Goal: Task Accomplishment & Management: Use online tool/utility

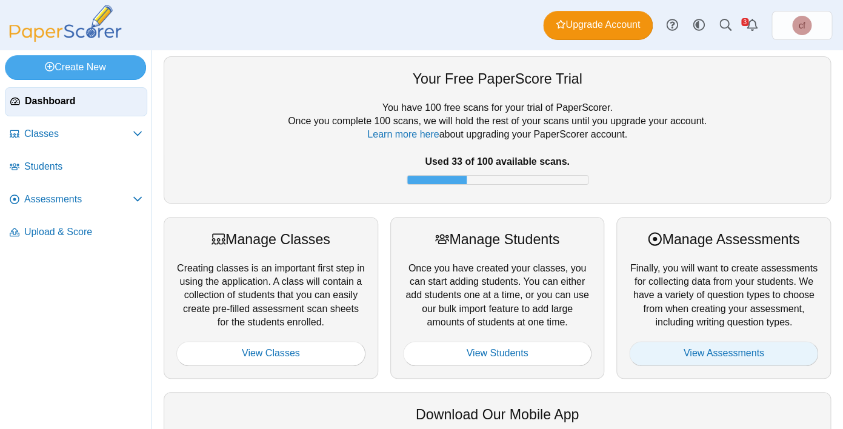
click at [692, 364] on link "View Assessments" at bounding box center [723, 353] width 189 height 24
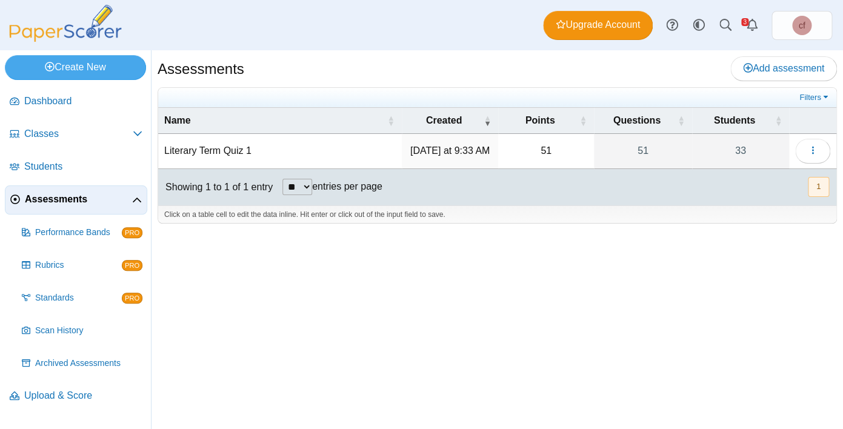
click at [232, 165] on td "Literary Term Quiz 1" at bounding box center [280, 151] width 244 height 35
click at [228, 158] on input "**********" at bounding box center [280, 151] width 232 height 24
click at [496, 156] on td "Wednesday at 9:33 AM" at bounding box center [450, 151] width 96 height 35
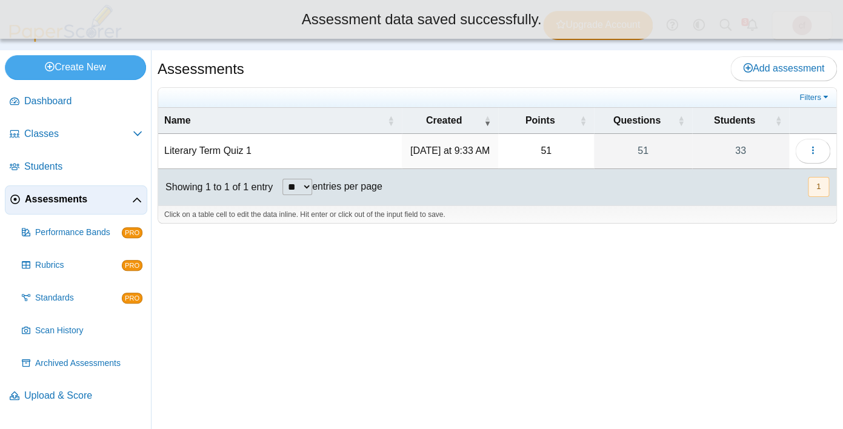
click at [793, 147] on td "Loading…" at bounding box center [812, 151] width 47 height 35
click at [805, 148] on button "button" at bounding box center [812, 151] width 35 height 24
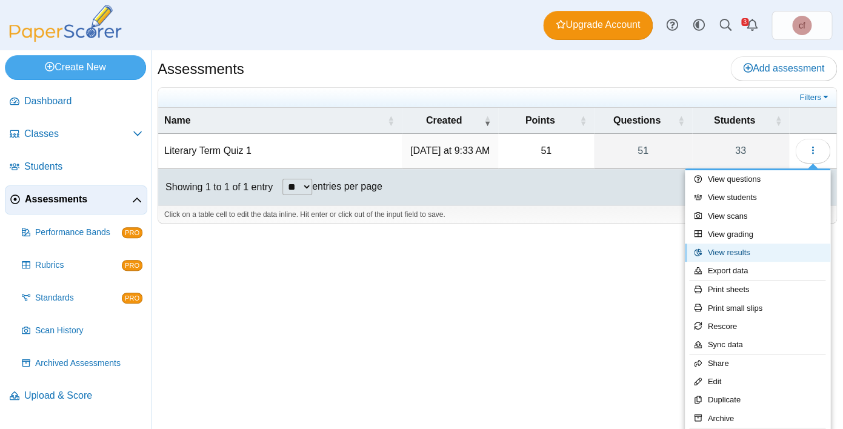
click at [735, 252] on link "View results" at bounding box center [757, 253] width 145 height 18
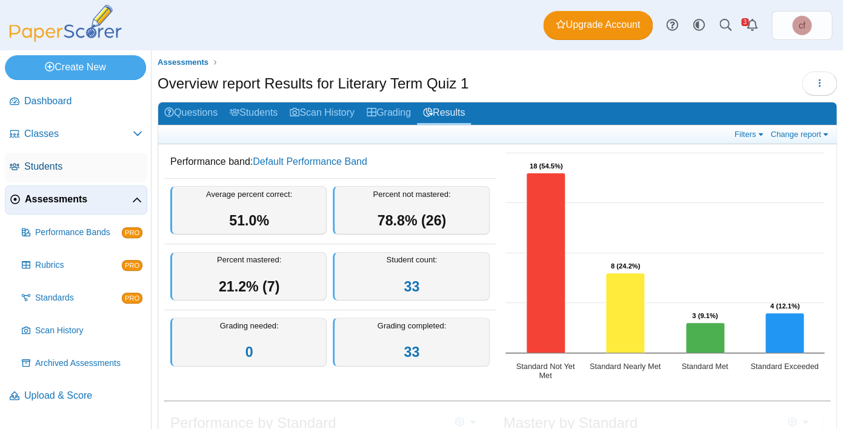
click at [84, 169] on span "Students" at bounding box center [83, 166] width 118 height 13
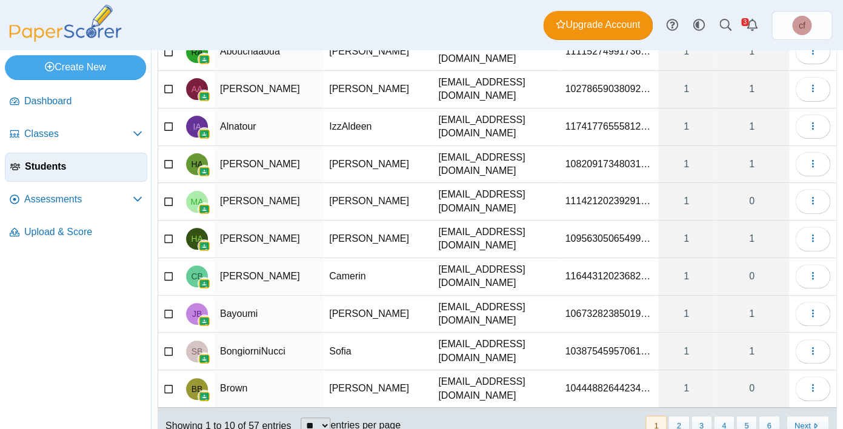
scroll to position [119, 0]
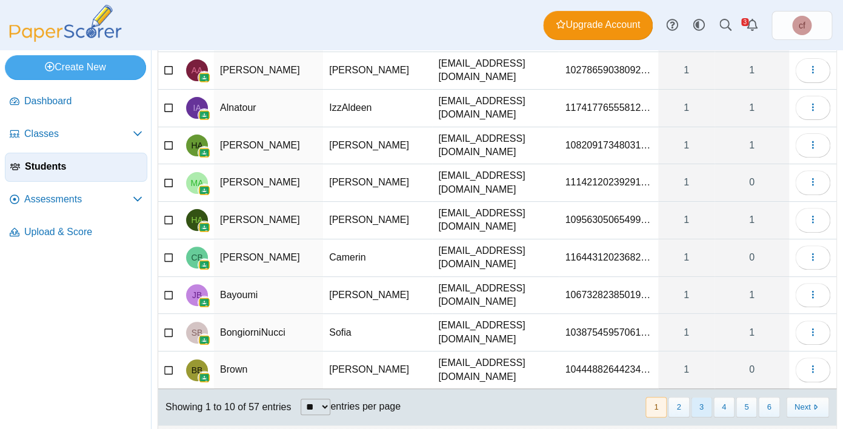
click at [702, 397] on button "3" at bounding box center [701, 407] width 21 height 20
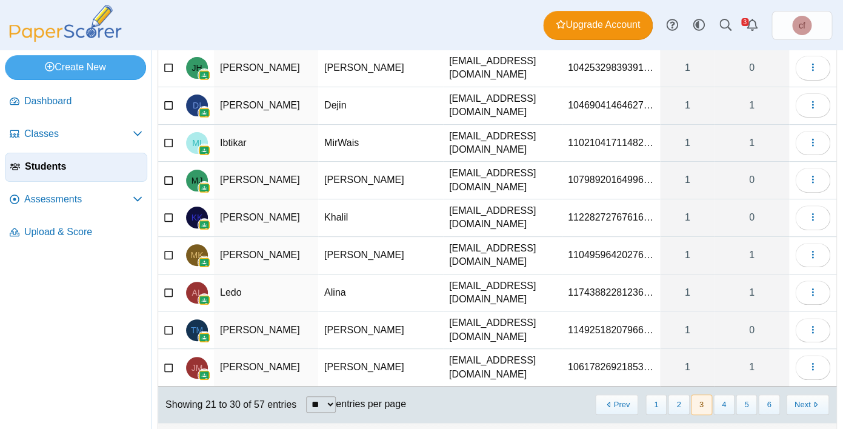
click at [324, 94] on td "Dejin" at bounding box center [380, 106] width 125 height 38
click at [246, 101] on td "Ibrahim" at bounding box center [266, 106] width 104 height 38
click at [822, 98] on button "button" at bounding box center [812, 105] width 35 height 24
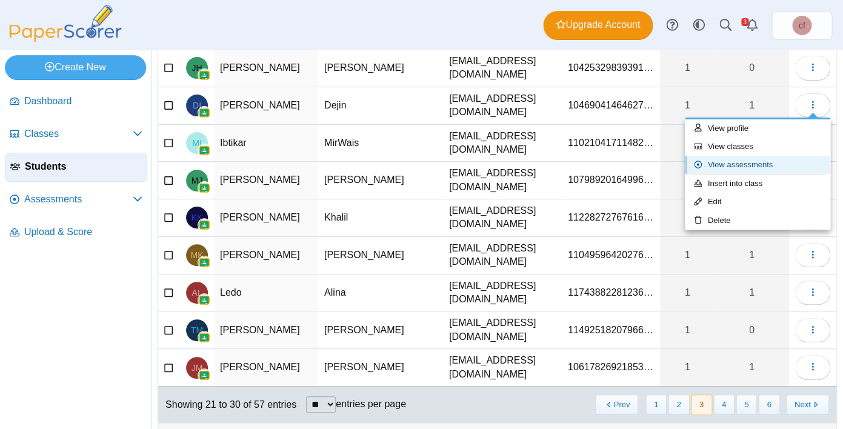
click at [751, 164] on link "View assessments" at bounding box center [757, 165] width 145 height 18
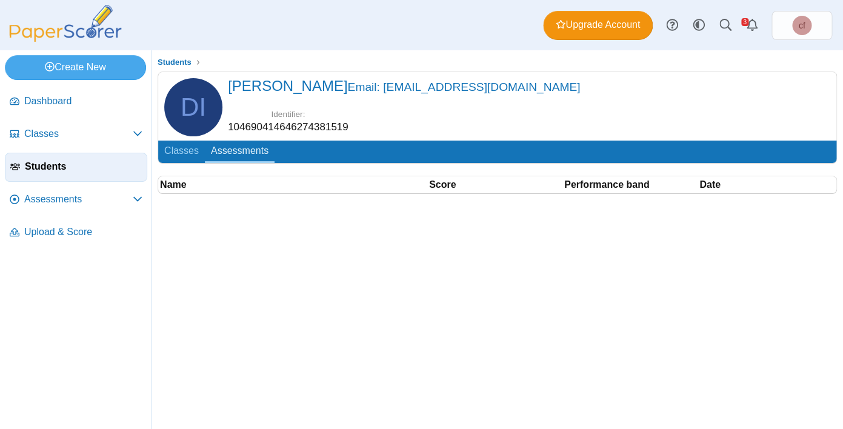
scroll to position [32, 0]
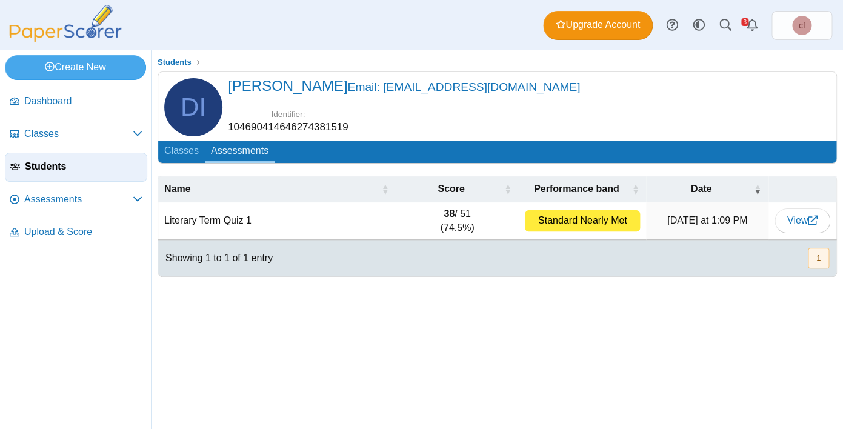
click at [448, 208] on b "38" at bounding box center [449, 213] width 11 height 10
click at [818, 202] on td "View" at bounding box center [803, 221] width 68 height 38
click at [816, 215] on icon at bounding box center [813, 220] width 10 height 10
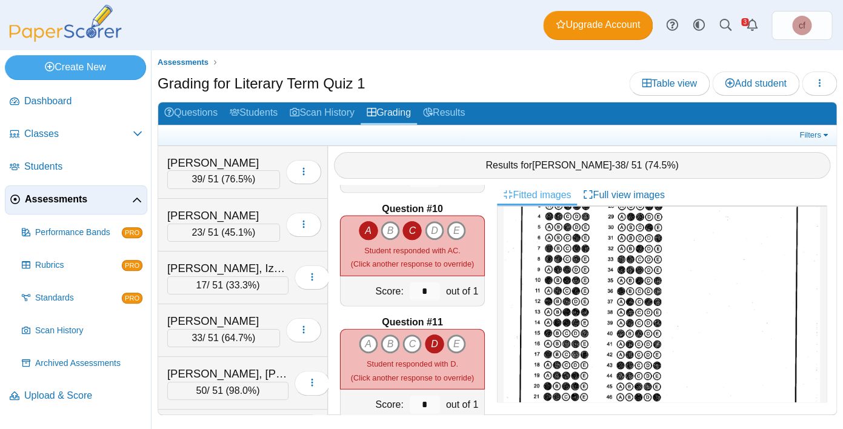
scroll to position [1013, 0]
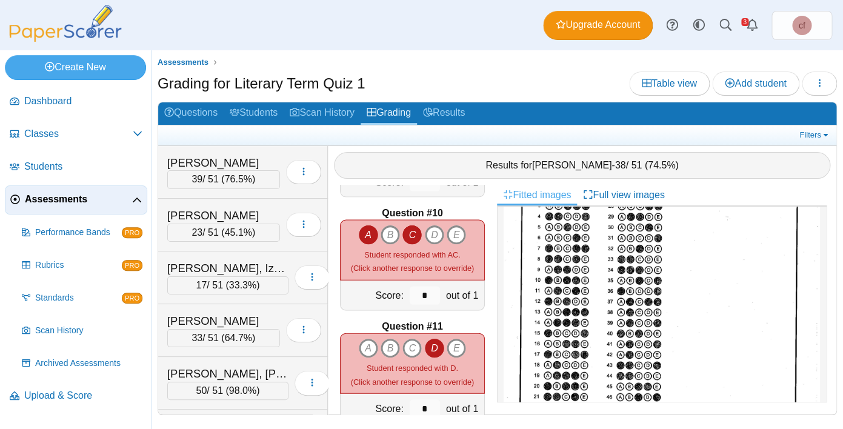
click at [431, 280] on div "*" at bounding box center [425, 295] width 36 height 30
click at [389, 271] on small "Student responded with AC. (Click another response to override)" at bounding box center [412, 261] width 123 height 22
click at [384, 296] on div "Score:" at bounding box center [374, 295] width 66 height 30
click at [425, 298] on input "*" at bounding box center [425, 295] width 30 height 18
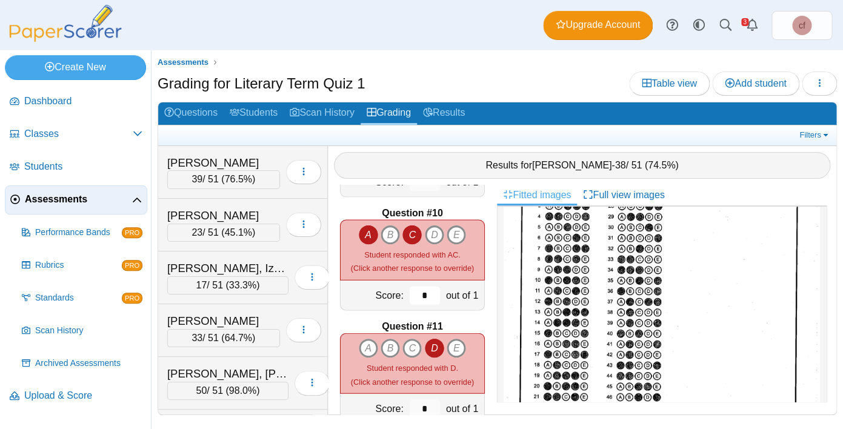
click at [425, 298] on input "*" at bounding box center [425, 295] width 30 height 18
click at [422, 271] on small "Student responded with AC. (Click another response to override)" at bounding box center [412, 261] width 123 height 22
click at [436, 232] on icon "D" at bounding box center [434, 234] width 19 height 19
type input "*"
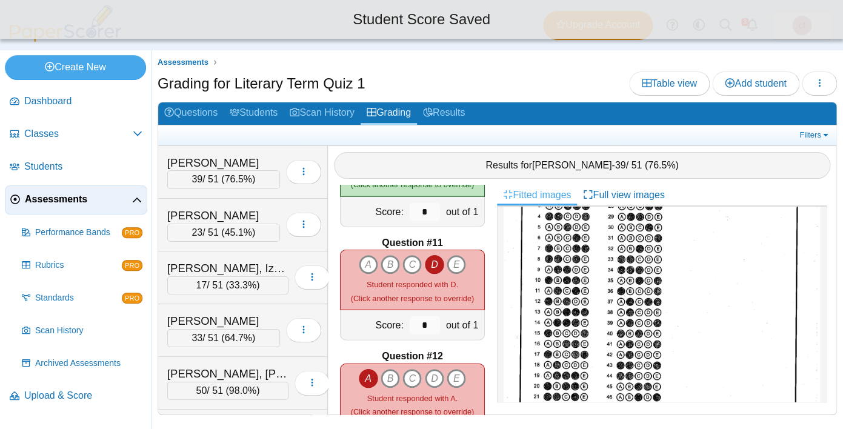
scroll to position [1112, 0]
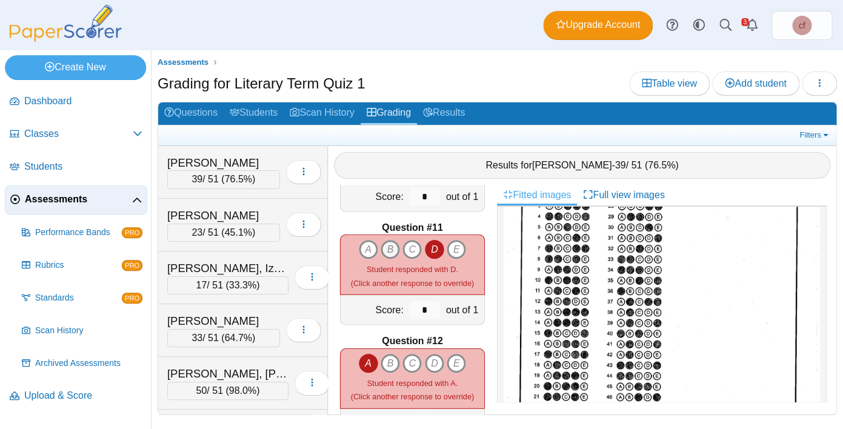
click at [395, 250] on icon "B" at bounding box center [390, 249] width 19 height 19
type input "*"
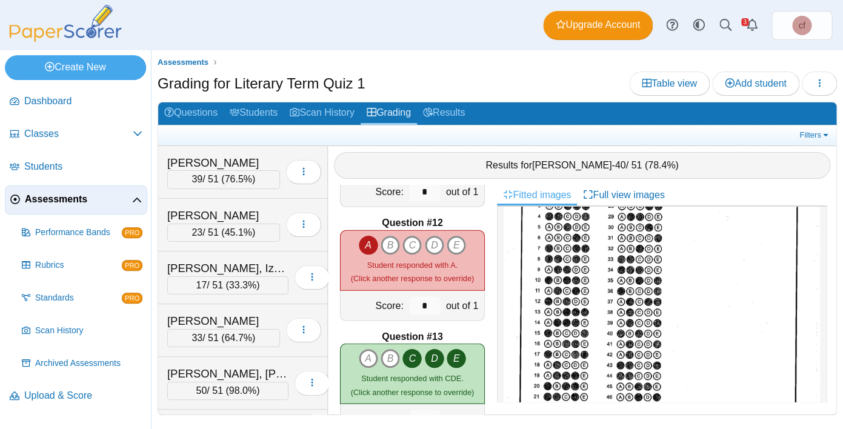
scroll to position [1230, 0]
click at [417, 244] on icon "C" at bounding box center [411, 244] width 19 height 19
type input "*"
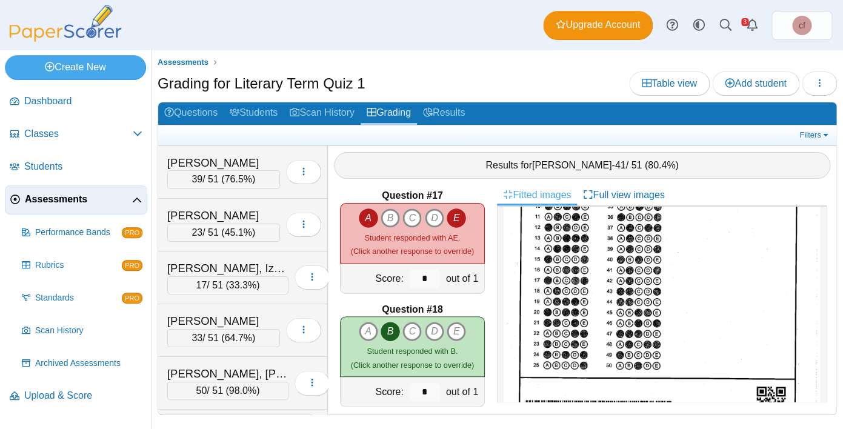
scroll to position [178, 0]
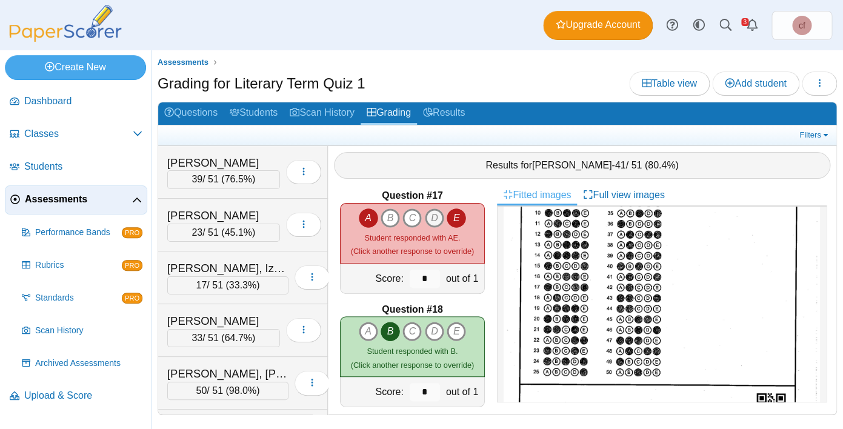
click at [433, 222] on icon "D" at bounding box center [434, 217] width 19 height 19
type input "*"
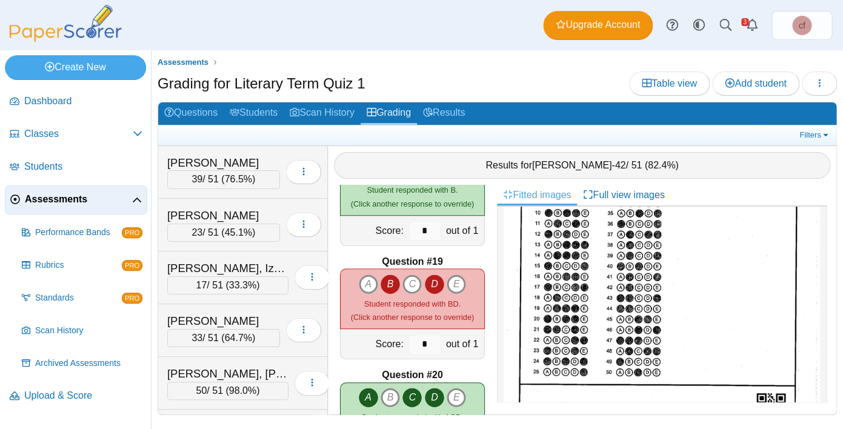
scroll to position [2021, 0]
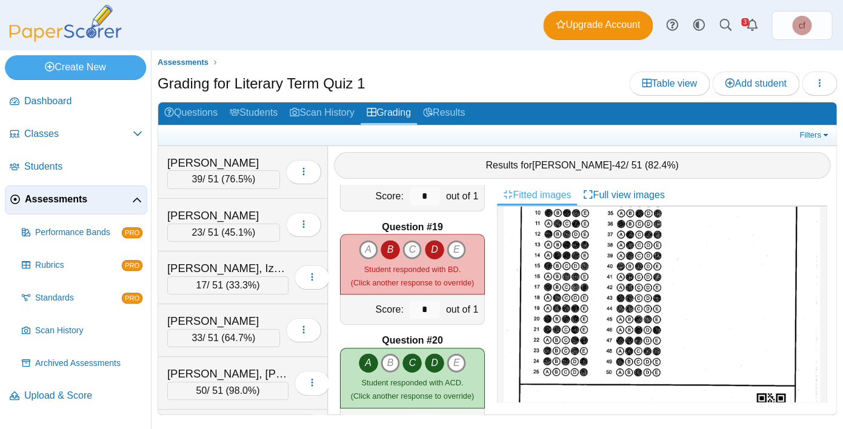
click at [414, 249] on icon "C" at bounding box center [411, 249] width 19 height 19
type input "*"
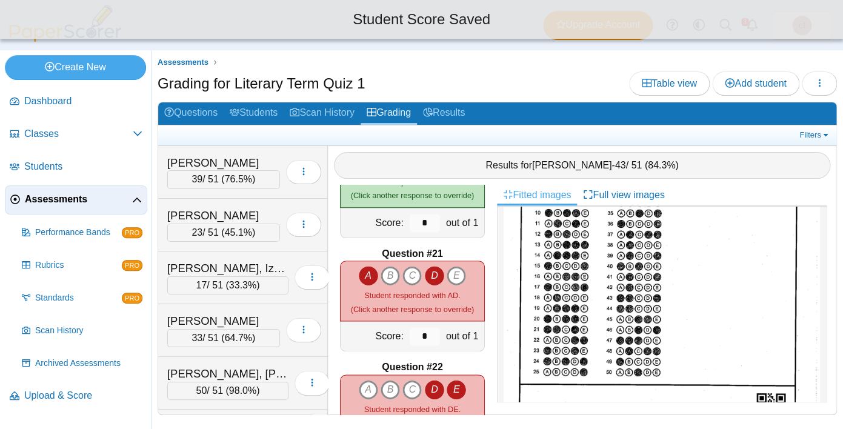
scroll to position [2227, 0]
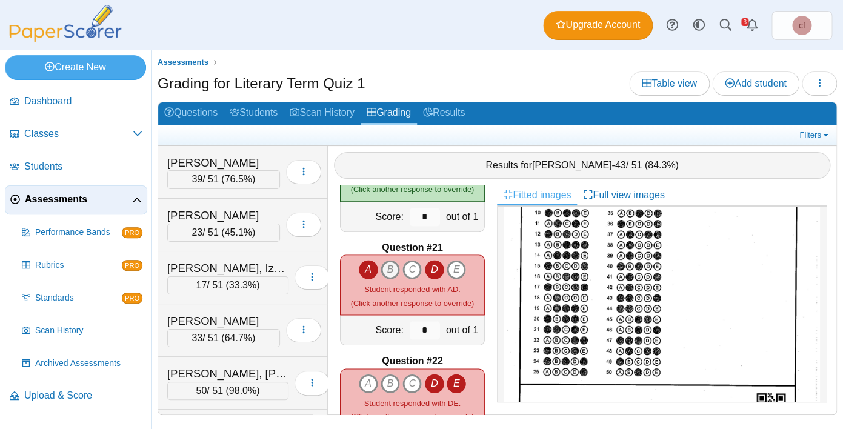
click at [387, 272] on icon "B" at bounding box center [390, 269] width 19 height 19
type input "*"
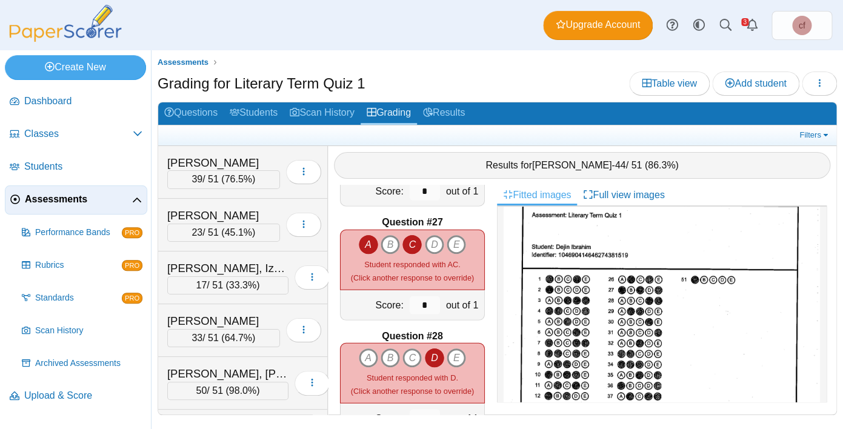
scroll to position [16, 0]
click at [389, 243] on icon "B" at bounding box center [390, 244] width 19 height 19
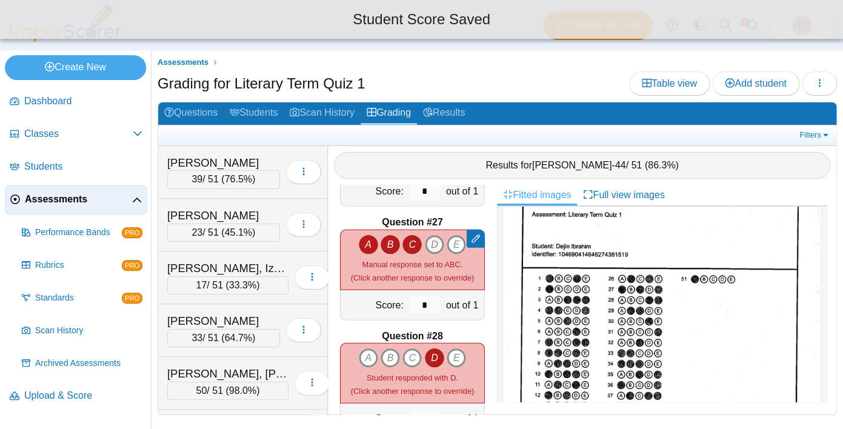
click at [433, 244] on icon "D" at bounding box center [434, 244] width 19 height 19
click at [372, 246] on icon "A" at bounding box center [368, 244] width 19 height 19
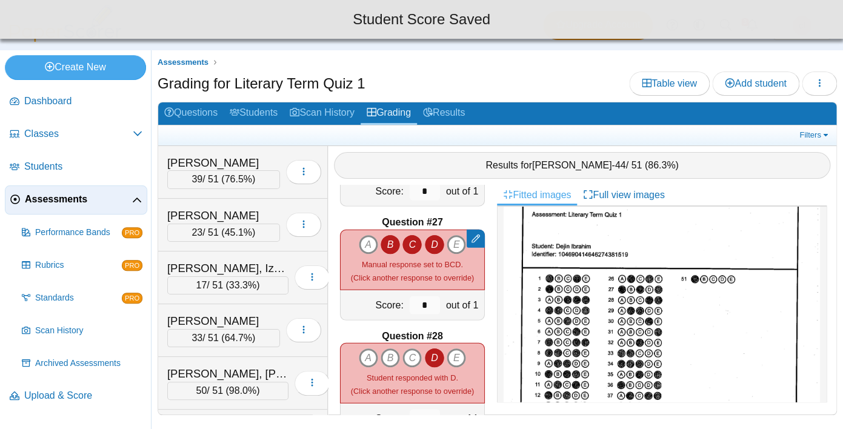
click at [418, 245] on icon "C" at bounding box center [411, 244] width 19 height 19
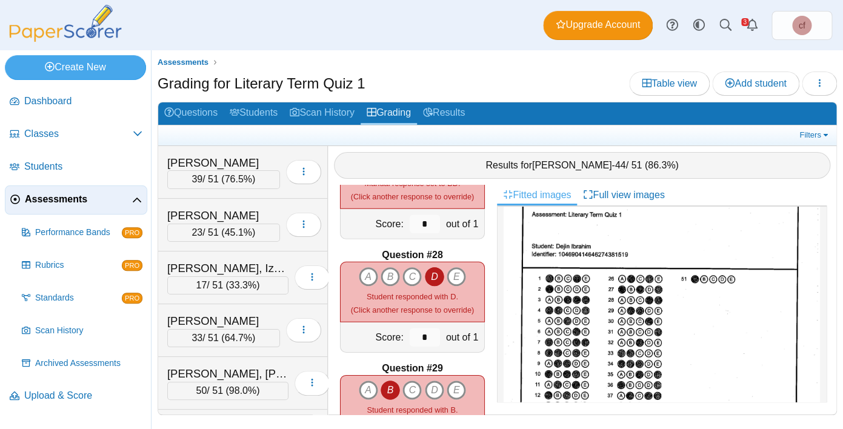
scroll to position [3017, 0]
click at [459, 272] on icon "E" at bounding box center [456, 275] width 19 height 19
type input "*"
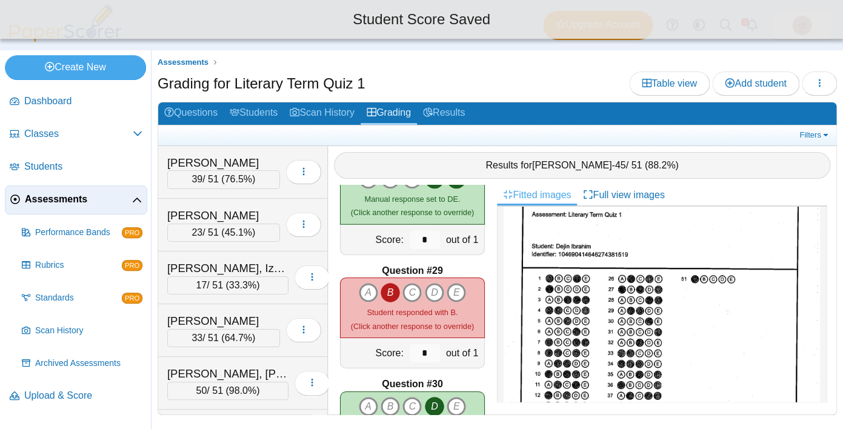
scroll to position [3120, 0]
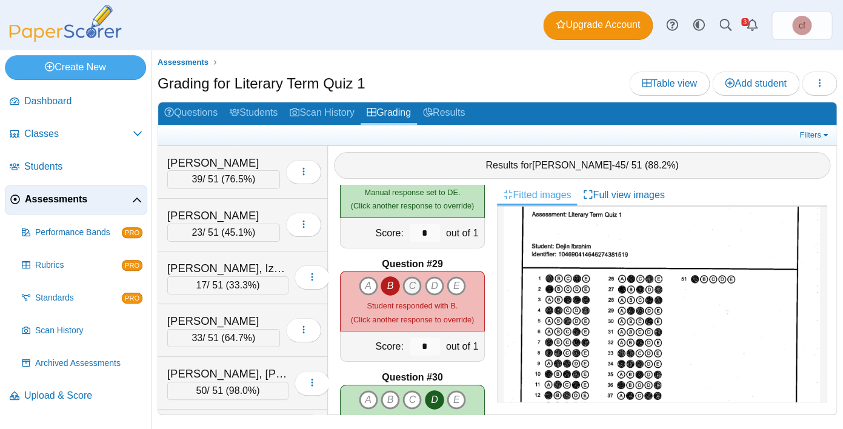
click at [413, 285] on icon "C" at bounding box center [411, 285] width 19 height 19
type input "*"
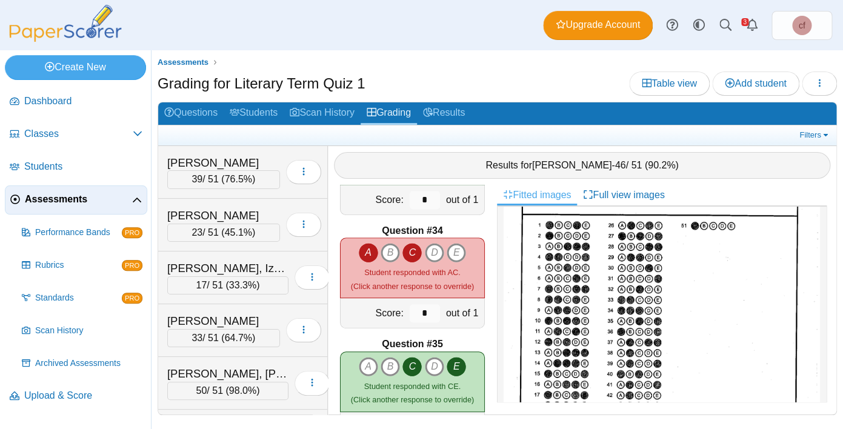
scroll to position [69, 0]
click at [391, 252] on icon "B" at bounding box center [390, 252] width 19 height 19
type input "*"
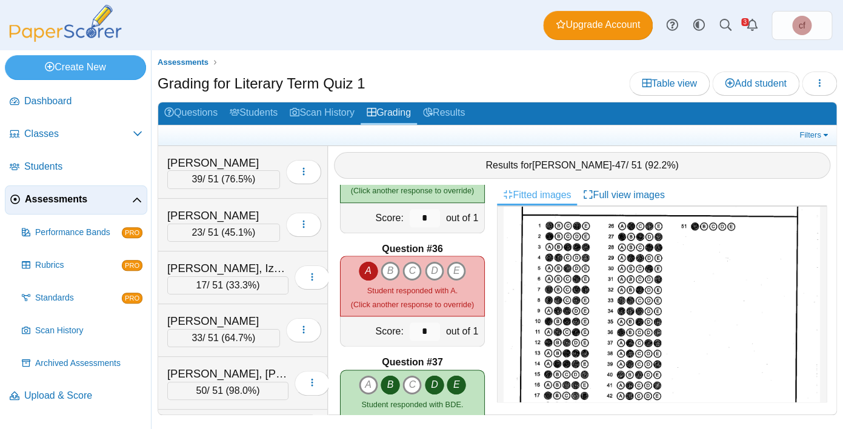
scroll to position [3931, 0]
click at [462, 273] on icon "E" at bounding box center [456, 269] width 19 height 19
type input "*"
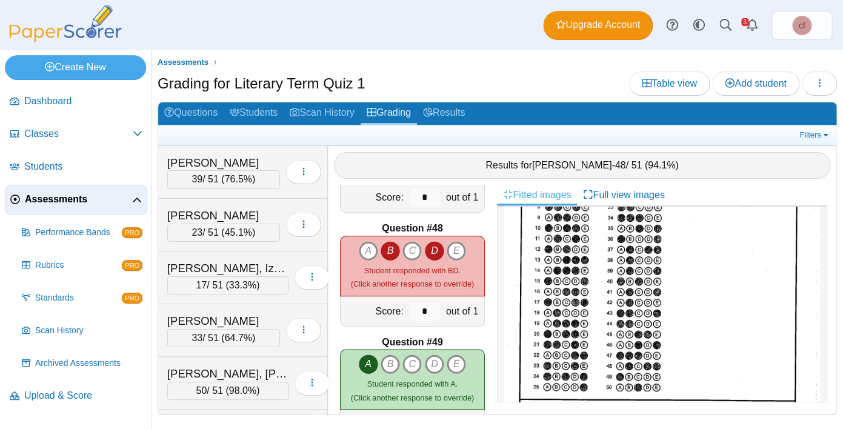
scroll to position [202, 0]
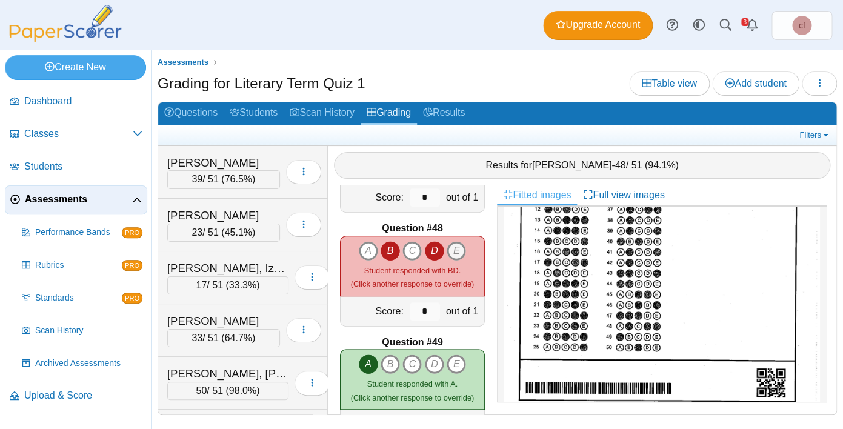
click at [455, 247] on icon "E" at bounding box center [456, 250] width 19 height 19
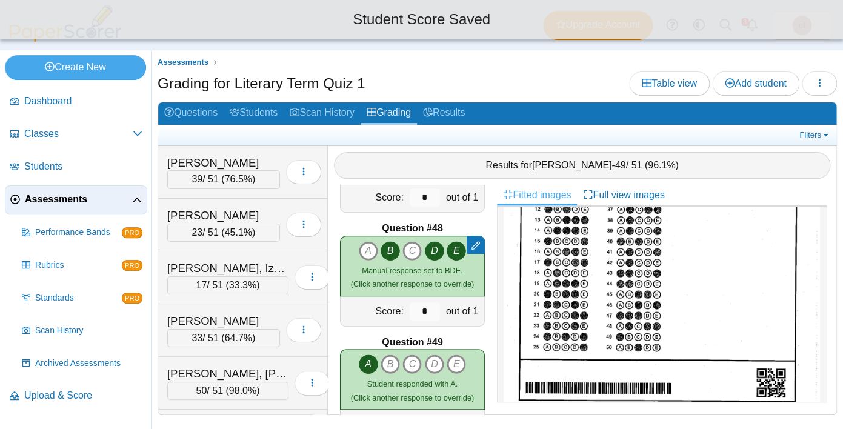
type input "*"
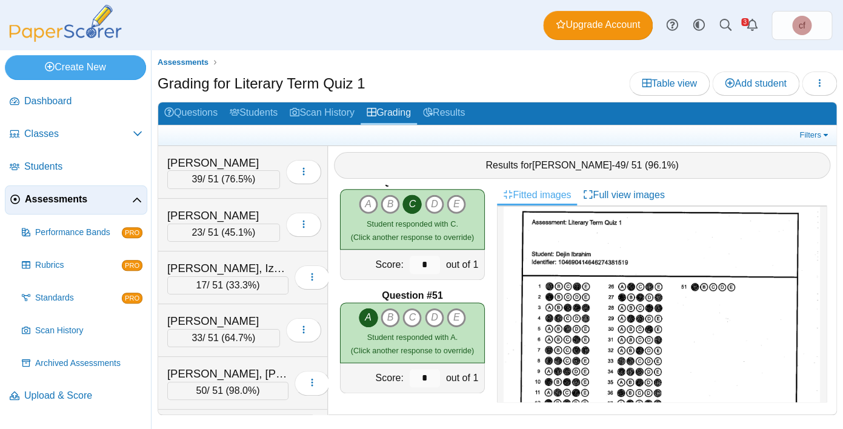
scroll to position [0, 0]
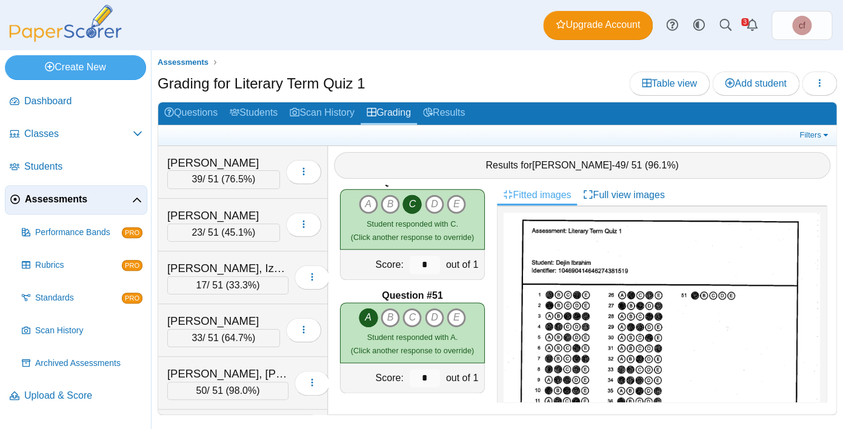
click at [56, 200] on span "Assessments" at bounding box center [78, 199] width 107 height 13
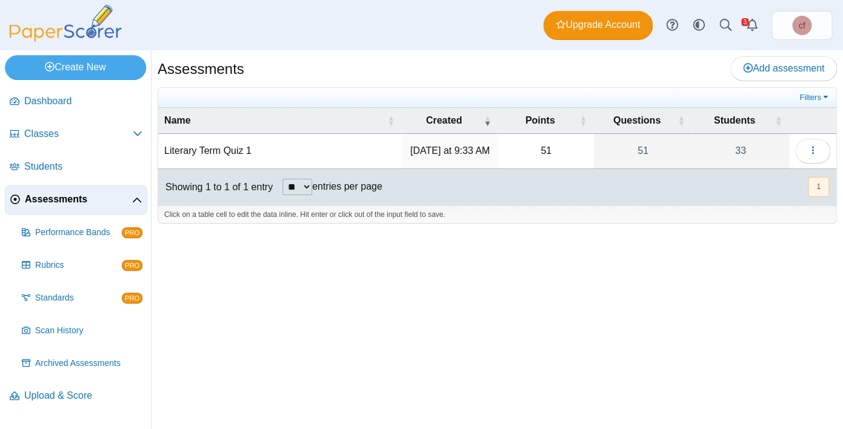
click at [241, 155] on td "Literary Term Quiz 1" at bounding box center [280, 151] width 244 height 35
click at [239, 154] on input "**********" at bounding box center [280, 151] width 232 height 24
click at [806, 152] on button "button" at bounding box center [812, 151] width 35 height 24
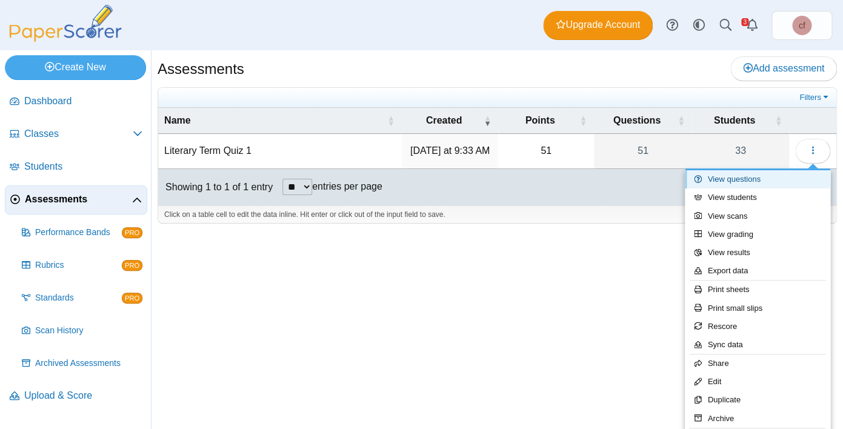
click at [746, 181] on link "View questions" at bounding box center [757, 179] width 145 height 18
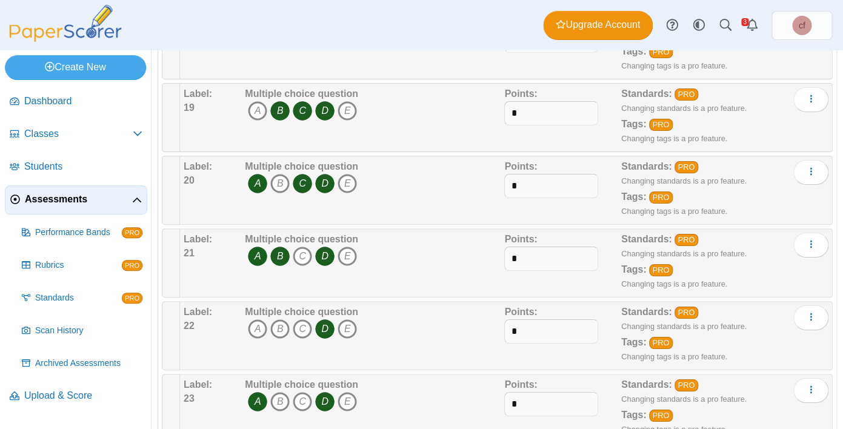
scroll to position [1493, 0]
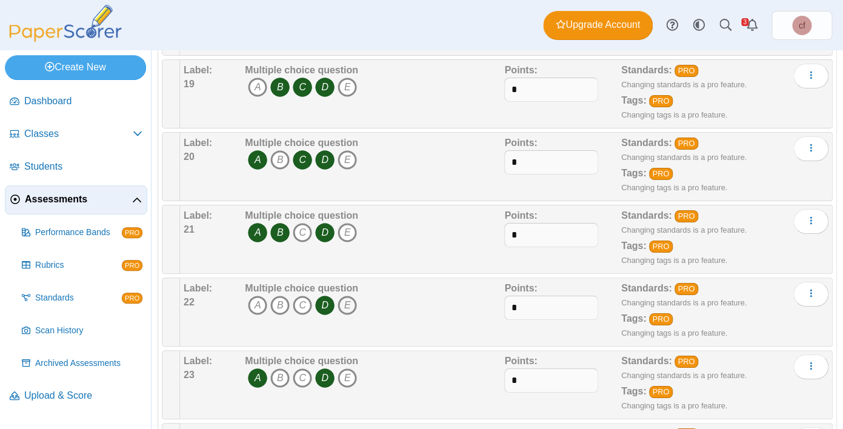
click at [349, 307] on icon "E" at bounding box center [347, 305] width 19 height 19
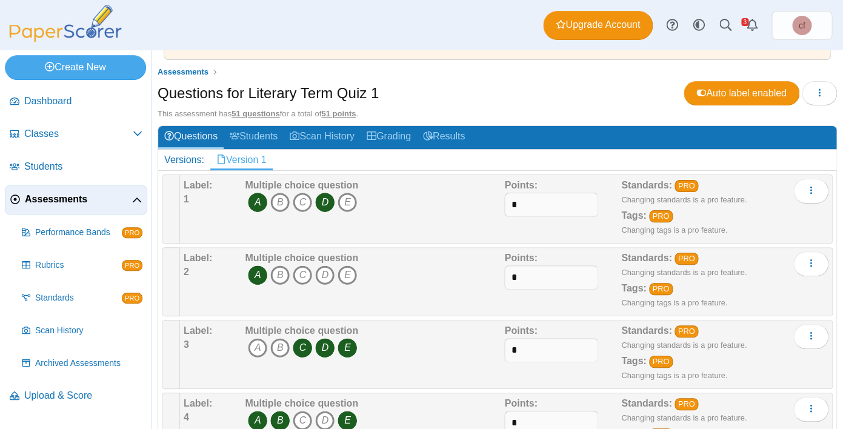
scroll to position [0, 0]
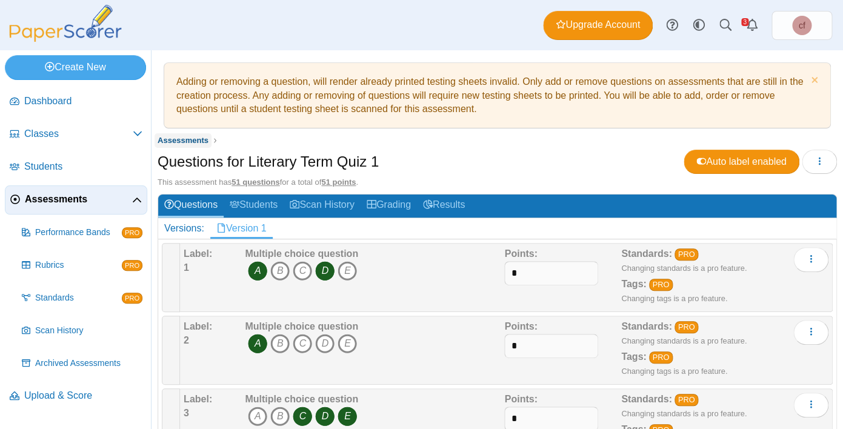
click at [203, 140] on span "Assessments" at bounding box center [183, 140] width 51 height 9
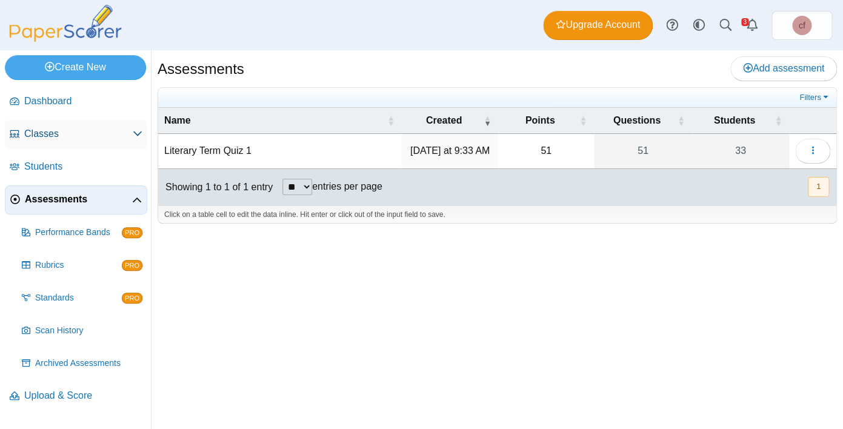
click at [68, 135] on span "Classes" at bounding box center [78, 133] width 108 height 13
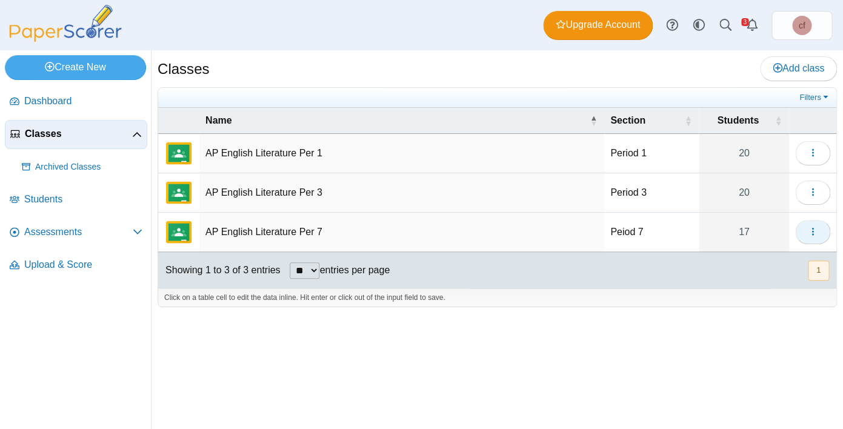
click at [819, 233] on button "button" at bounding box center [812, 232] width 35 height 24
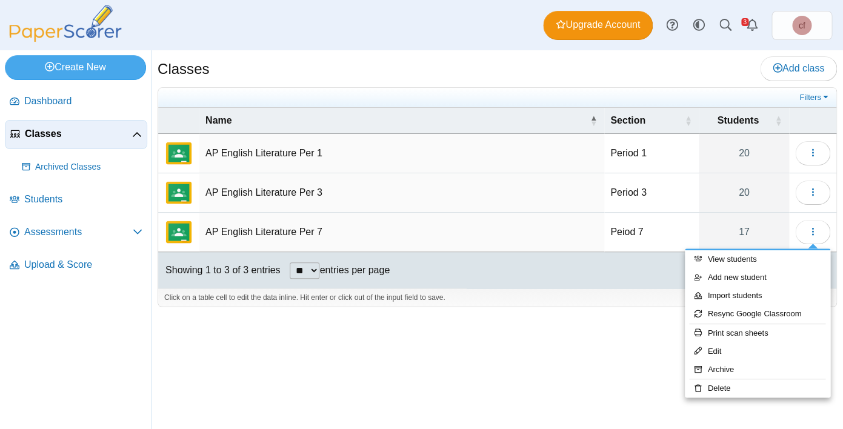
click at [301, 232] on td "AP English Literature Per 7" at bounding box center [401, 232] width 405 height 39
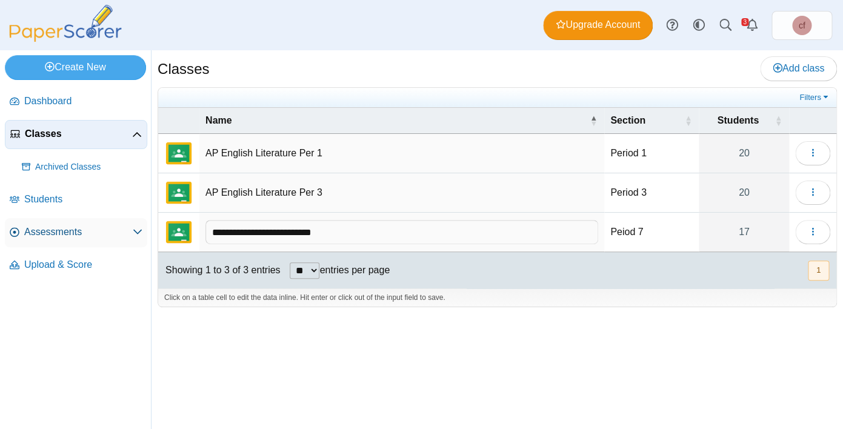
click at [74, 236] on span "Assessments" at bounding box center [78, 231] width 108 height 13
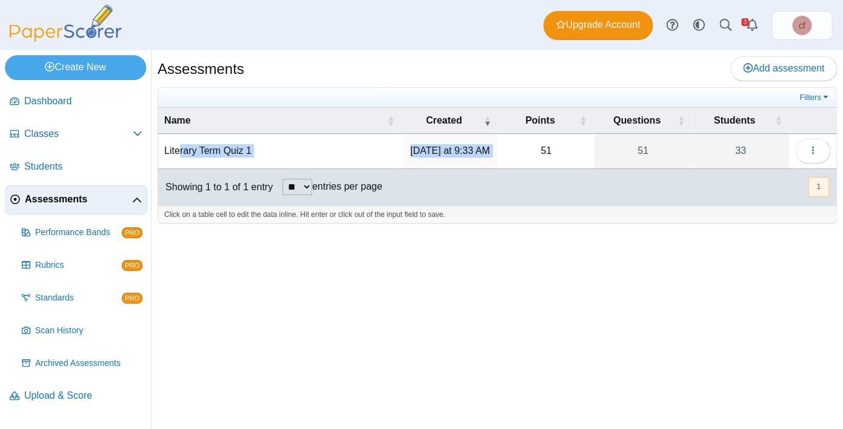
drag, startPoint x: 189, startPoint y: 154, endPoint x: 575, endPoint y: 142, distance: 385.7
click at [575, 142] on tr "Literary Term Quiz 1 [DATE] at 9:33 AM 51 51 33 Loading…" at bounding box center [497, 151] width 678 height 35
click at [813, 152] on use "button" at bounding box center [813, 151] width 2 height 8
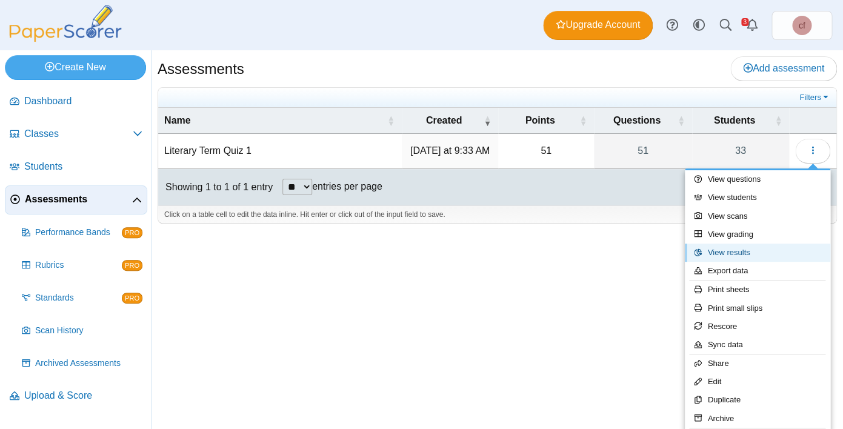
click at [739, 255] on link "View results" at bounding box center [757, 253] width 145 height 18
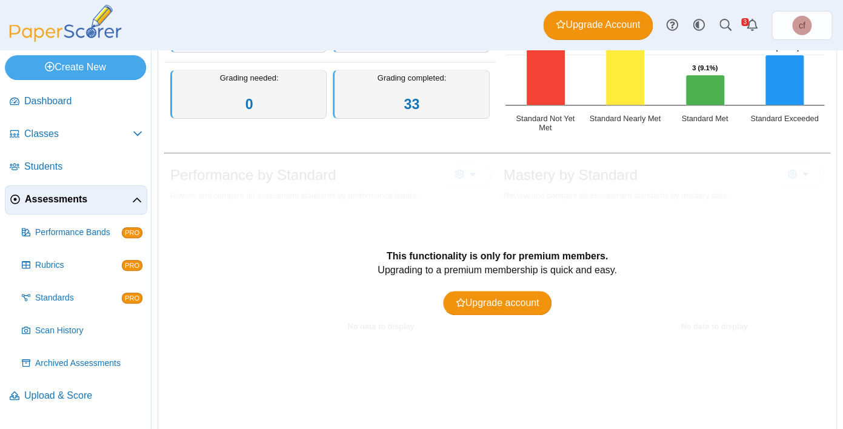
scroll to position [408, 0]
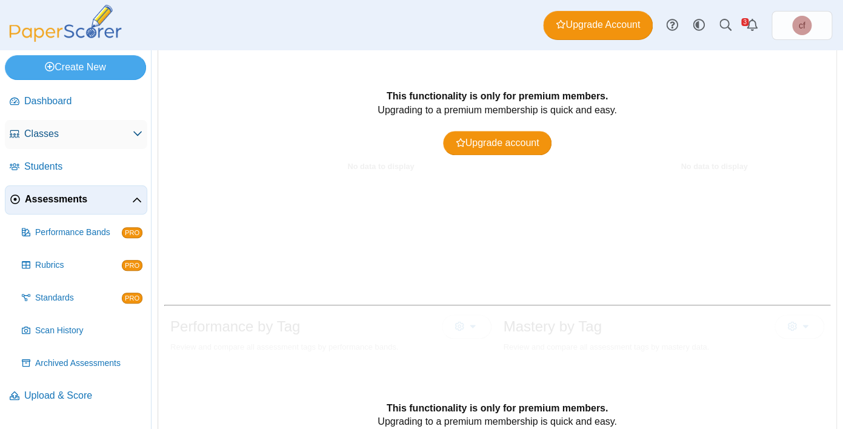
click at [57, 141] on link "Classes" at bounding box center [76, 134] width 142 height 29
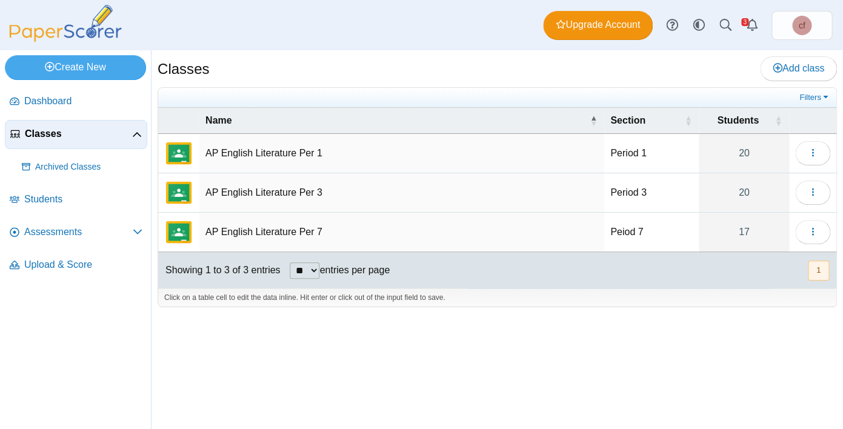
click at [313, 236] on td "AP English Literature Per 7" at bounding box center [401, 232] width 405 height 39
click at [313, 236] on input "**********" at bounding box center [401, 232] width 393 height 24
click at [816, 237] on span "button" at bounding box center [813, 232] width 10 height 10
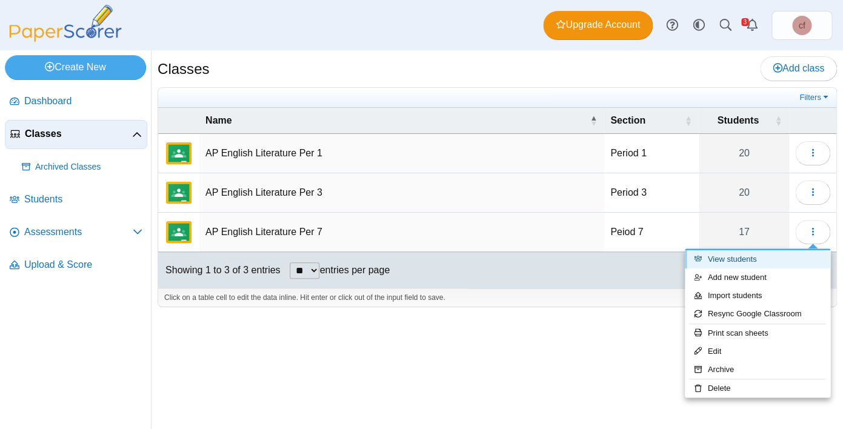
click at [735, 268] on link "View students" at bounding box center [757, 259] width 145 height 18
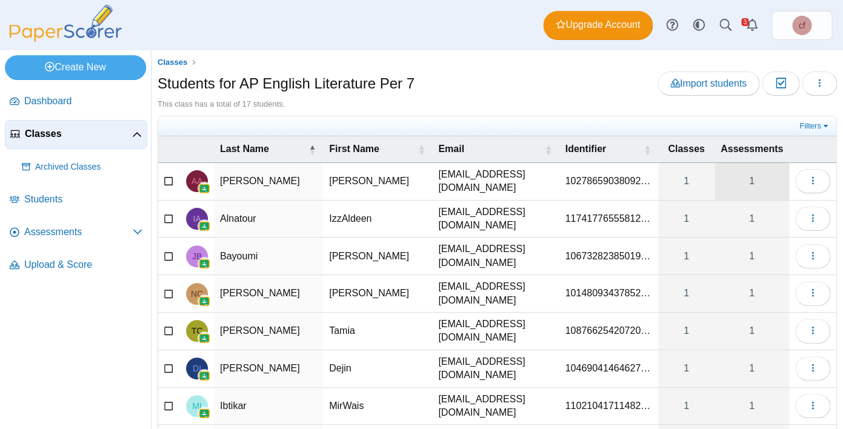
click at [756, 169] on link "1" at bounding box center [752, 181] width 75 height 37
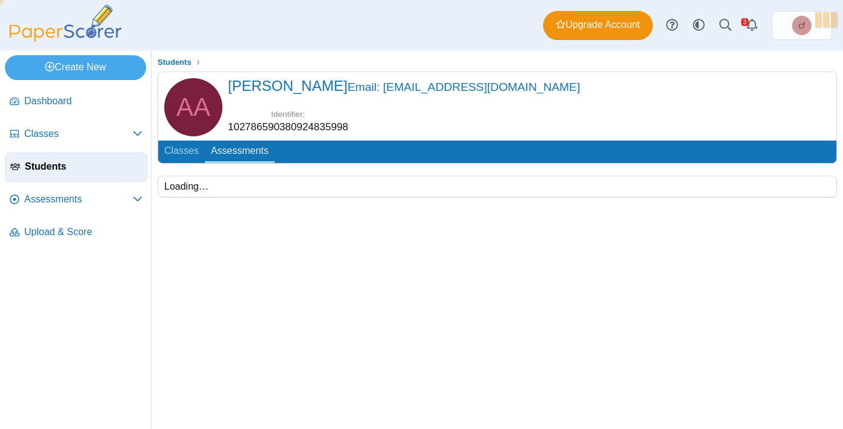
scroll to position [32, 0]
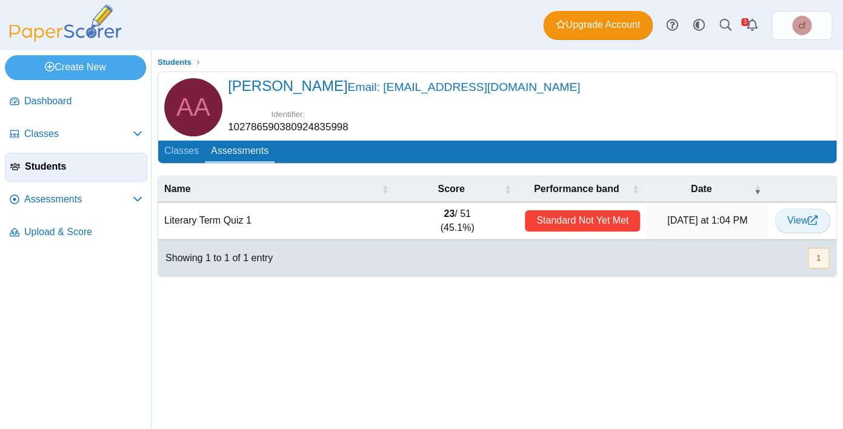
click at [793, 215] on span "View" at bounding box center [802, 220] width 30 height 10
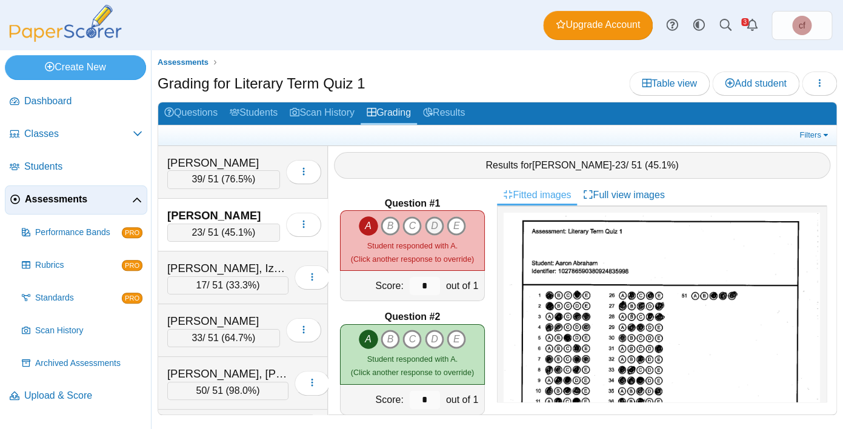
click at [438, 222] on icon "D" at bounding box center [434, 225] width 19 height 19
type input "*"
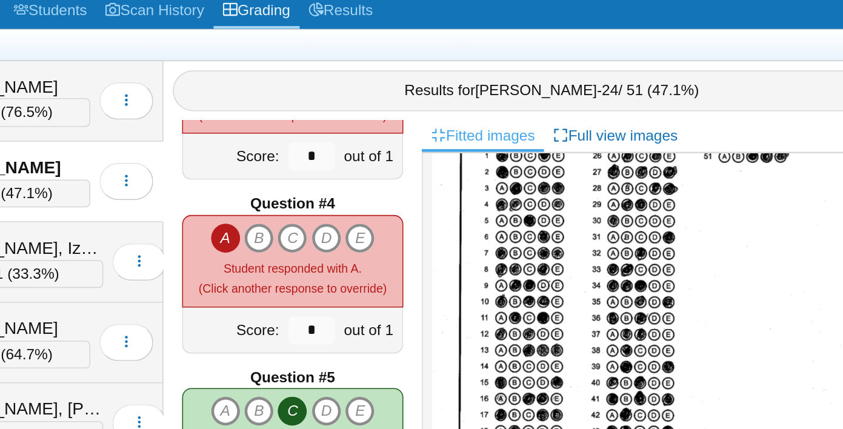
scroll to position [308, 0]
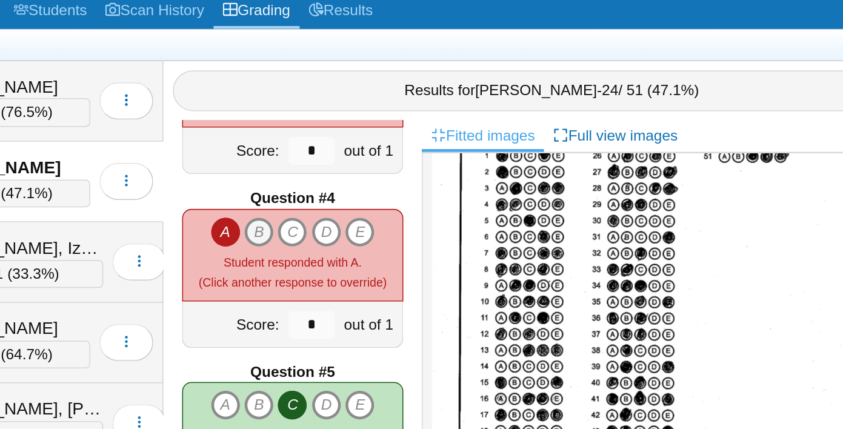
click at [392, 259] on icon "B" at bounding box center [390, 257] width 19 height 19
click at [457, 259] on icon "E" at bounding box center [456, 257] width 19 height 19
type input "*"
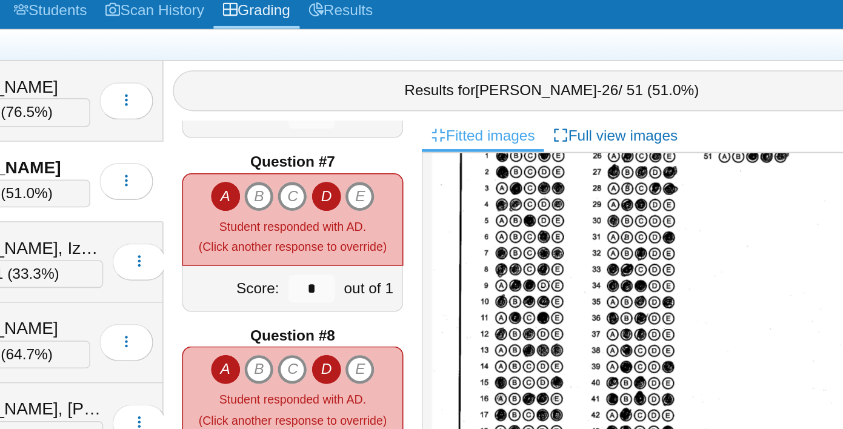
scroll to position [673, 0]
click at [458, 229] on icon "E" at bounding box center [456, 233] width 19 height 19
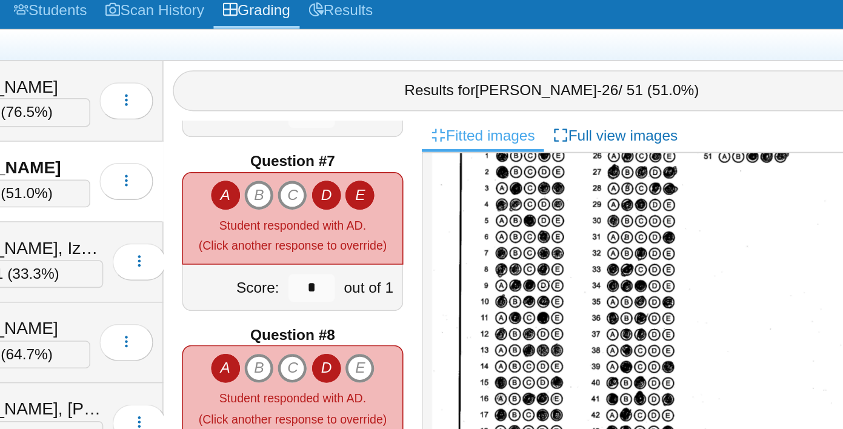
type input "*"
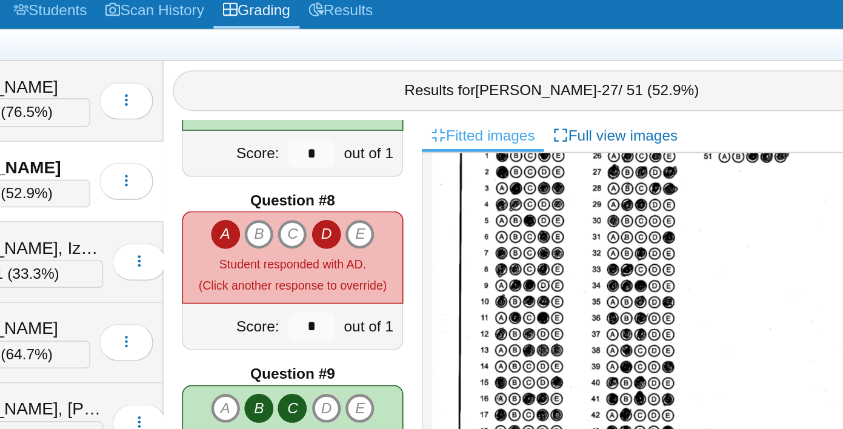
scroll to position [762, 0]
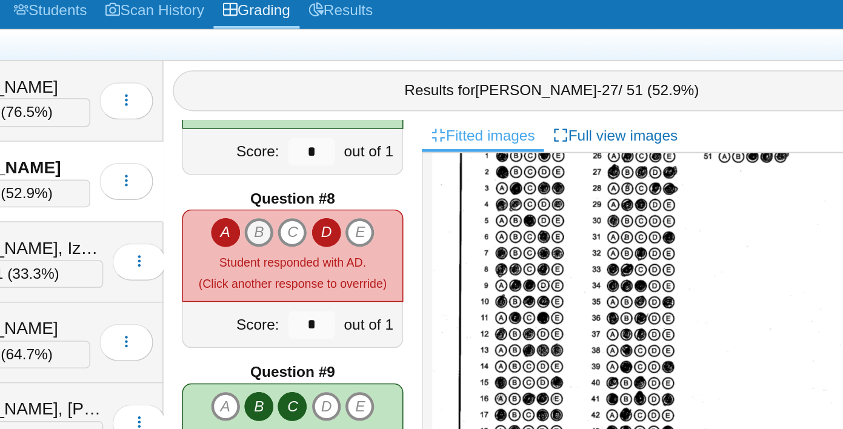
click at [394, 256] on icon "B" at bounding box center [390, 257] width 19 height 19
type input "*"
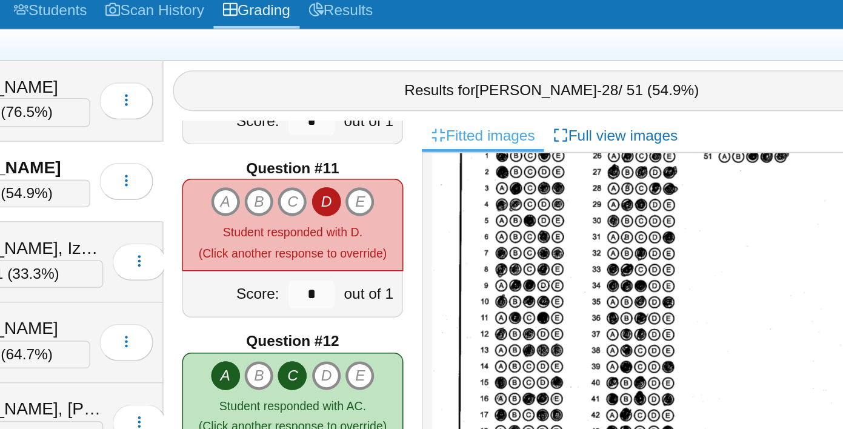
scroll to position [1132, 0]
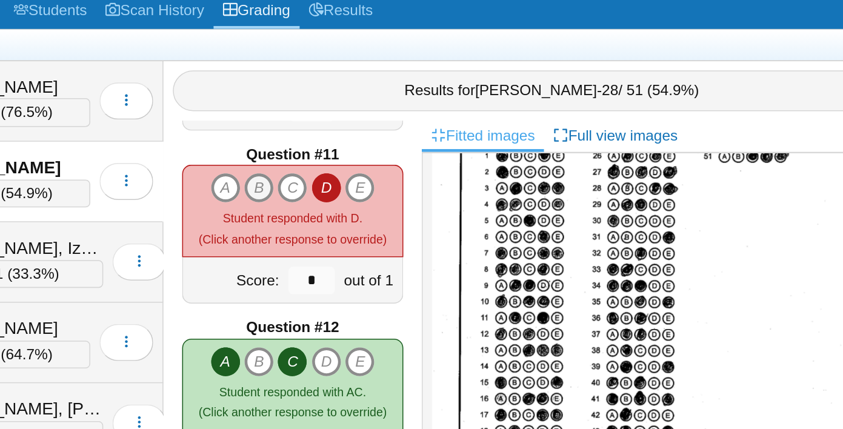
click at [392, 228] on icon "B" at bounding box center [390, 228] width 19 height 19
type input "*"
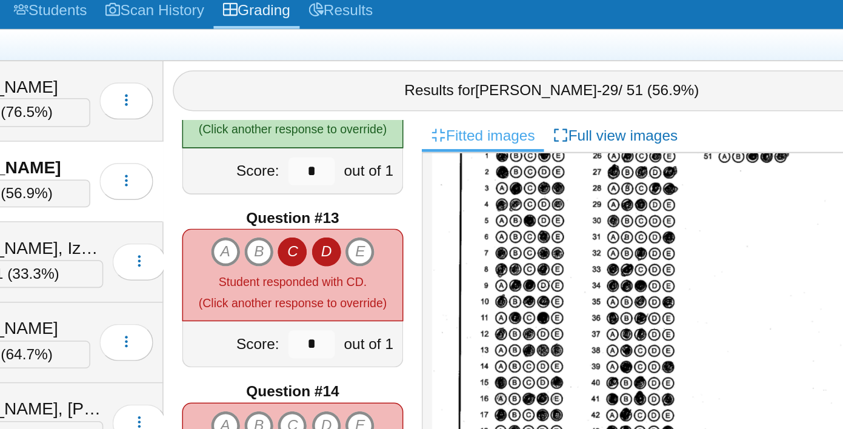
scroll to position [1333, 0]
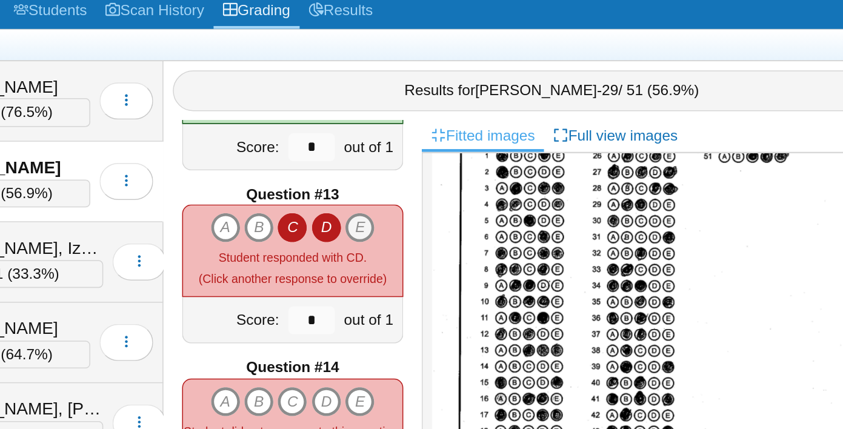
click at [455, 256] on icon "E" at bounding box center [456, 254] width 19 height 19
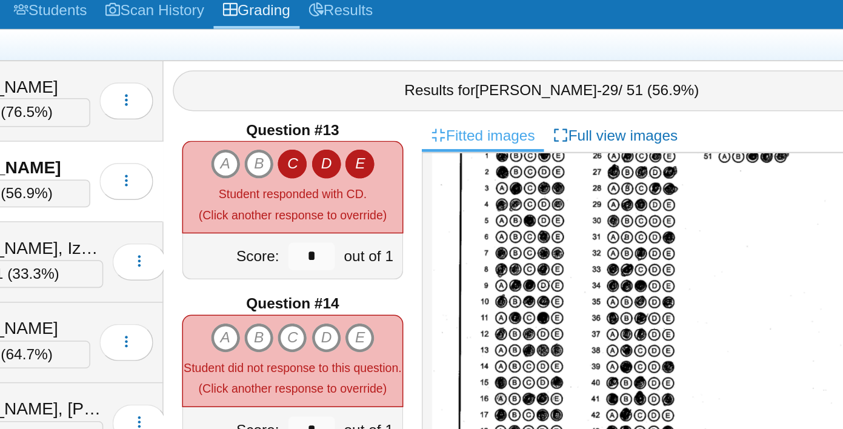
type input "*"
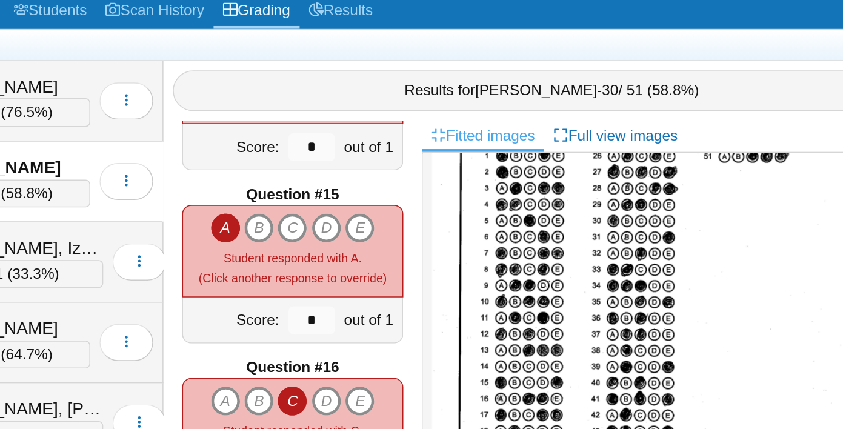
scroll to position [1562, 0]
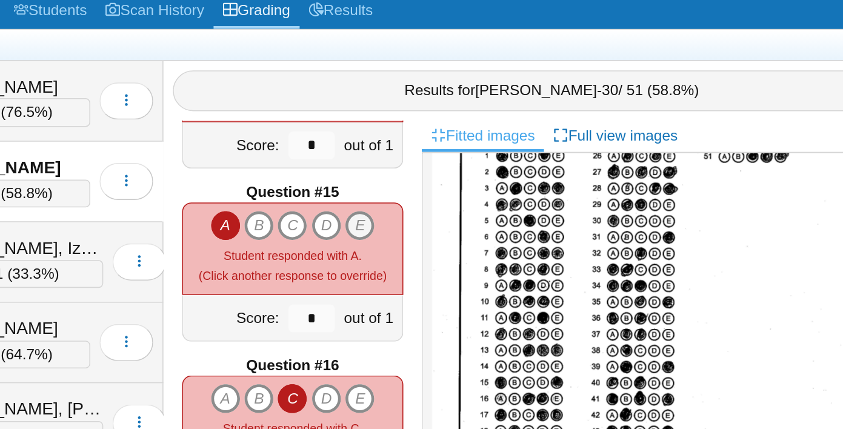
click at [456, 253] on icon "E" at bounding box center [456, 253] width 19 height 19
type input "*"
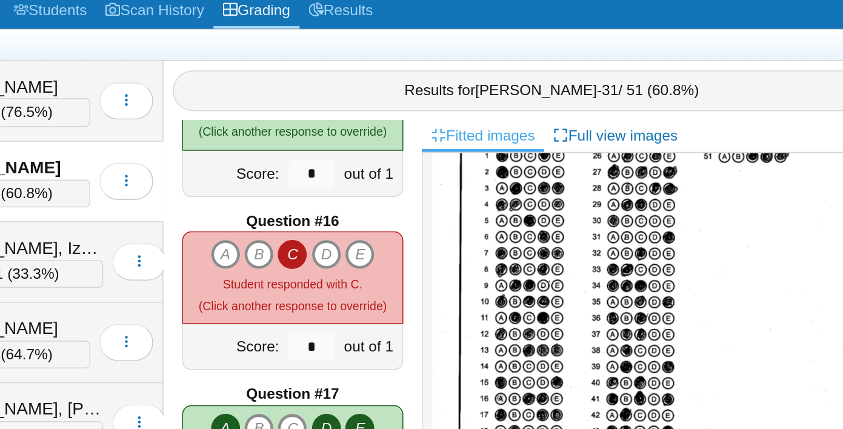
scroll to position [1660, 0]
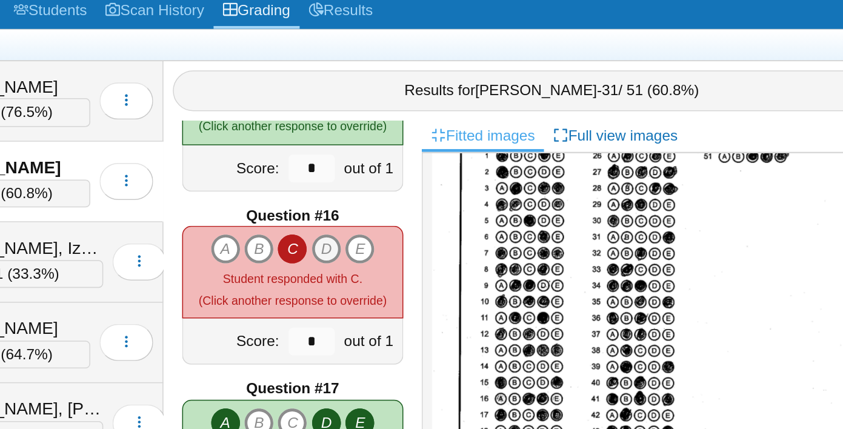
click at [437, 267] on icon "D" at bounding box center [434, 268] width 19 height 19
type input "*"
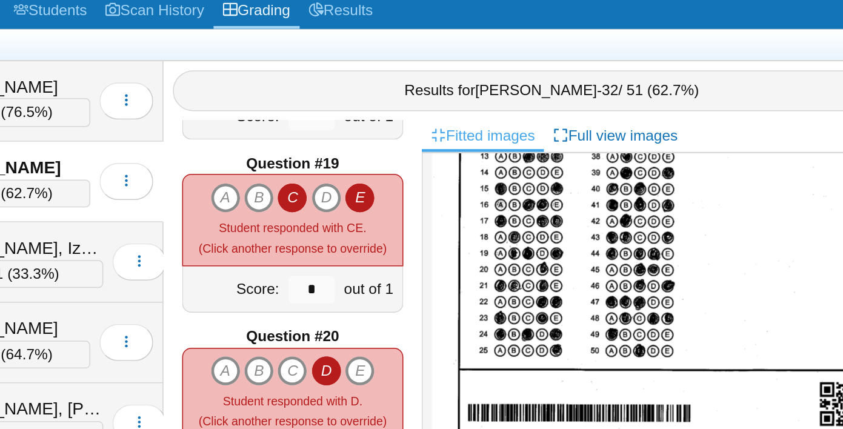
scroll to position [2031, 0]
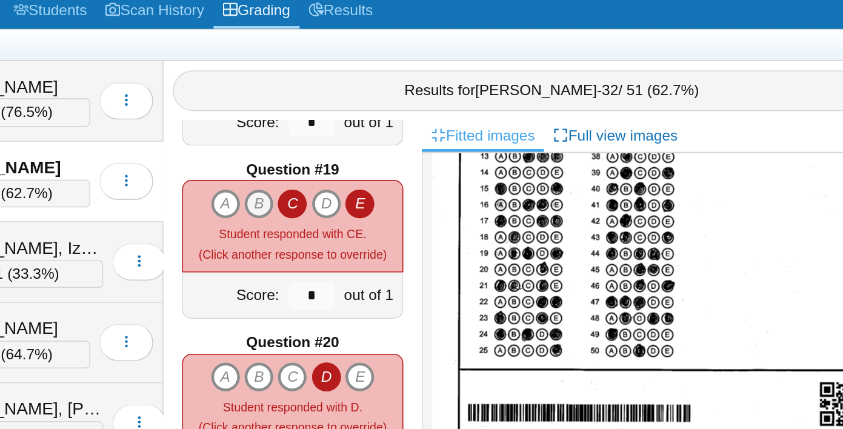
click at [390, 236] on icon "B" at bounding box center [390, 239] width 19 height 19
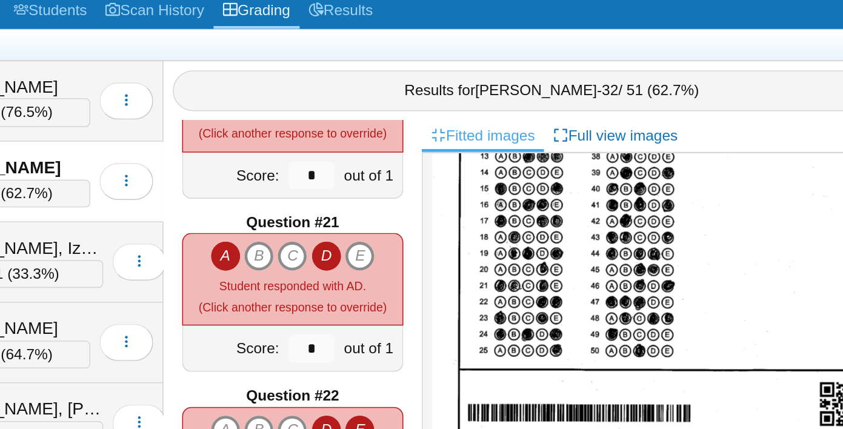
scroll to position [2226, 0]
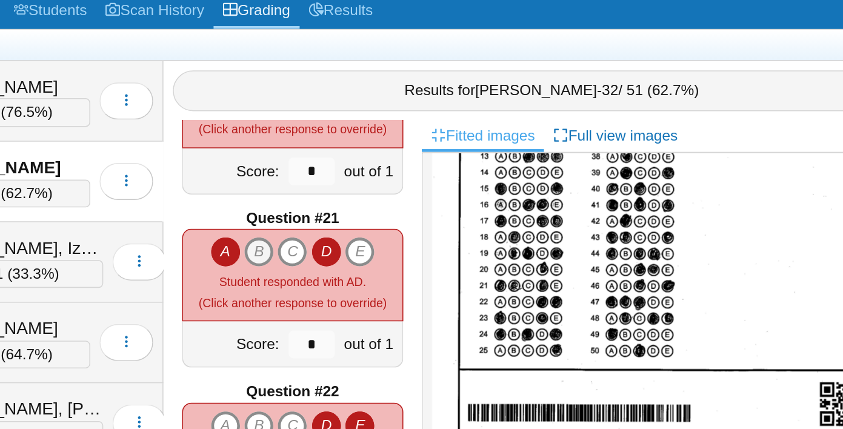
click at [395, 272] on icon "B" at bounding box center [390, 270] width 19 height 19
type input "*"
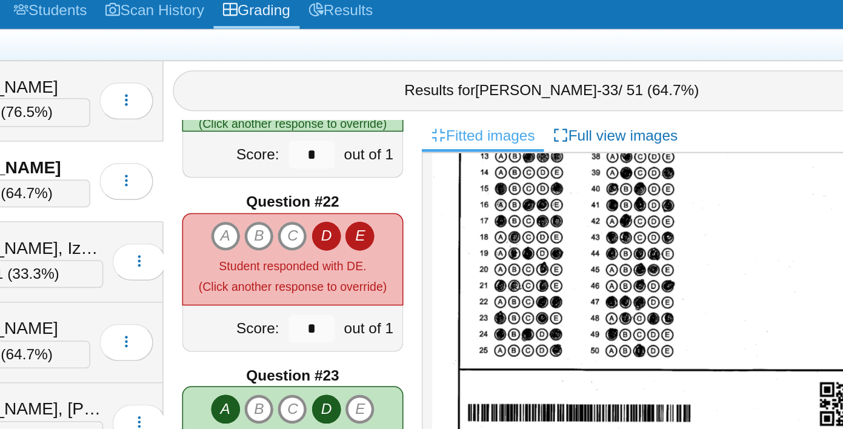
scroll to position [2351, 0]
click at [435, 260] on icon "D" at bounding box center [434, 259] width 19 height 19
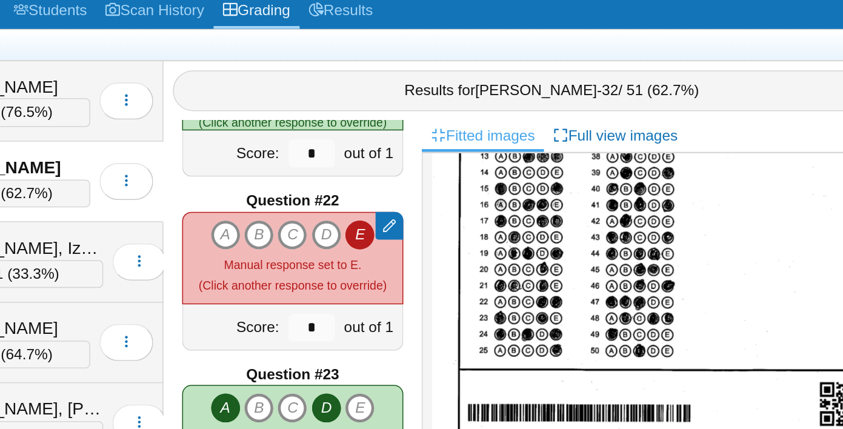
click at [453, 262] on icon "E" at bounding box center [456, 259] width 19 height 19
click at [456, 261] on icon "E" at bounding box center [456, 259] width 19 height 19
click at [437, 261] on icon "D" at bounding box center [434, 259] width 19 height 19
type input "*"
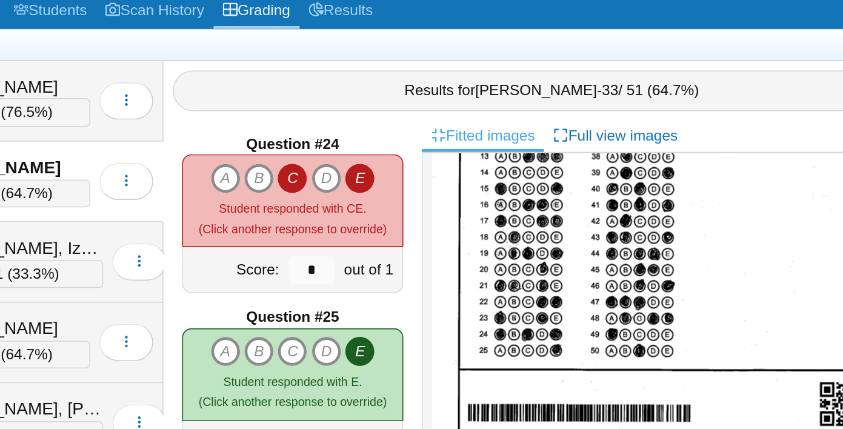
scroll to position [2606, 0]
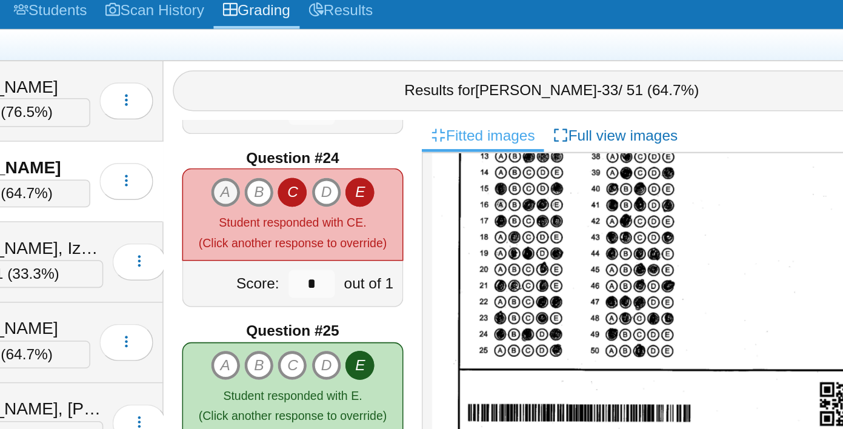
click at [370, 235] on icon "A" at bounding box center [368, 231] width 19 height 19
type input "*"
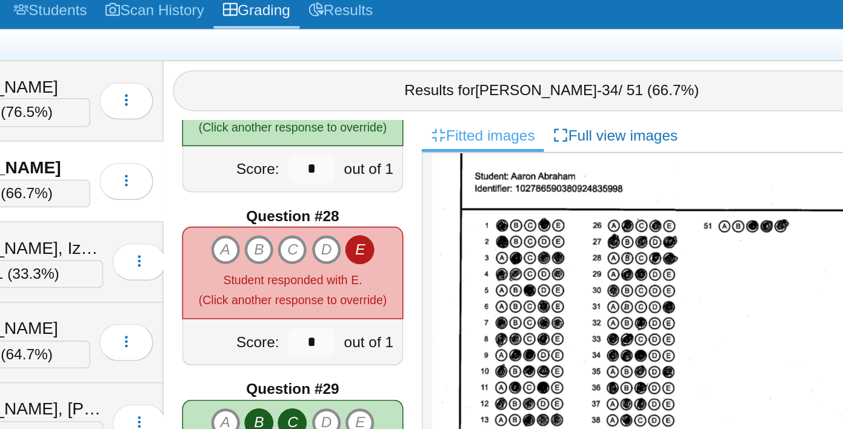
scroll to position [42, 0]
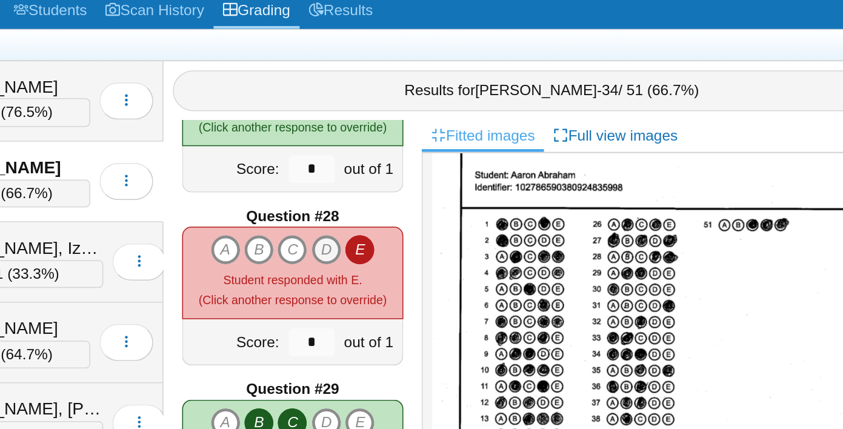
click at [439, 270] on icon "D" at bounding box center [434, 269] width 19 height 19
type input "*"
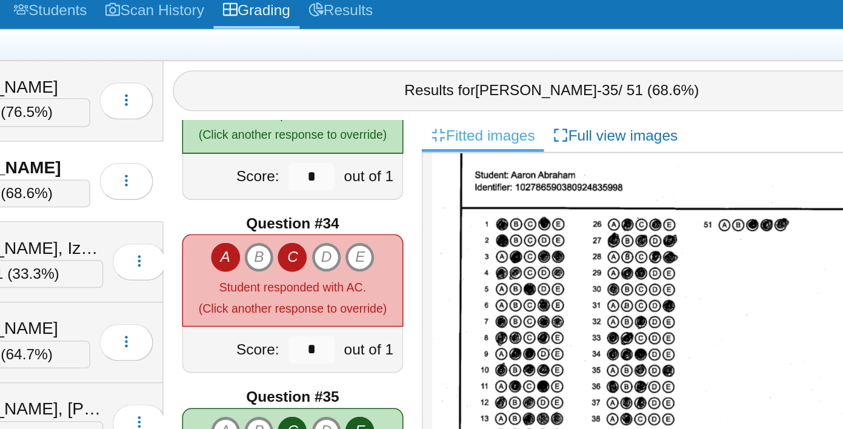
scroll to position [3701, 0]
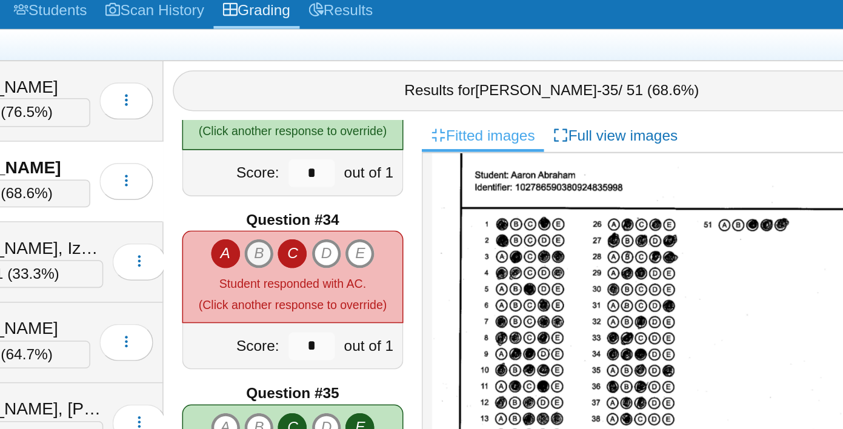
click at [392, 271] on icon "B" at bounding box center [390, 271] width 19 height 19
type input "*"
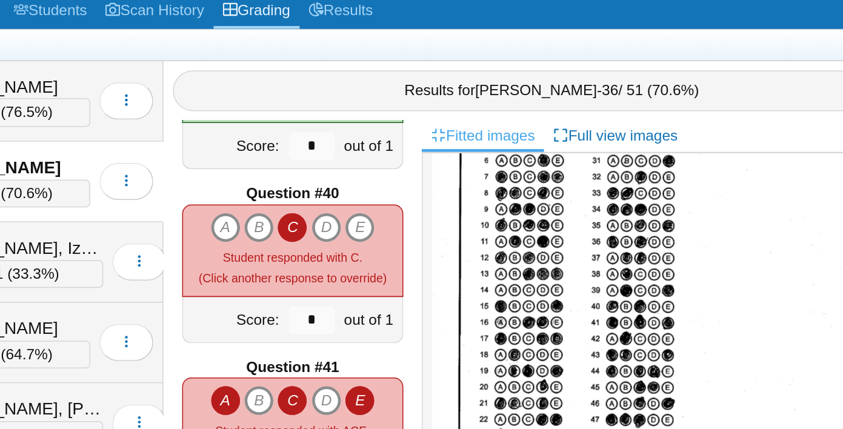
scroll to position [138, 0]
click at [372, 254] on icon "A" at bounding box center [368, 254] width 19 height 19
type input "*"
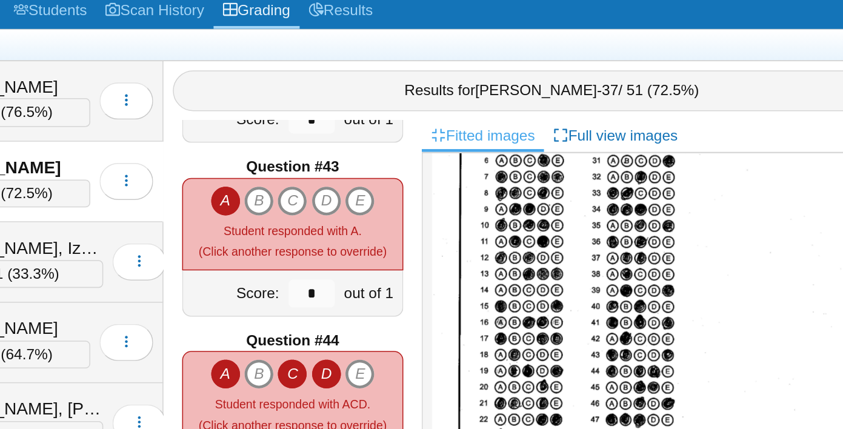
scroll to position [4758, 0]
click at [392, 238] on icon "B" at bounding box center [390, 237] width 19 height 19
click at [458, 239] on icon "E" at bounding box center [456, 237] width 19 height 19
type input "*"
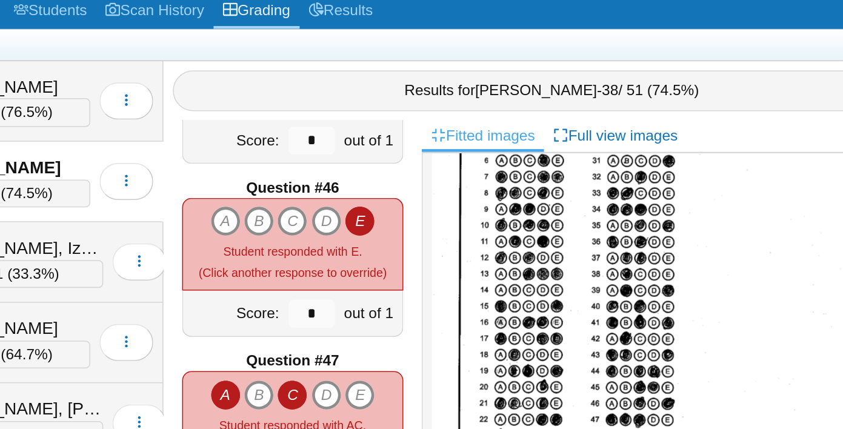
scroll to position [5121, 0]
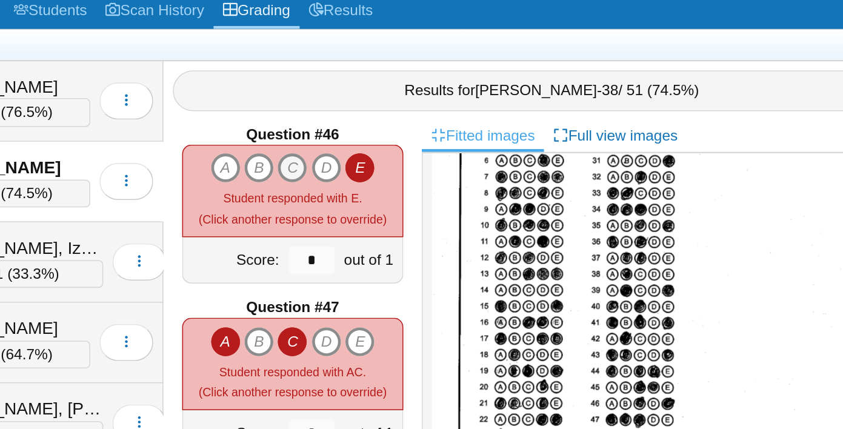
click at [415, 215] on icon "C" at bounding box center [411, 215] width 19 height 19
type input "*"
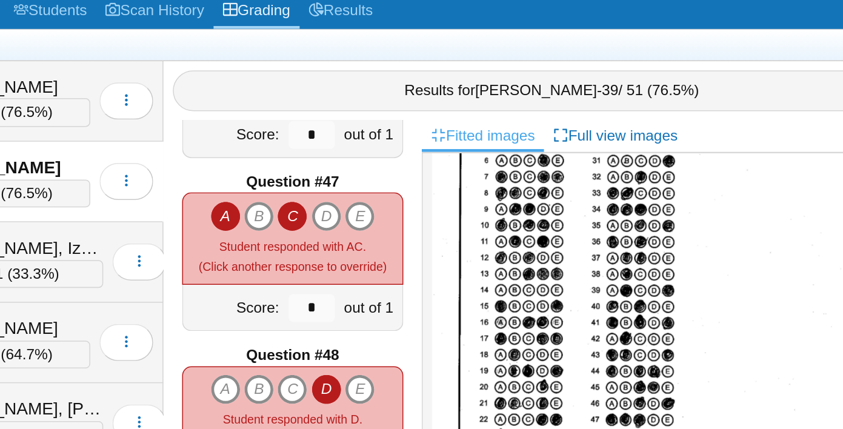
scroll to position [5220, 0]
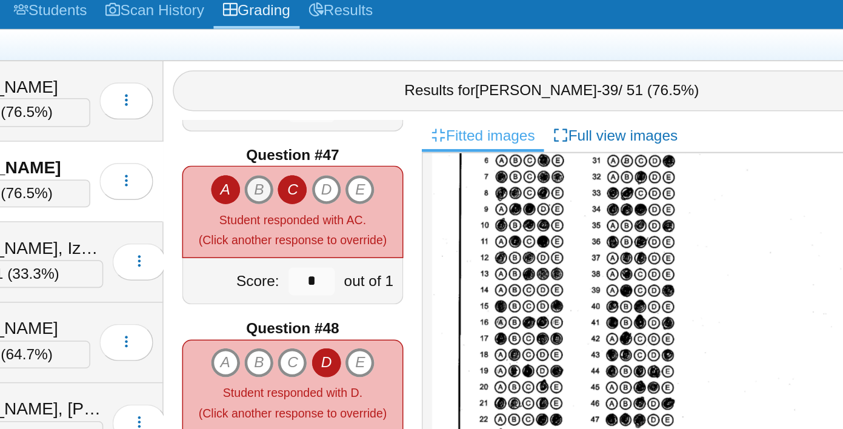
click at [393, 231] on icon "B" at bounding box center [390, 230] width 19 height 19
type input "*"
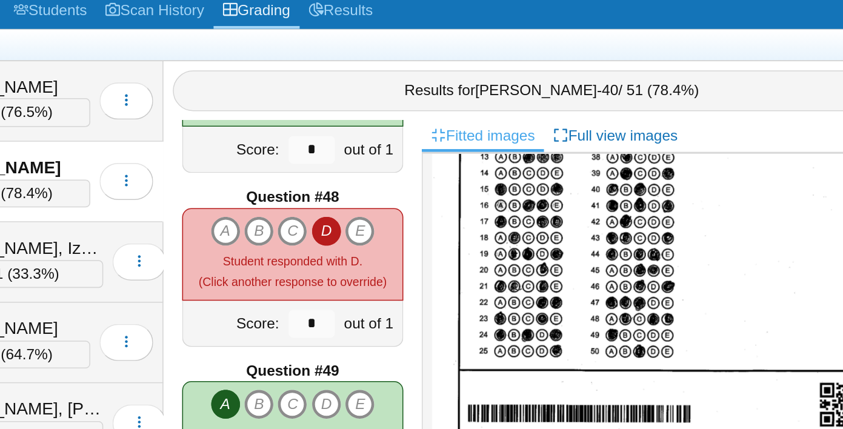
scroll to position [214, 0]
click at [393, 256] on icon "B" at bounding box center [390, 257] width 19 height 19
click at [461, 256] on icon "E" at bounding box center [456, 257] width 19 height 19
type input "*"
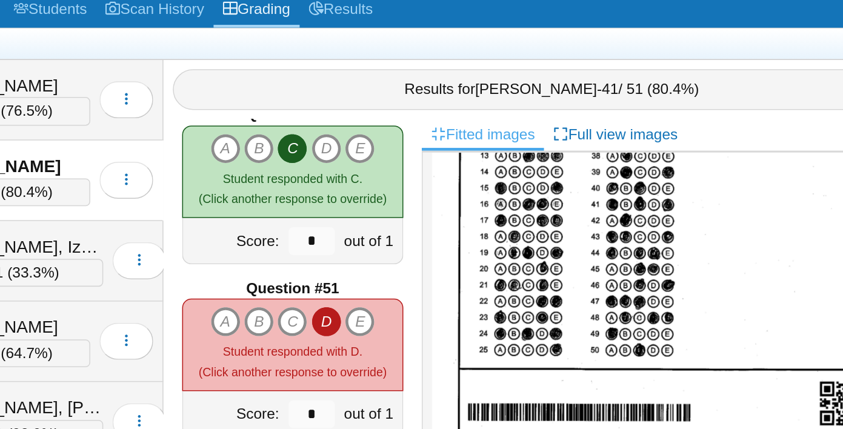
scroll to position [0, 0]
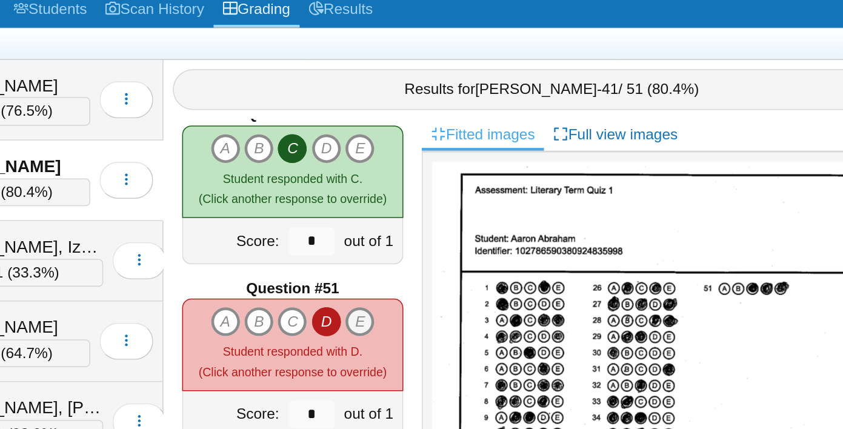
click at [460, 315] on icon "E" at bounding box center [456, 317] width 19 height 19
click at [421, 316] on icon "C" at bounding box center [411, 317] width 19 height 19
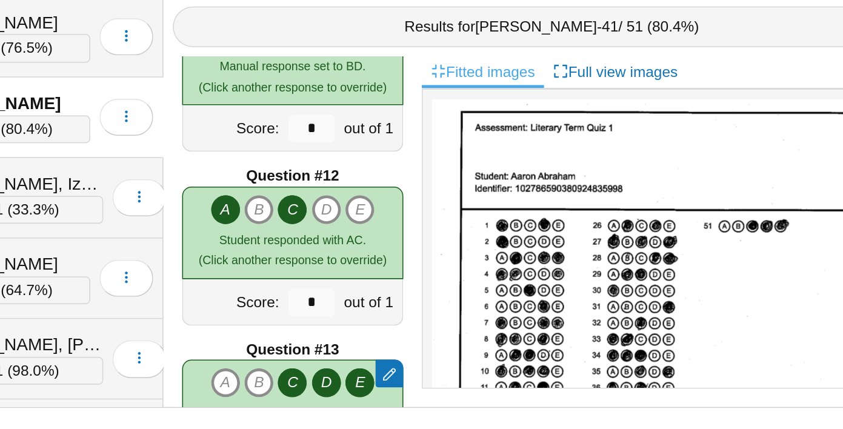
scroll to position [658, 0]
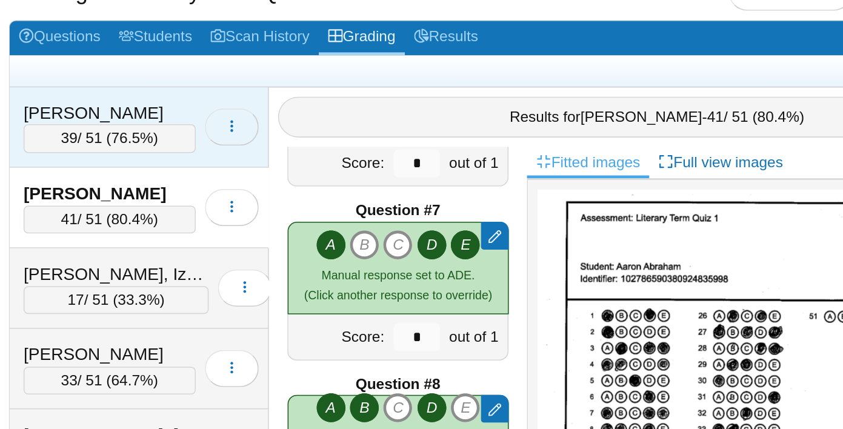
click at [305, 167] on span "button" at bounding box center [304, 172] width 10 height 10
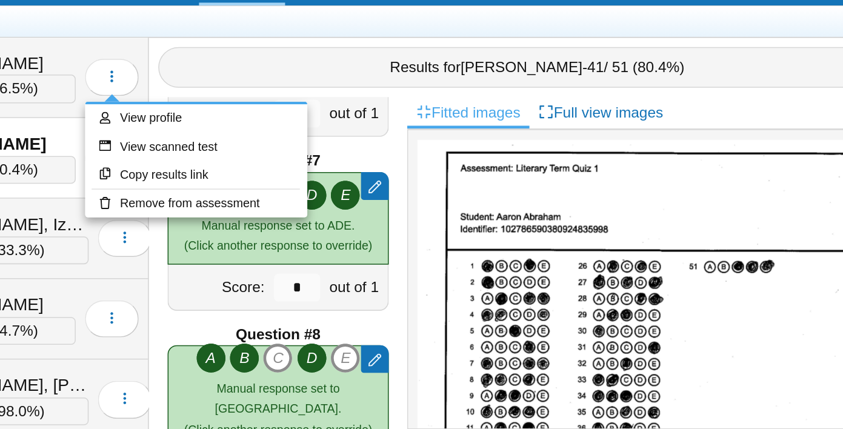
click at [498, 218] on div at bounding box center [662, 304] width 330 height 196
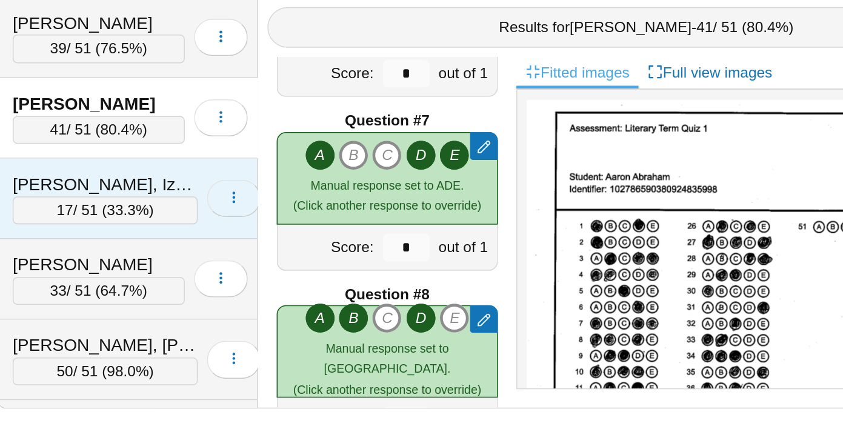
click at [307, 275] on icon "button" at bounding box center [312, 277] width 10 height 10
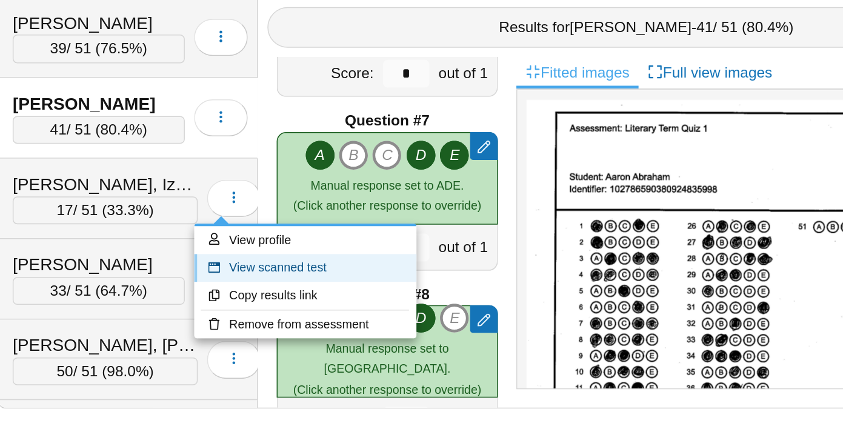
click at [316, 319] on link "View scanned test" at bounding box center [358, 323] width 145 height 18
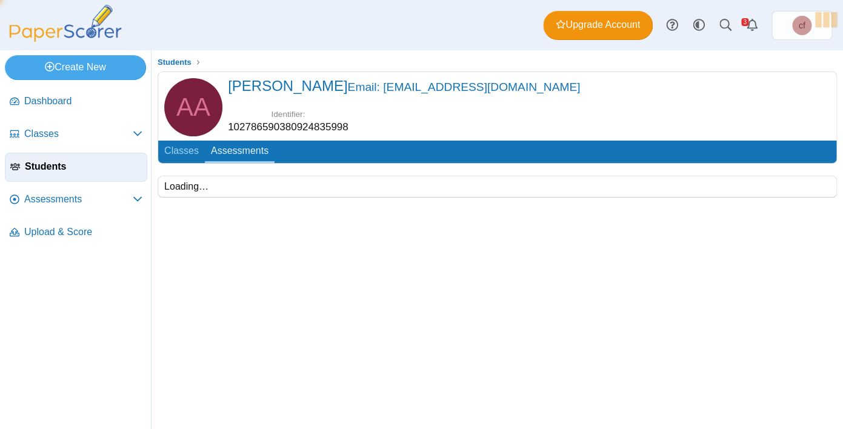
scroll to position [32, 0]
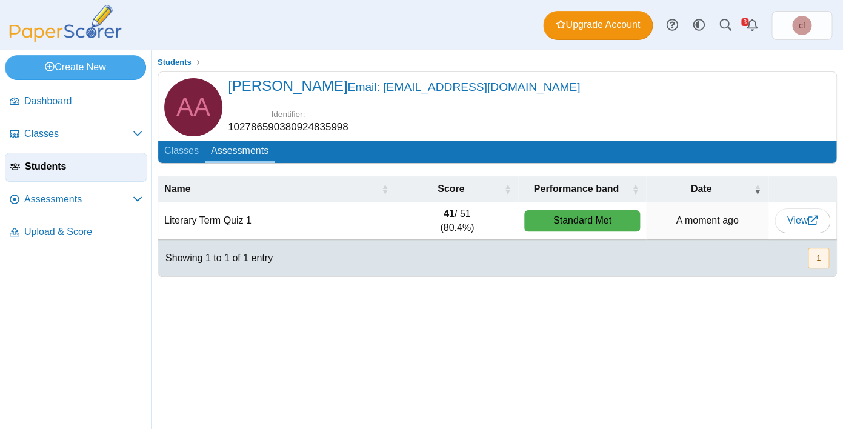
click at [65, 160] on span "Students" at bounding box center [83, 166] width 117 height 13
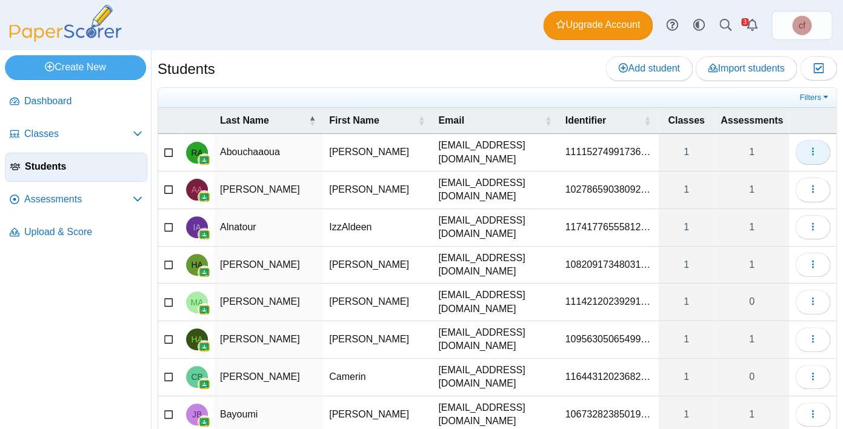
click at [813, 149] on icon "button" at bounding box center [813, 152] width 10 height 10
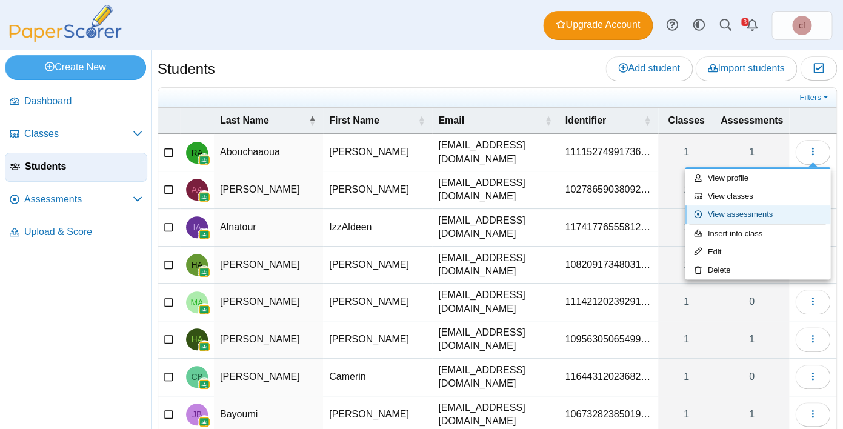
click at [725, 220] on link "View assessments" at bounding box center [757, 214] width 145 height 18
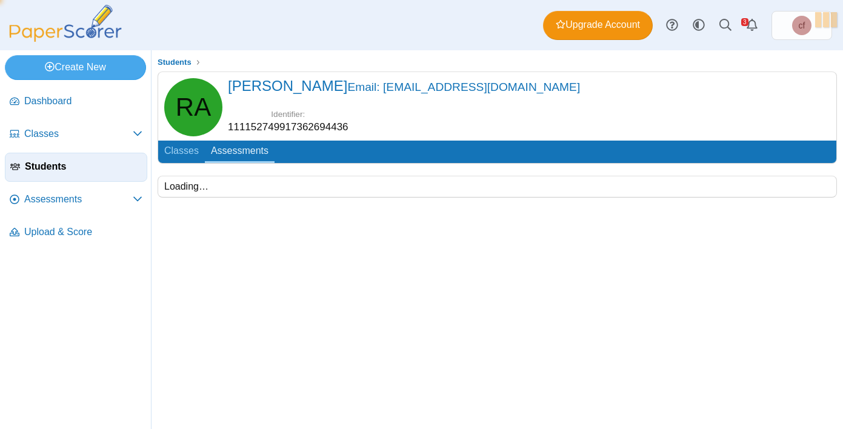
scroll to position [32, 0]
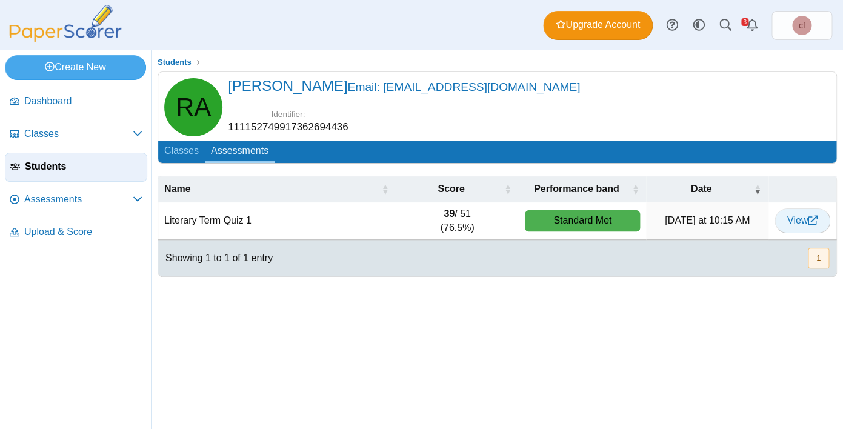
click at [804, 208] on link "View" at bounding box center [803, 220] width 56 height 24
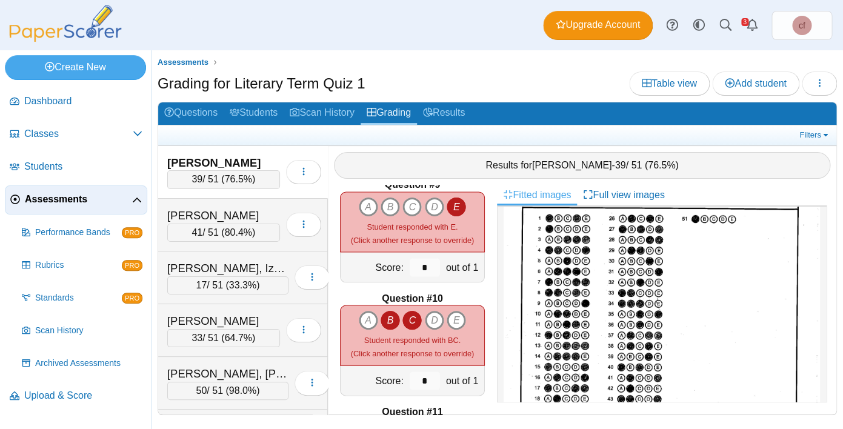
scroll to position [1030, 0]
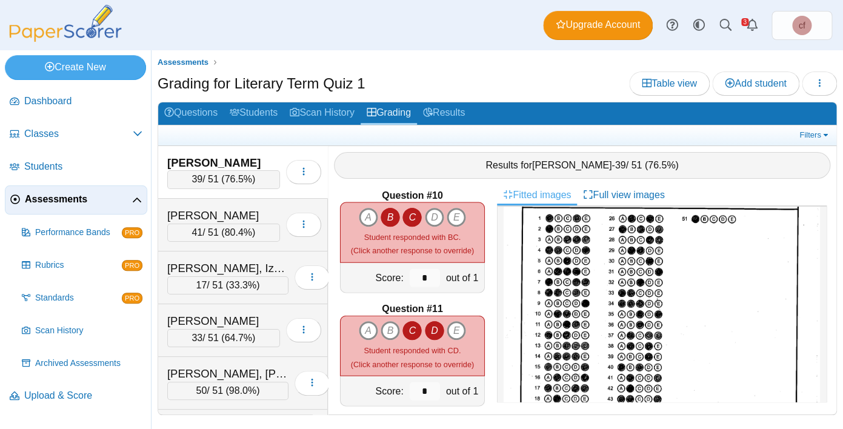
click at [412, 330] on icon "C" at bounding box center [411, 330] width 19 height 19
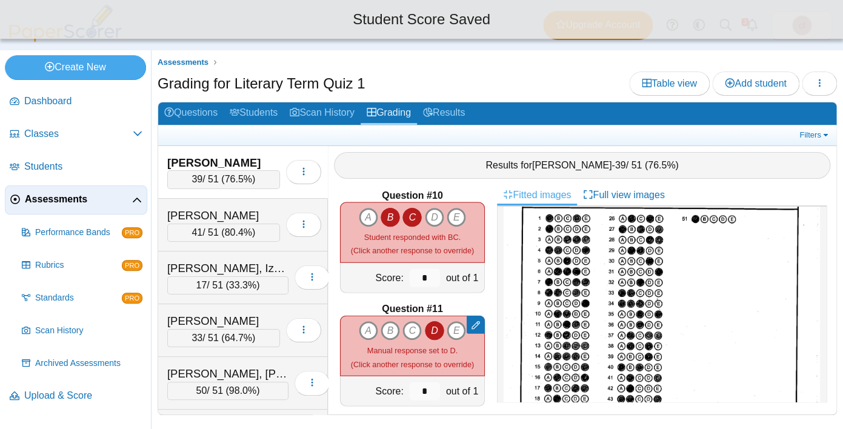
click at [435, 330] on icon "D" at bounding box center [434, 330] width 19 height 19
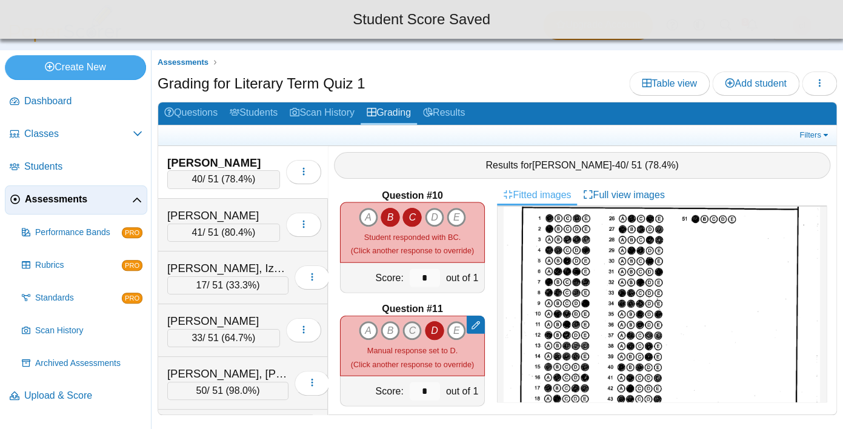
click at [412, 332] on icon "C" at bounding box center [411, 330] width 19 height 19
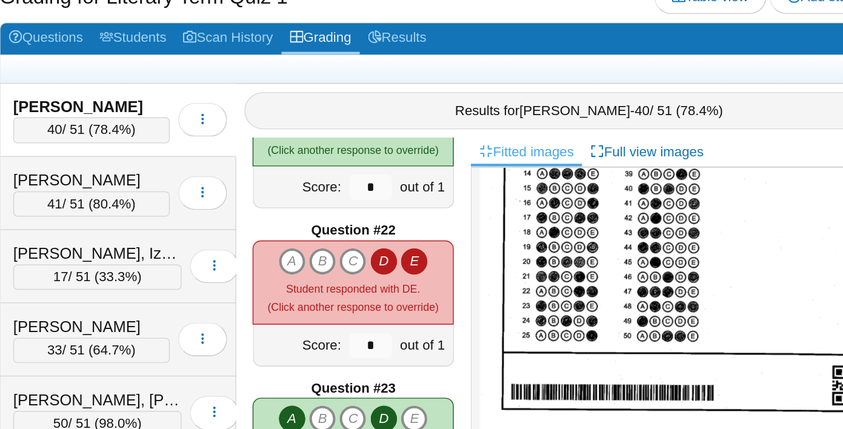
scroll to position [2338, 0]
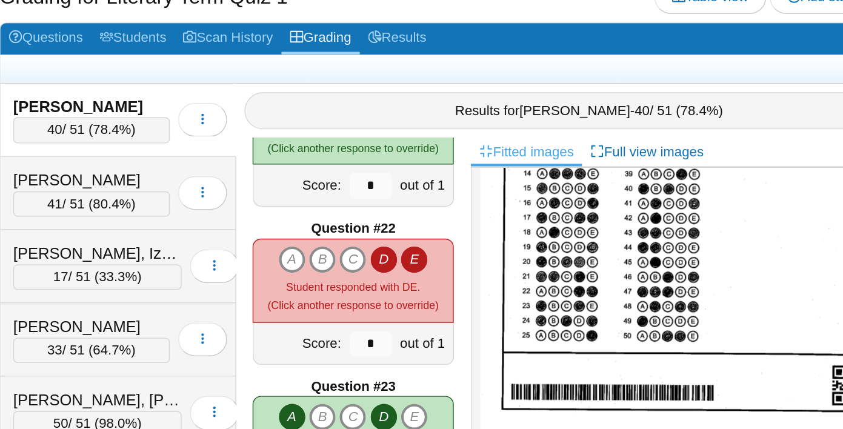
click at [441, 276] on icon "D" at bounding box center [434, 272] width 19 height 19
click at [454, 275] on icon "E" at bounding box center [456, 272] width 19 height 19
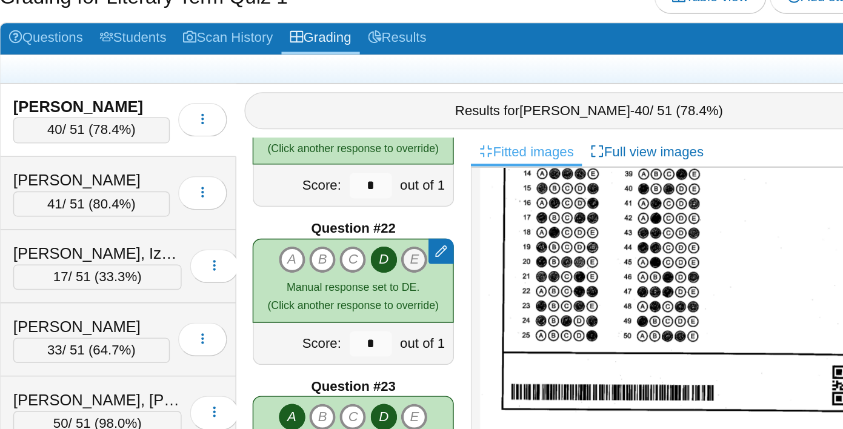
click at [454, 275] on icon "E" at bounding box center [456, 272] width 19 height 19
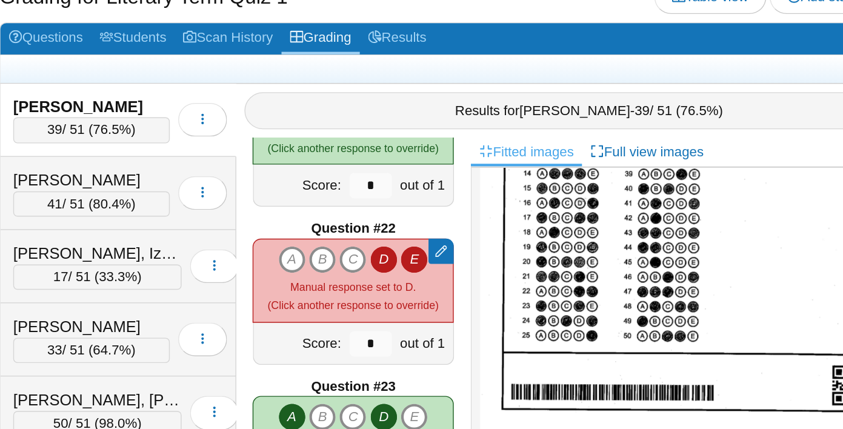
type input "*"
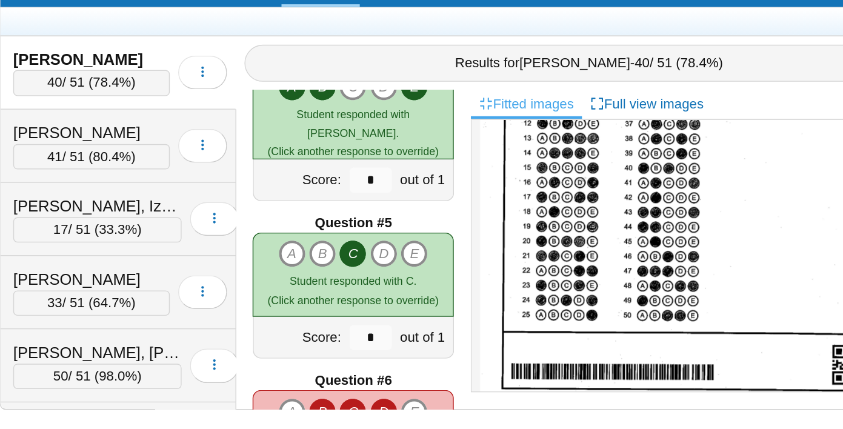
scroll to position [0, 0]
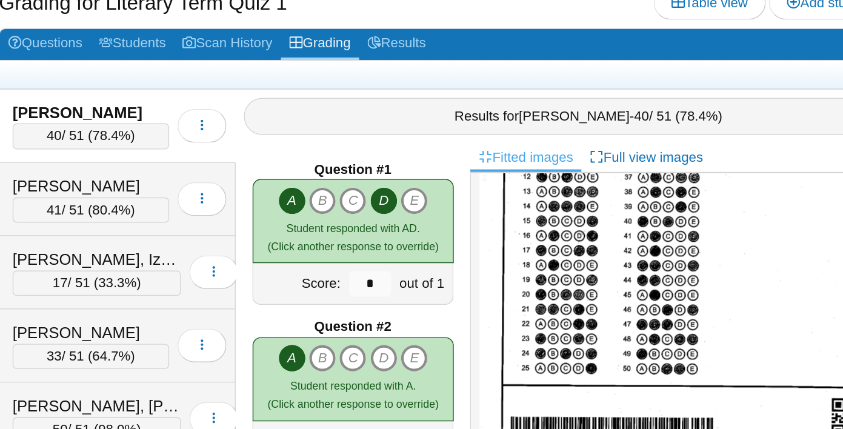
click at [488, 162] on div "Results for Rita Abouchaaoua - 40 / 51 ( 78.4% )" at bounding box center [582, 165] width 496 height 27
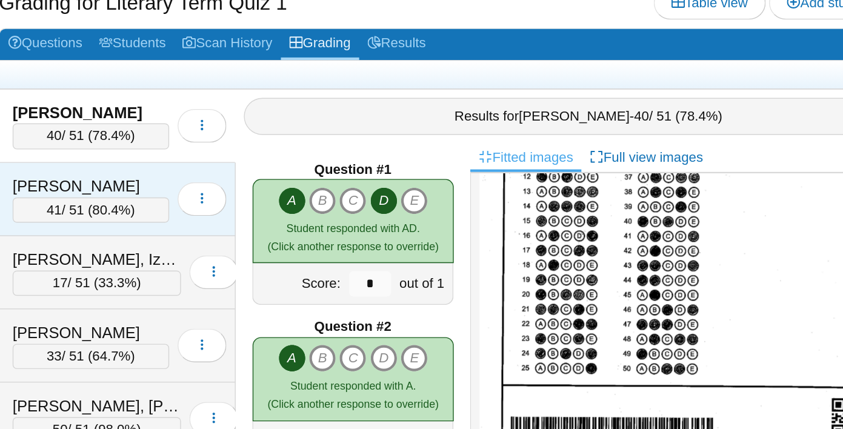
click at [239, 215] on div "Abraham, Aaron" at bounding box center [223, 216] width 113 height 16
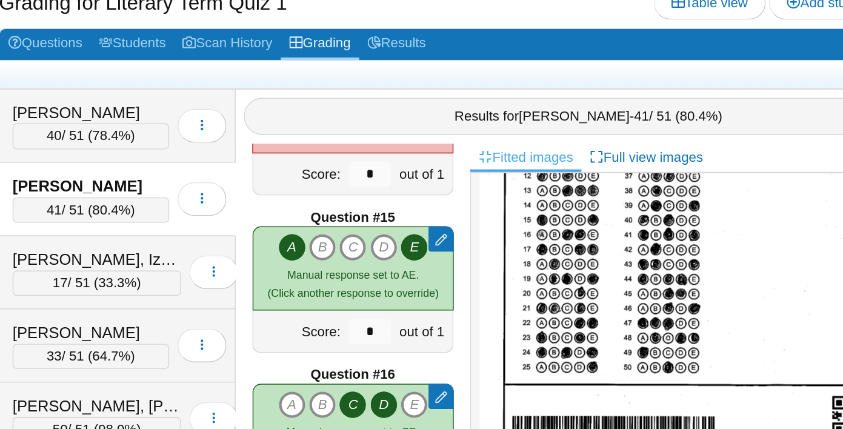
scroll to position [207, 0]
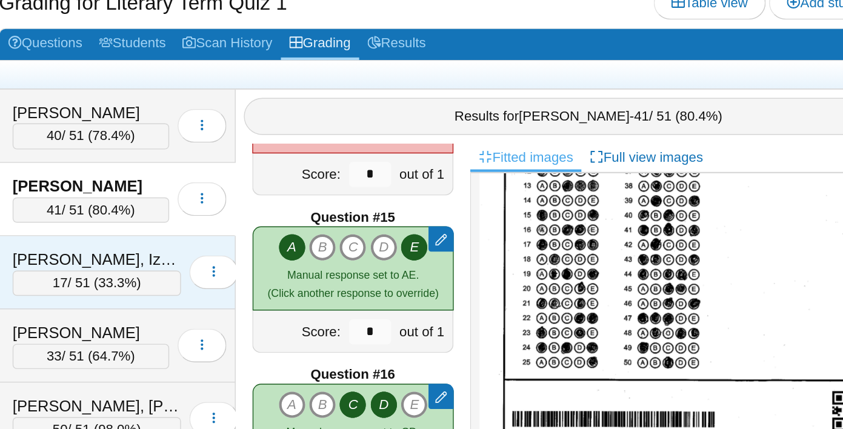
click at [258, 265] on div "Alnatour, IzzAldeen" at bounding box center [227, 269] width 121 height 16
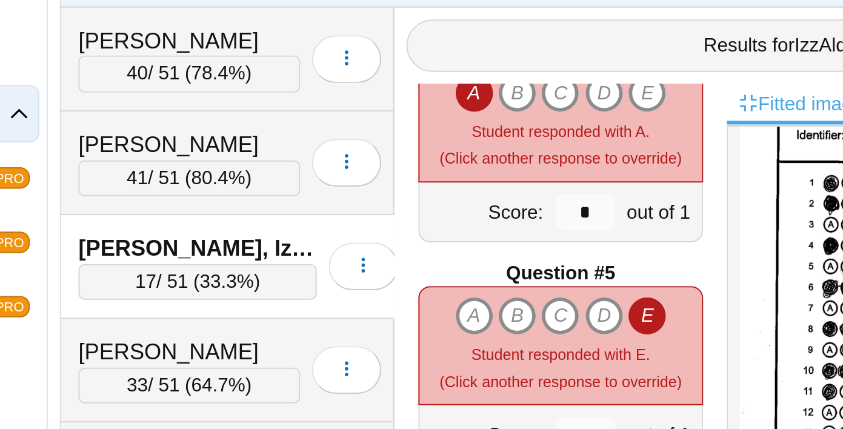
scroll to position [37, 0]
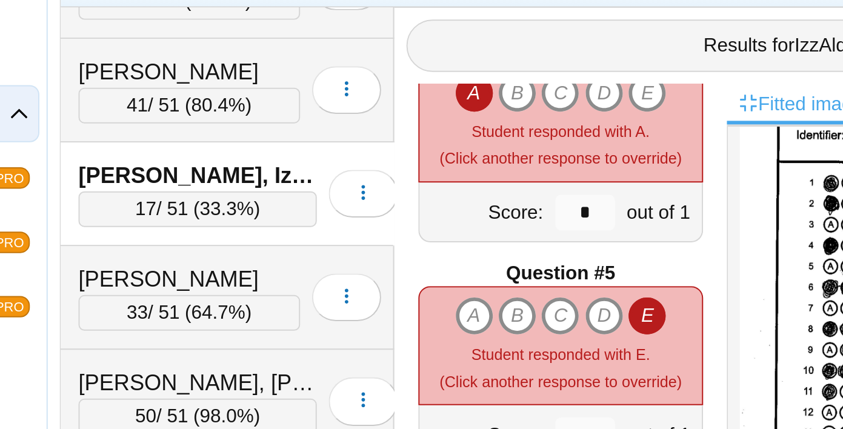
click at [188, 278] on div "Alvarez-Hernandez, Heidy" at bounding box center [223, 284] width 113 height 16
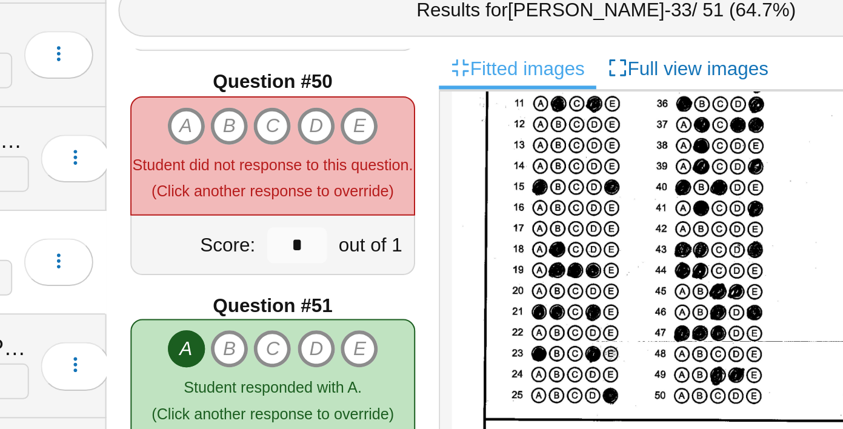
scroll to position [5587, 0]
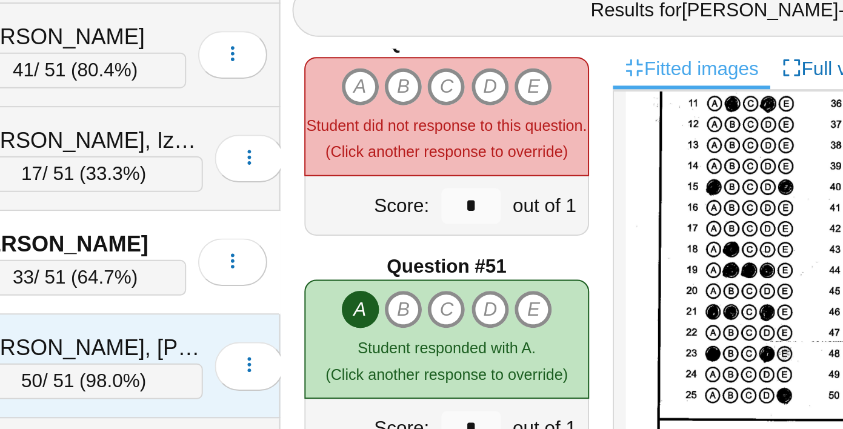
click at [227, 337] on div "Axelrod, Hudson" at bounding box center [227, 337] width 121 height 16
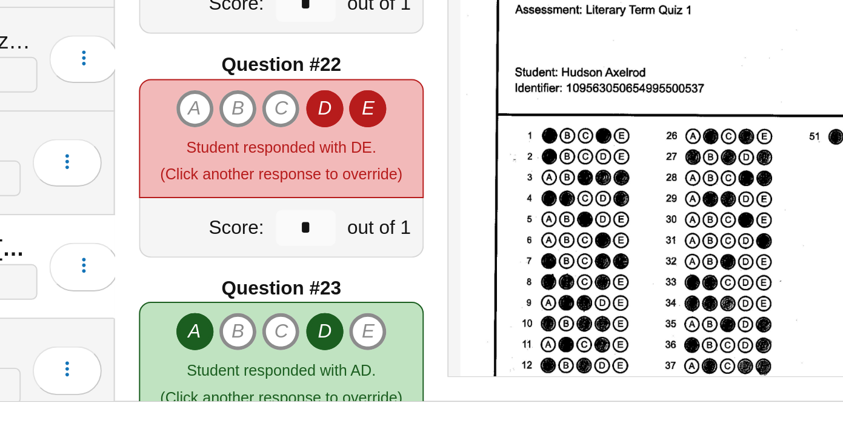
scroll to position [2345, 0]
click at [438, 266] on icon "D" at bounding box center [434, 265] width 19 height 19
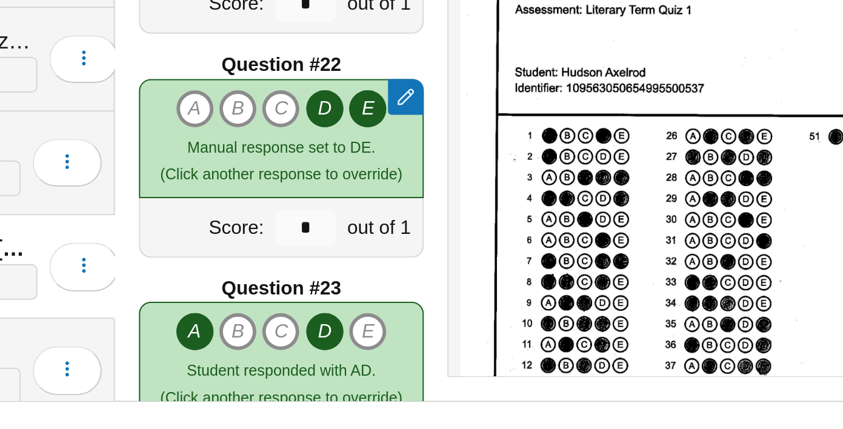
click at [456, 261] on icon "E" at bounding box center [456, 265] width 19 height 19
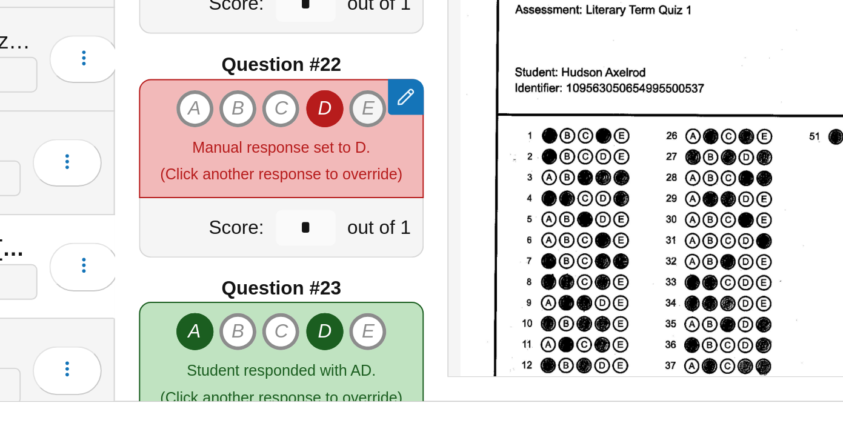
click at [456, 261] on icon "E" at bounding box center [456, 265] width 19 height 19
type input "*"
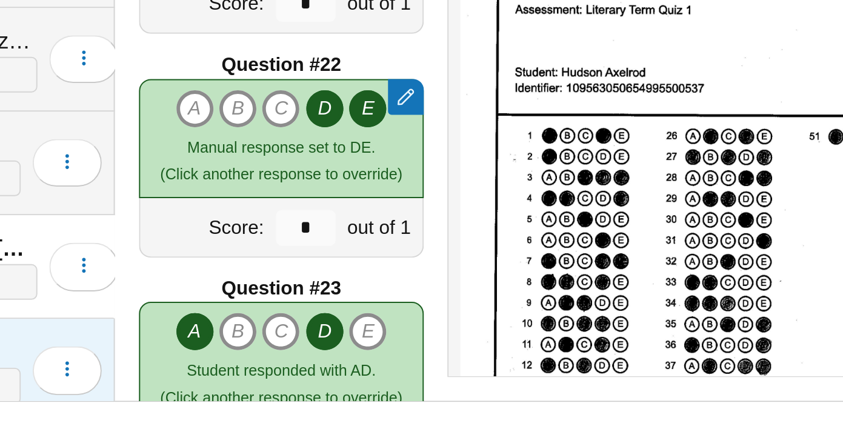
click at [276, 379] on div "Bayoumi, Jana 4 / 51 ( 7.8% ) Loading…" at bounding box center [243, 399] width 170 height 53
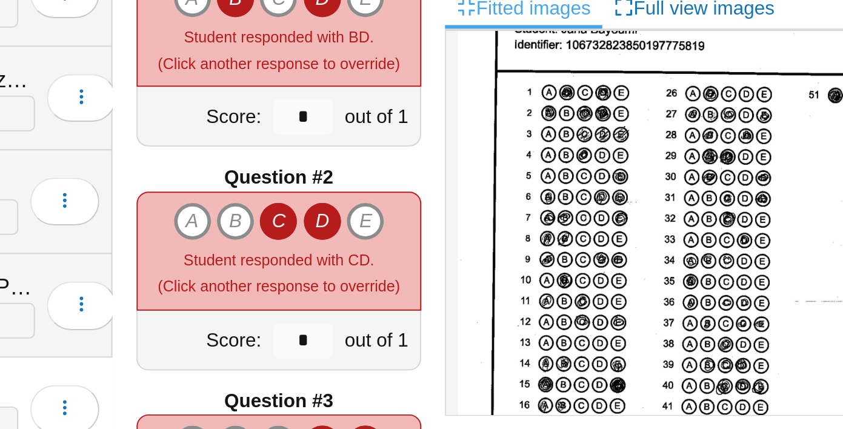
scroll to position [38, 0]
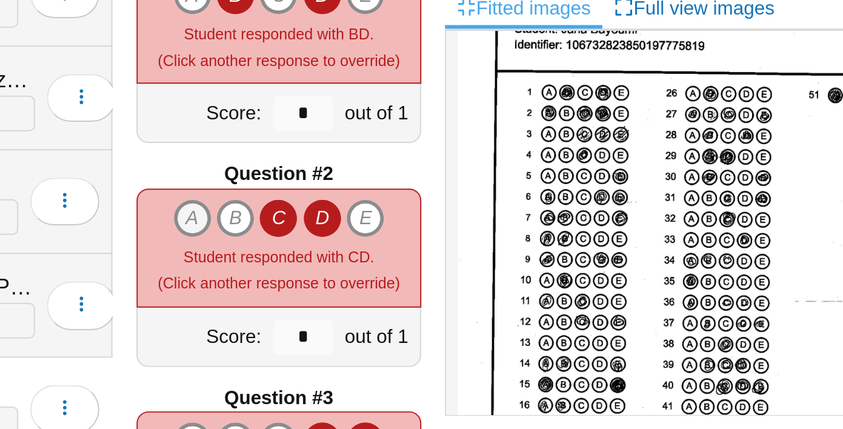
click at [365, 300] on icon "A" at bounding box center [368, 301] width 19 height 19
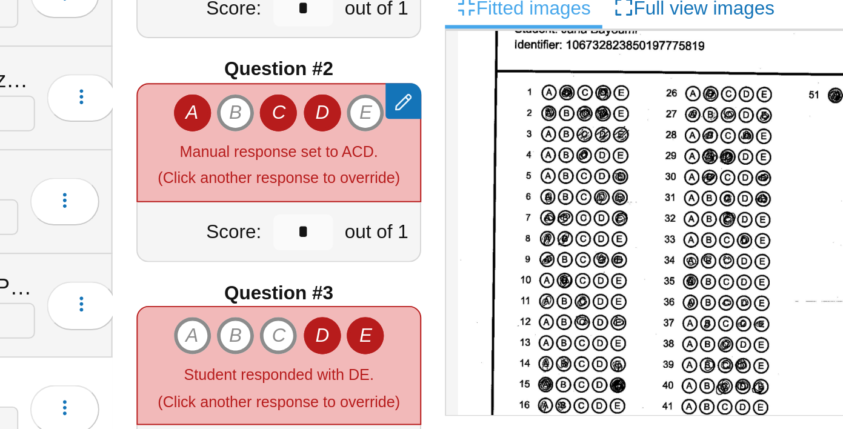
scroll to position [90, 0]
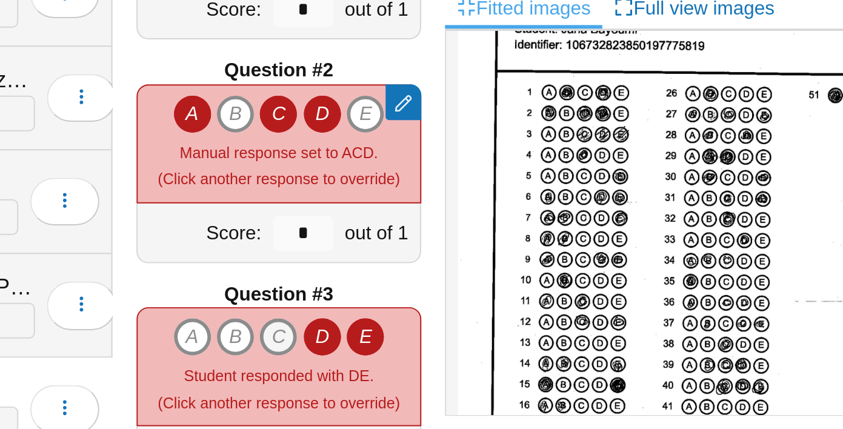
click at [414, 361] on icon "C" at bounding box center [411, 362] width 19 height 19
type input "*"
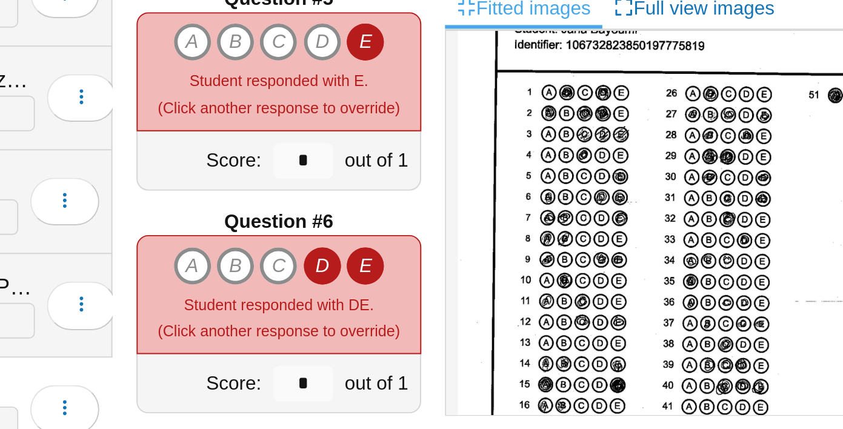
scroll to position [469, 0]
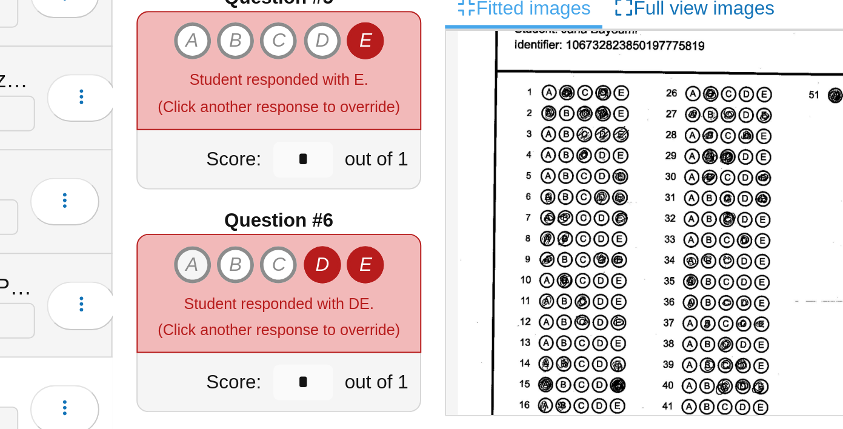
click at [362, 327] on icon "A" at bounding box center [368, 325] width 19 height 19
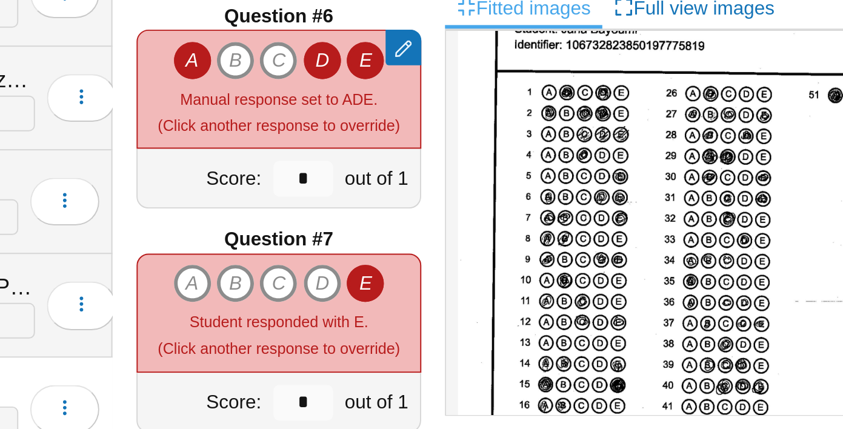
scroll to position [573, 0]
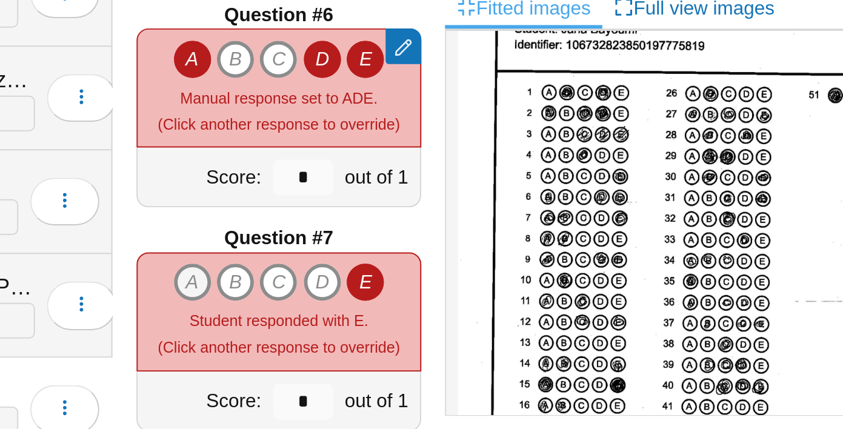
click at [370, 333] on icon "A" at bounding box center [368, 334] width 19 height 19
click at [389, 333] on icon "B" at bounding box center [390, 334] width 19 height 19
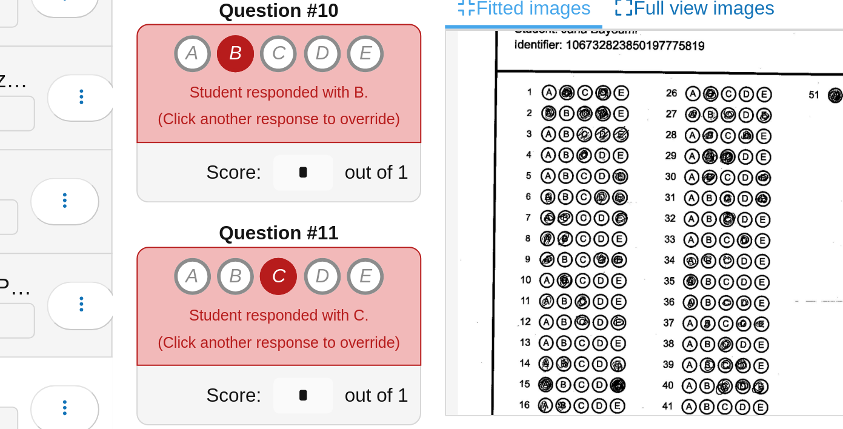
scroll to position [1040, 0]
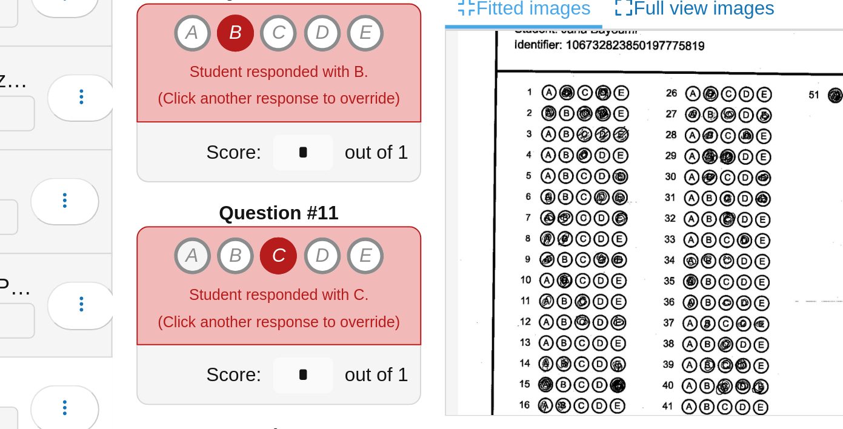
click at [375, 319] on icon "A" at bounding box center [368, 321] width 19 height 19
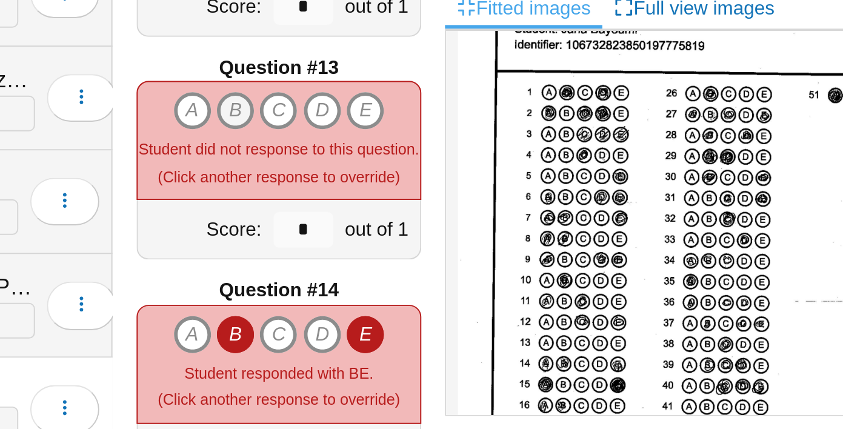
scroll to position [1370, 0]
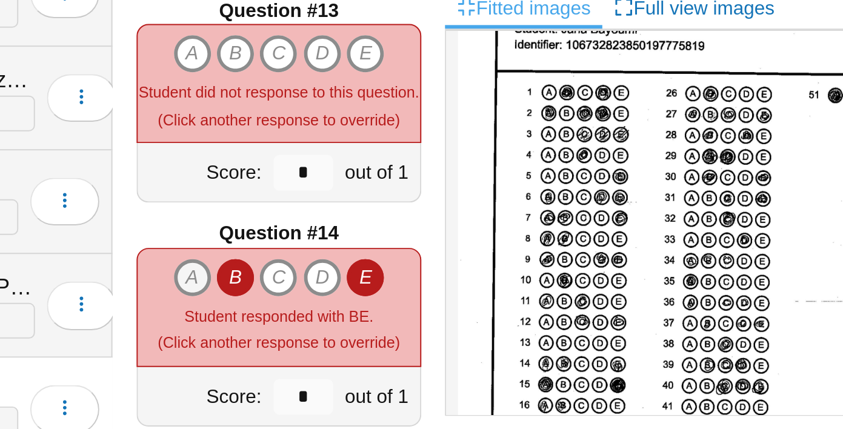
click at [375, 335] on icon "A" at bounding box center [368, 331] width 19 height 19
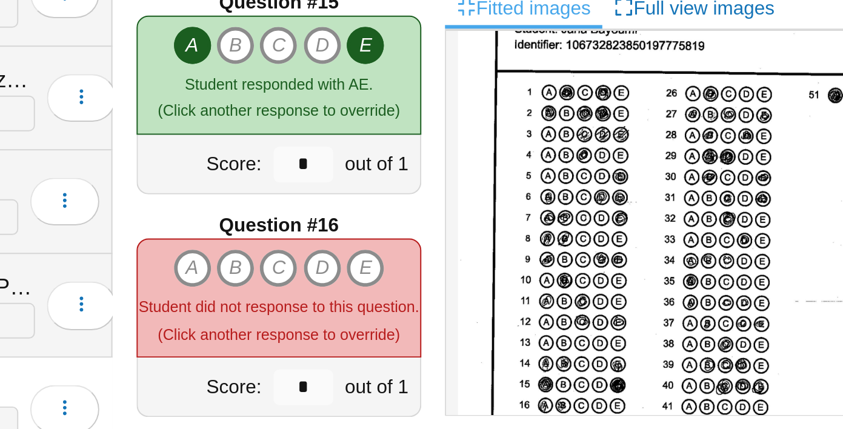
scroll to position [1625, 0]
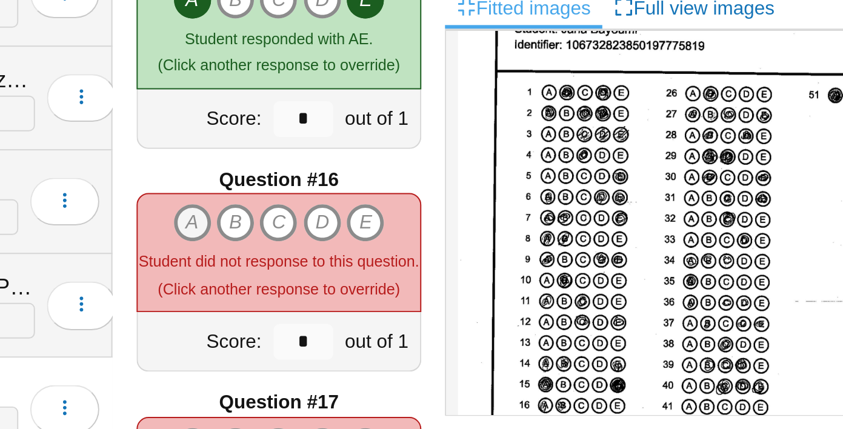
click at [370, 302] on icon "A" at bounding box center [368, 304] width 19 height 19
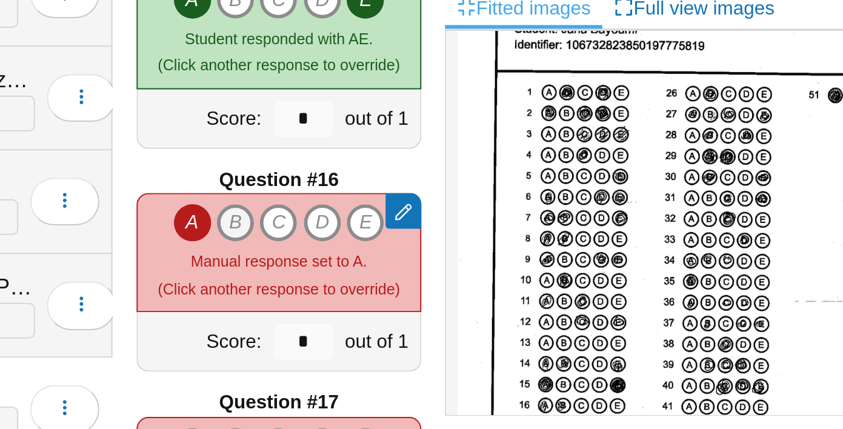
click at [394, 300] on icon "B" at bounding box center [390, 304] width 19 height 19
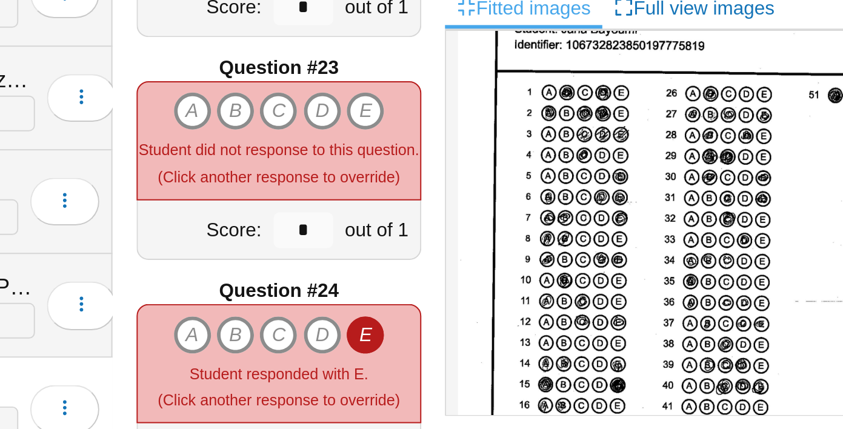
scroll to position [2548, 0]
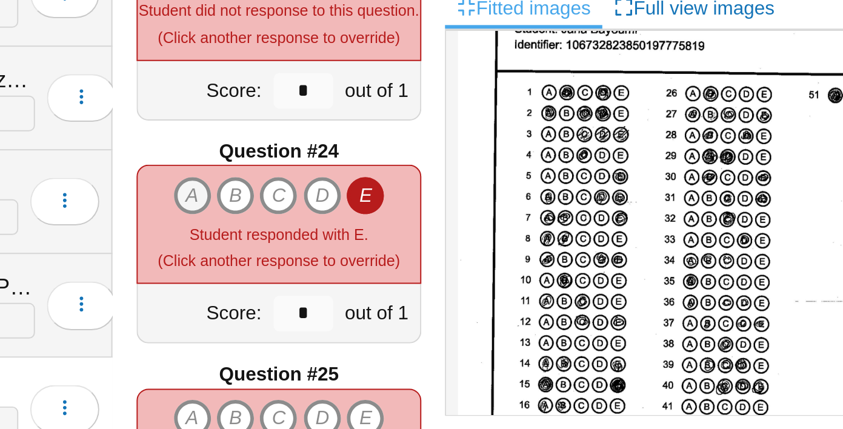
click at [368, 287] on icon "A" at bounding box center [368, 290] width 19 height 19
click at [430, 288] on icon "D" at bounding box center [434, 290] width 19 height 19
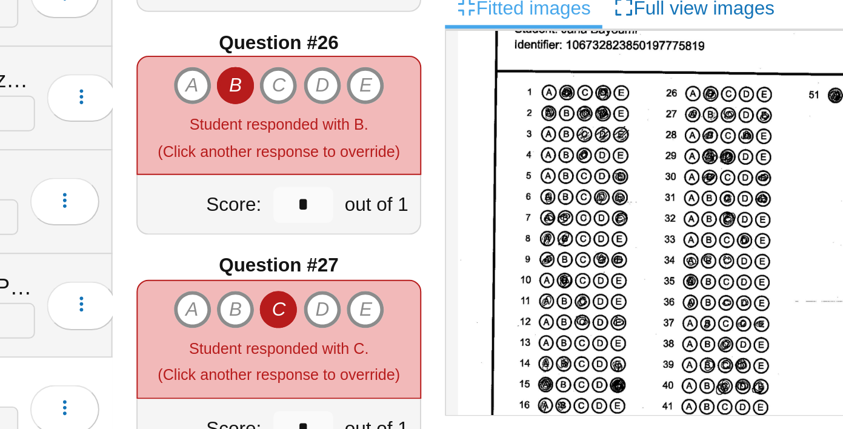
scroll to position [2834, 0]
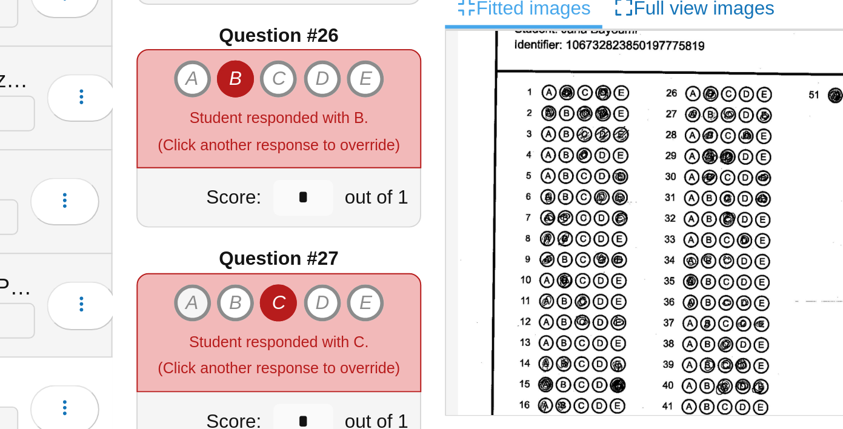
click at [365, 344] on icon "A" at bounding box center [368, 344] width 19 height 19
click at [459, 348] on icon "E" at bounding box center [456, 344] width 19 height 19
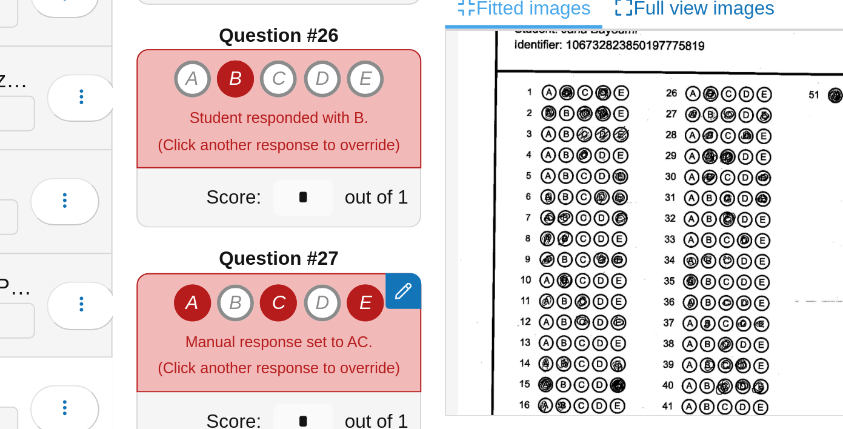
type input "*"
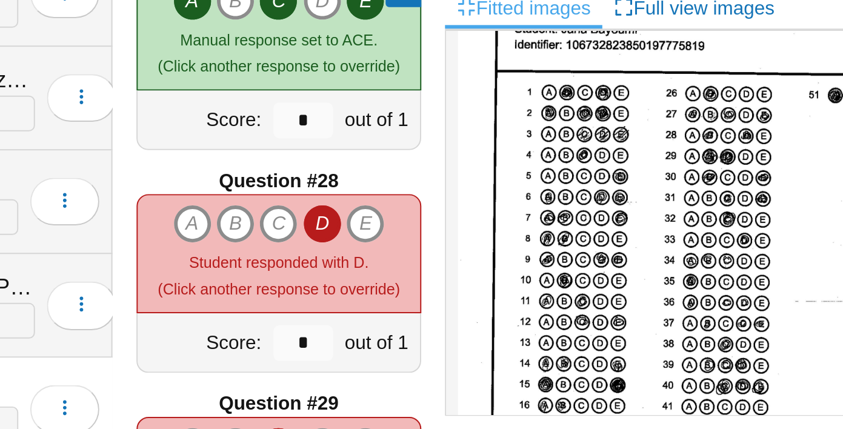
scroll to position [2992, 0]
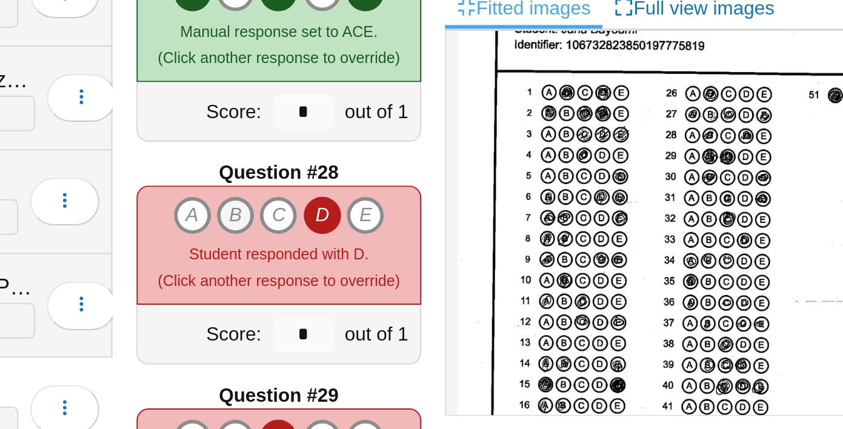
click at [392, 299] on icon "B" at bounding box center [390, 300] width 19 height 19
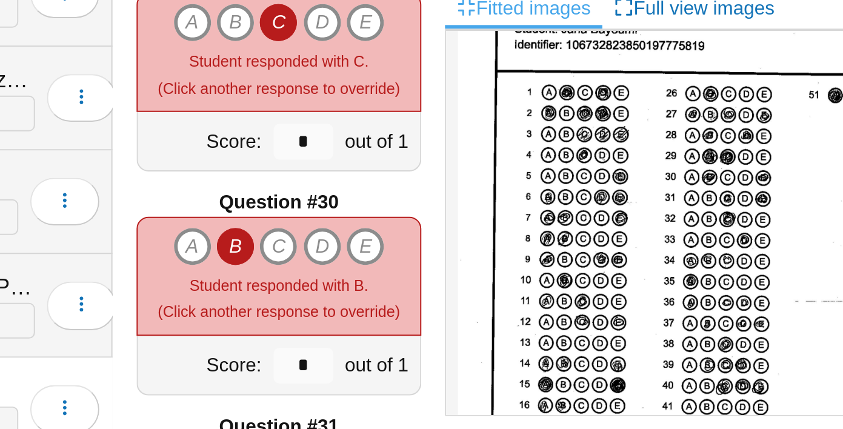
scroll to position [3203, 0]
click at [455, 315] on icon "E" at bounding box center [456, 316] width 19 height 19
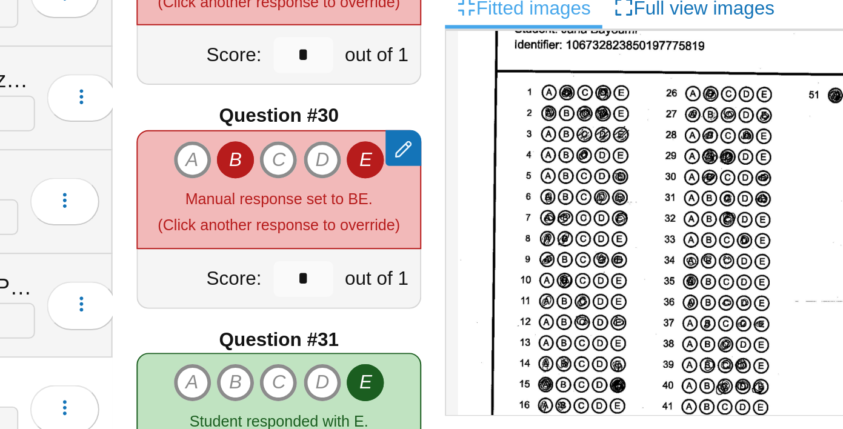
scroll to position [3306, 0]
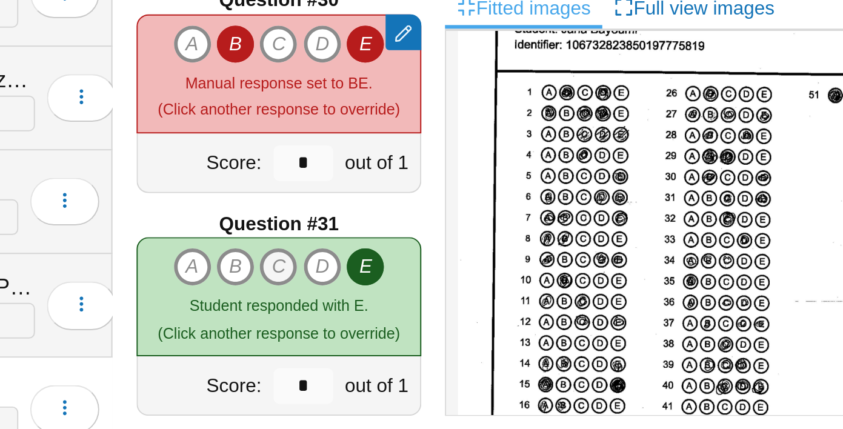
click at [413, 322] on icon "C" at bounding box center [411, 326] width 19 height 19
type input "*"
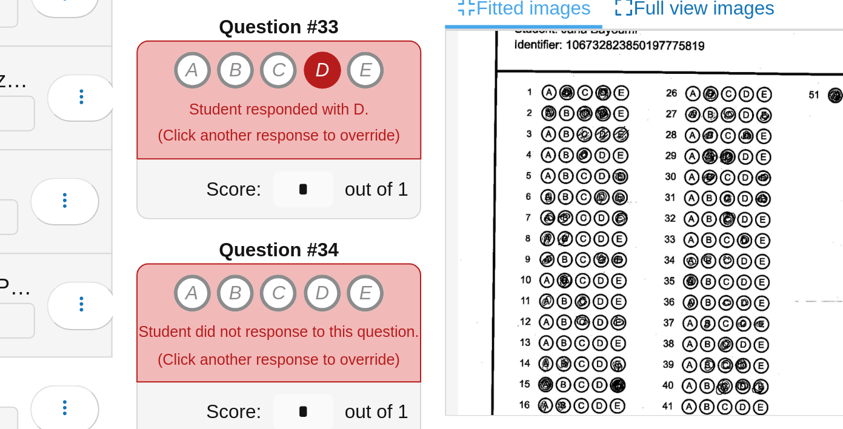
scroll to position [3635, 0]
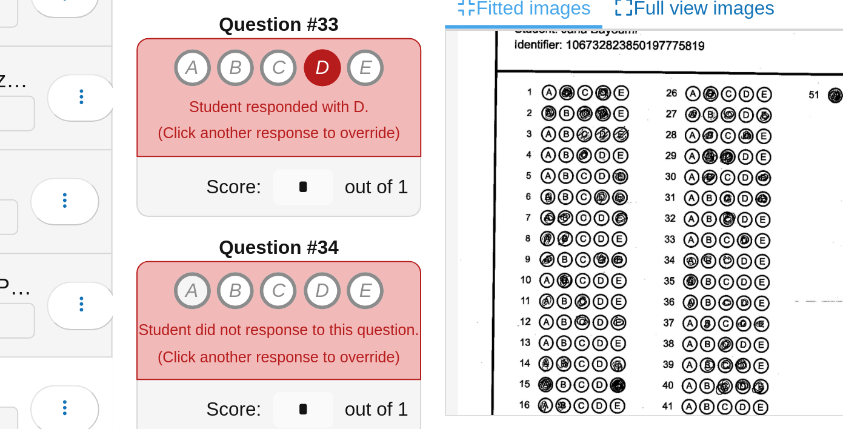
click at [370, 329] on icon "A" at bounding box center [368, 338] width 19 height 19
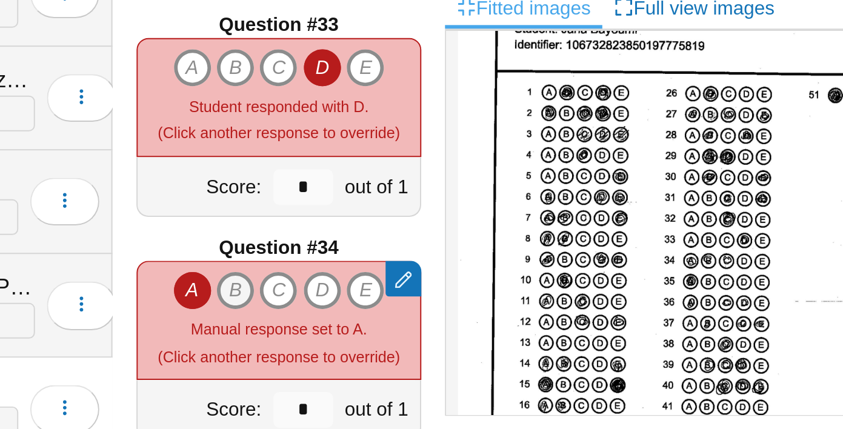
click at [384, 328] on div "Remove manual response A B C D" at bounding box center [412, 354] width 145 height 61
click at [390, 339] on icon "B" at bounding box center [390, 338] width 19 height 19
click at [407, 339] on icon "C" at bounding box center [411, 338] width 19 height 19
type input "*"
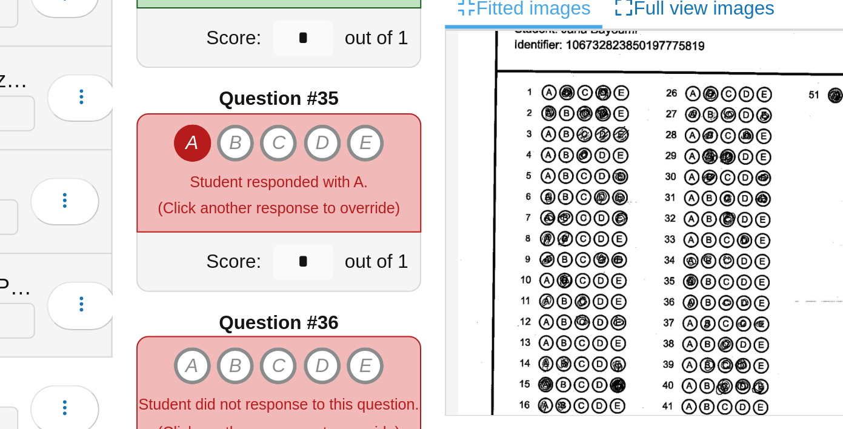
scroll to position [3825, 0]
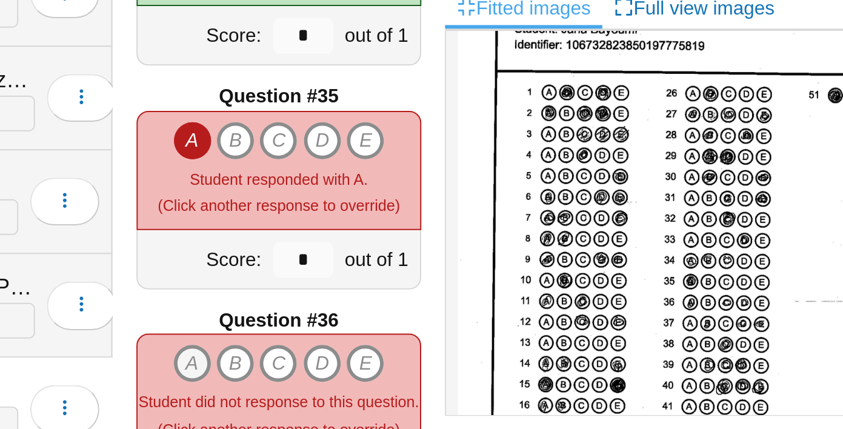
click at [373, 366] on icon "A" at bounding box center [368, 375] width 19 height 19
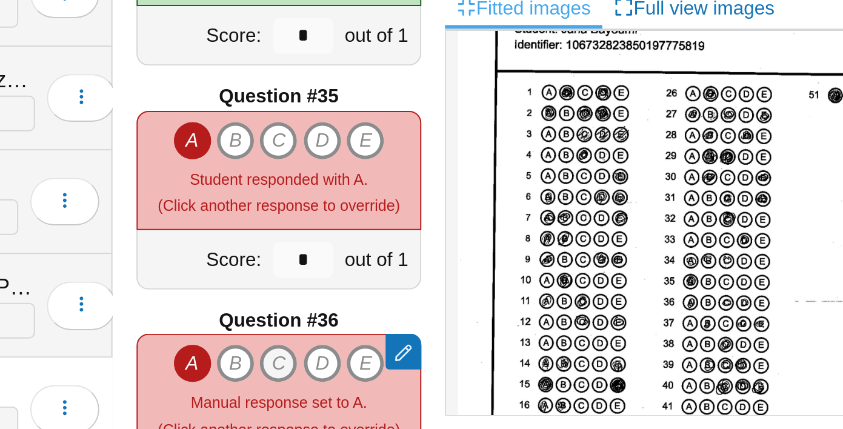
click at [418, 367] on icon "C" at bounding box center [411, 375] width 19 height 19
click at [438, 372] on icon "D" at bounding box center [434, 375] width 19 height 19
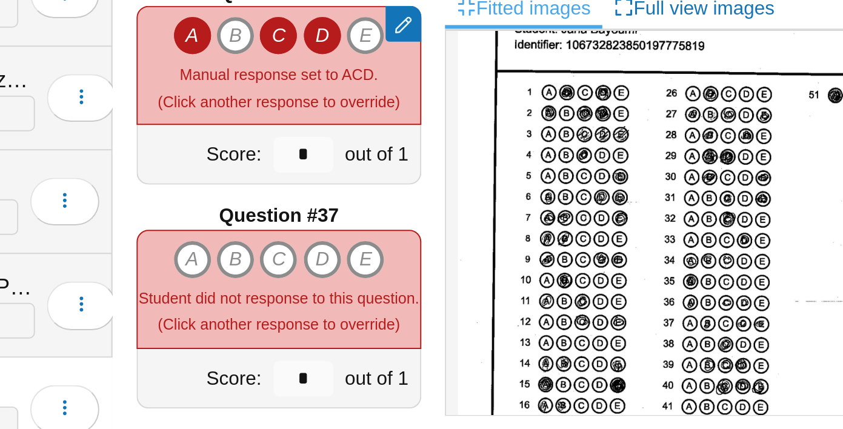
scroll to position [3992, 0]
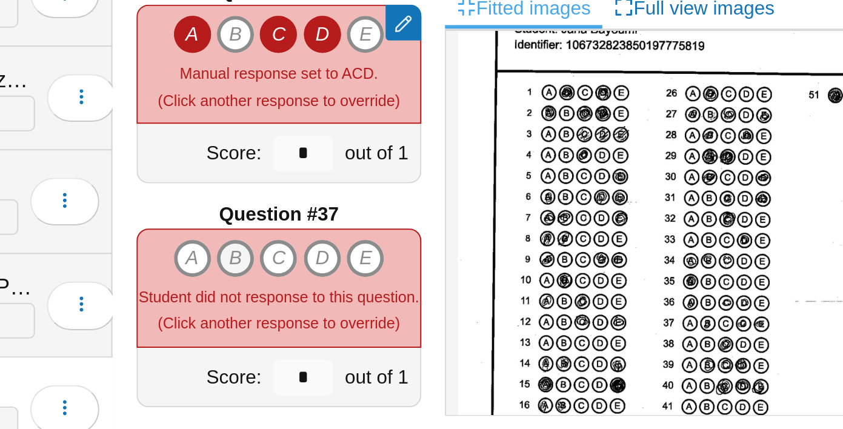
click at [386, 313] on icon "B" at bounding box center [390, 322] width 19 height 19
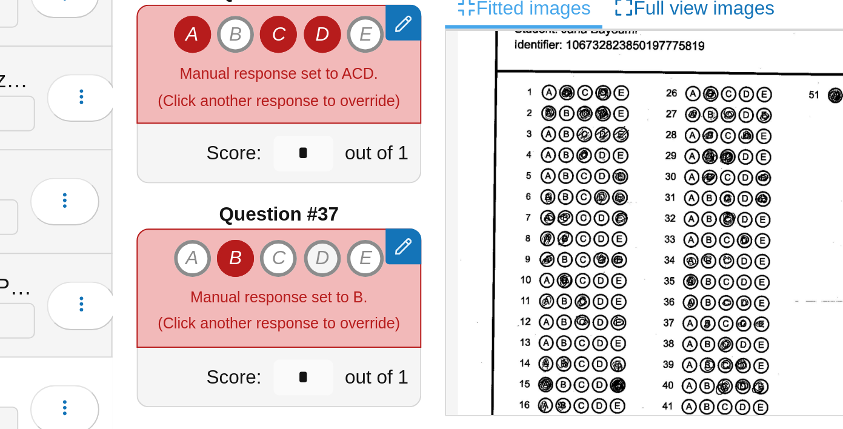
click at [435, 316] on icon "D" at bounding box center [434, 322] width 19 height 19
click at [452, 318] on icon "E" at bounding box center [456, 322] width 19 height 19
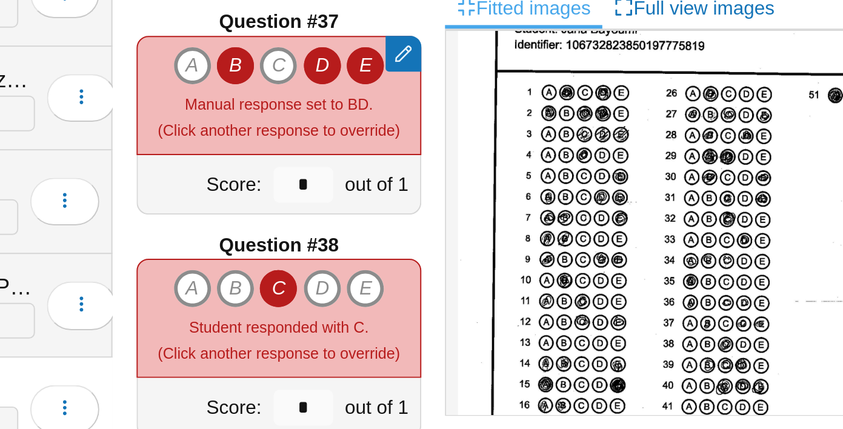
type input "*"
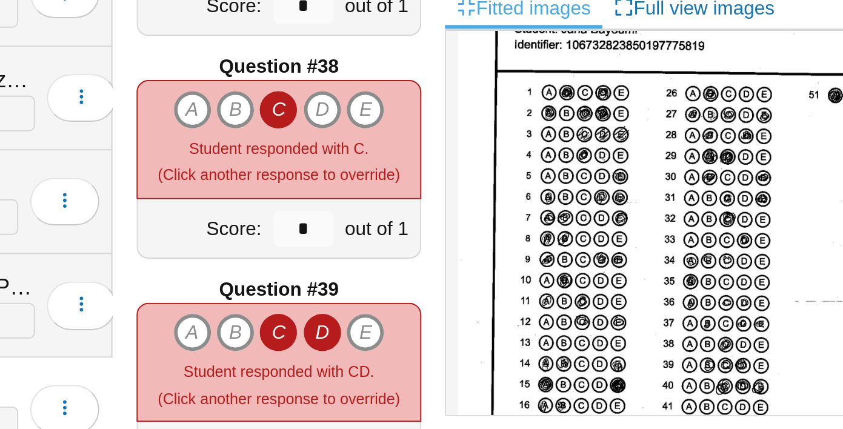
scroll to position [4182, 0]
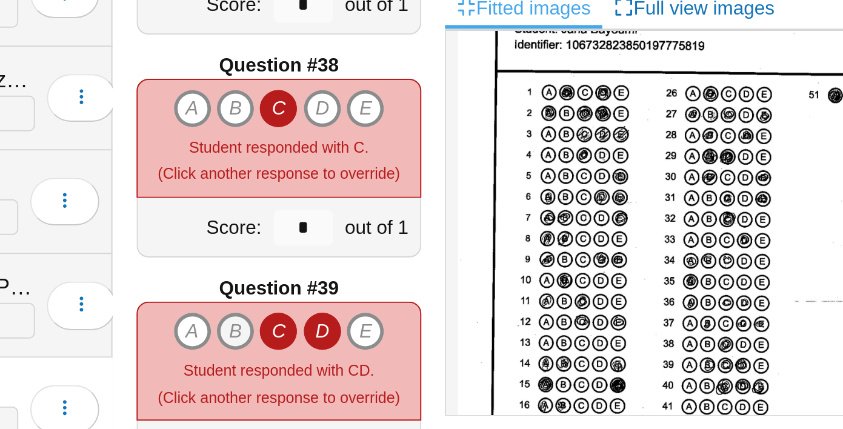
click at [395, 358] on icon "B" at bounding box center [390, 359] width 19 height 19
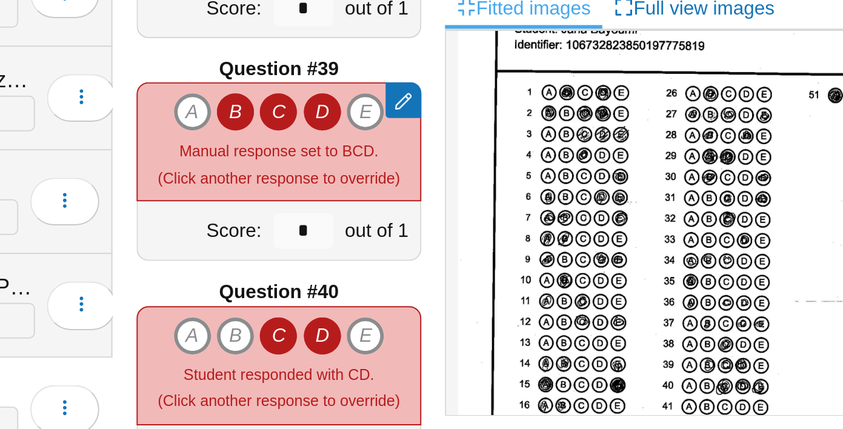
scroll to position [4308, 0]
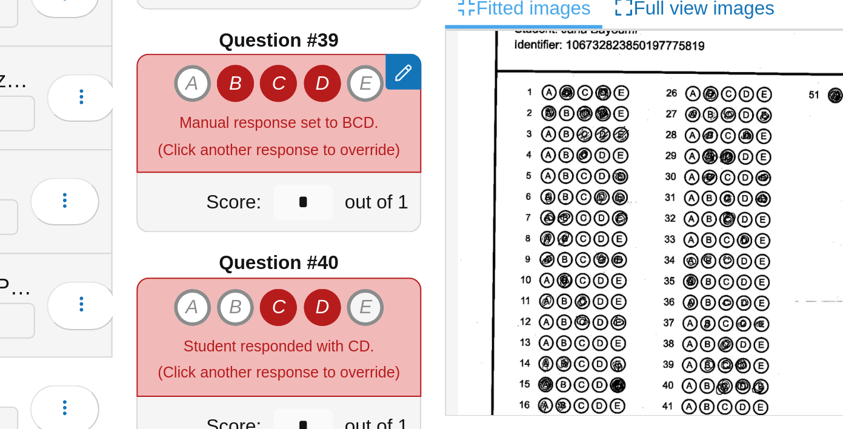
click at [455, 345] on icon "E" at bounding box center [456, 347] width 19 height 19
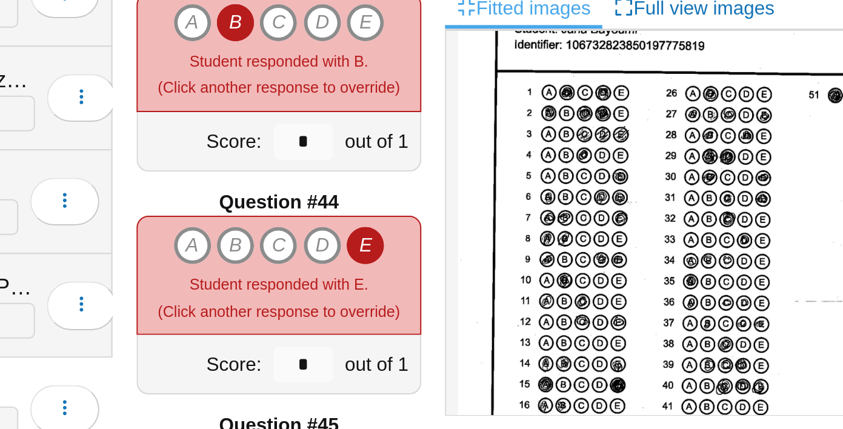
scroll to position [4795, 0]
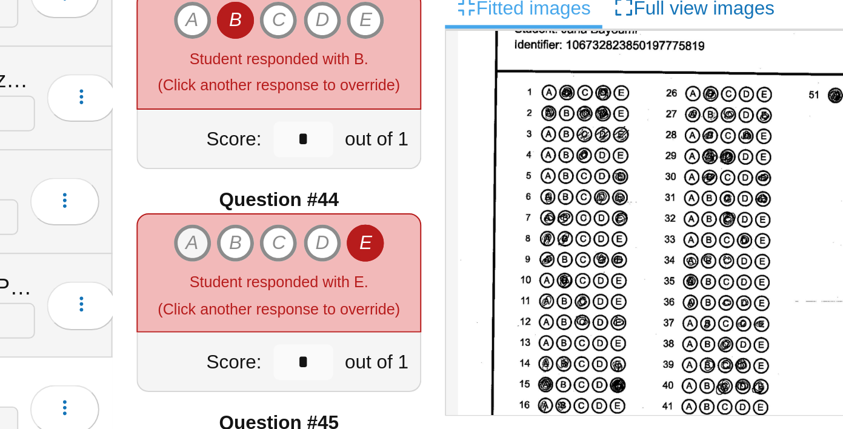
click at [368, 316] on icon "A" at bounding box center [368, 314] width 19 height 19
click at [422, 316] on icon "C" at bounding box center [411, 314] width 19 height 19
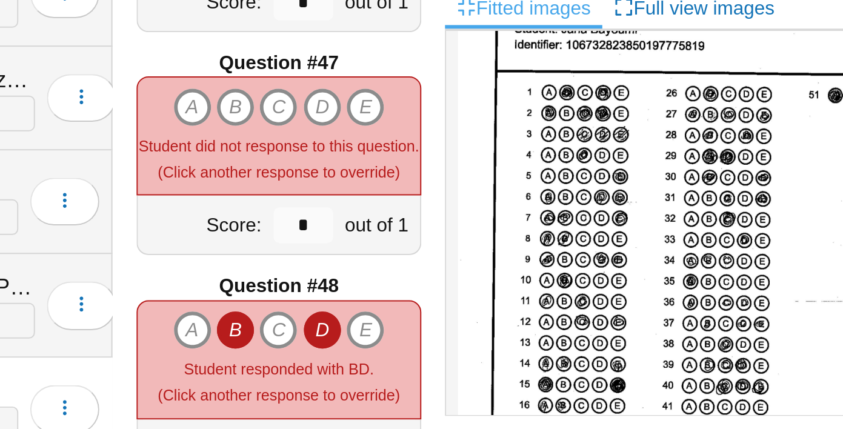
scroll to position [5212, 0]
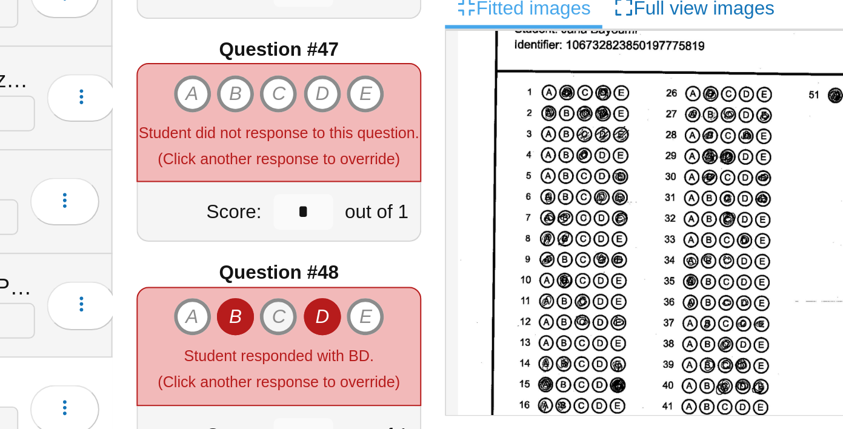
click at [413, 353] on icon "C" at bounding box center [411, 351] width 19 height 19
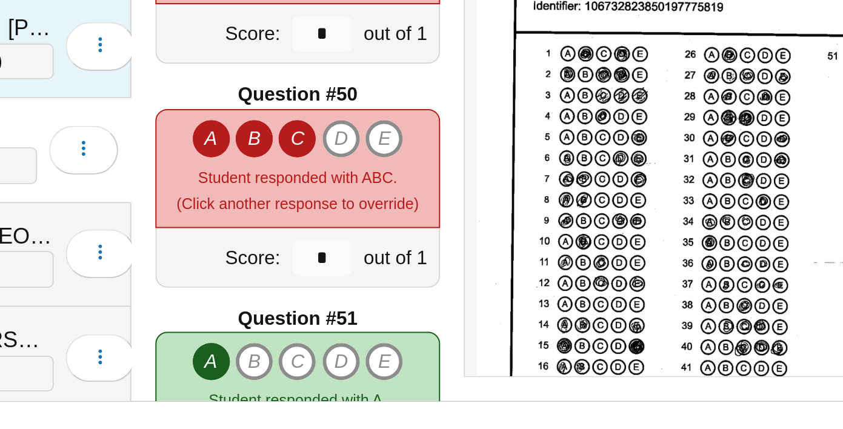
scroll to position [158, 0]
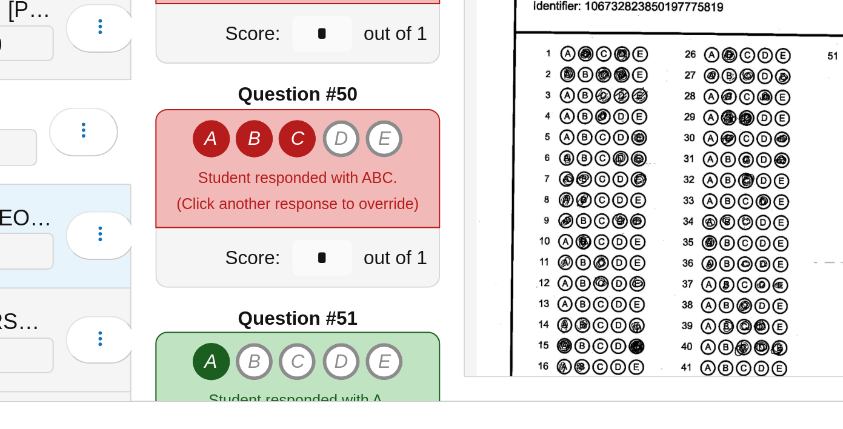
click at [272, 317] on div "BongiorniNucci, Sofia" at bounding box center [227, 322] width 121 height 16
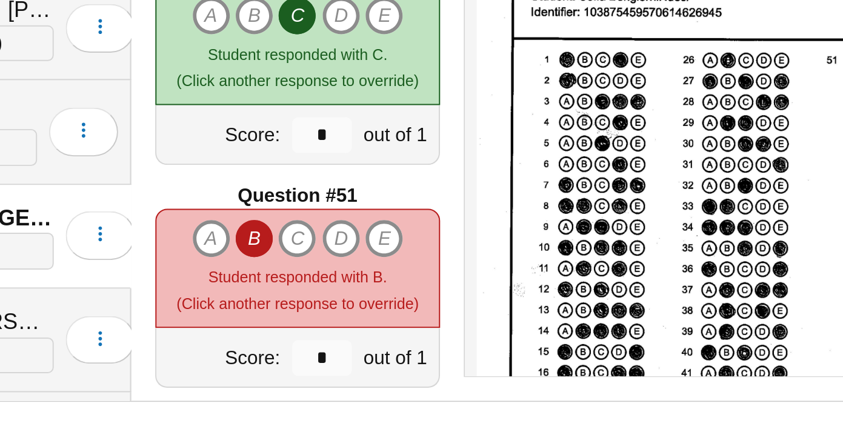
scroll to position [2, 0]
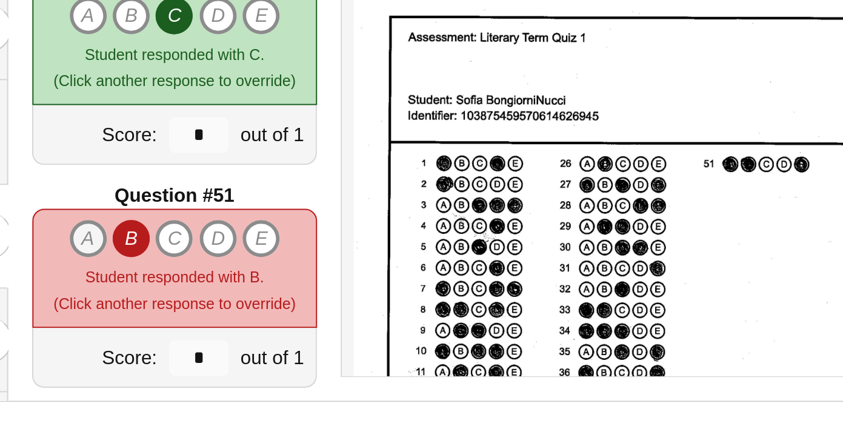
click at [367, 334] on icon "A" at bounding box center [368, 331] width 19 height 19
click at [459, 333] on icon "E" at bounding box center [456, 331] width 19 height 19
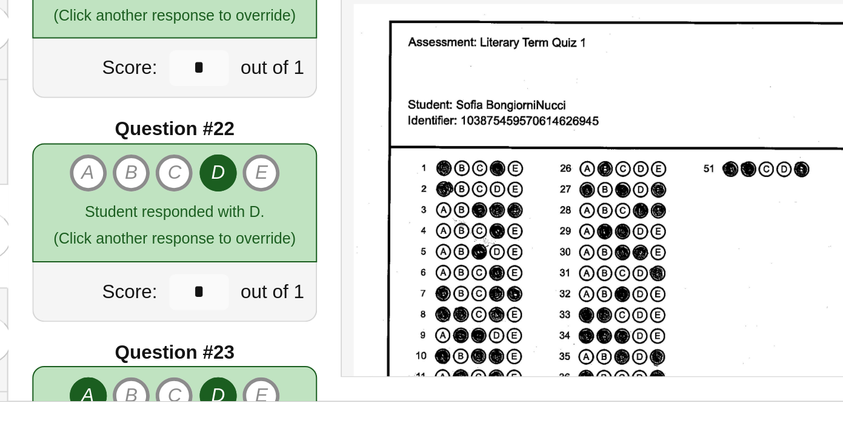
scroll to position [2312, 0]
click at [460, 298] on icon "E" at bounding box center [456, 298] width 19 height 19
click at [456, 297] on icon "E" at bounding box center [456, 298] width 19 height 19
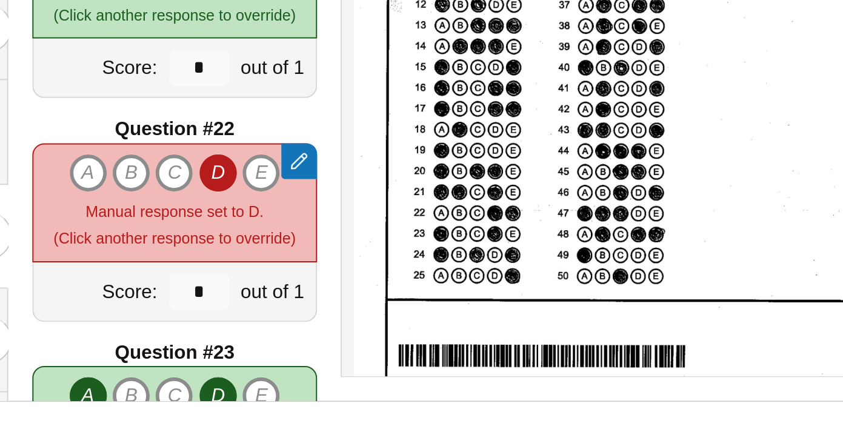
scroll to position [205, 0]
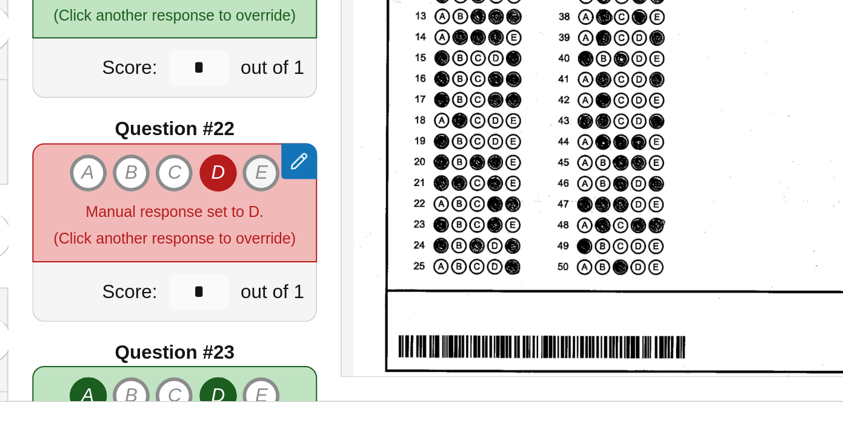
click at [458, 296] on icon "E" at bounding box center [456, 298] width 19 height 19
type input "*"
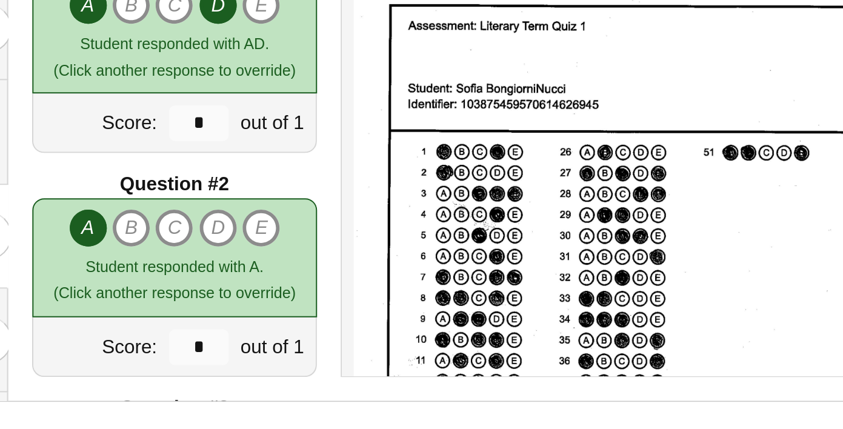
scroll to position [16, 0]
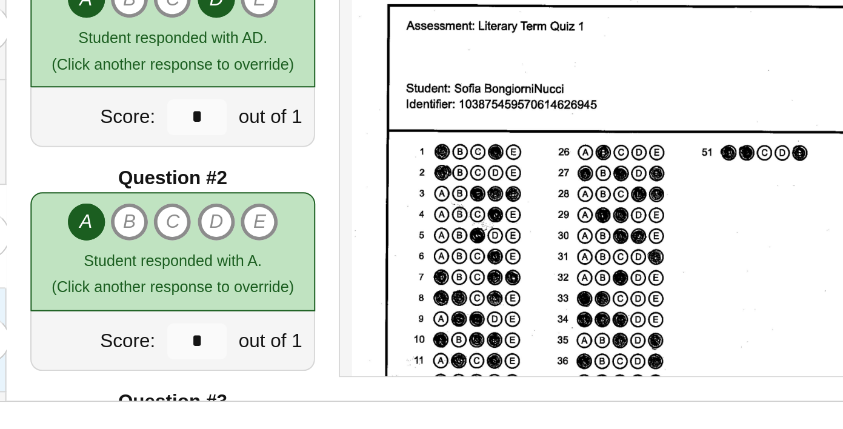
click at [325, 362] on div "CachaySosa, Alexia 16 / 51 ( 31.4% ) Loading…" at bounding box center [243, 384] width 170 height 53
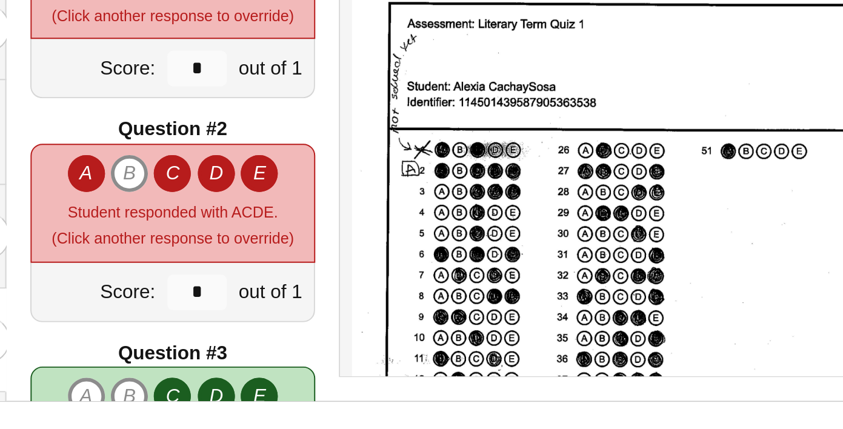
scroll to position [0, 0]
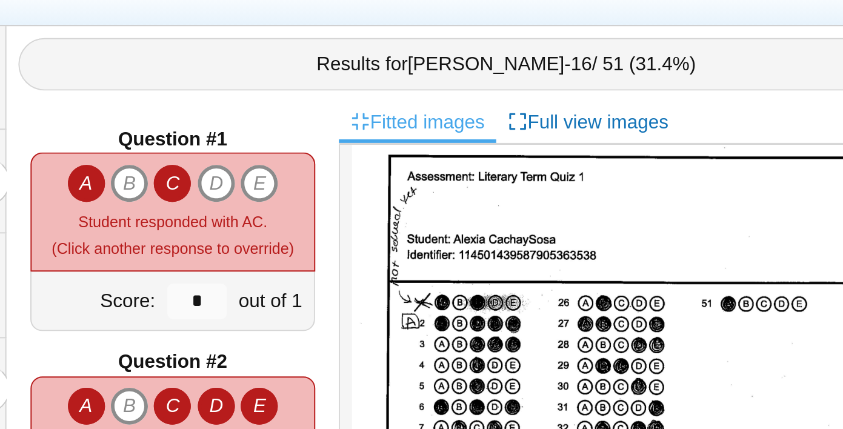
click at [407, 227] on icon "C" at bounding box center [411, 225] width 19 height 19
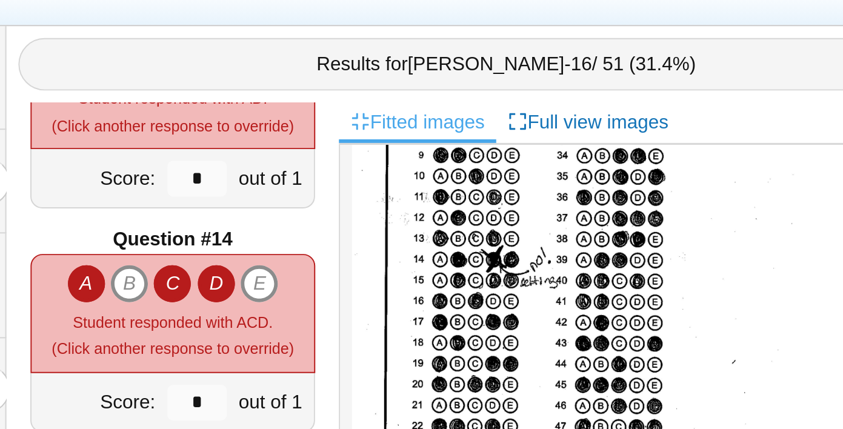
scroll to position [1426, 0]
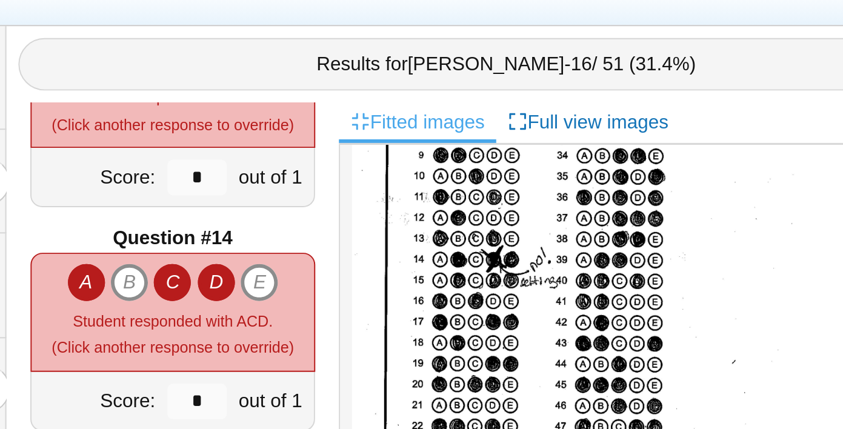
click at [373, 273] on icon "A" at bounding box center [368, 276] width 19 height 19
click at [416, 277] on icon "C" at bounding box center [411, 276] width 19 height 19
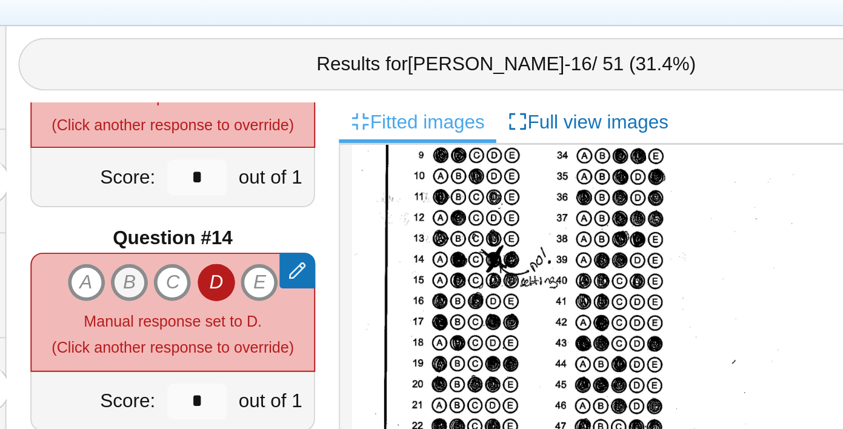
click at [398, 277] on icon "B" at bounding box center [390, 276] width 19 height 19
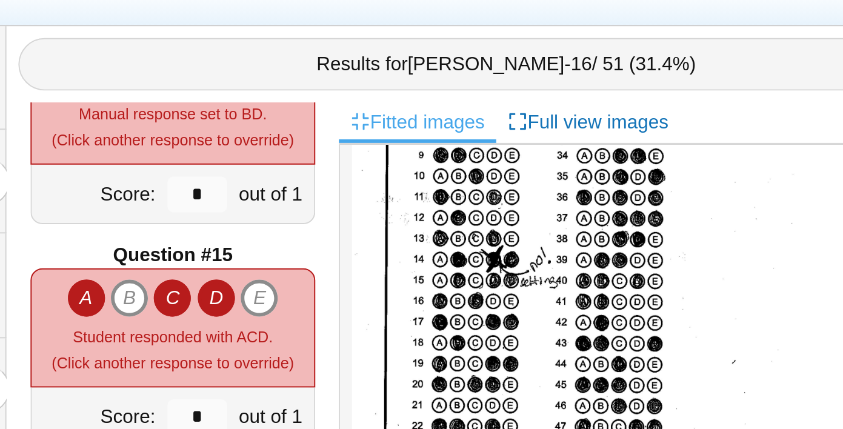
scroll to position [1532, 0]
click at [375, 282] on icon "A" at bounding box center [368, 284] width 19 height 19
click at [392, 283] on icon "B" at bounding box center [390, 284] width 19 height 19
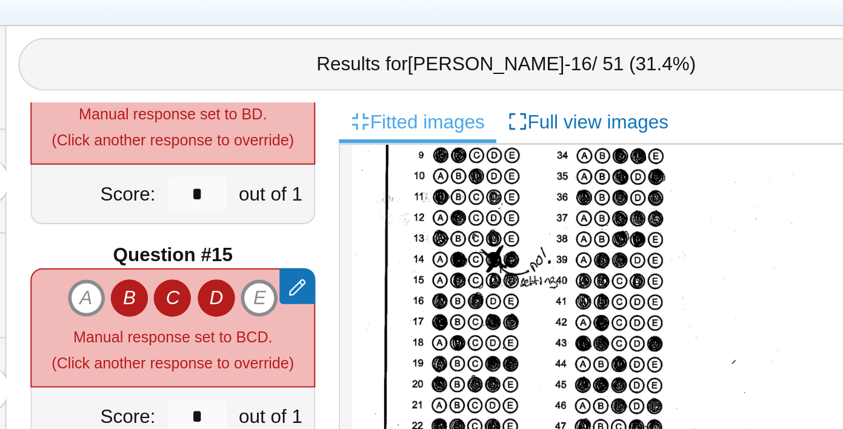
click at [412, 282] on icon "C" at bounding box center [411, 284] width 19 height 19
click at [455, 285] on icon "E" at bounding box center [456, 284] width 19 height 19
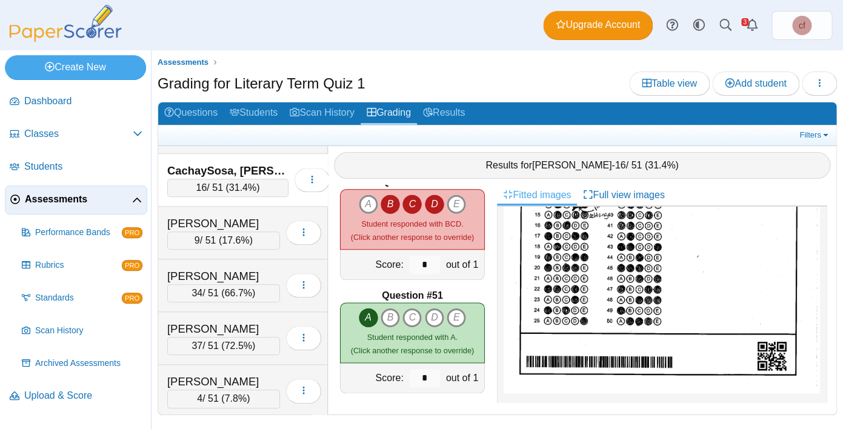
scroll to position [362, 0]
click at [261, 219] on div "Carias-Barrera, John" at bounding box center [223, 224] width 113 height 16
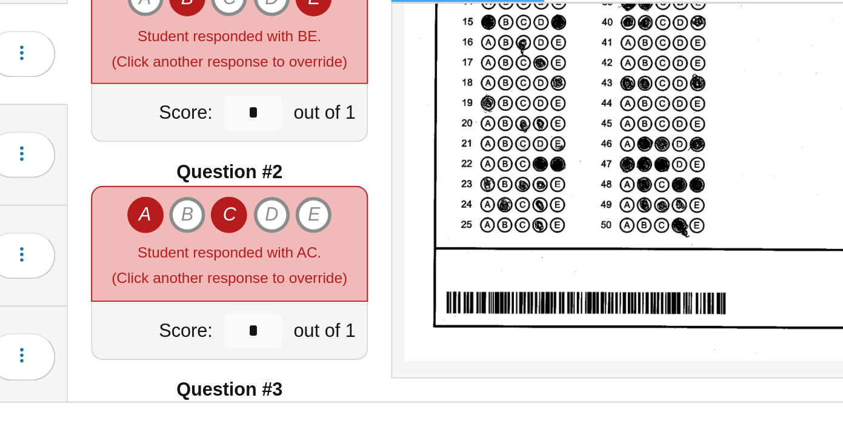
scroll to position [0, 0]
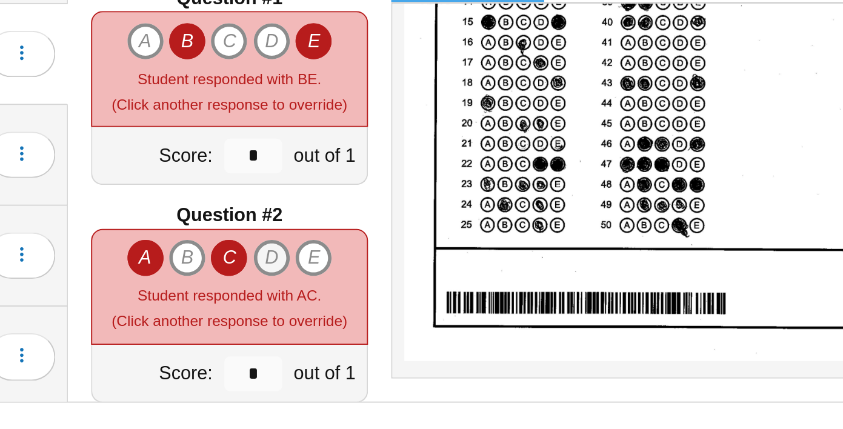
click at [436, 339] on icon "D" at bounding box center [434, 339] width 19 height 19
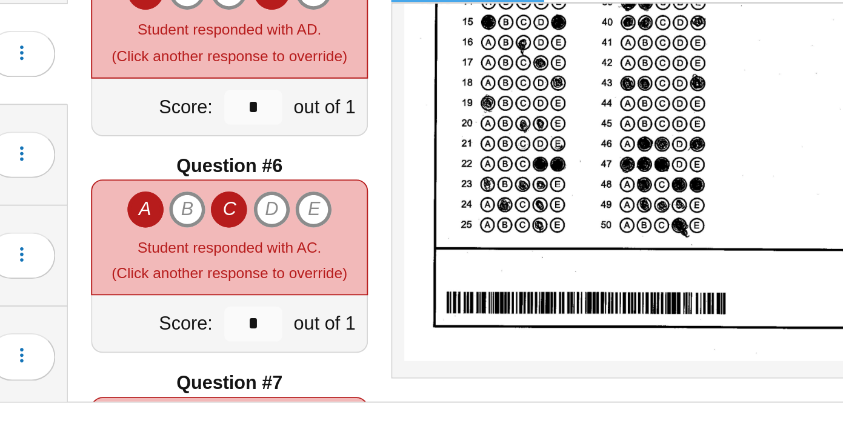
scroll to position [482, 0]
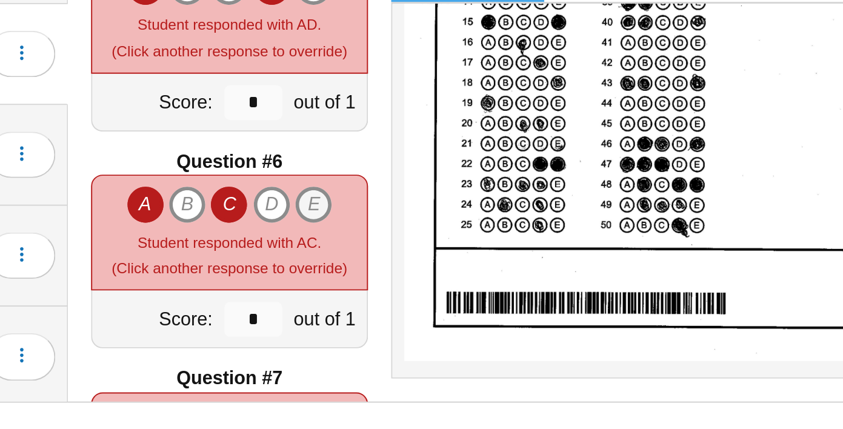
click at [456, 313] on icon "E" at bounding box center [456, 311] width 19 height 19
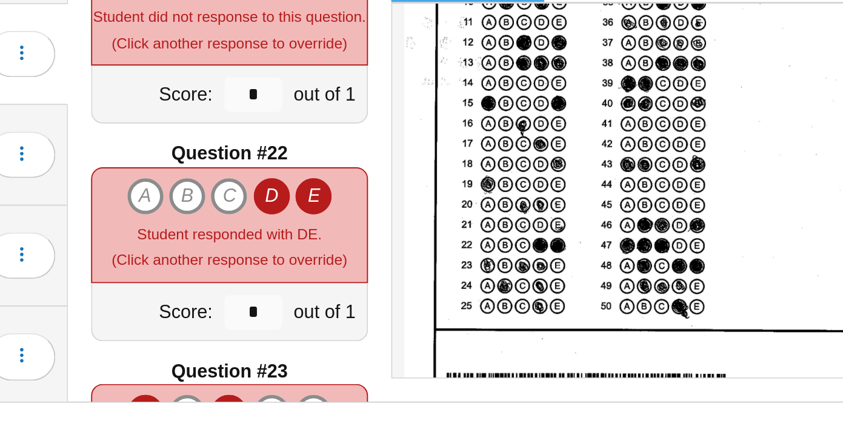
scroll to position [2309, 0]
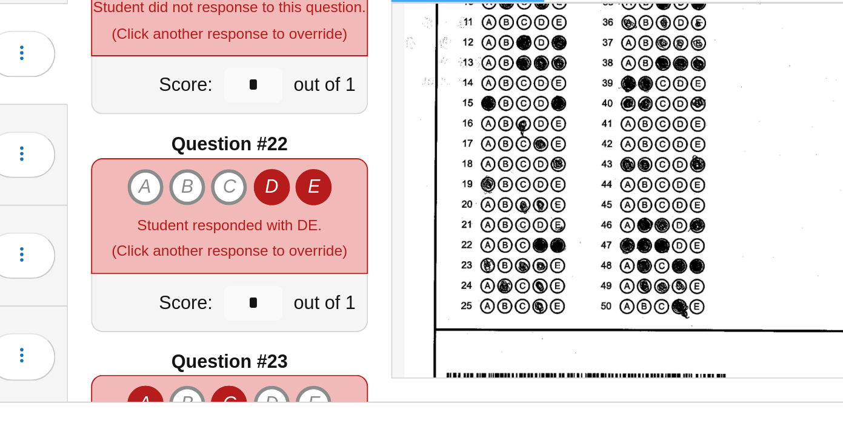
click at [435, 304] on icon "D" at bounding box center [434, 302] width 19 height 19
click at [461, 304] on icon "E" at bounding box center [456, 302] width 19 height 19
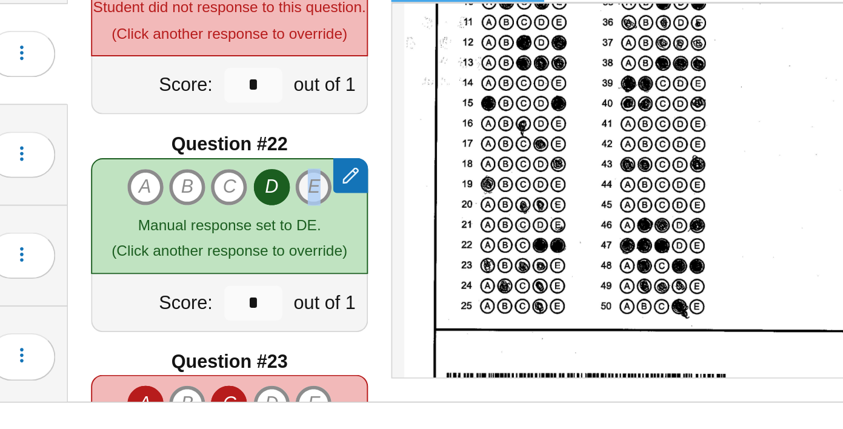
click at [461, 304] on icon "E" at bounding box center [456, 302] width 19 height 19
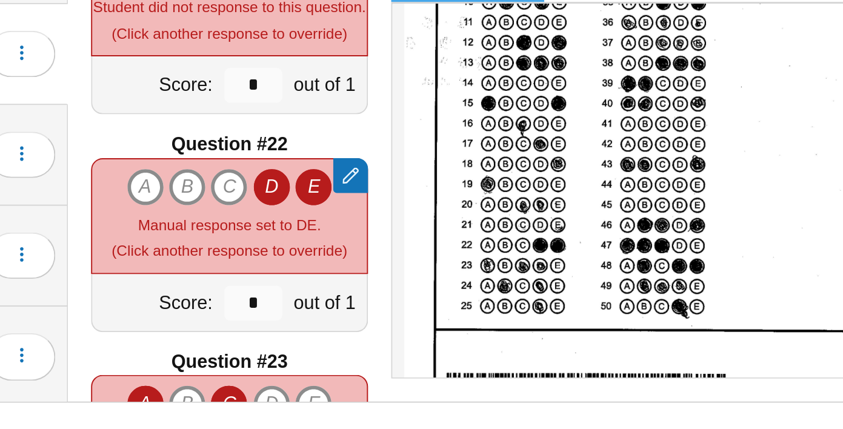
type input "*"
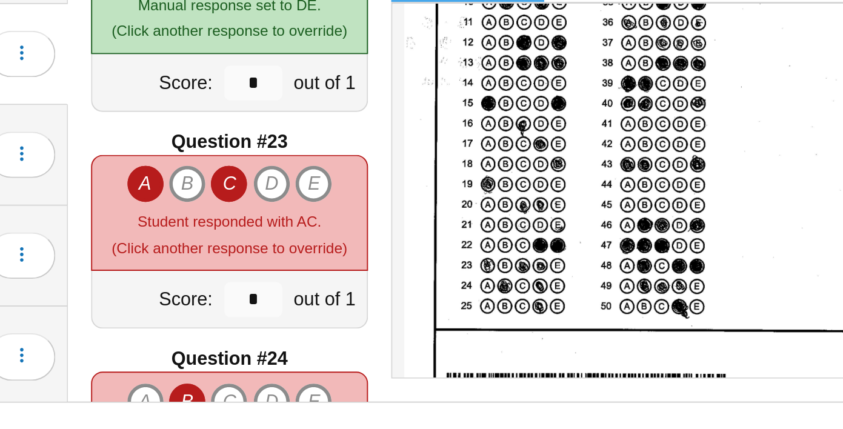
scroll to position [2424, 0]
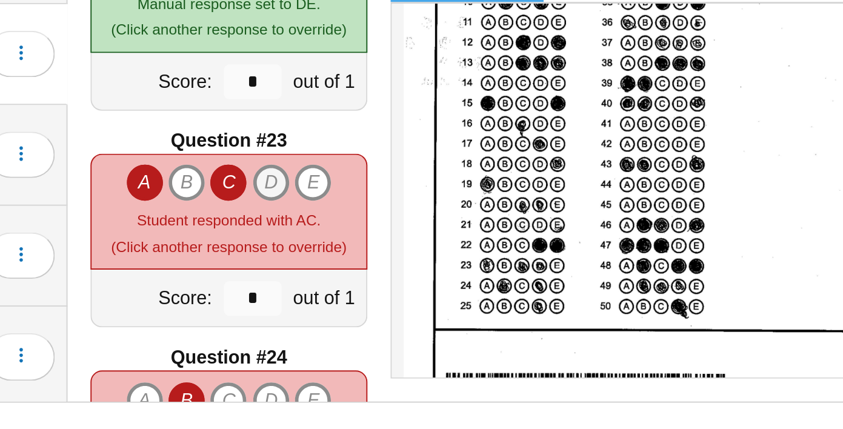
click at [444, 298] on icon "D" at bounding box center [434, 299] width 19 height 19
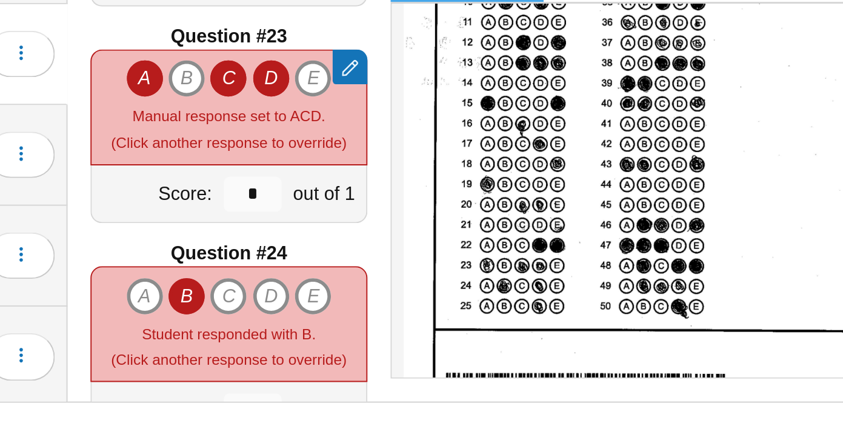
scroll to position [2519, 0]
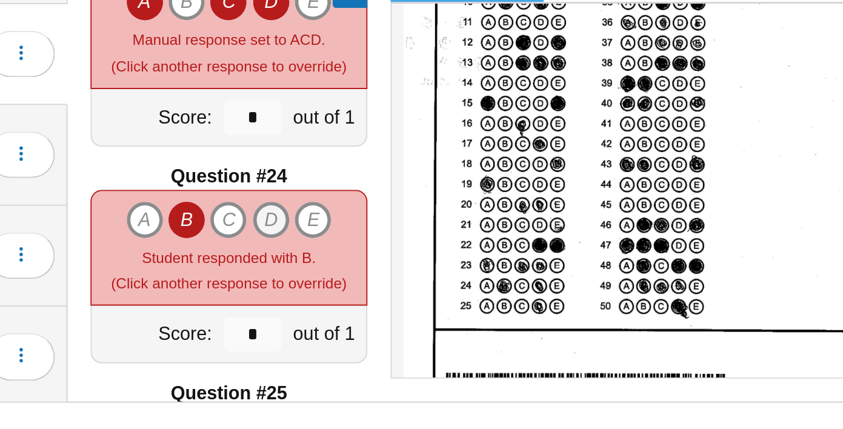
click at [432, 318] on icon "D" at bounding box center [434, 319] width 19 height 19
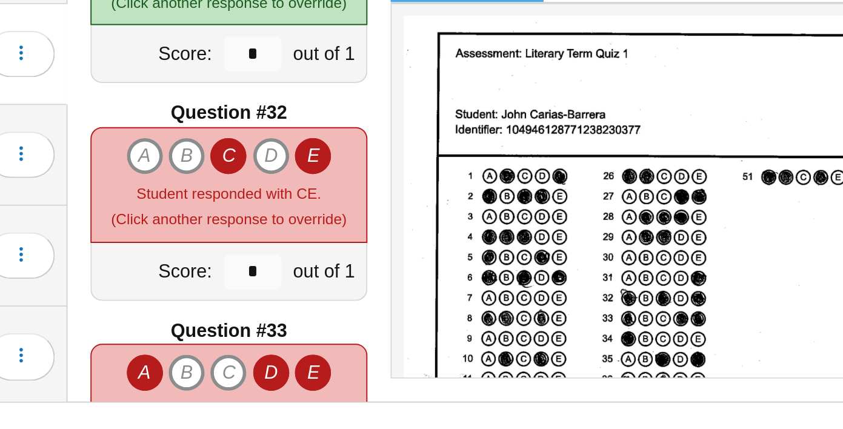
scroll to position [3461, 0]
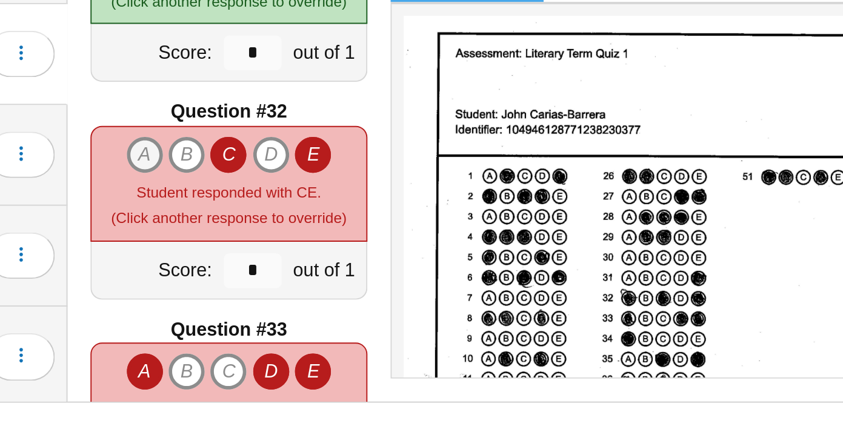
click at [371, 287] on icon "A" at bounding box center [368, 285] width 19 height 19
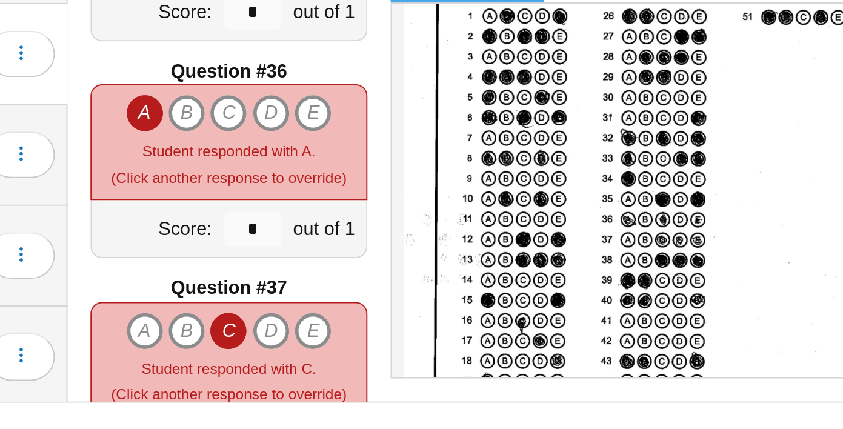
scroll to position [84, 0]
click at [416, 263] on icon "C" at bounding box center [411, 263] width 19 height 19
click at [459, 263] on icon "E" at bounding box center [456, 263] width 19 height 19
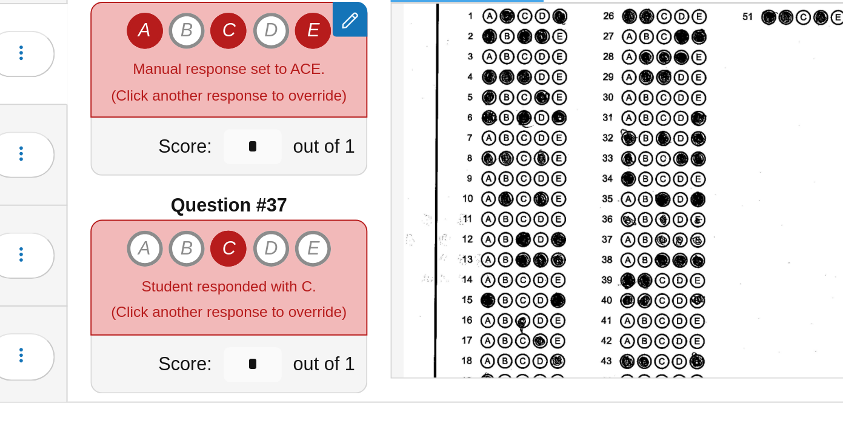
scroll to position [3987, 0]
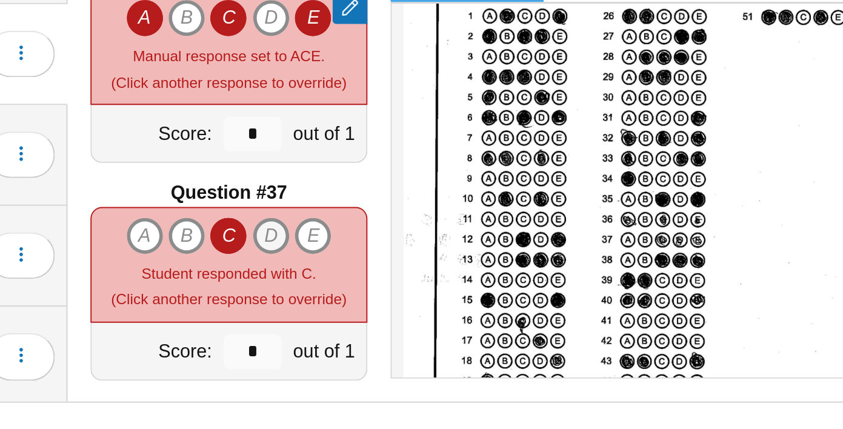
click at [435, 324] on icon "D" at bounding box center [434, 327] width 19 height 19
click at [458, 327] on icon "E" at bounding box center [456, 327] width 19 height 19
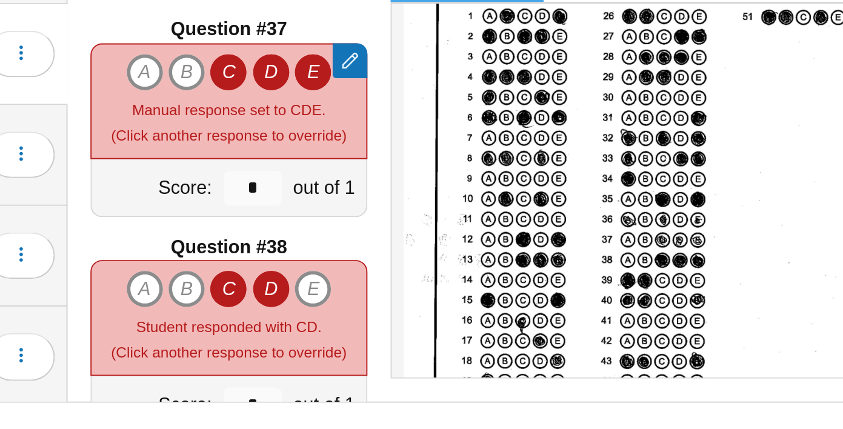
scroll to position [4077, 0]
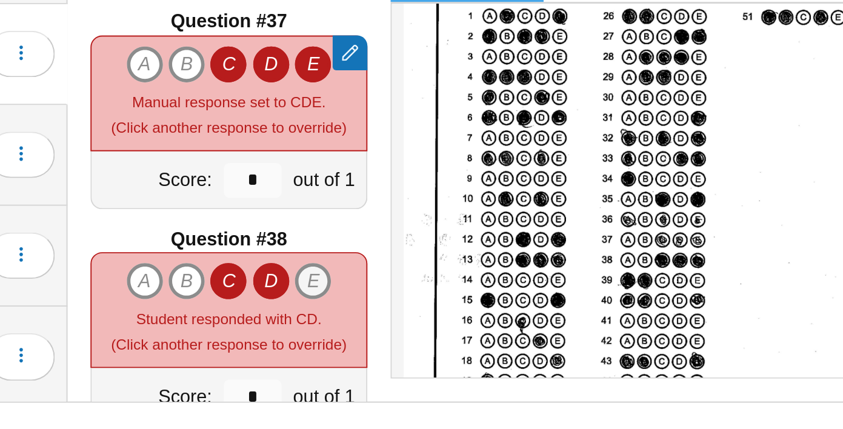
click at [459, 345] on icon "E" at bounding box center [456, 351] width 19 height 19
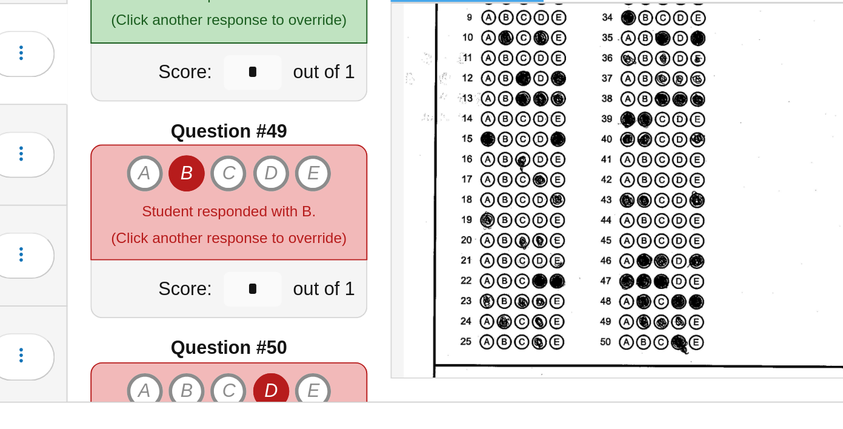
scroll to position [5423, 0]
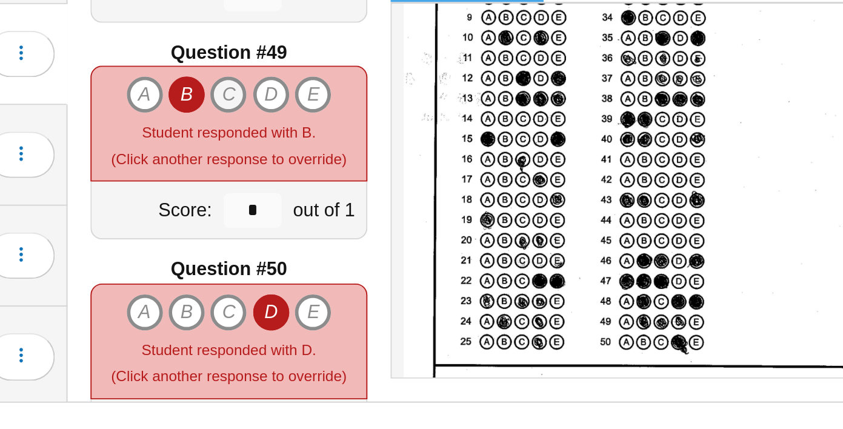
click at [416, 258] on icon "C" at bounding box center [411, 253] width 19 height 19
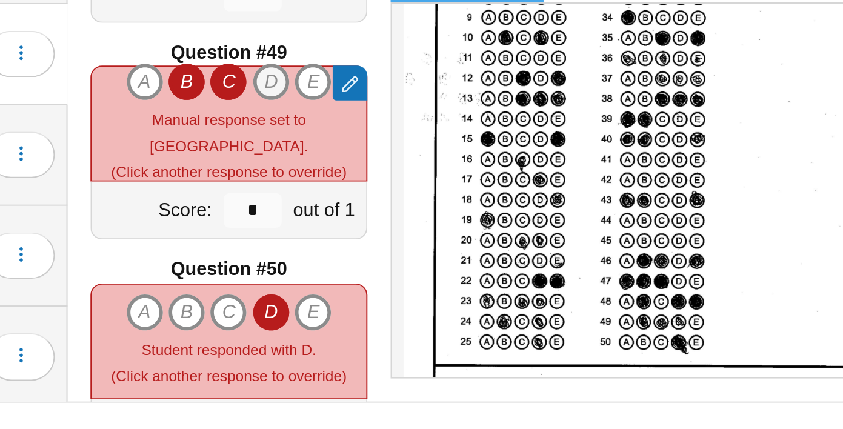
click at [436, 257] on icon "D" at bounding box center [434, 247] width 19 height 19
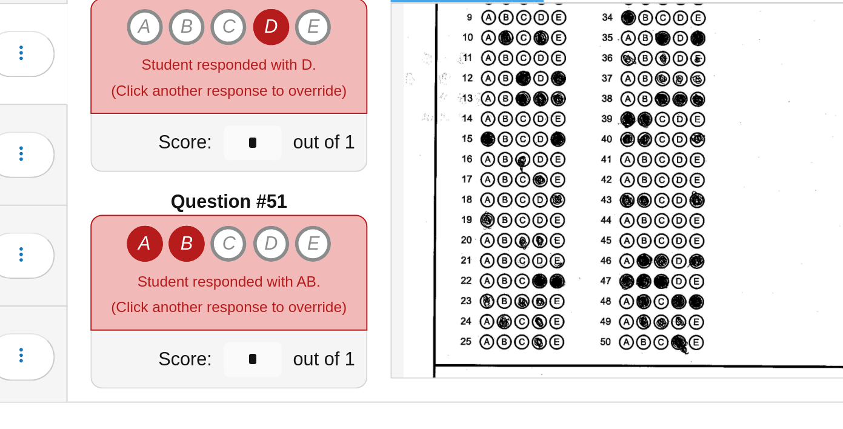
scroll to position [0, 0]
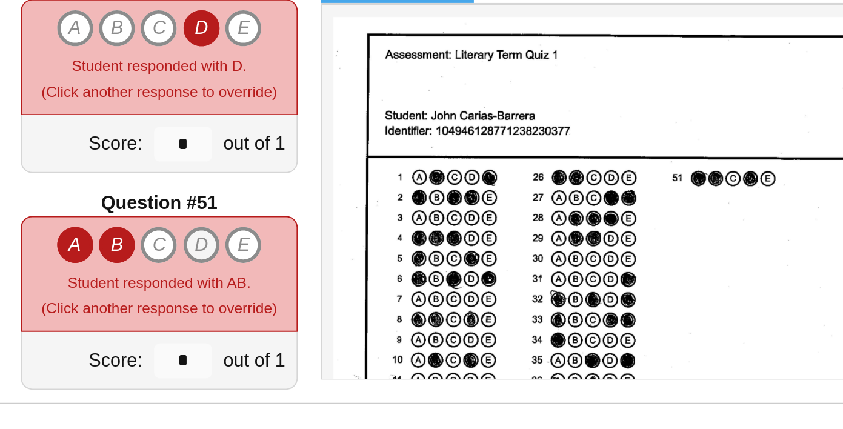
click at [435, 331] on icon "D" at bounding box center [434, 331] width 19 height 19
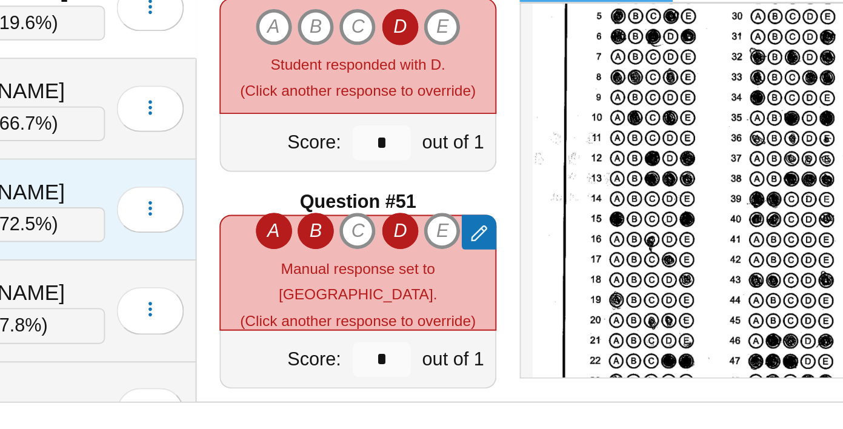
scroll to position [363, 0]
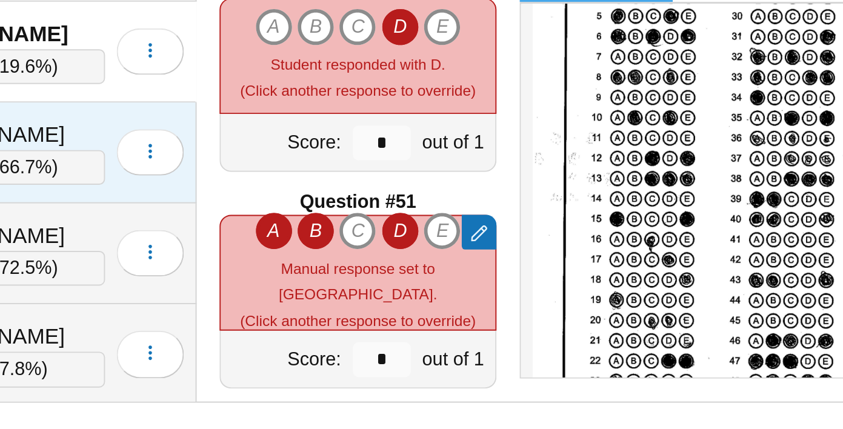
click at [252, 272] on div "Charron, Nathan" at bounding box center [223, 275] width 113 height 16
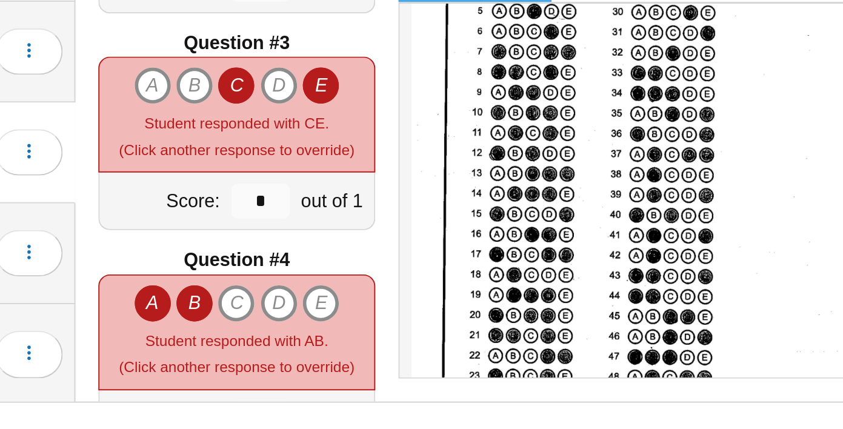
scroll to position [203, 0]
click at [437, 250] on icon "D" at bounding box center [434, 249] width 19 height 19
type input "*"
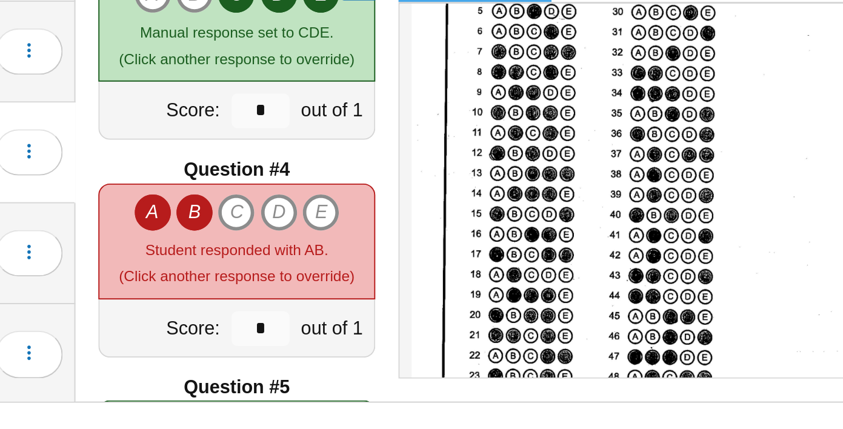
scroll to position [253, 0]
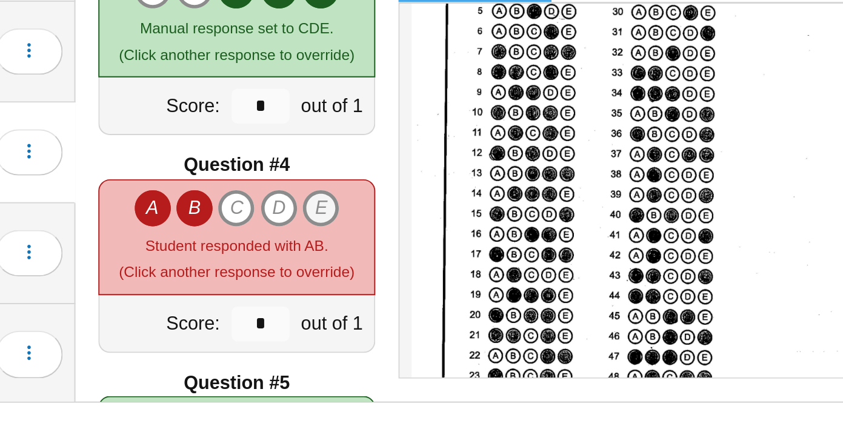
click at [455, 315] on icon "E" at bounding box center [456, 313] width 19 height 19
type input "*"
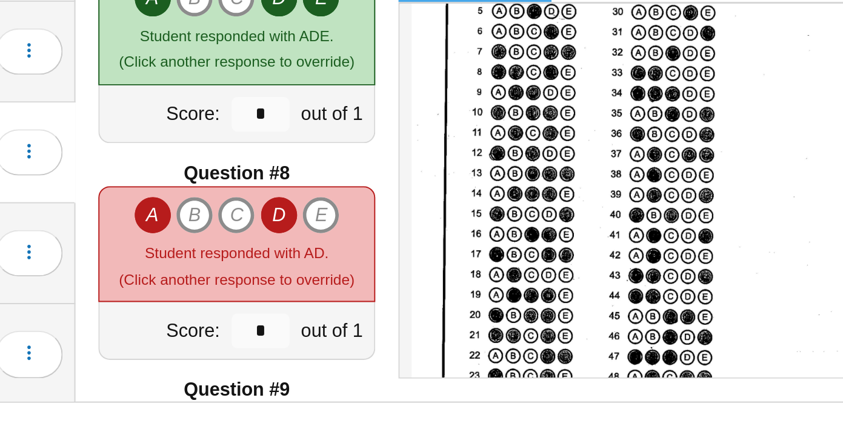
scroll to position [725, 0]
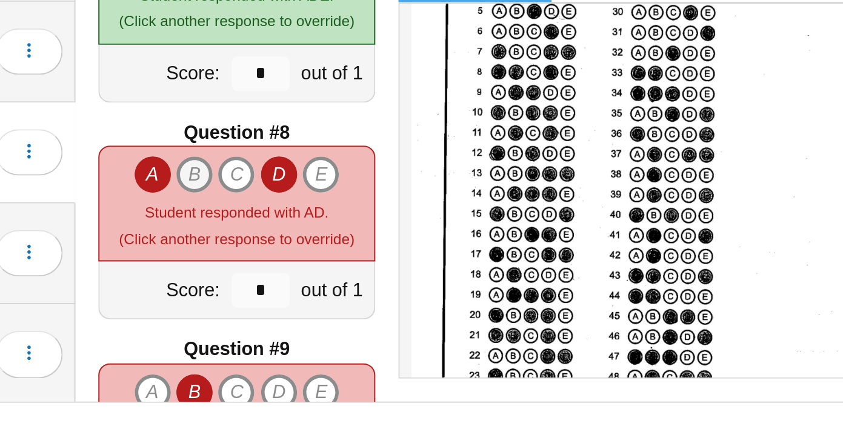
click at [395, 292] on icon "B" at bounding box center [390, 295] width 19 height 19
type input "*"
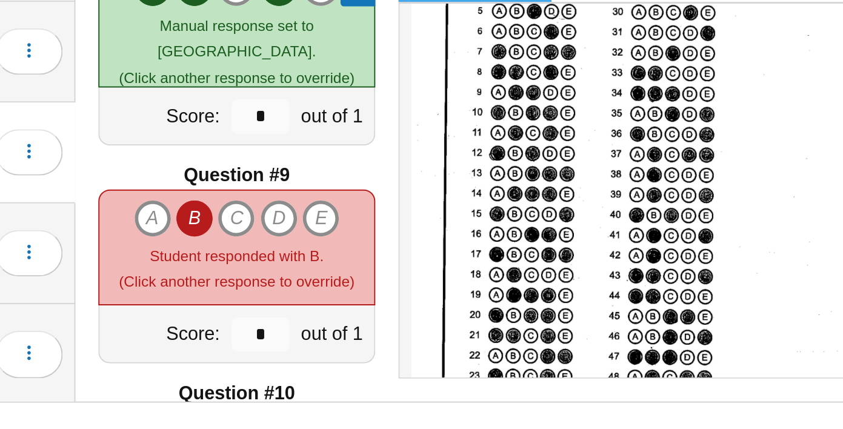
scroll to position [817, 0]
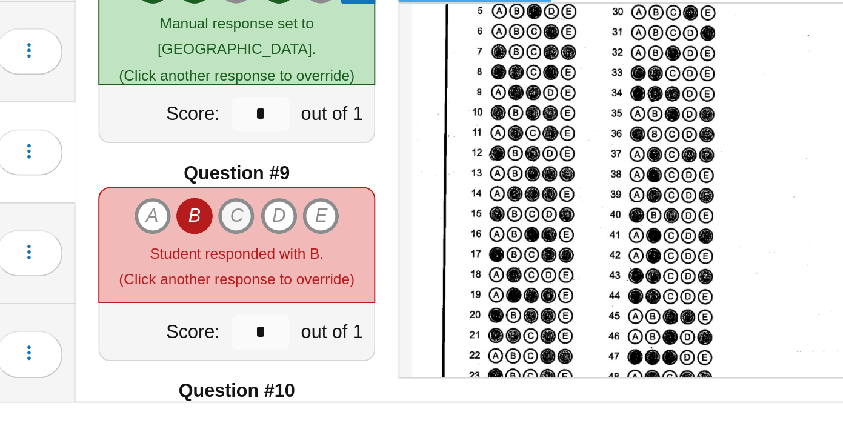
click at [416, 317] on icon "C" at bounding box center [411, 317] width 19 height 19
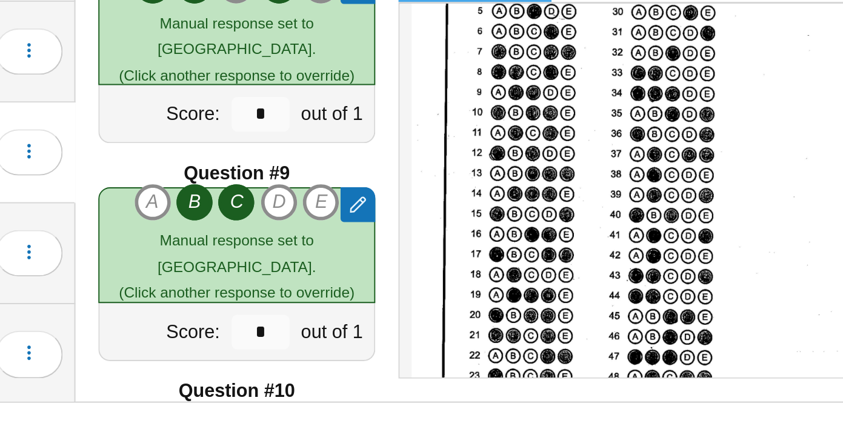
type input "*"
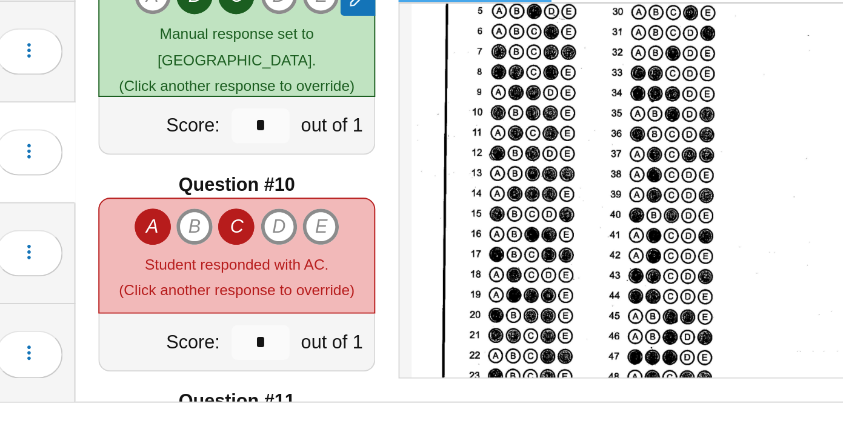
scroll to position [925, 0]
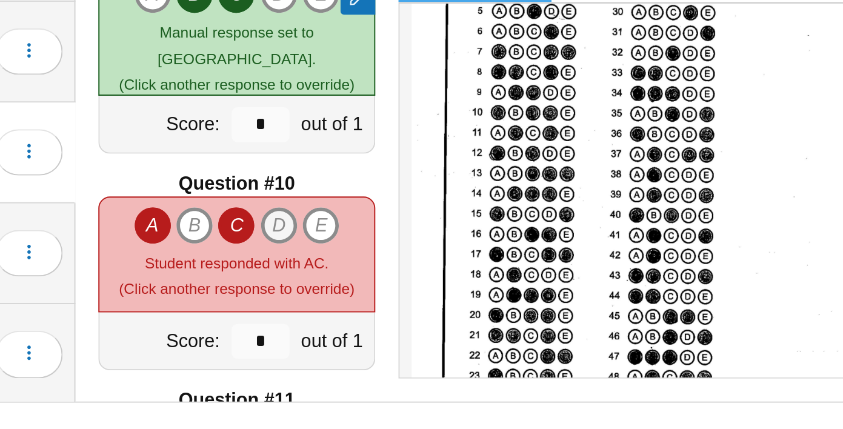
click at [439, 316] on icon "D" at bounding box center [434, 322] width 19 height 19
type input "*"
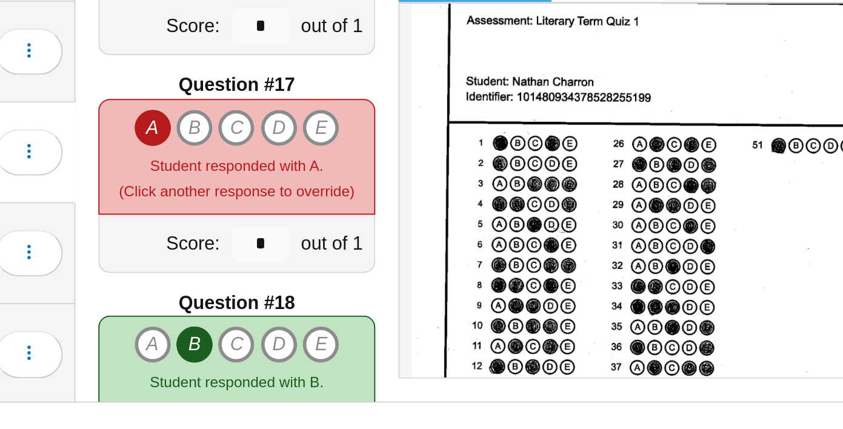
scroll to position [17, 0]
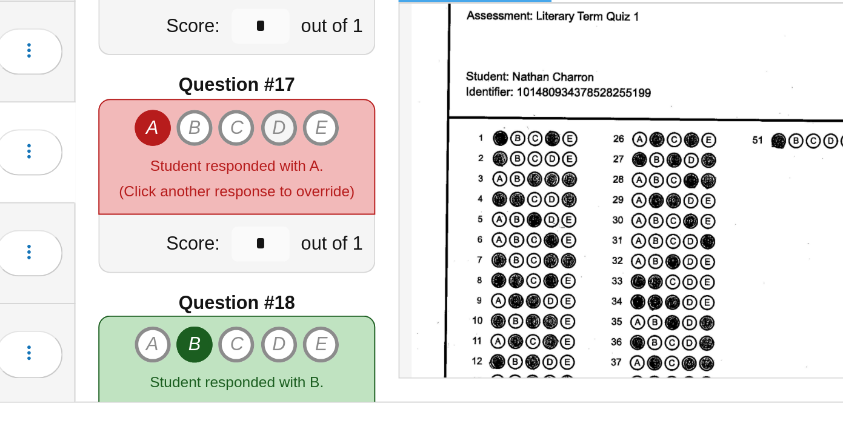
click at [439, 275] on icon "D" at bounding box center [434, 271] width 19 height 19
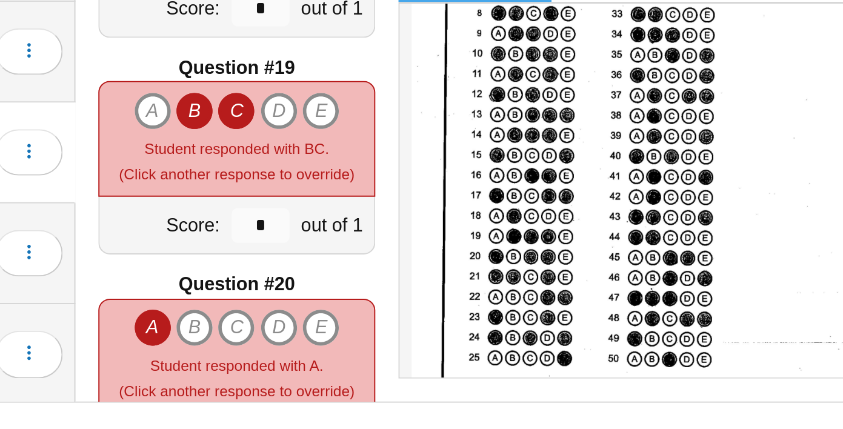
scroll to position [158, 0]
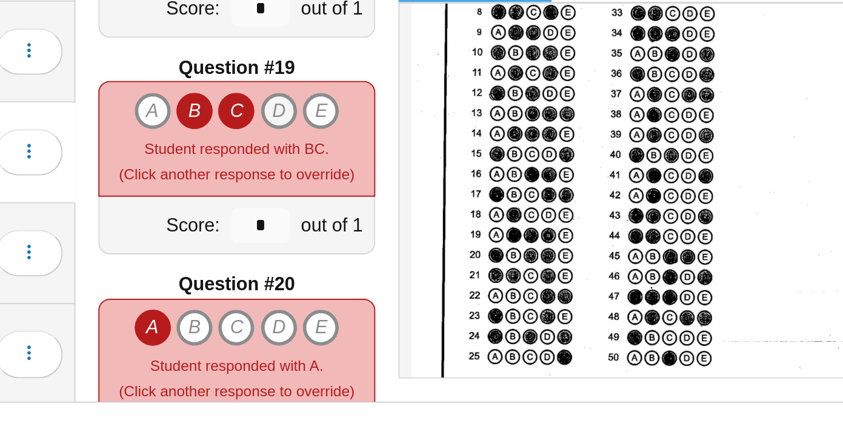
click at [437, 263] on icon "D" at bounding box center [434, 262] width 19 height 19
type input "*"
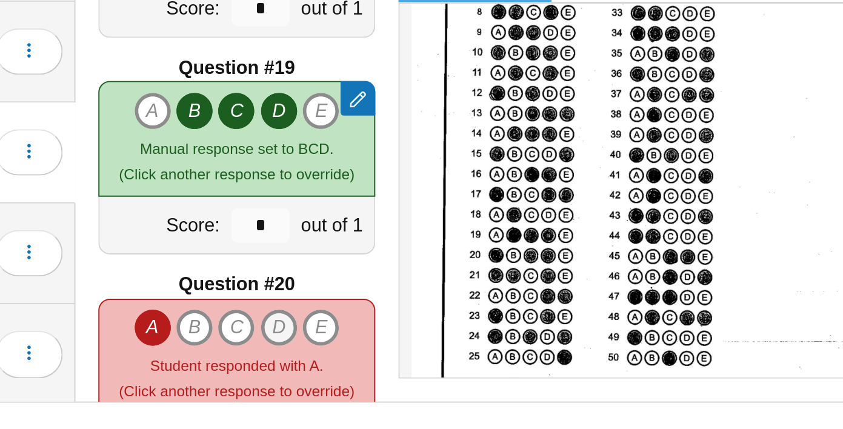
click at [435, 375] on icon "D" at bounding box center [434, 375] width 19 height 19
click at [416, 375] on icon "C" at bounding box center [411, 375] width 19 height 19
type input "*"
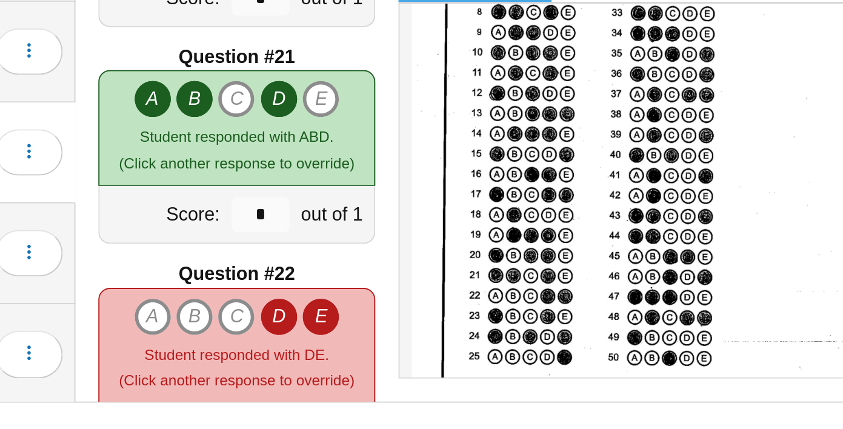
scroll to position [2253, 0]
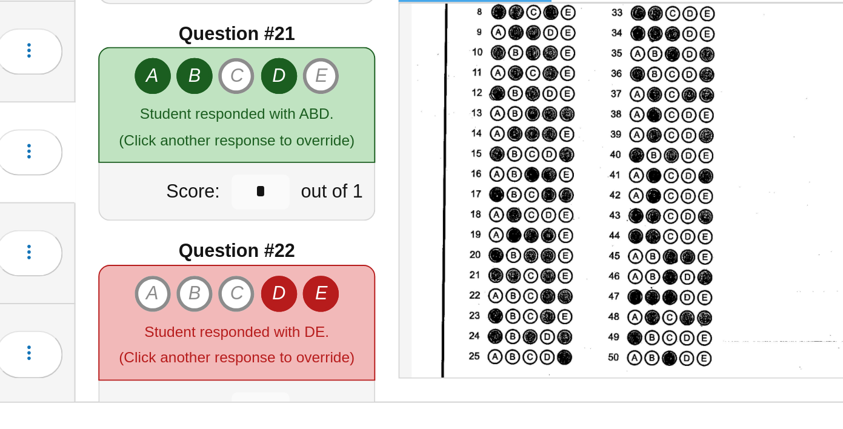
click at [432, 361] on icon "D" at bounding box center [434, 358] width 19 height 19
click at [452, 361] on icon "E" at bounding box center [456, 358] width 19 height 19
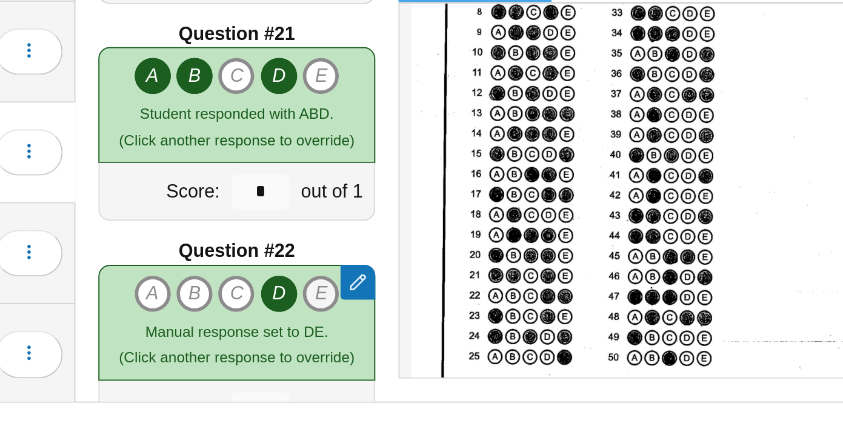
click at [452, 361] on icon "E" at bounding box center [456, 358] width 19 height 19
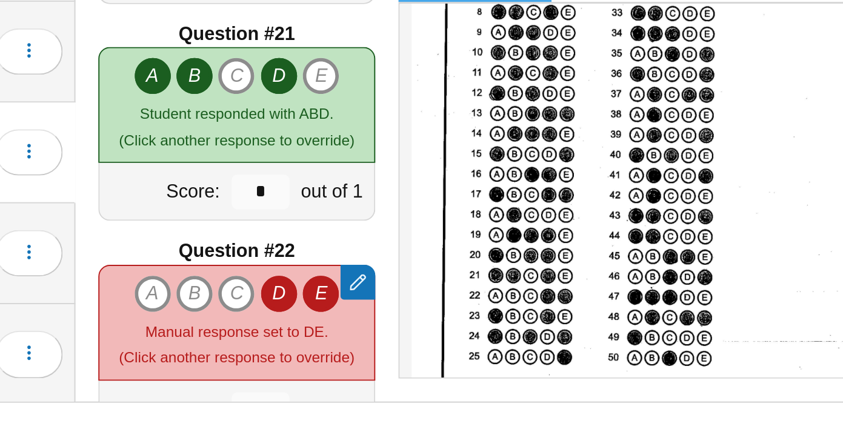
type input "*"
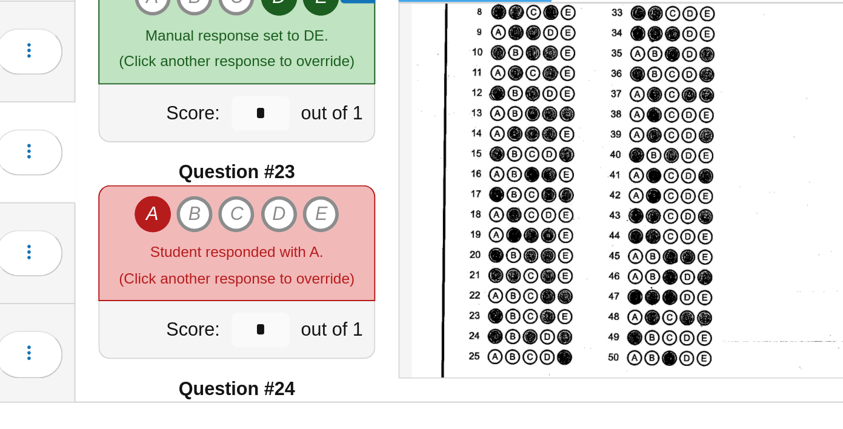
scroll to position [2408, 0]
click at [438, 313] on icon "D" at bounding box center [434, 316] width 19 height 19
type input "*"
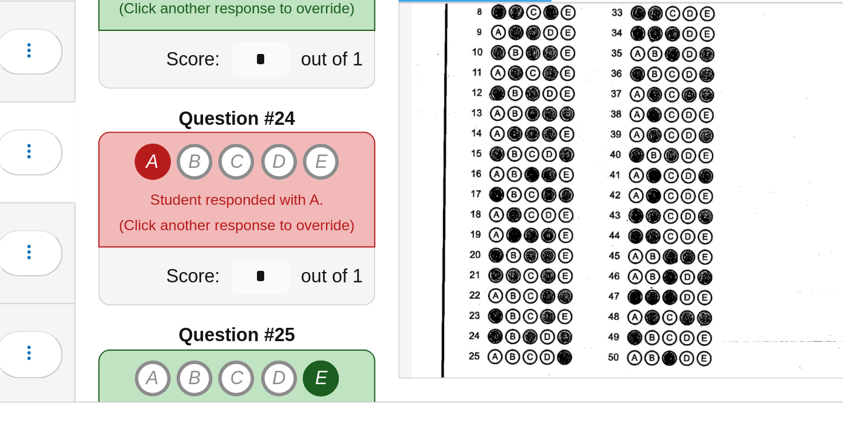
scroll to position [2550, 0]
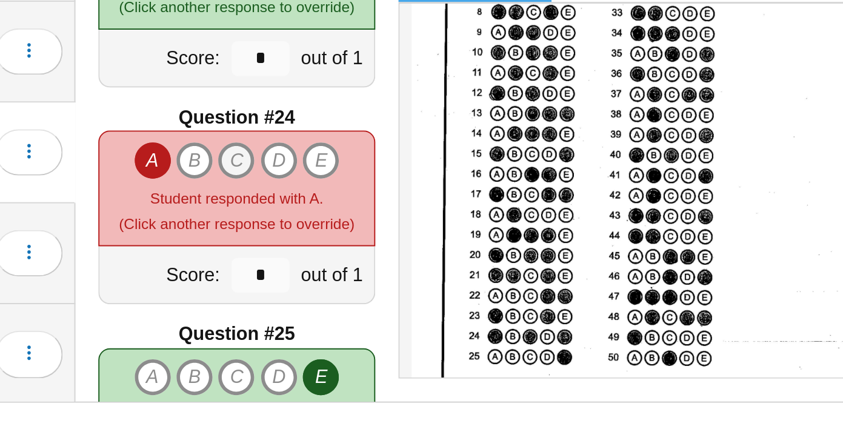
click at [413, 284] on icon "C" at bounding box center [411, 288] width 19 height 19
click at [464, 285] on icon "E" at bounding box center [456, 288] width 19 height 19
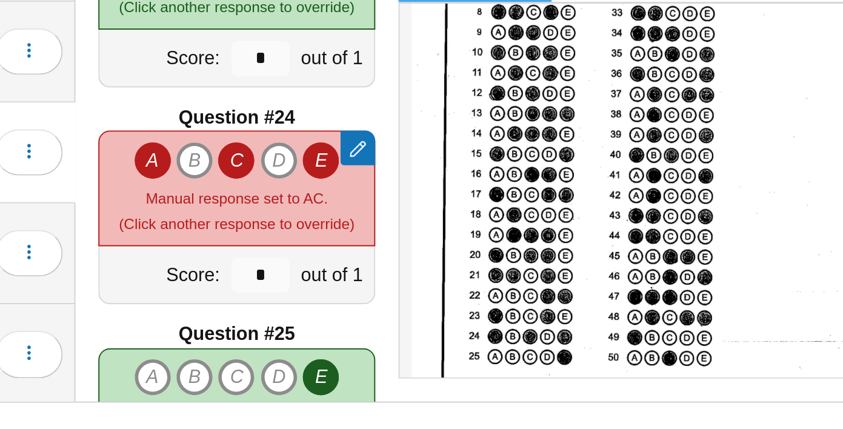
type input "*"
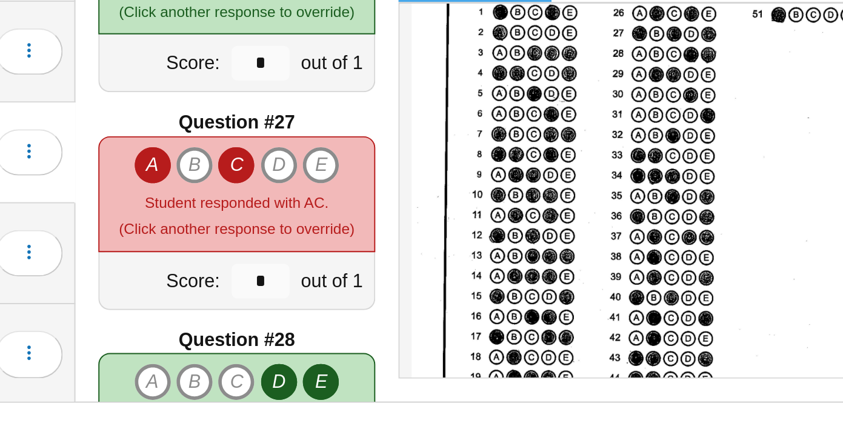
scroll to position [84, 0]
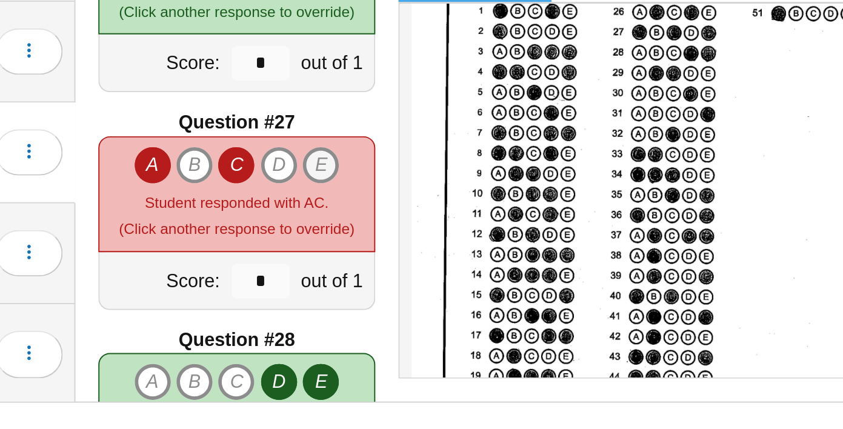
click at [459, 290] on icon "E" at bounding box center [456, 290] width 19 height 19
type input "*"
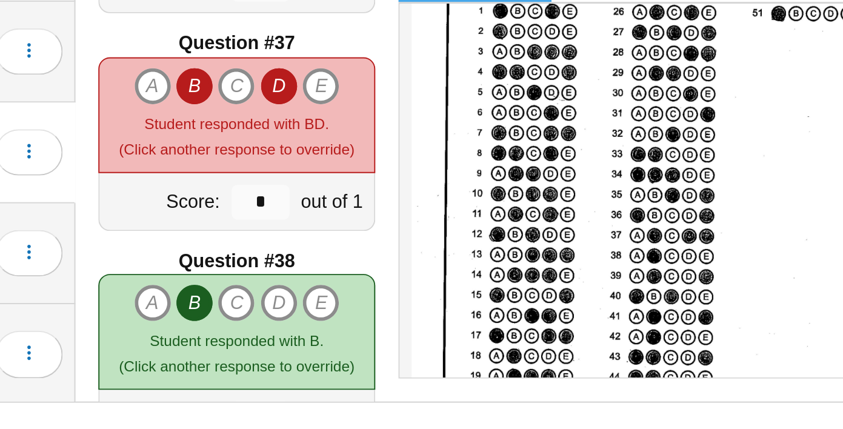
scroll to position [4061, 0]
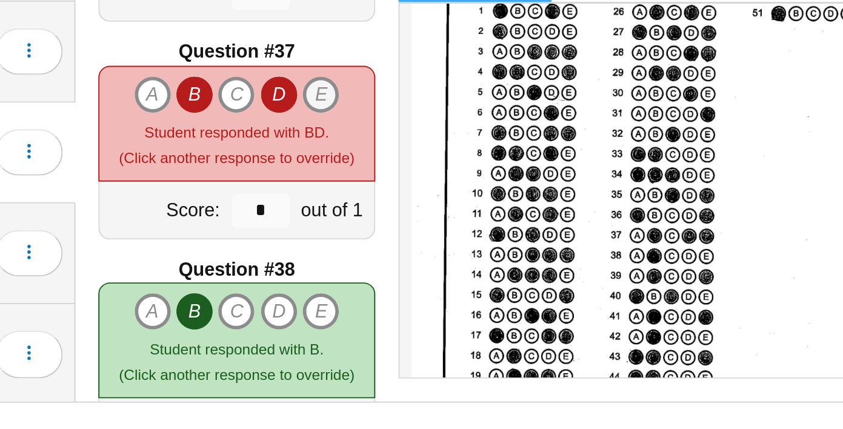
click at [456, 251] on icon "E" at bounding box center [456, 253] width 19 height 19
type input "*"
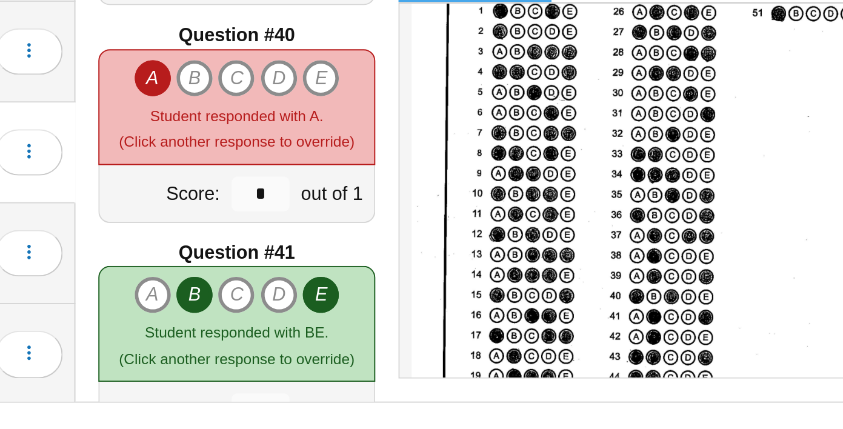
scroll to position [4412, 0]
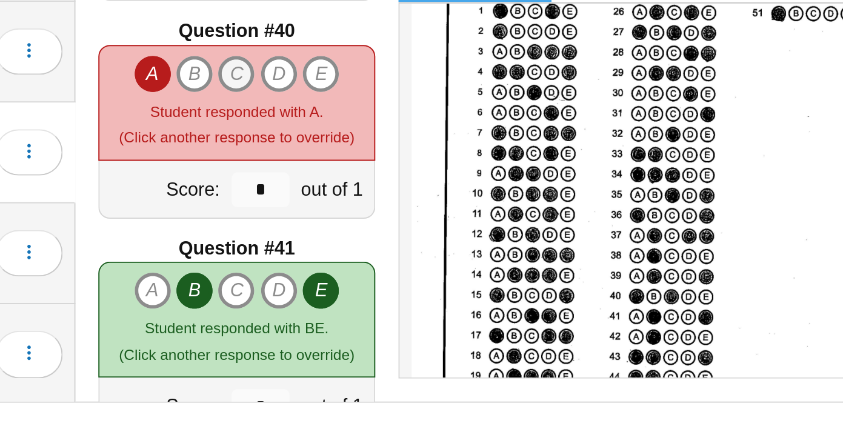
click at [416, 248] on icon "C" at bounding box center [411, 242] width 19 height 19
type input "*"
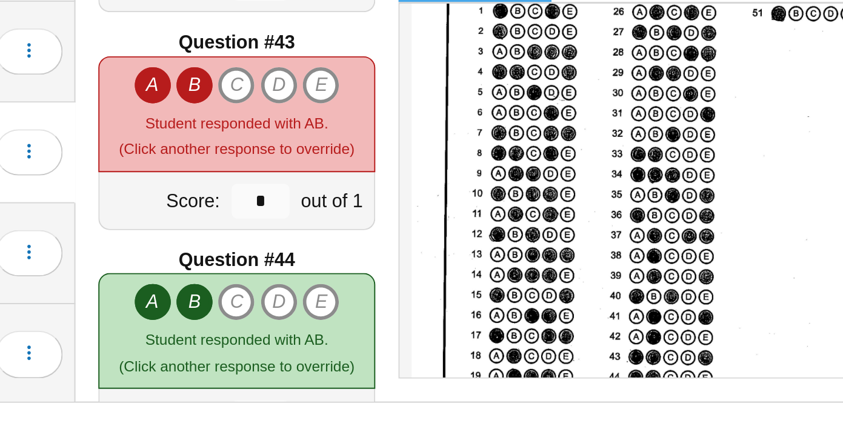
scroll to position [4746, 0]
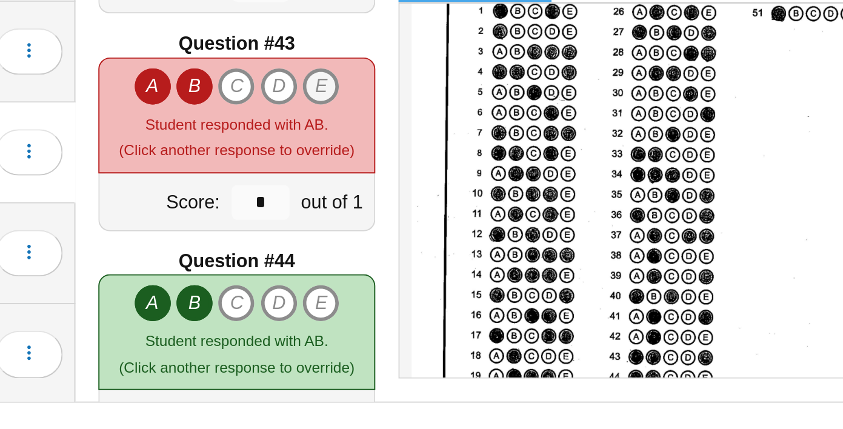
click at [457, 250] on icon "E" at bounding box center [456, 249] width 19 height 19
type input "*"
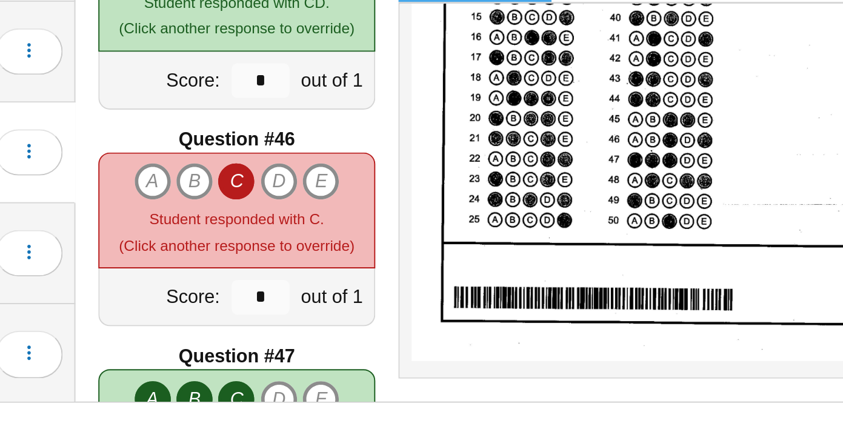
scroll to position [5038, 0]
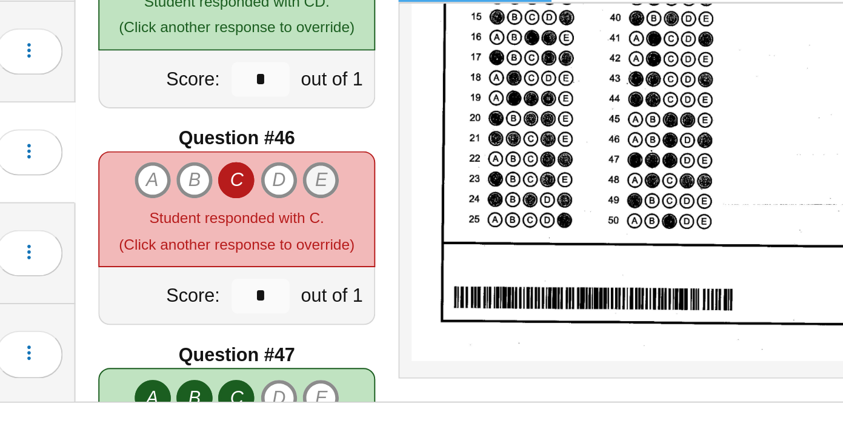
click at [458, 301] on icon "E" at bounding box center [456, 298] width 19 height 19
type input "*"
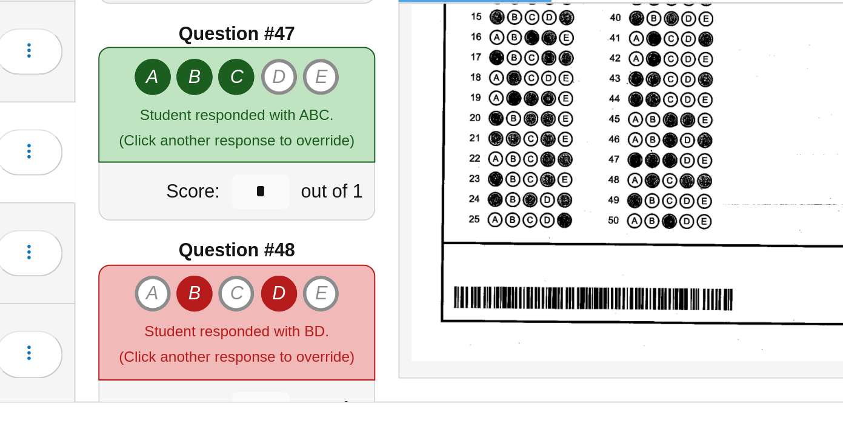
scroll to position [5221, 0]
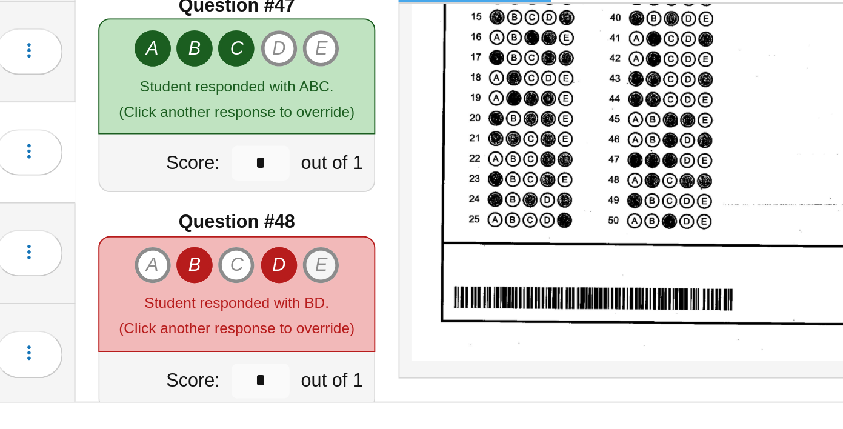
click at [452, 343] on icon "E" at bounding box center [456, 342] width 19 height 19
type input "*"
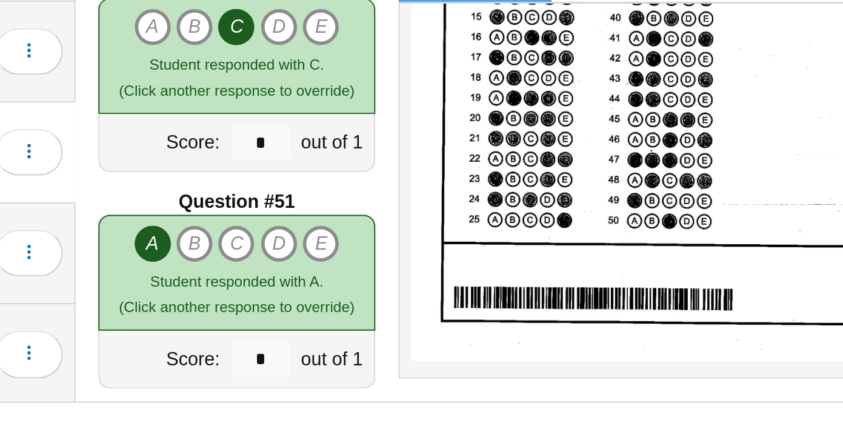
scroll to position [5587, 0]
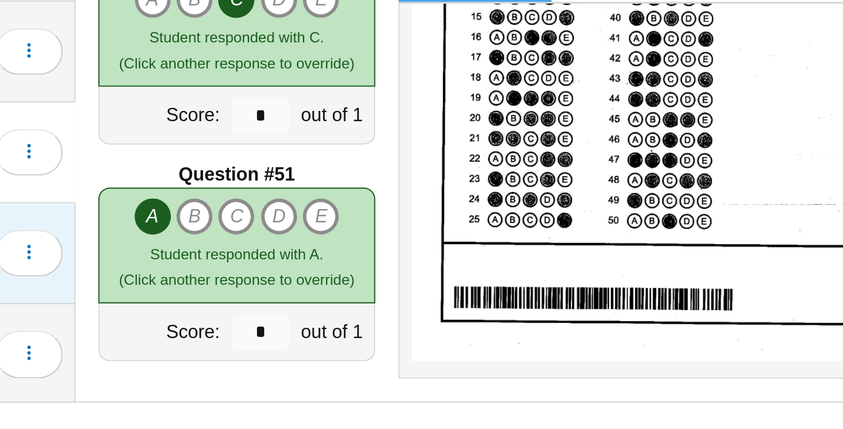
click at [299, 320] on div "Loading…" at bounding box center [300, 337] width 41 height 34
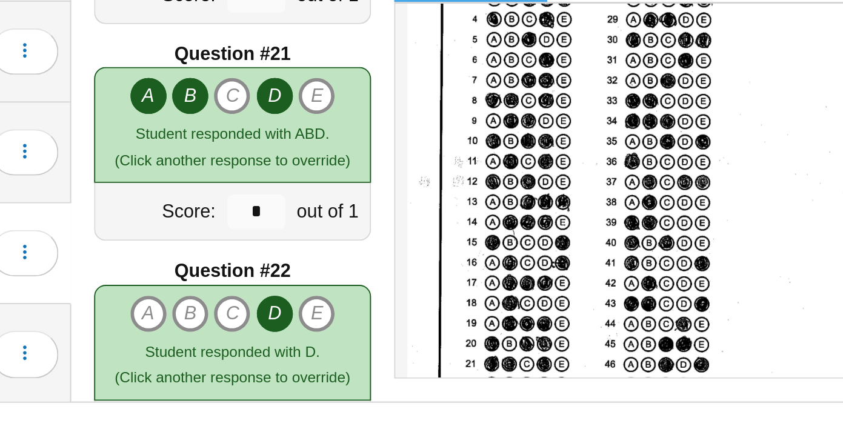
scroll to position [2303, 0]
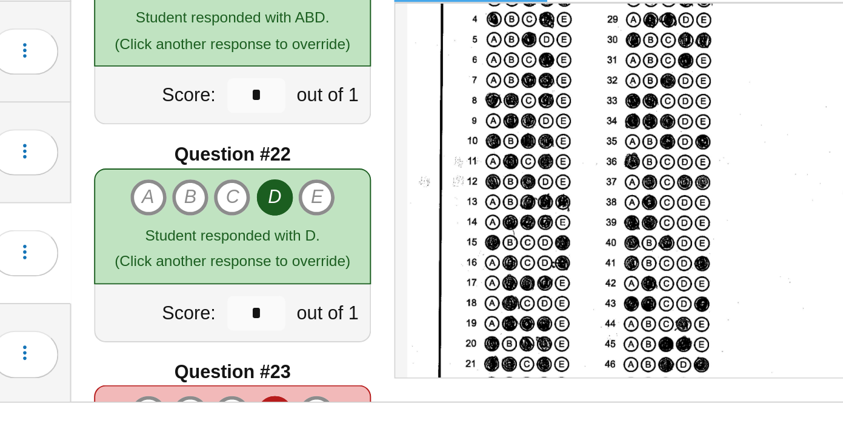
click at [436, 312] on icon "D" at bounding box center [434, 307] width 19 height 19
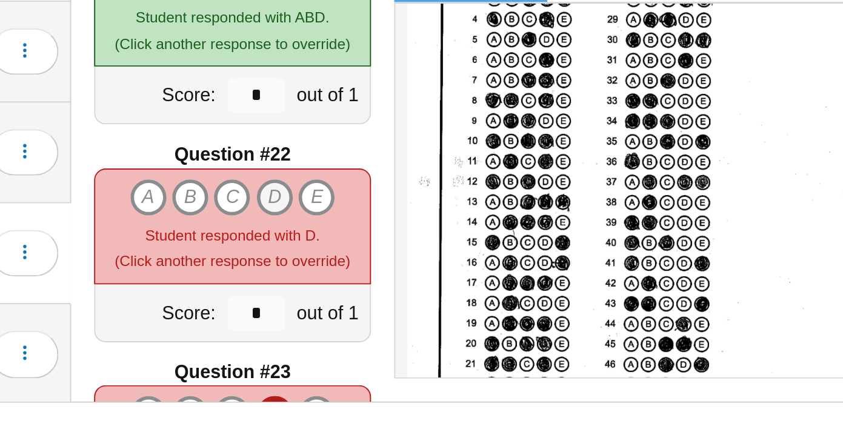
click at [436, 312] on icon "D" at bounding box center [434, 307] width 19 height 19
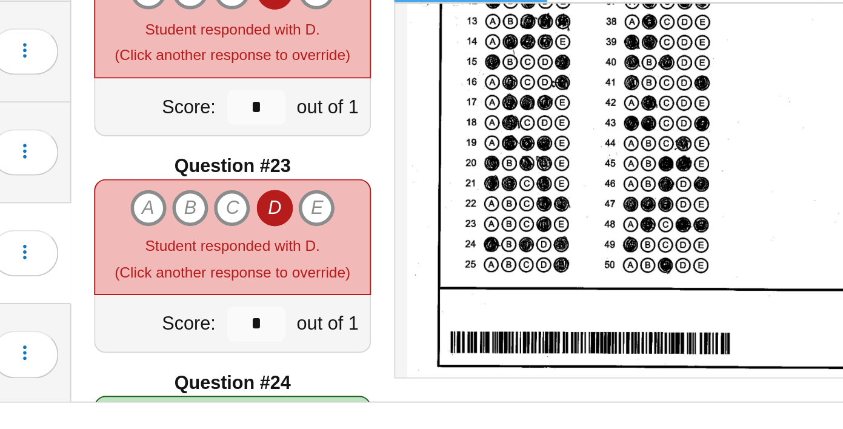
scroll to position [212, 0]
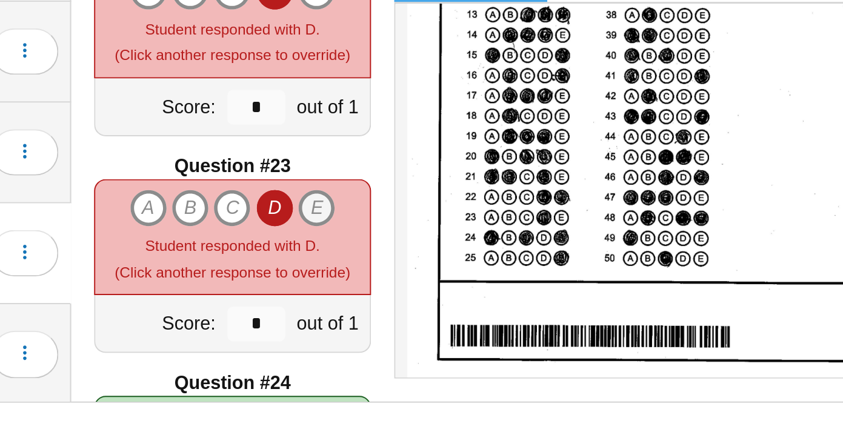
click at [459, 312] on icon "E" at bounding box center [456, 313] width 19 height 19
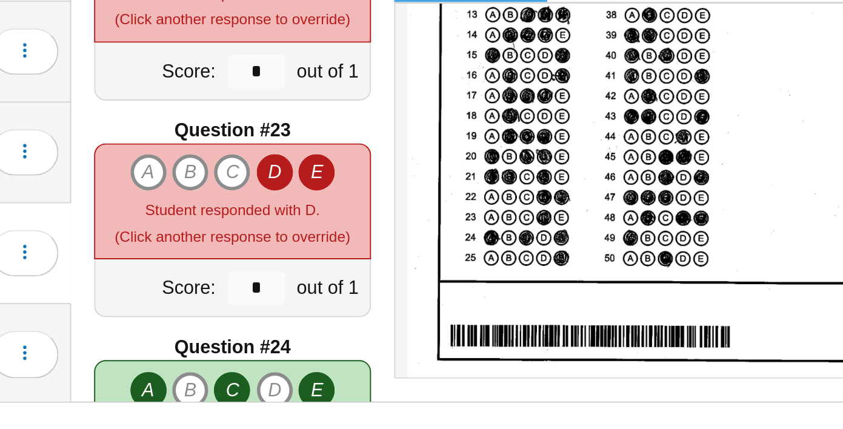
click at [460, 292] on icon "E" at bounding box center [456, 294] width 19 height 19
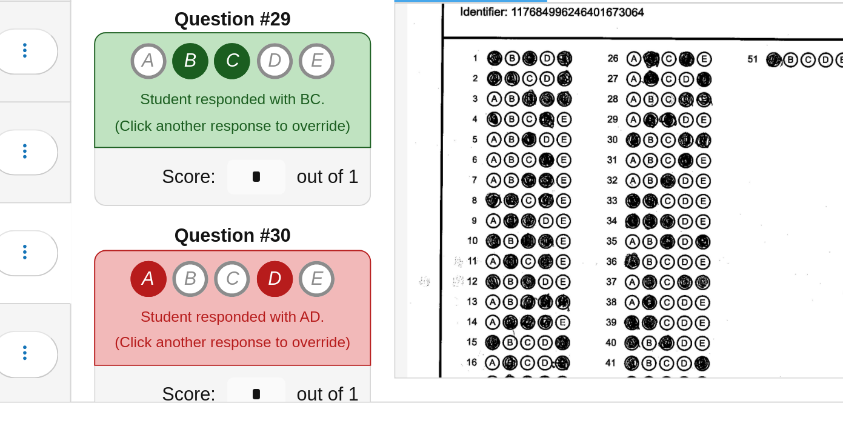
scroll to position [3210, 0]
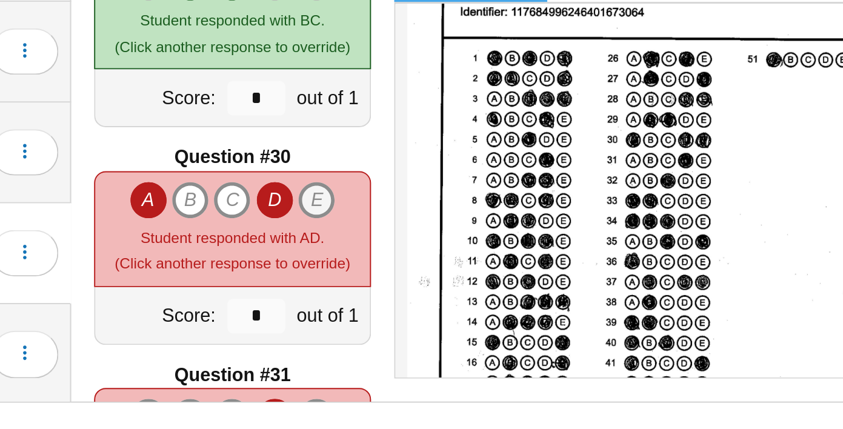
click at [458, 307] on icon "E" at bounding box center [456, 308] width 19 height 19
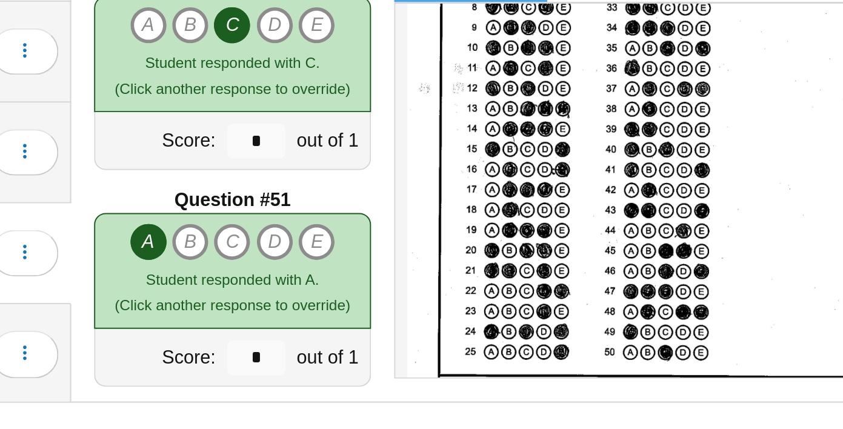
scroll to position [5587, 0]
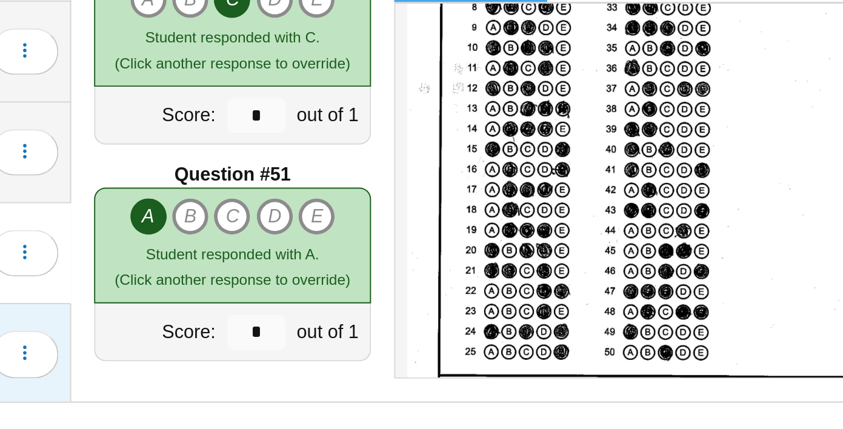
click at [296, 367] on div "Cole, Tamia 4 / 51 ( 7.8% ) Loading…" at bounding box center [243, 390] width 170 height 53
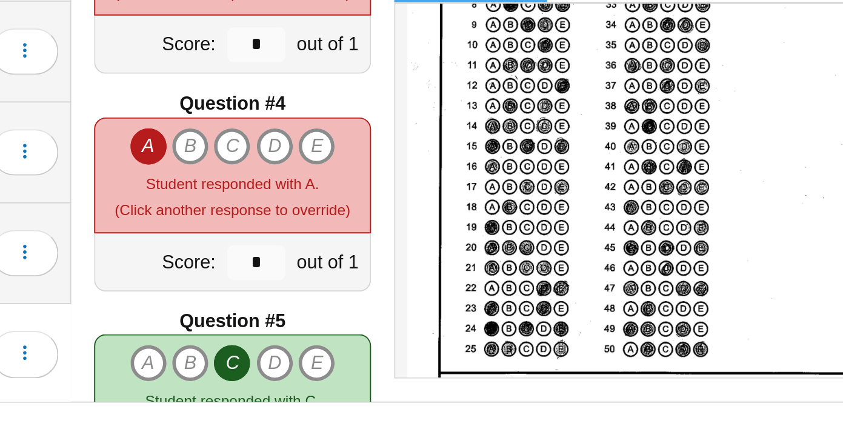
scroll to position [286, 0]
click at [392, 279] on icon "B" at bounding box center [390, 280] width 19 height 19
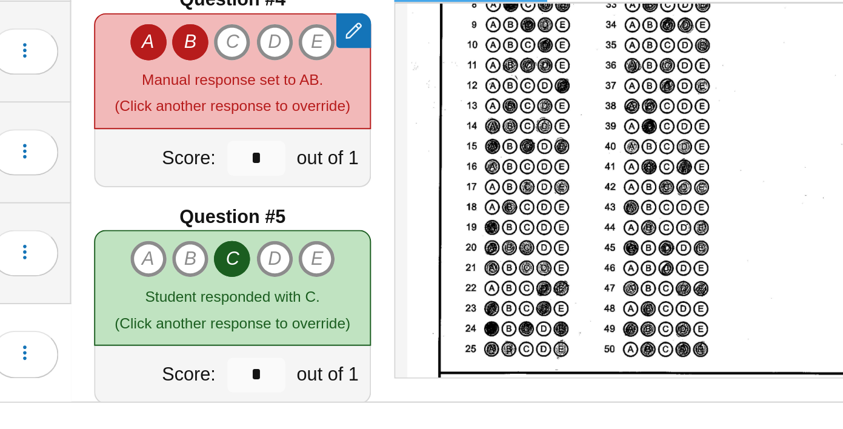
scroll to position [346, 0]
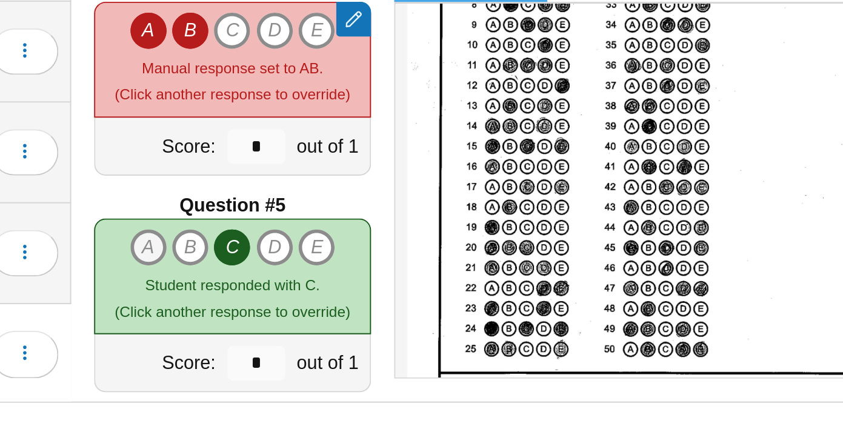
click at [366, 332] on icon "A" at bounding box center [368, 333] width 19 height 19
type input "*"
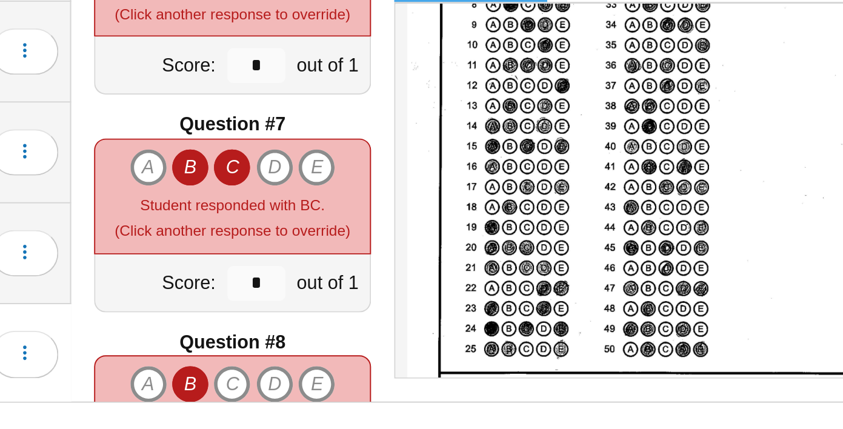
scroll to position [616, 0]
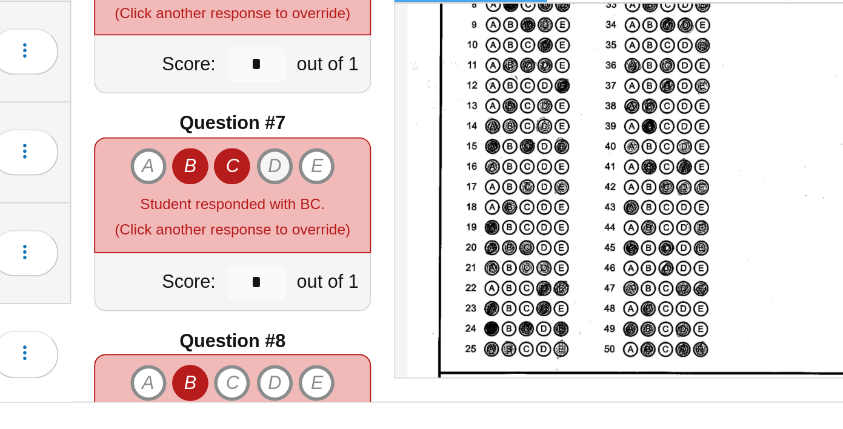
click at [439, 288] on icon "D" at bounding box center [434, 291] width 19 height 19
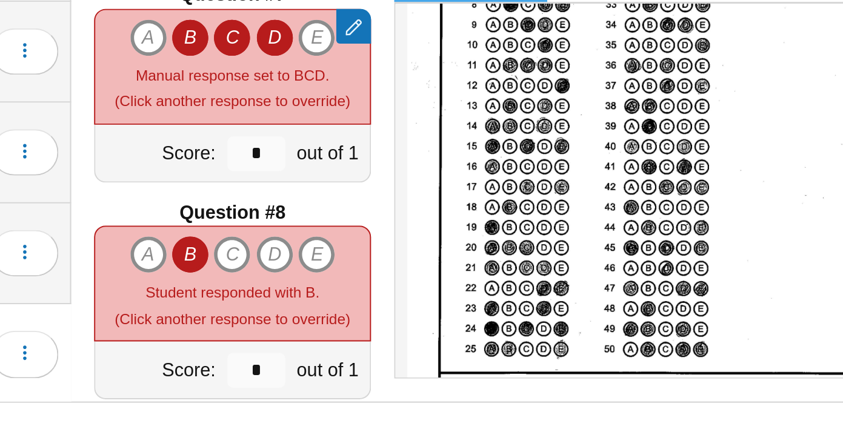
scroll to position [684, 0]
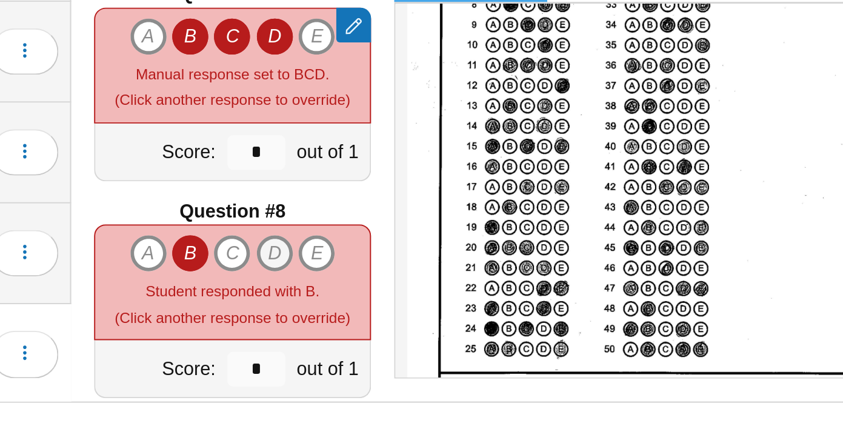
click at [438, 337] on icon "D" at bounding box center [434, 336] width 19 height 19
click at [455, 336] on icon "E" at bounding box center [456, 336] width 19 height 19
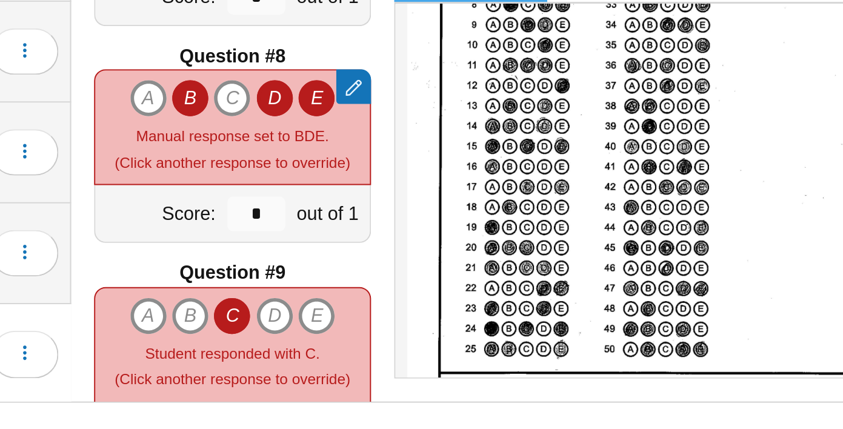
scroll to position [783, 0]
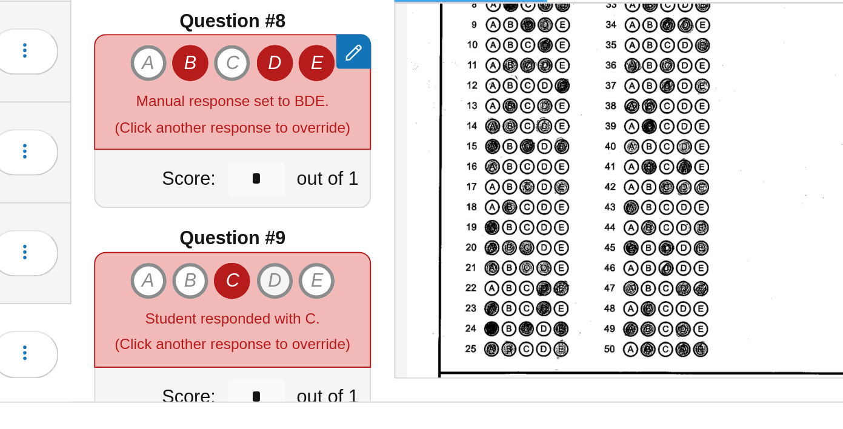
click at [437, 349] on icon "D" at bounding box center [434, 351] width 19 height 19
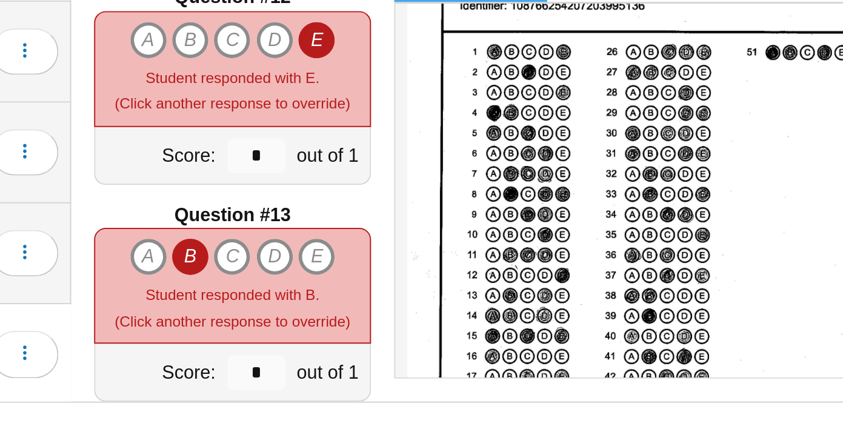
scroll to position [1250, 0]
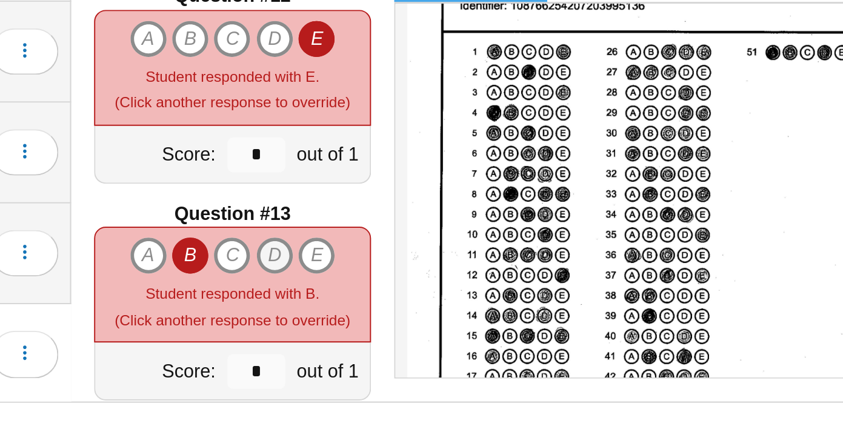
click at [438, 339] on icon "D" at bounding box center [434, 338] width 19 height 19
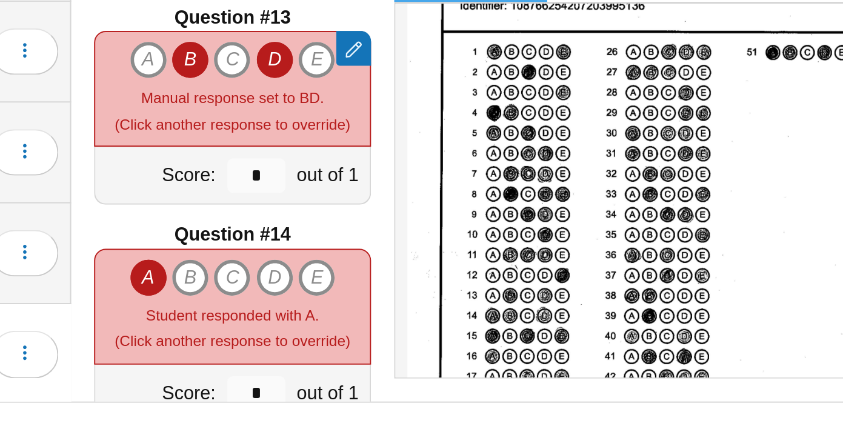
scroll to position [1363, 0]
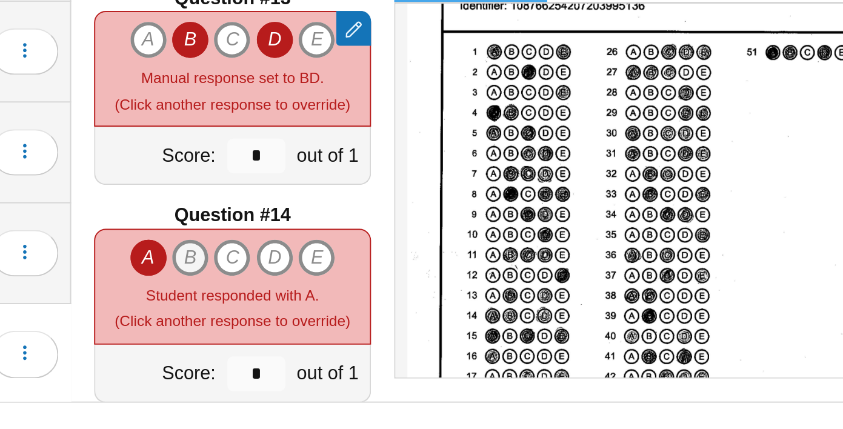
click at [390, 341] on icon "B" at bounding box center [390, 339] width 19 height 19
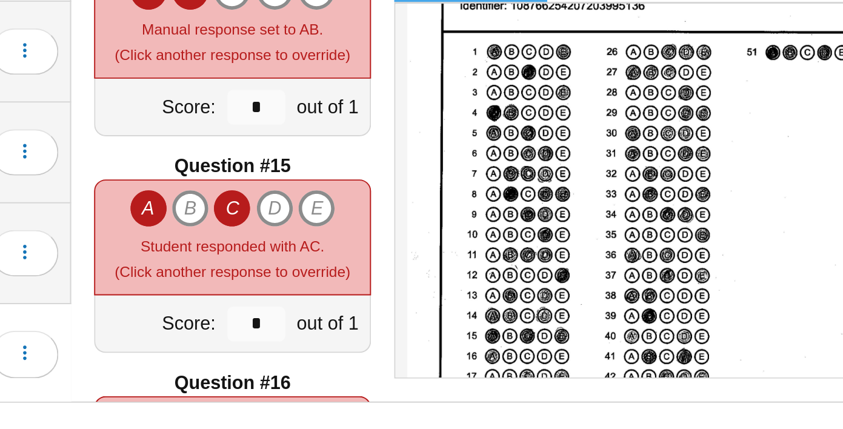
scroll to position [1478, 0]
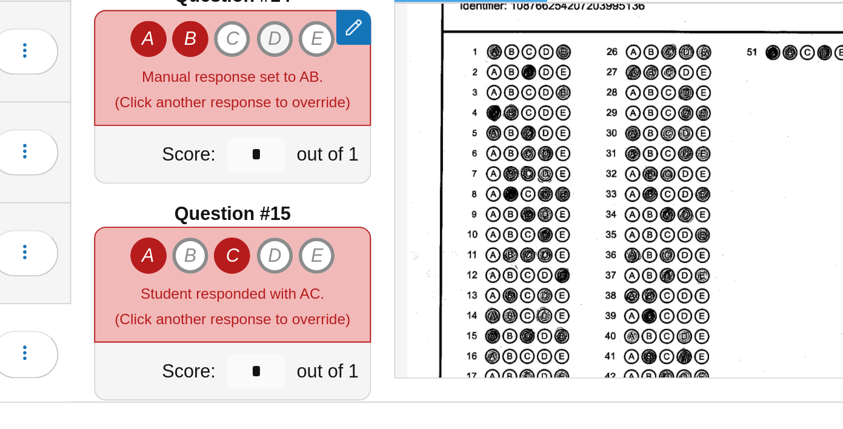
click at [439, 226] on icon "D" at bounding box center [434, 224] width 19 height 19
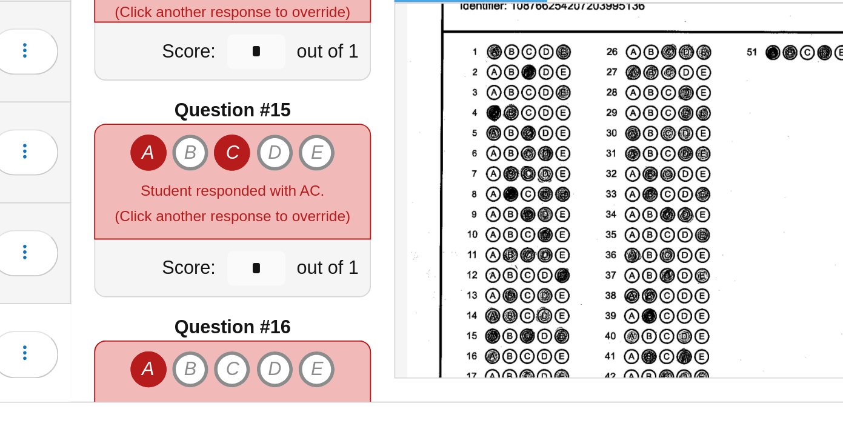
scroll to position [1532, 0]
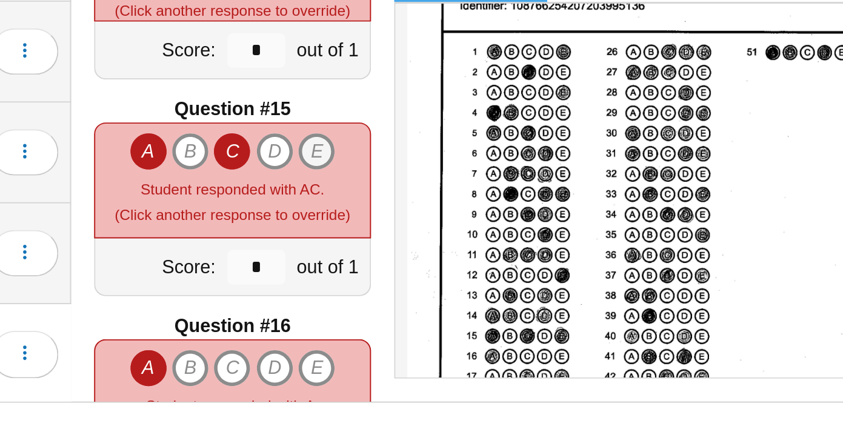
click at [458, 279] on icon "E" at bounding box center [456, 283] width 19 height 19
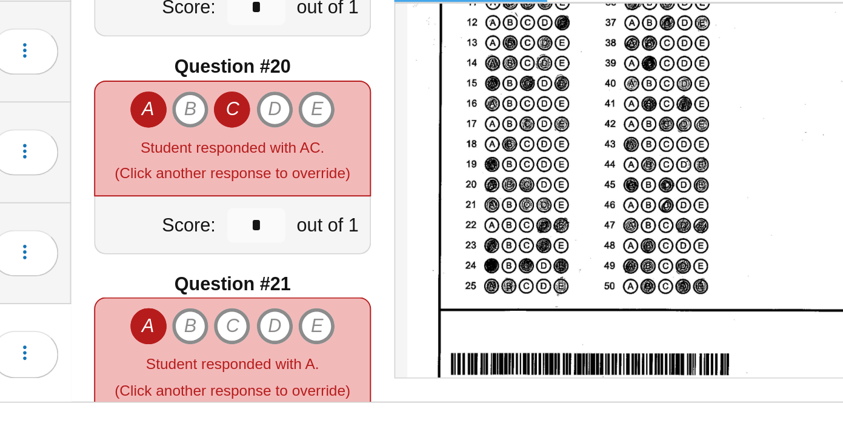
scroll to position [2125, 0]
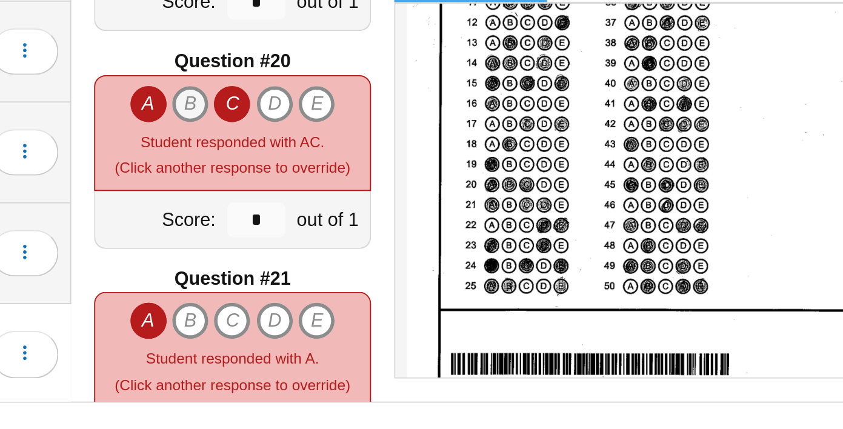
click at [387, 253] on icon "B" at bounding box center [390, 258] width 19 height 19
click at [414, 367] on icon "C" at bounding box center [411, 371] width 19 height 19
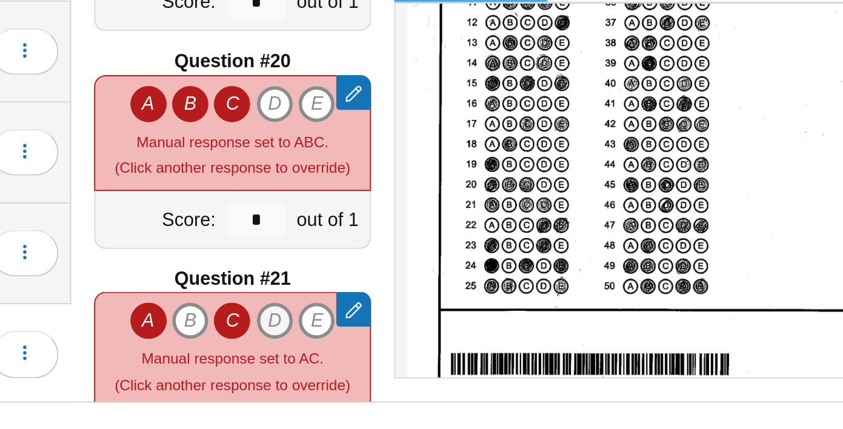
click at [431, 371] on icon "D" at bounding box center [434, 371] width 19 height 19
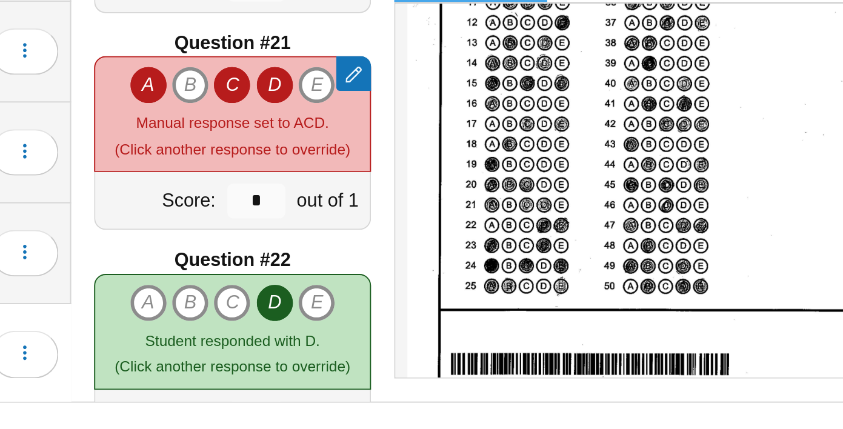
scroll to position [2256, 0]
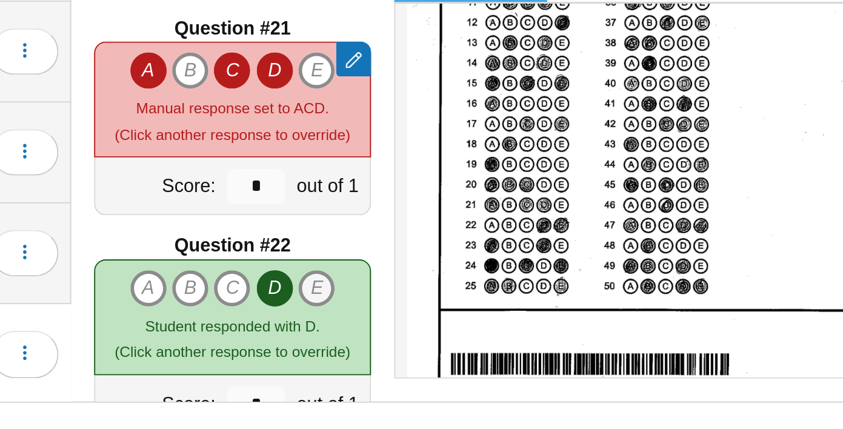
click at [455, 353] on icon "E" at bounding box center [456, 354] width 19 height 19
click at [450, 355] on icon "E" at bounding box center [456, 354] width 19 height 19
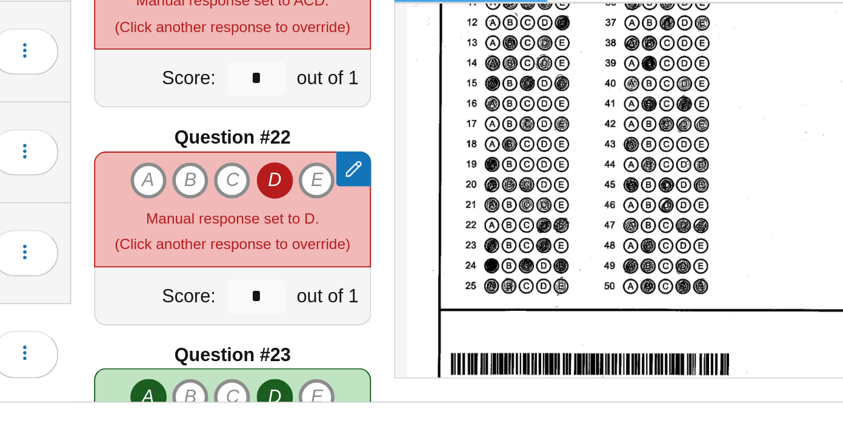
scroll to position [2316, 0]
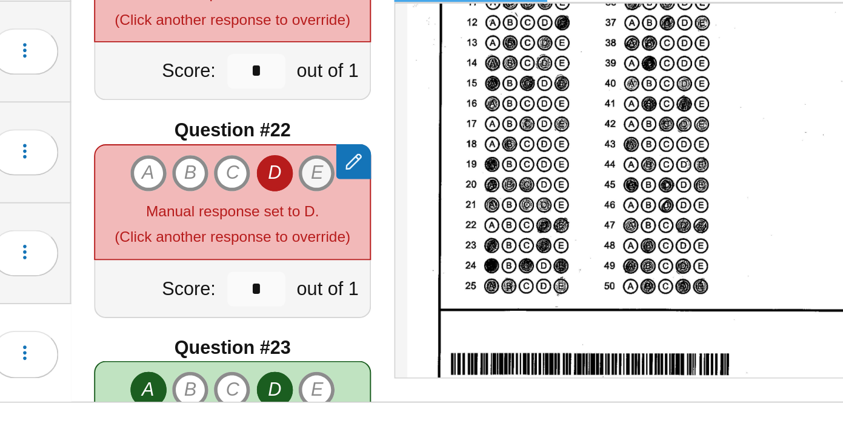
click at [456, 292] on icon "E" at bounding box center [456, 294] width 19 height 19
type input "*"
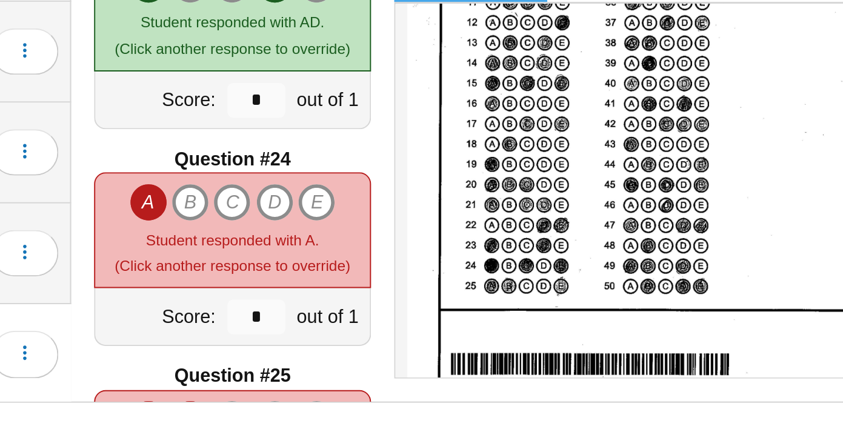
scroll to position [2527, 0]
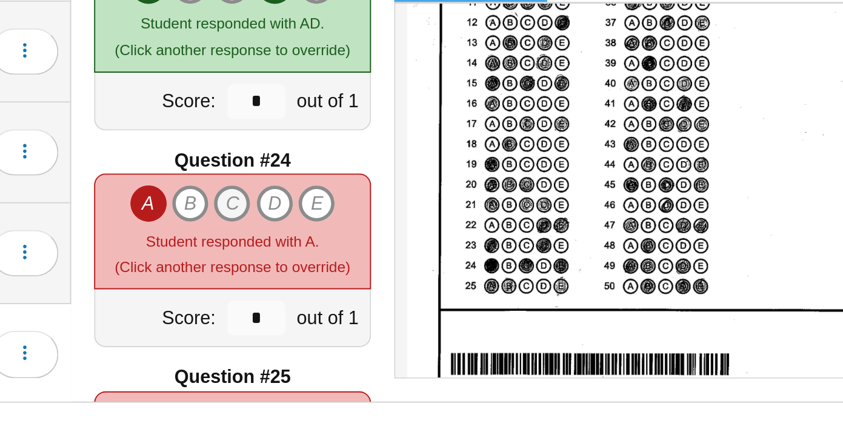
click at [414, 312] on icon "C" at bounding box center [411, 310] width 19 height 19
click at [458, 312] on icon "E" at bounding box center [456, 310] width 19 height 19
type input "*"
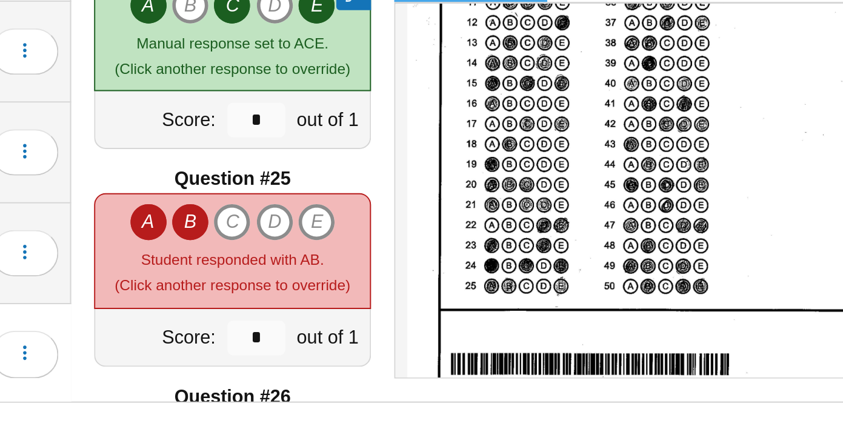
scroll to position [2636, 0]
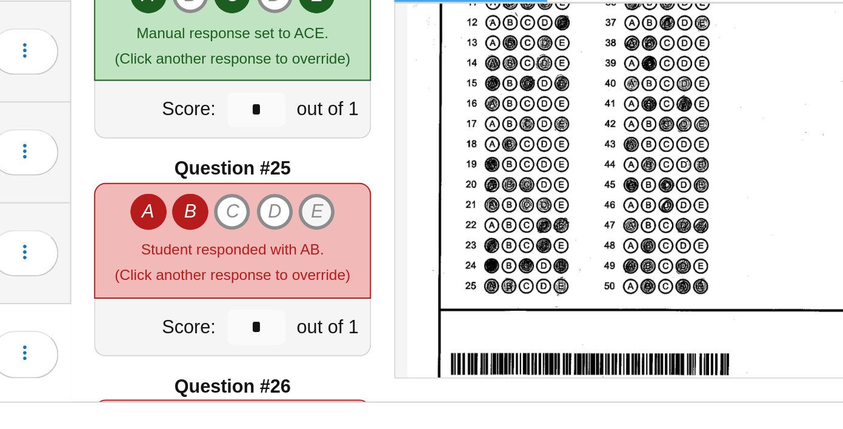
click at [457, 315] on icon "E" at bounding box center [456, 314] width 19 height 19
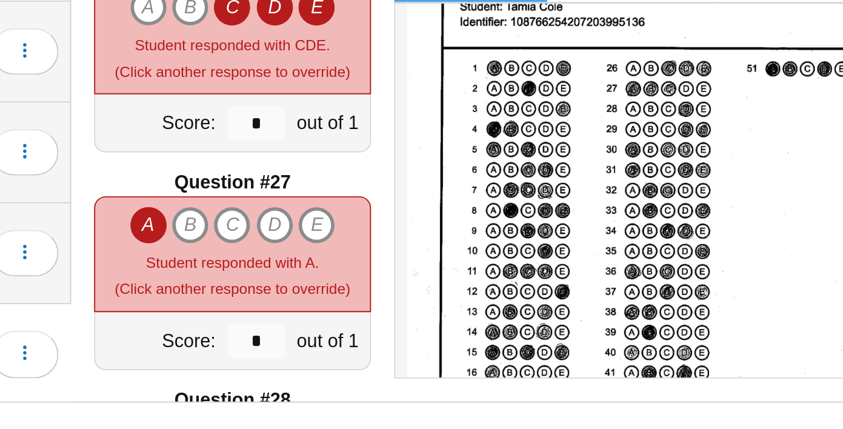
scroll to position [2861, 0]
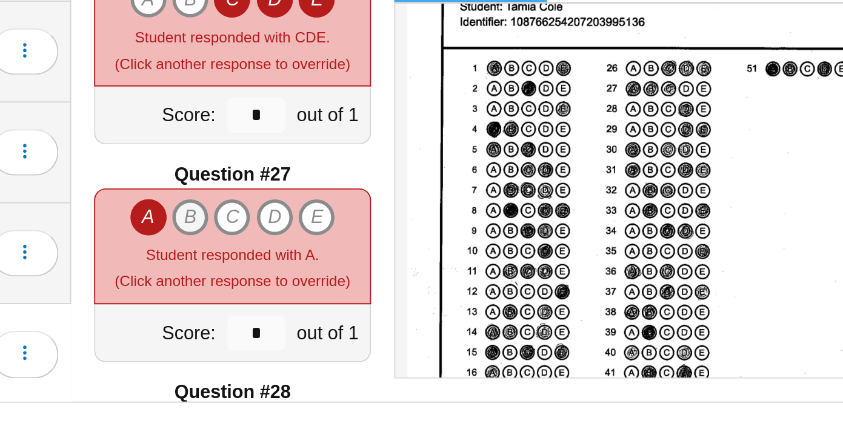
click at [393, 315] on icon "B" at bounding box center [390, 317] width 19 height 19
click at [411, 316] on icon "C" at bounding box center [411, 317] width 19 height 19
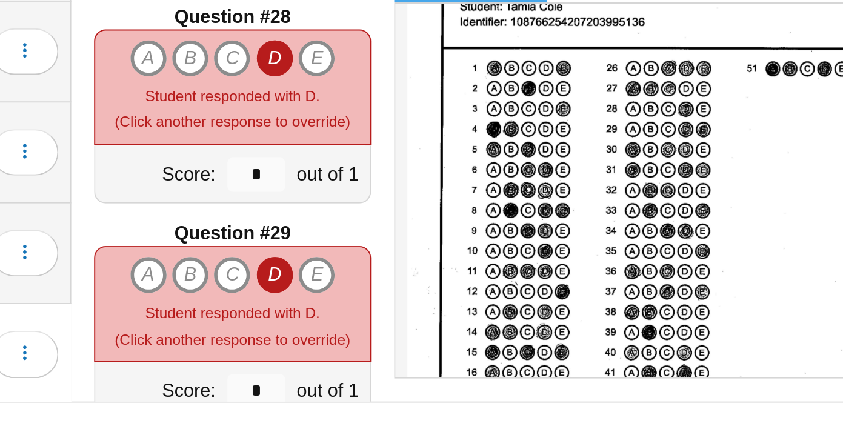
scroll to position [3124, 0]
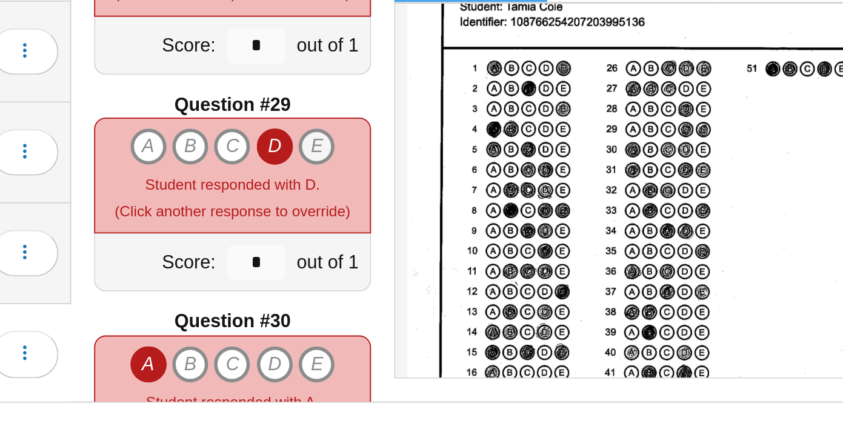
click at [463, 279] on icon "E" at bounding box center [456, 281] width 19 height 19
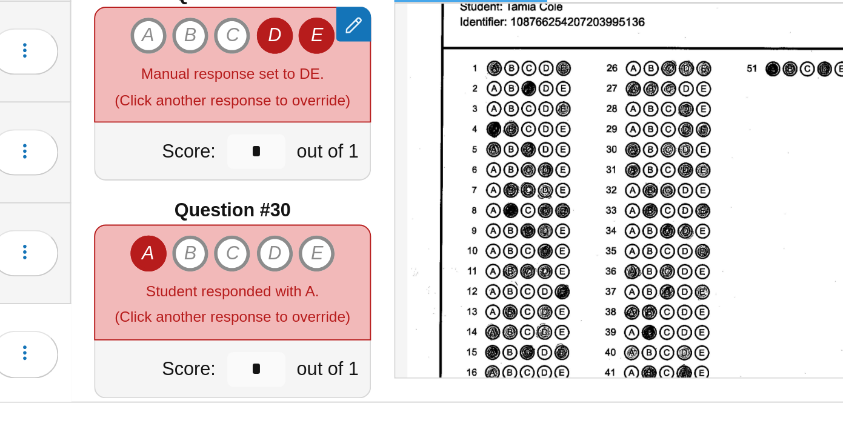
scroll to position [3189, 0]
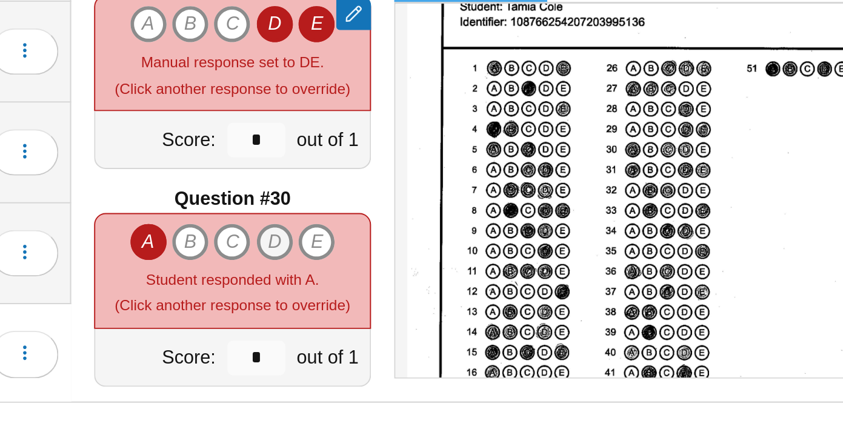
click at [429, 329] on icon "D" at bounding box center [434, 330] width 19 height 19
click at [416, 329] on icon "C" at bounding box center [411, 330] width 19 height 19
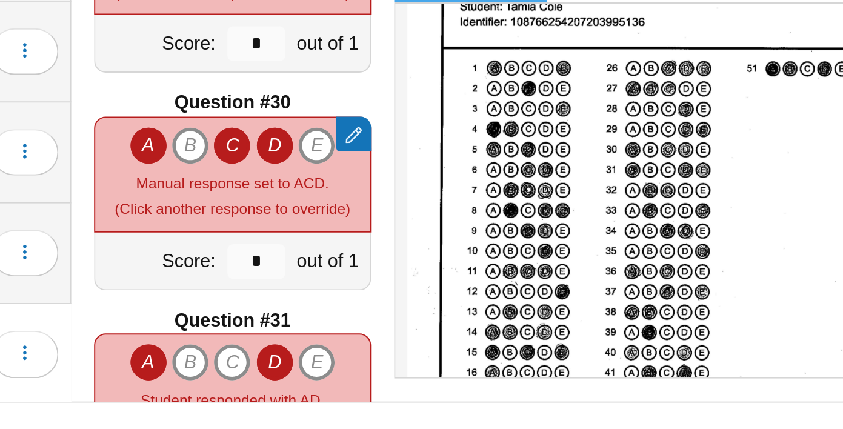
scroll to position [3300, 0]
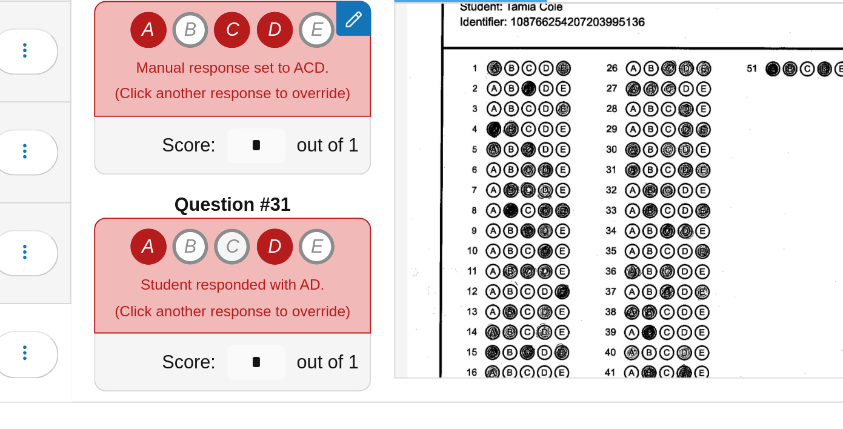
click at [413, 330] on icon "C" at bounding box center [411, 333] width 19 height 19
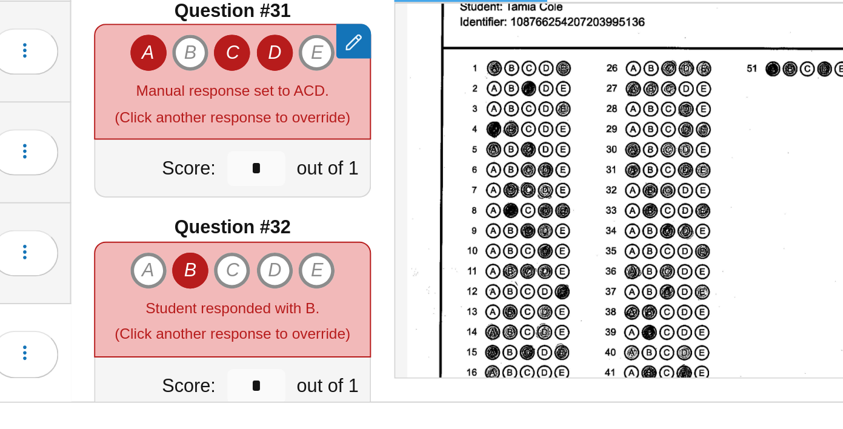
scroll to position [3416, 0]
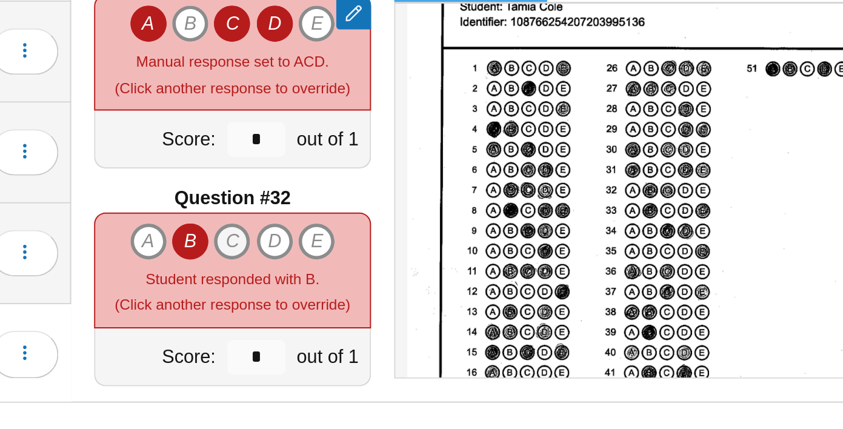
click at [417, 333] on icon "C" at bounding box center [411, 330] width 19 height 19
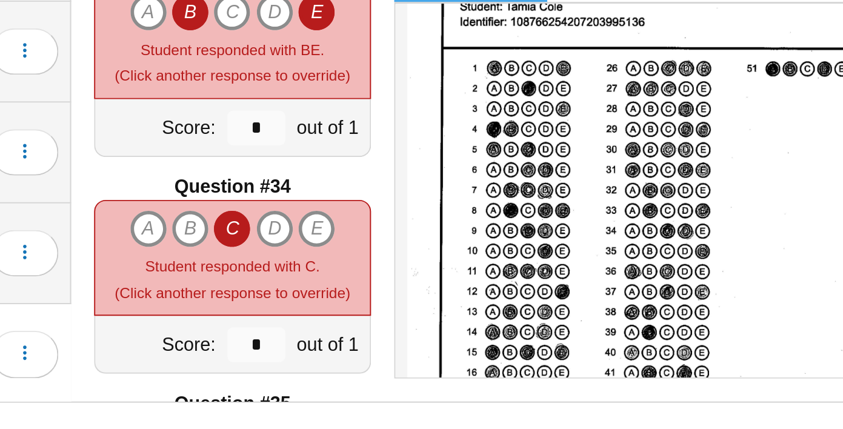
scroll to position [3649, 0]
click at [435, 325] on icon "D" at bounding box center [434, 324] width 19 height 19
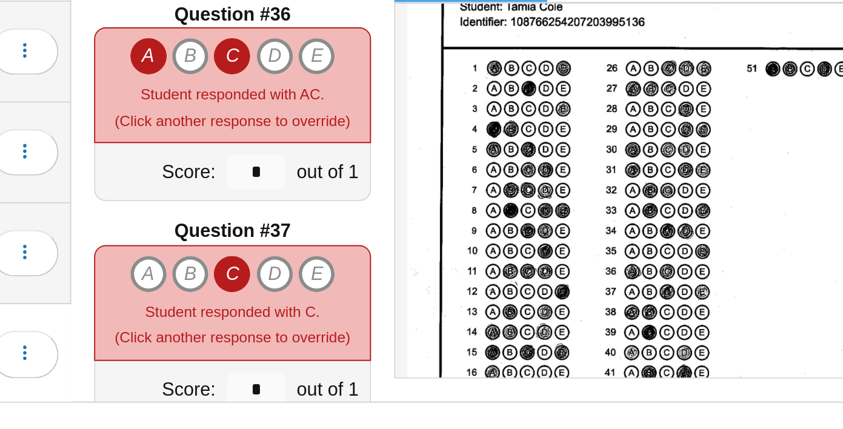
scroll to position [3967, 0]
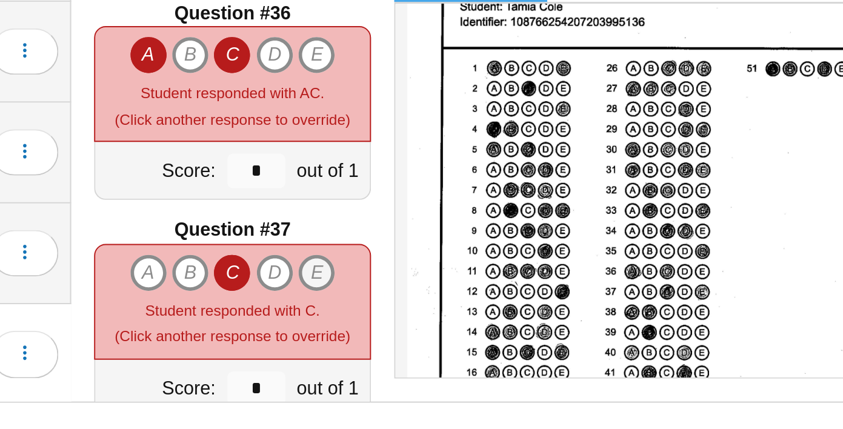
click at [455, 343] on icon "E" at bounding box center [456, 347] width 19 height 19
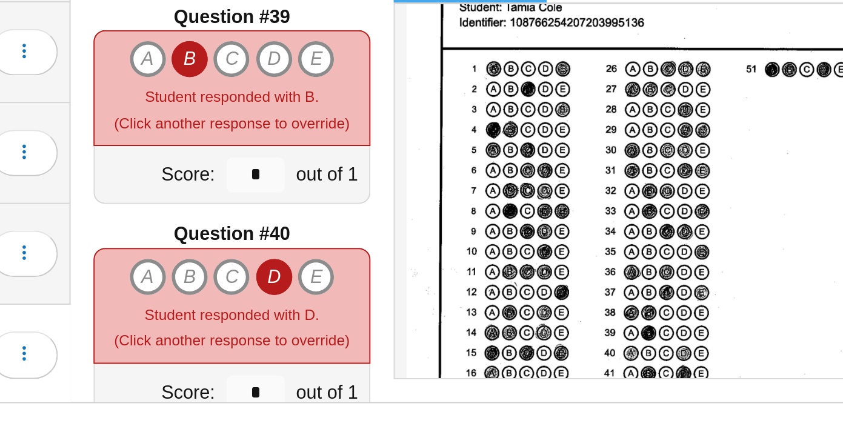
scroll to position [4344, 0]
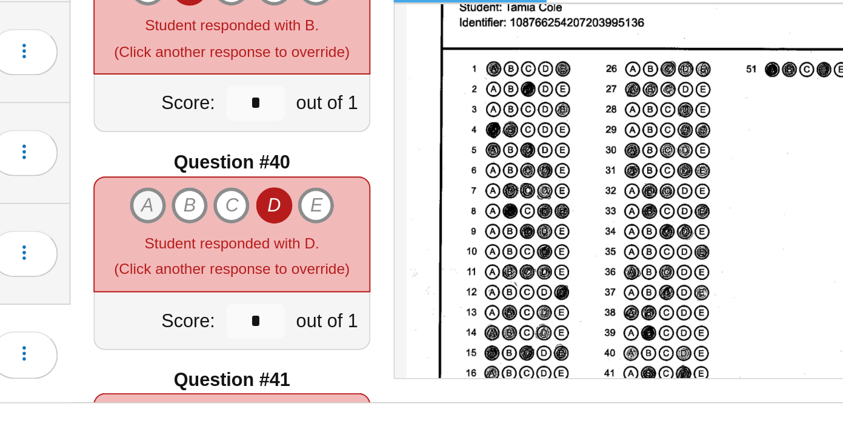
click at [368, 318] on icon "A" at bounding box center [368, 311] width 19 height 19
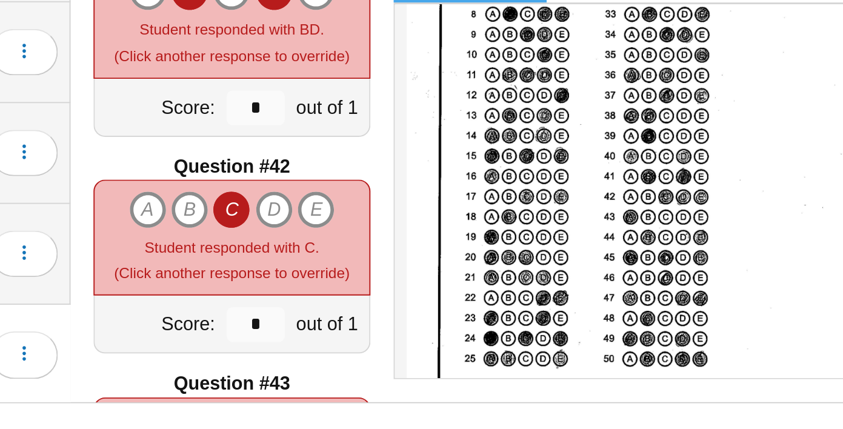
scroll to position [160, 0]
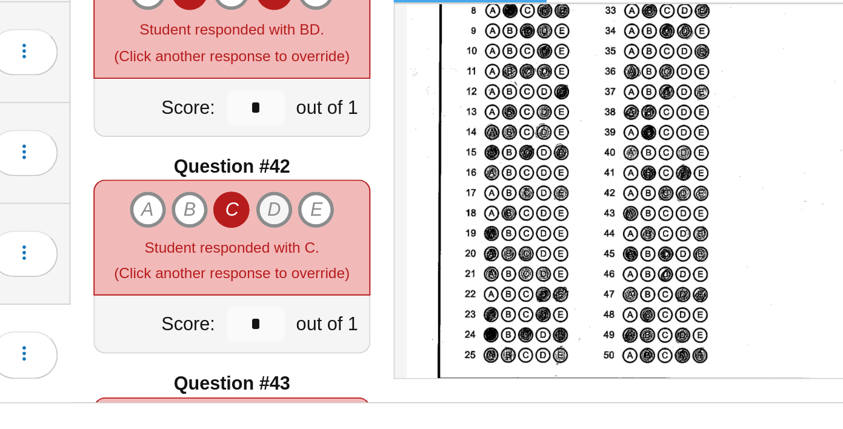
click at [435, 310] on icon "D" at bounding box center [434, 313] width 19 height 19
click at [445, 310] on div "A B C D E" at bounding box center [413, 313] width 108 height 19
click at [456, 312] on icon "E" at bounding box center [456, 313] width 19 height 19
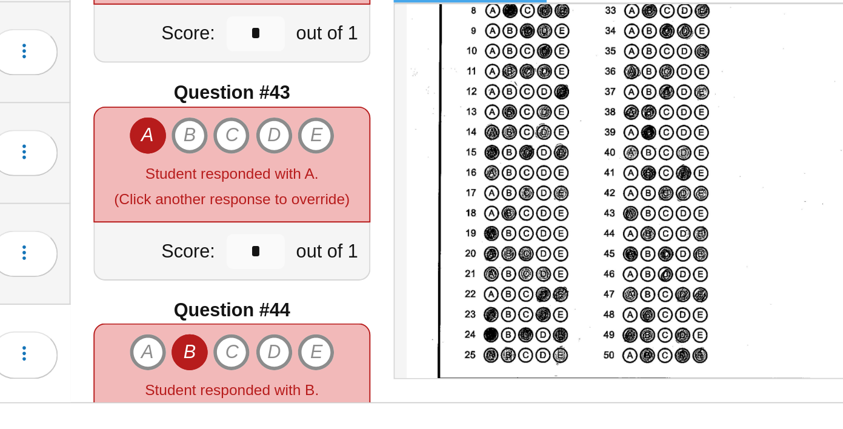
scroll to position [4721, 0]
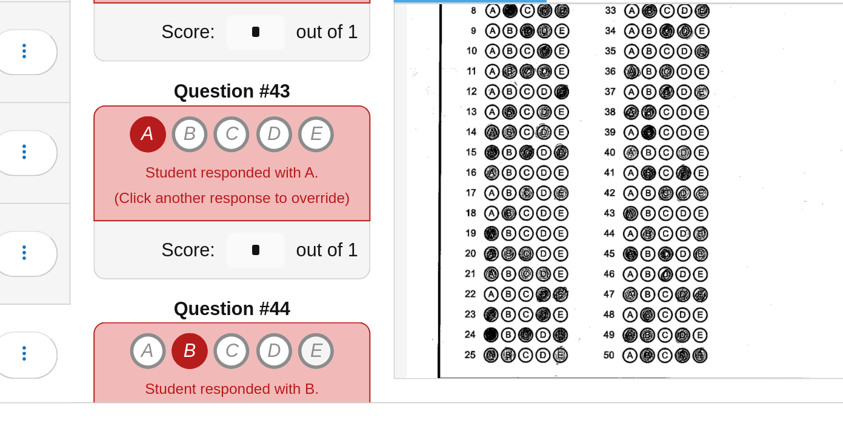
click at [452, 385] on icon "E" at bounding box center [456, 387] width 19 height 19
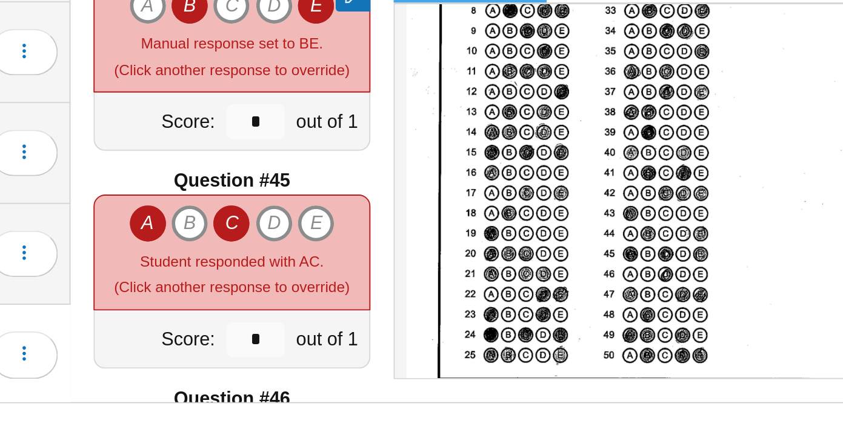
scroll to position [4904, 0]
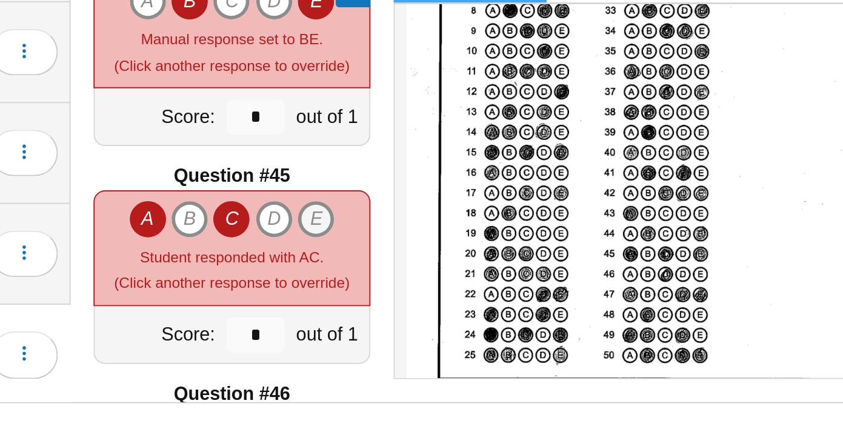
click at [462, 312] on icon "E" at bounding box center [456, 318] width 19 height 19
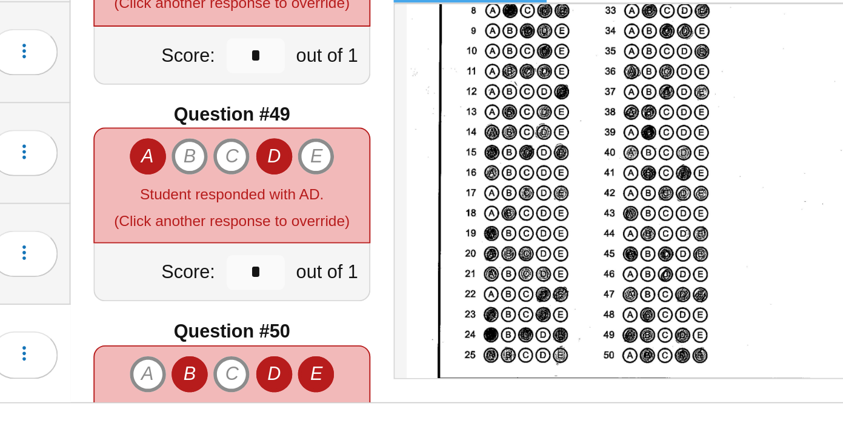
scroll to position [5391, 0]
click at [393, 283] on icon "B" at bounding box center [390, 285] width 19 height 19
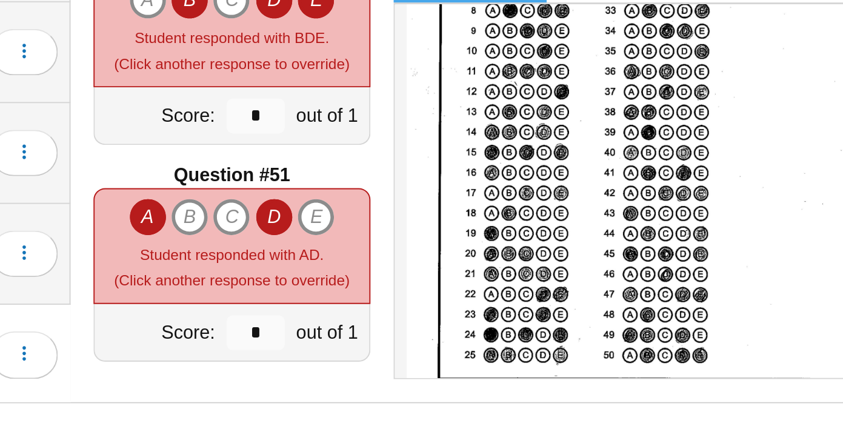
scroll to position [0, 0]
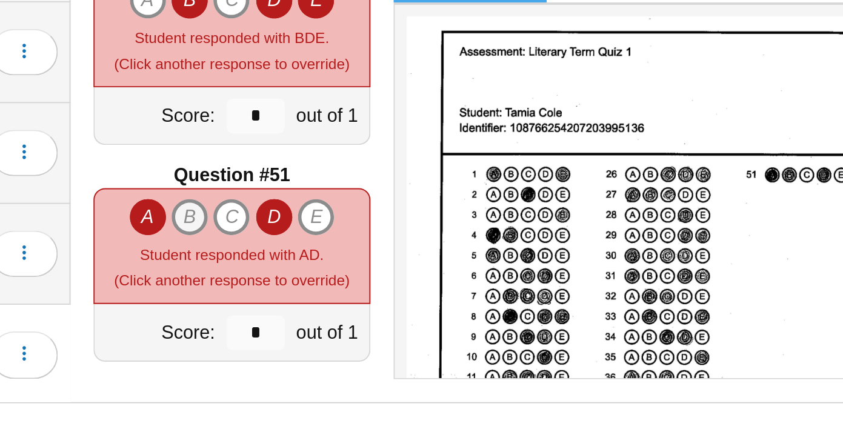
click at [395, 312] on icon "B" at bounding box center [390, 317] width 19 height 19
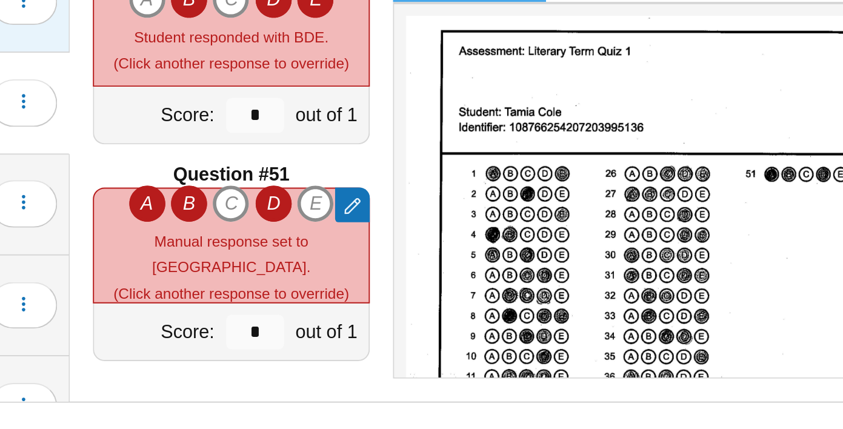
scroll to position [494, 0]
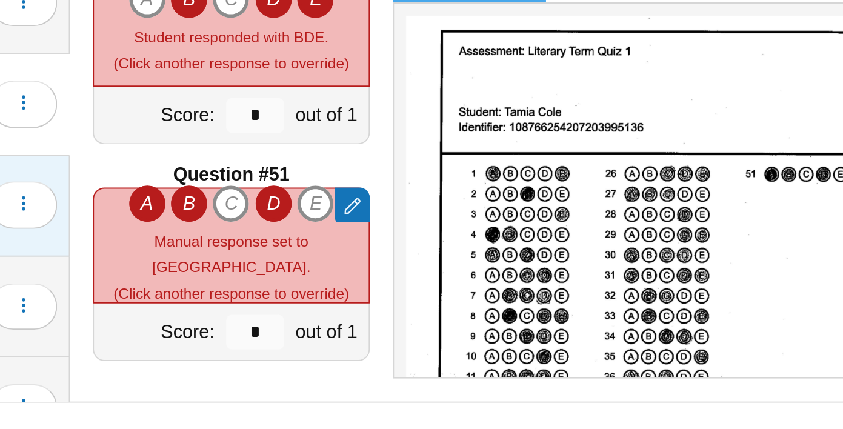
click at [305, 298] on div "Loading…" at bounding box center [300, 312] width 41 height 34
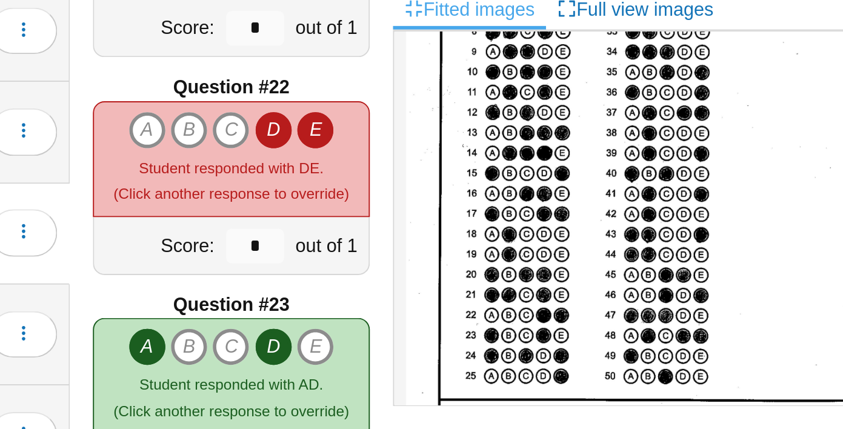
scroll to position [2350, 0]
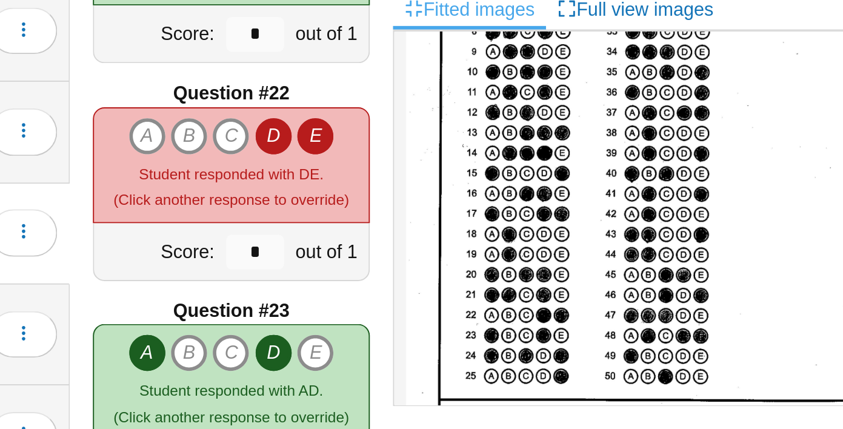
click at [438, 259] on icon "D" at bounding box center [434, 261] width 19 height 19
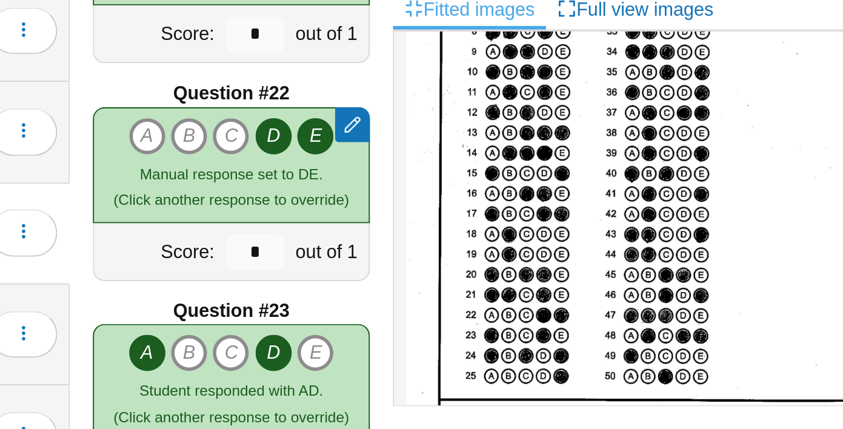
click at [455, 259] on icon "E" at bounding box center [456, 261] width 19 height 19
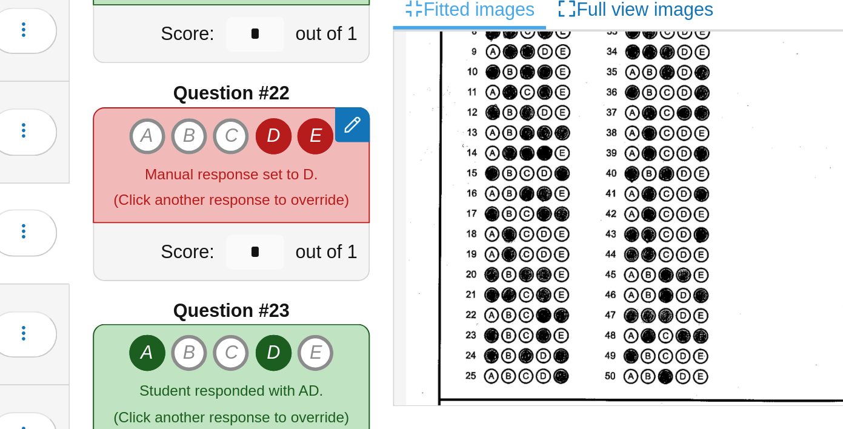
type input "*"
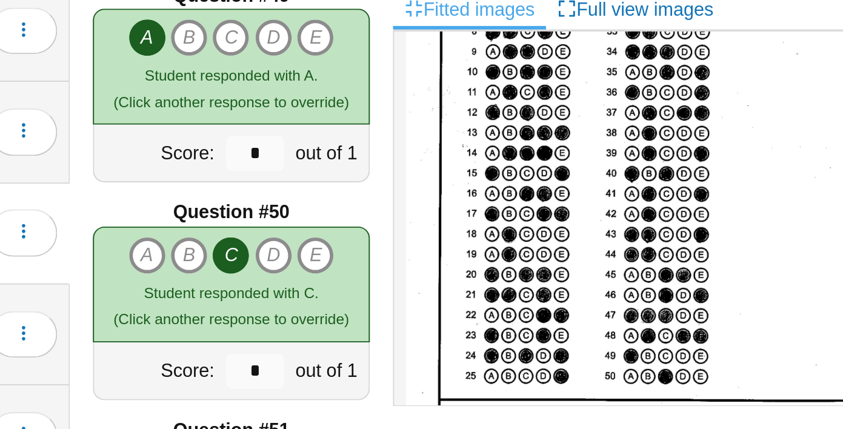
scroll to position [5587, 0]
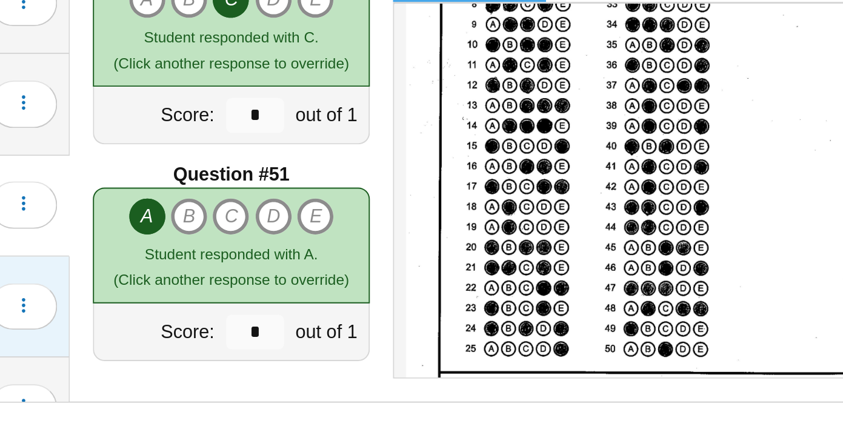
click at [305, 344] on div "Ibrahim, Dejin 49 / 51 ( 96.1% ) Loading…" at bounding box center [243, 365] width 170 height 53
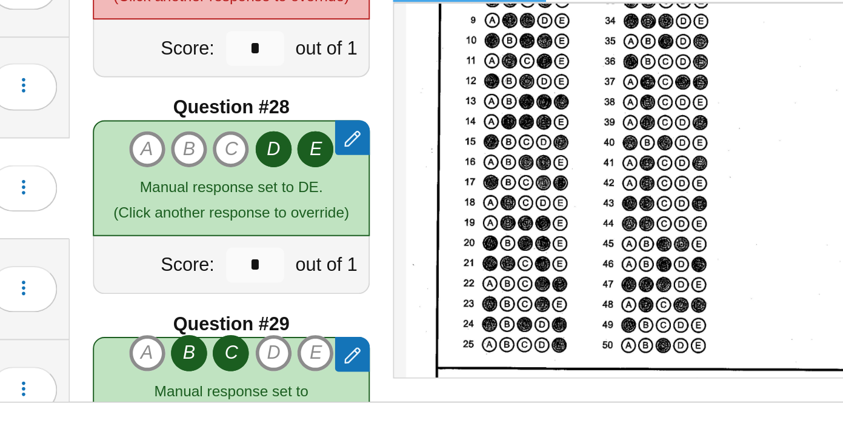
scroll to position [556, 0]
click at [308, 334] on div "Ibtikar, MirWais 19 / 51 ( 37.3% ) Loading…" at bounding box center [243, 355] width 170 height 53
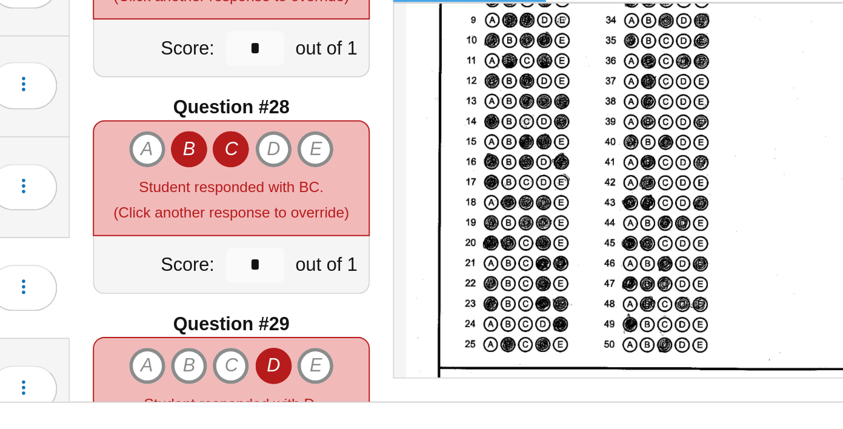
scroll to position [3010, 0]
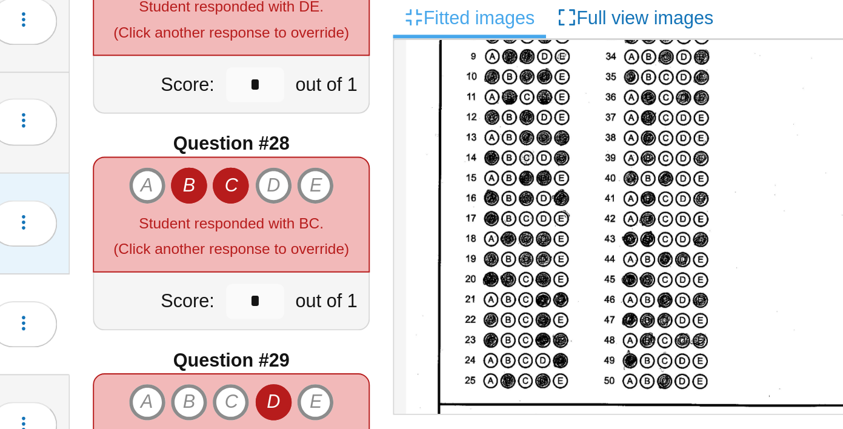
click at [304, 279] on div "Ibrahim, Dejin 49 / 51 ( 96.1% ) Loading…" at bounding box center [243, 302] width 170 height 53
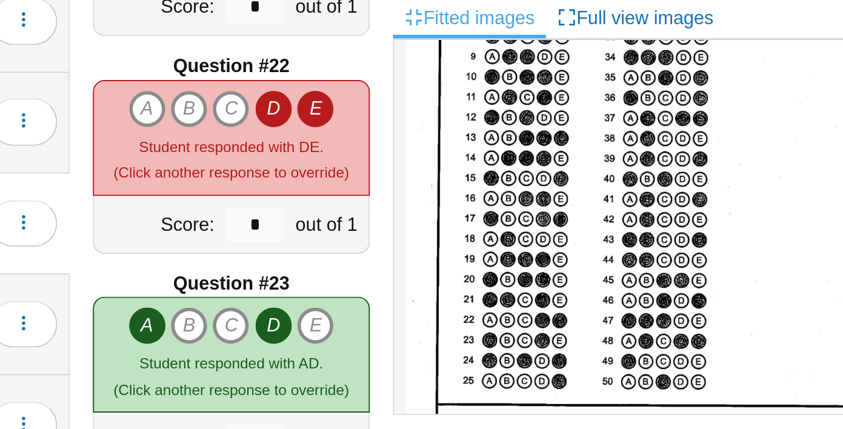
scroll to position [2368, 0]
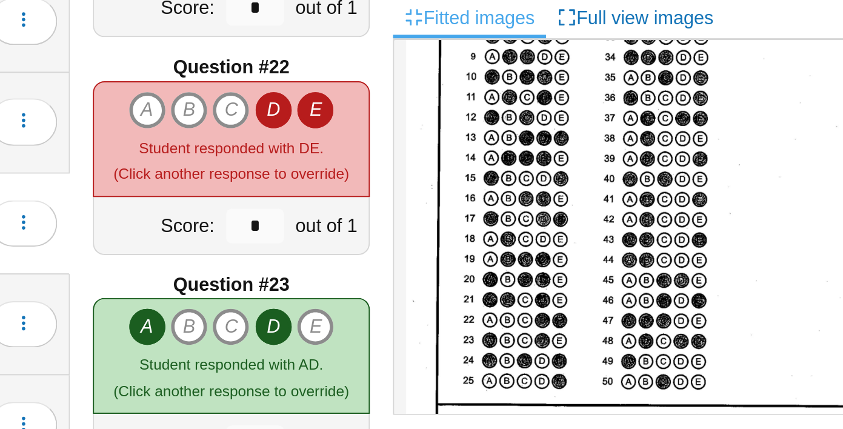
click at [436, 238] on icon "D" at bounding box center [434, 242] width 19 height 19
type input "*"
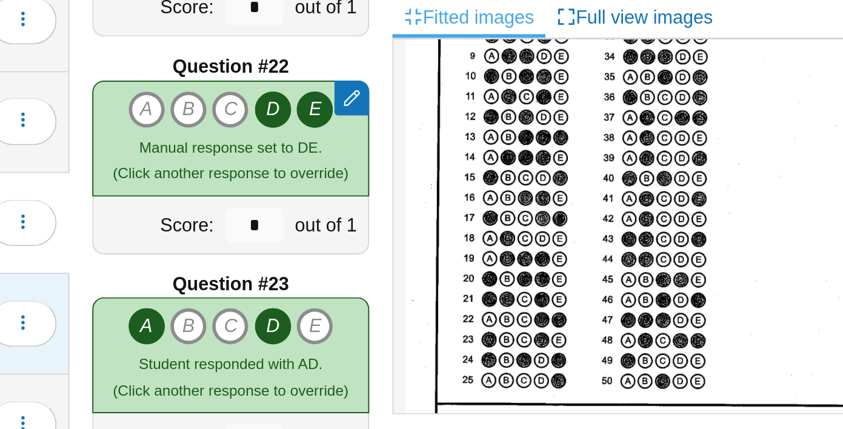
click at [321, 331] on div "Ibtikar, MirWais 19 / 51 ( 37.3% ) Loading…" at bounding box center [243, 355] width 170 height 53
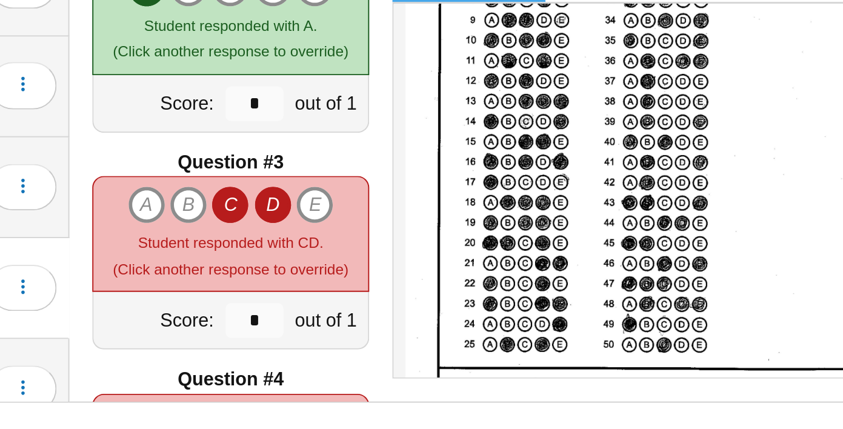
scroll to position [158, 0]
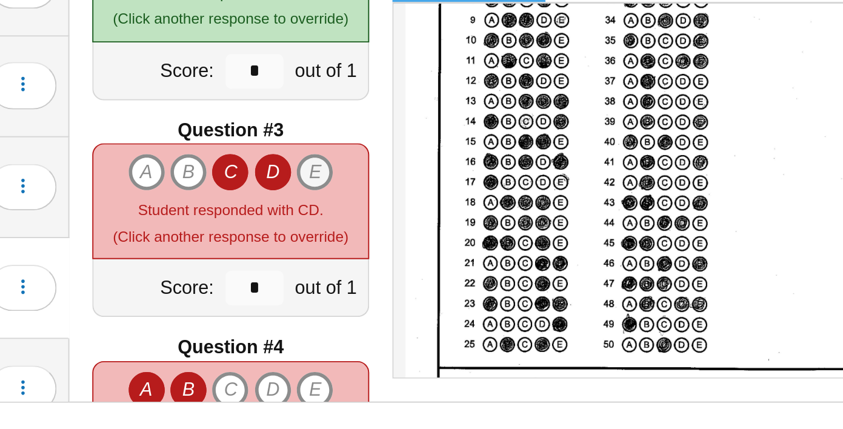
click at [457, 292] on icon "E" at bounding box center [456, 294] width 19 height 19
type input "*"
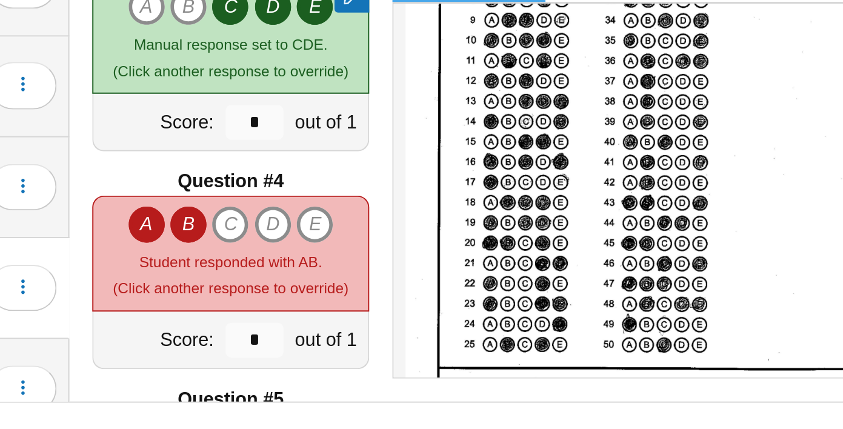
scroll to position [245, 0]
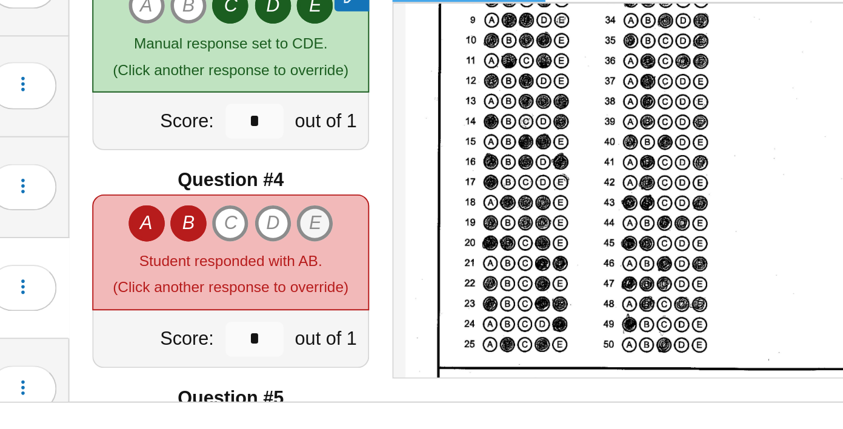
click at [458, 322] on icon "E" at bounding box center [456, 321] width 19 height 19
type input "*"
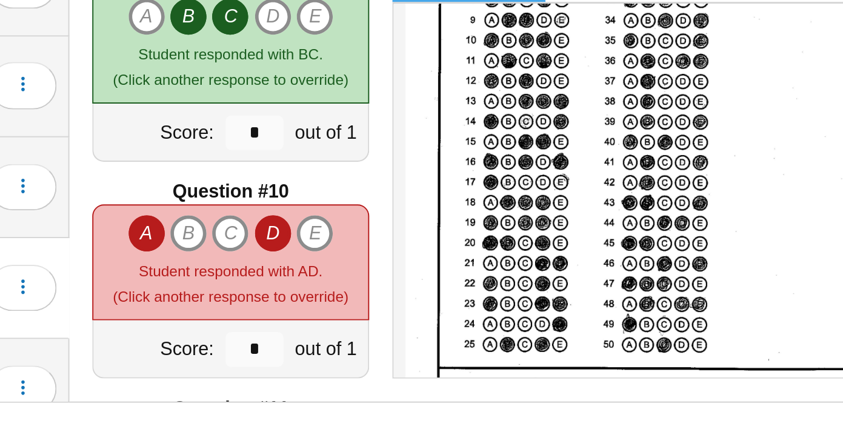
scroll to position [924, 0]
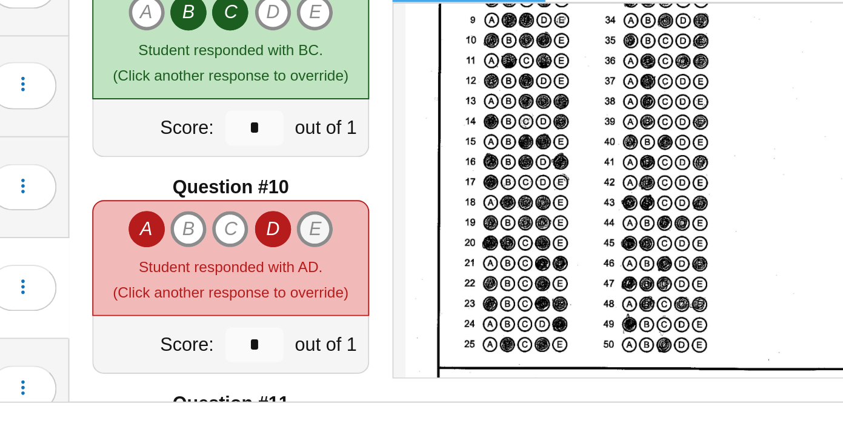
click at [462, 325] on icon "E" at bounding box center [456, 324] width 19 height 19
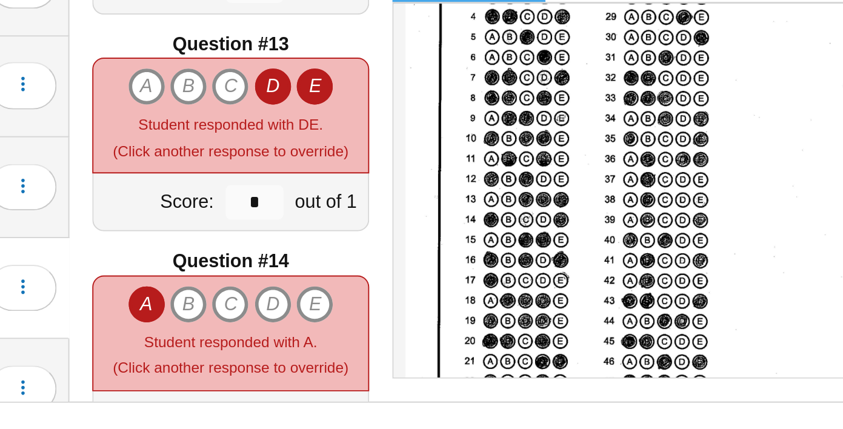
scroll to position [113, 0]
click at [413, 250] on icon "C" at bounding box center [411, 249] width 19 height 19
type input "*"
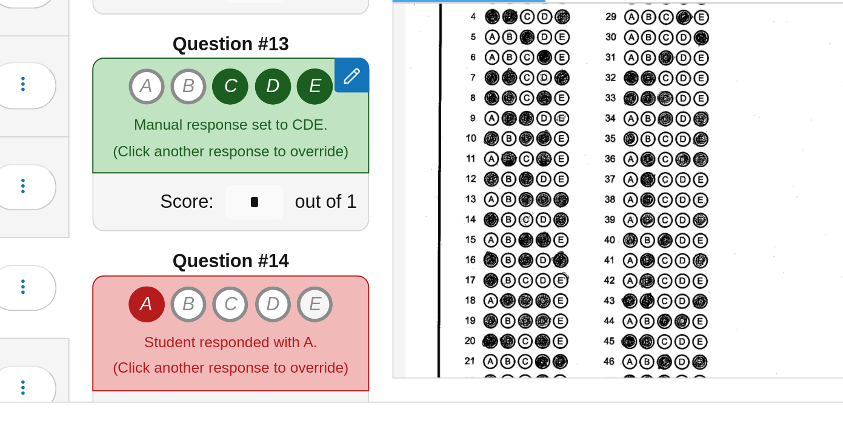
click at [457, 361] on icon "E" at bounding box center [456, 363] width 19 height 19
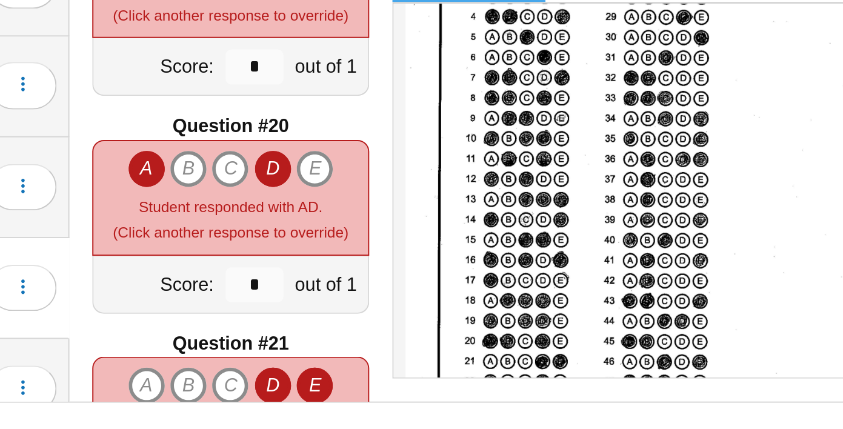
scroll to position [2092, 0]
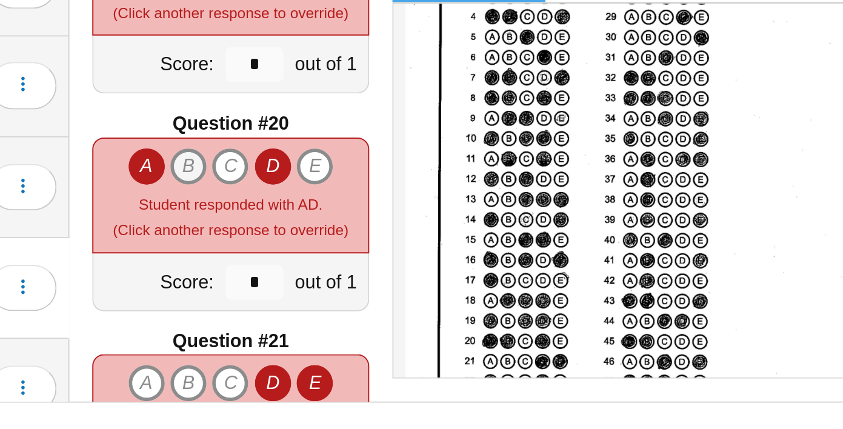
click at [392, 288] on icon "B" at bounding box center [390, 291] width 19 height 19
click at [439, 404] on icon "D" at bounding box center [434, 404] width 19 height 19
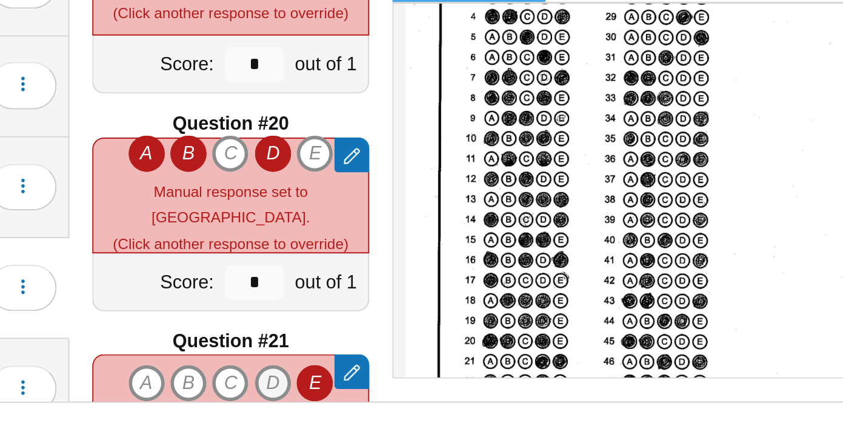
click at [428, 409] on icon "D" at bounding box center [434, 404] width 19 height 19
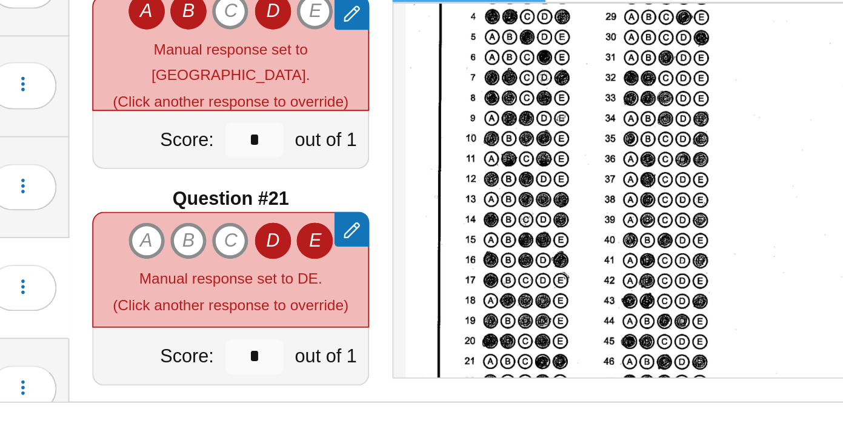
scroll to position [2174, 0]
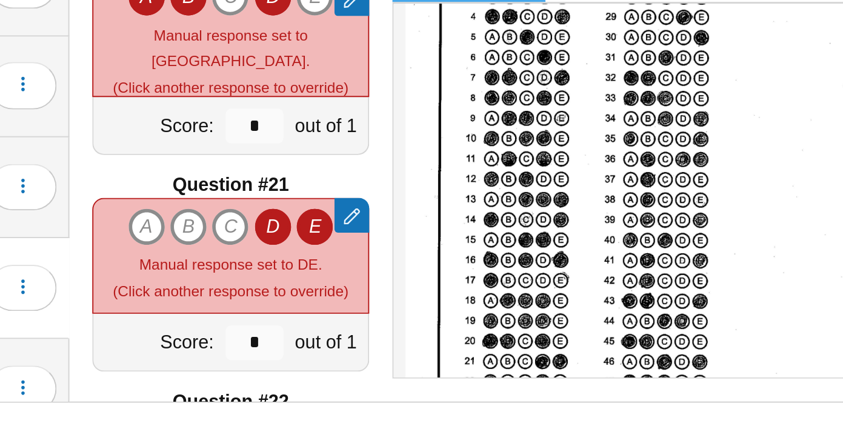
click at [459, 315] on icon "E" at bounding box center [456, 322] width 19 height 19
click at [459, 316] on icon "E" at bounding box center [456, 322] width 19 height 19
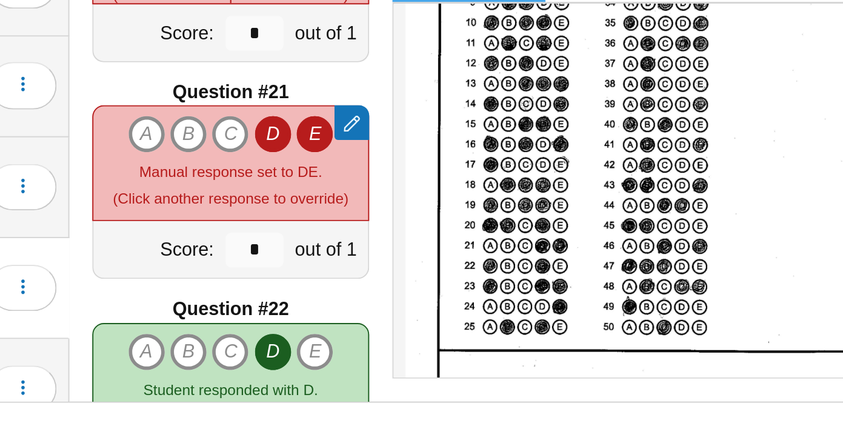
scroll to position [173, 0]
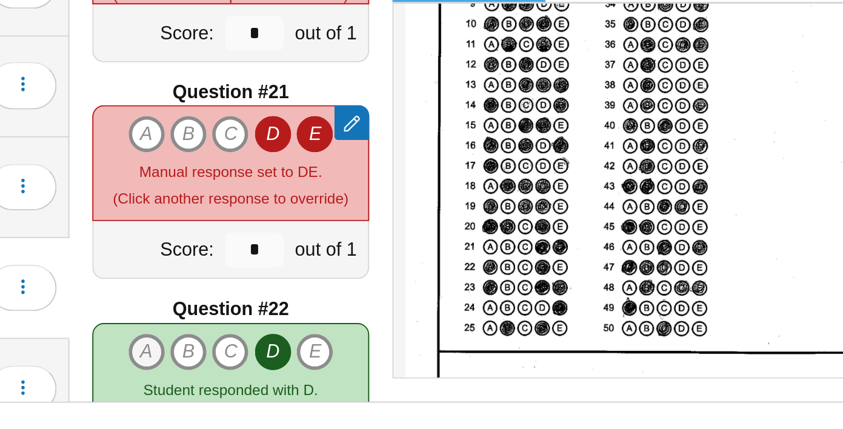
click at [370, 389] on icon "A" at bounding box center [368, 388] width 19 height 19
type input "*"
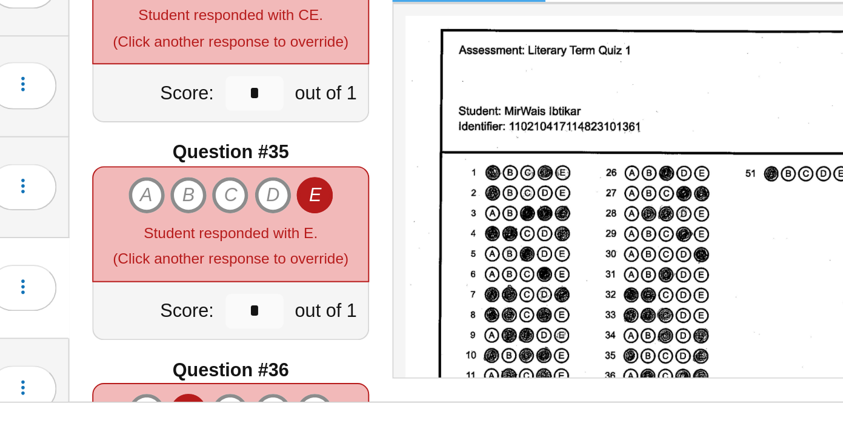
scroll to position [3780, 0]
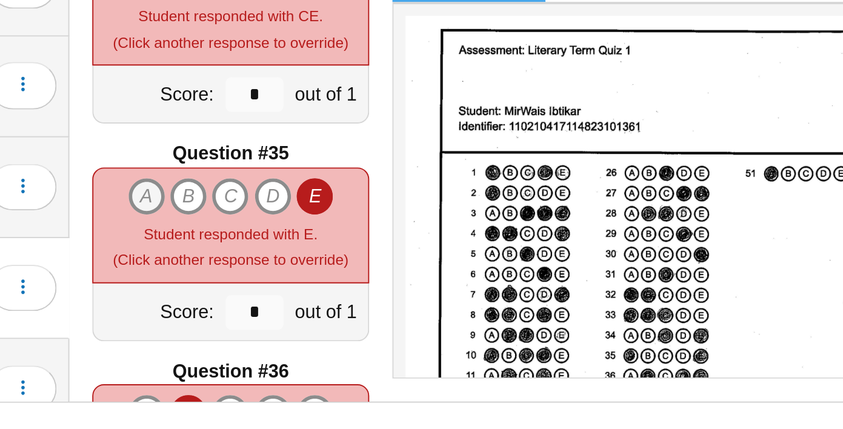
click at [369, 302] on icon "A" at bounding box center [368, 307] width 19 height 19
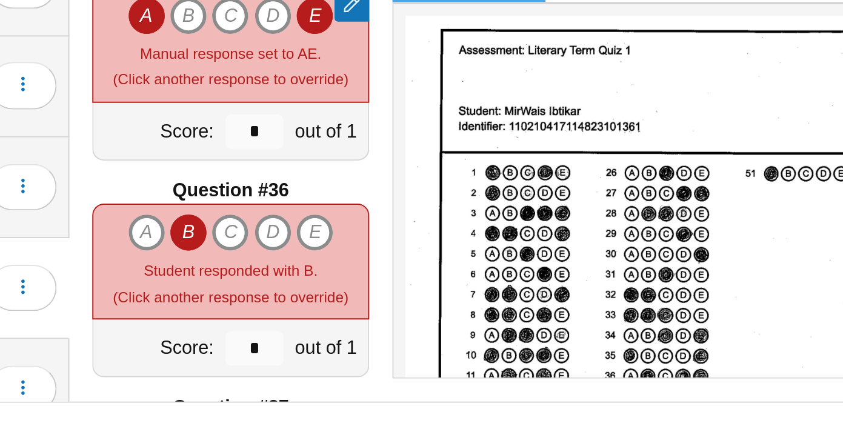
scroll to position [3878, 0]
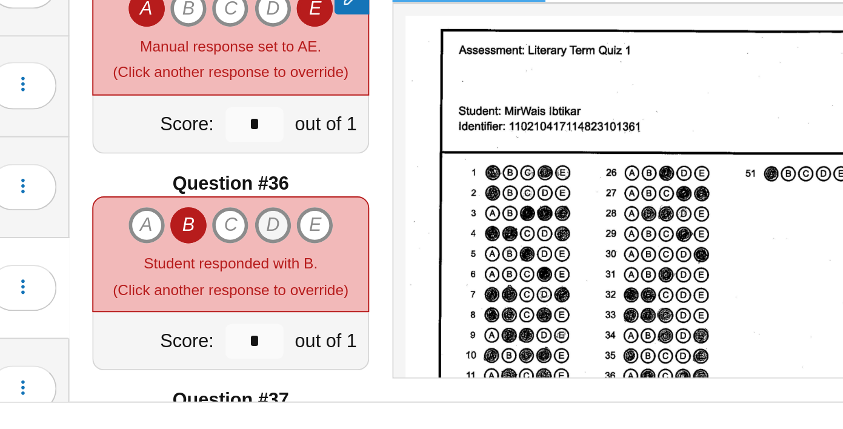
click at [435, 321] on icon "D" at bounding box center [434, 322] width 19 height 19
click at [454, 319] on icon "E" at bounding box center [456, 322] width 19 height 19
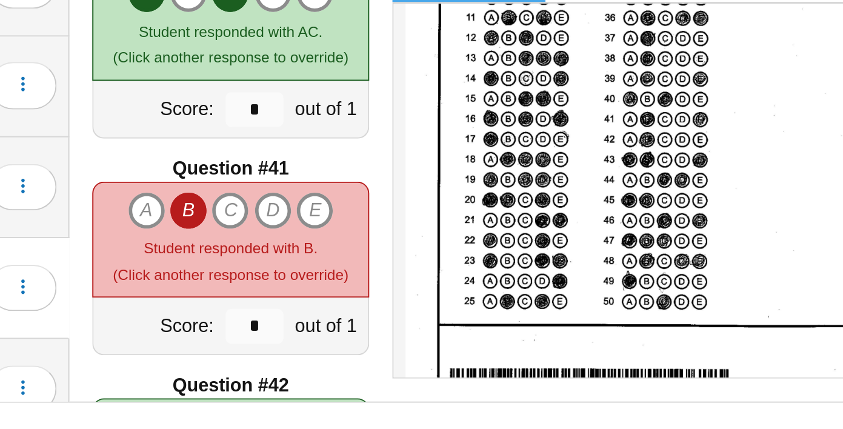
scroll to position [4454, 0]
click at [462, 314] on icon "E" at bounding box center [456, 314] width 19 height 19
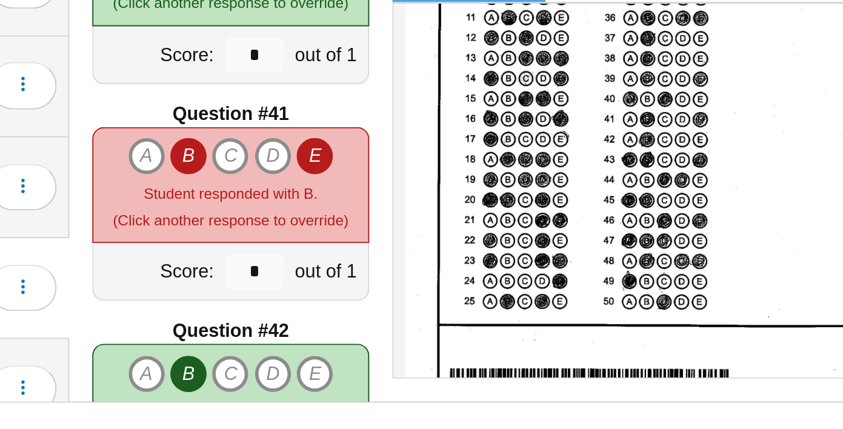
type input "*"
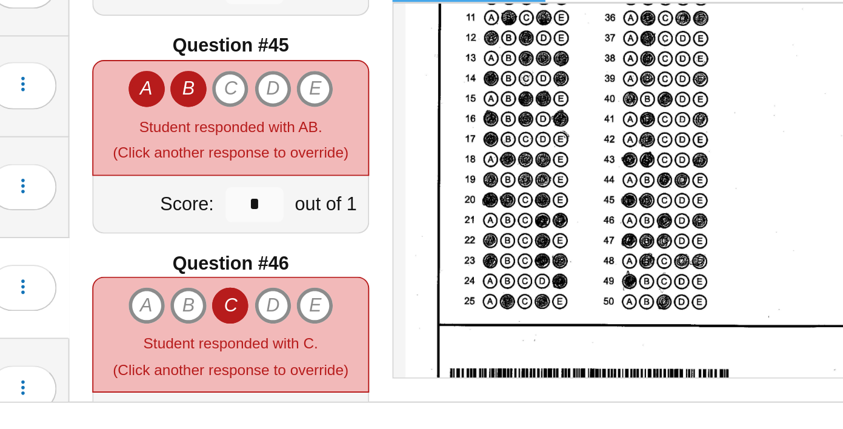
scroll to position [4979, 0]
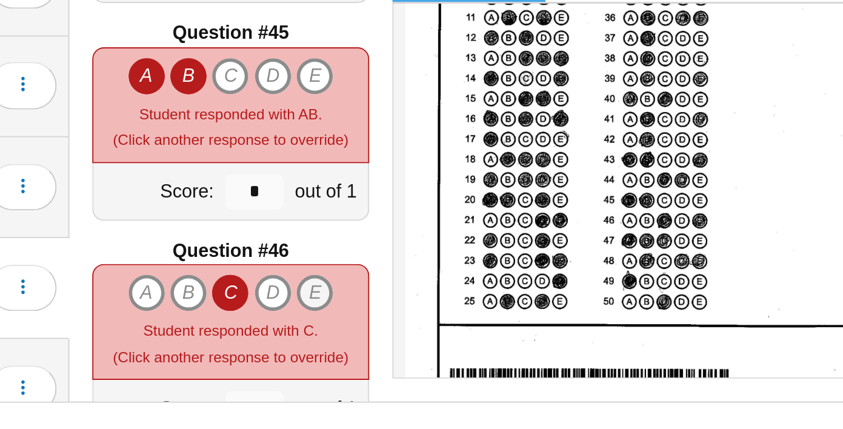
click at [456, 353] on icon "E" at bounding box center [456, 357] width 19 height 19
type input "*"
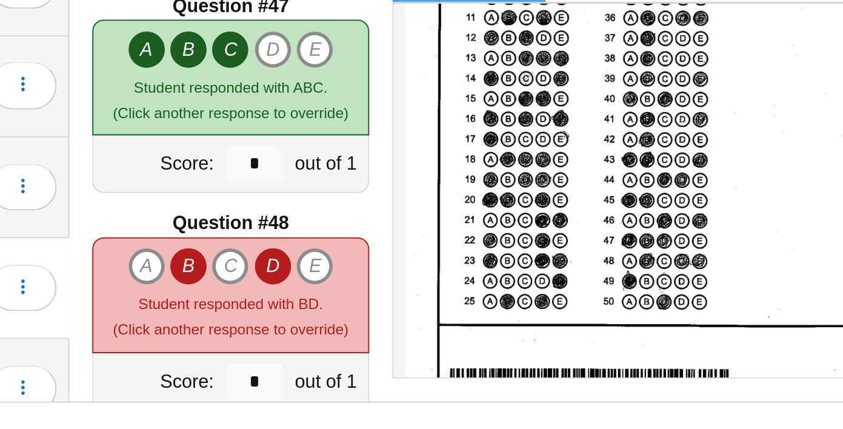
scroll to position [5237, 0]
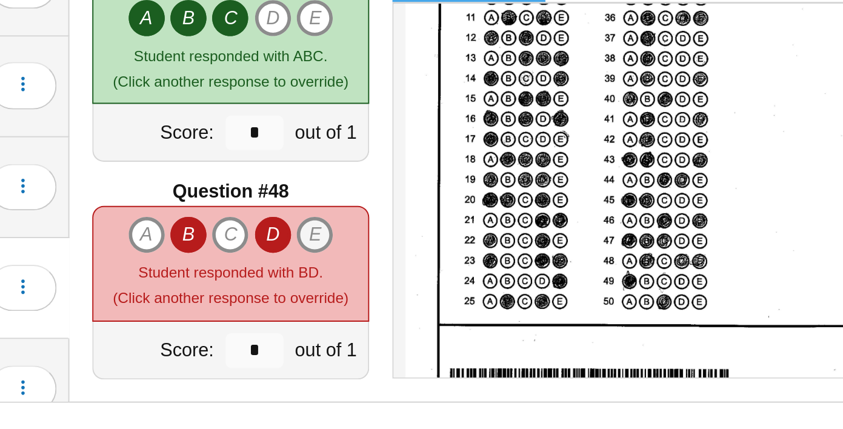
click at [458, 329] on icon "E" at bounding box center [456, 327] width 19 height 19
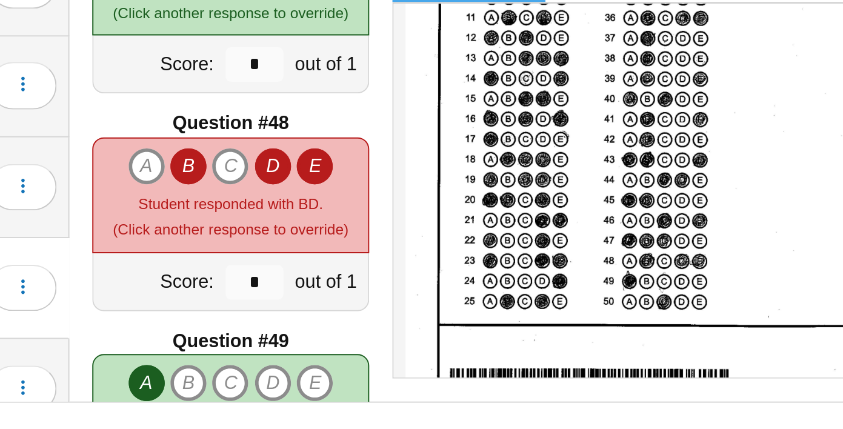
type input "*"
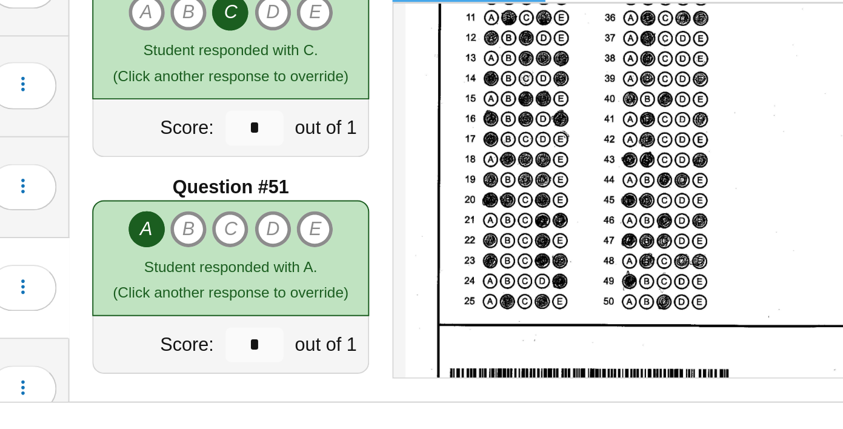
scroll to position [5587, 0]
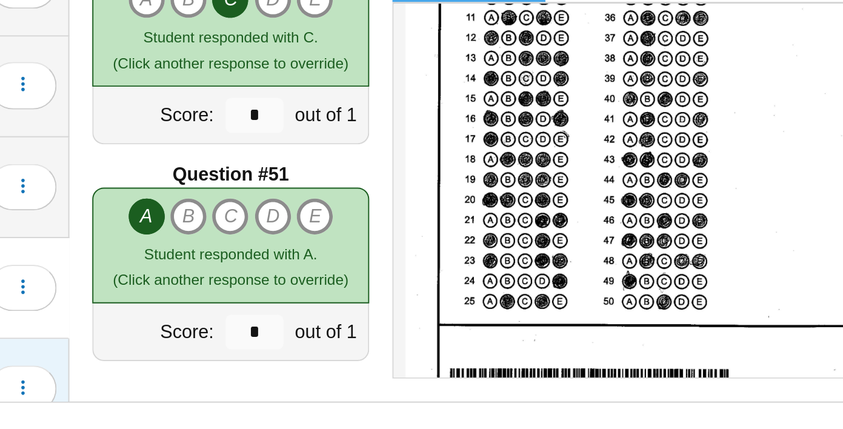
click at [312, 386] on div "Kodjo, Matthew 38 / 51 ( 74.5% ) Loading…" at bounding box center [243, 408] width 170 height 53
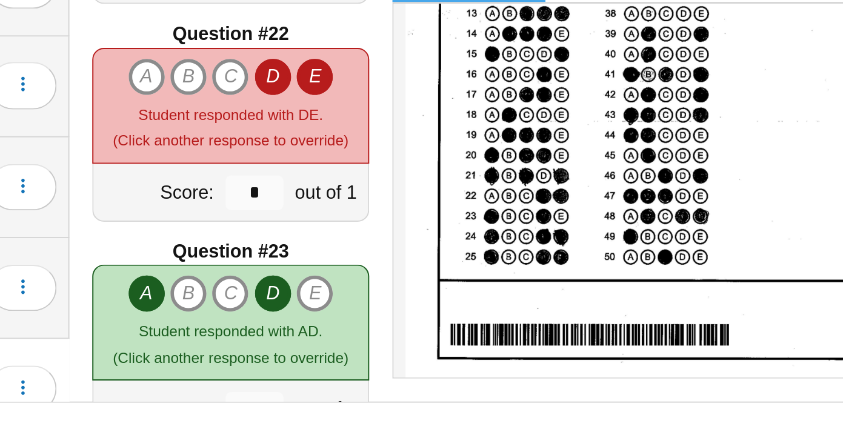
scroll to position [2364, 0]
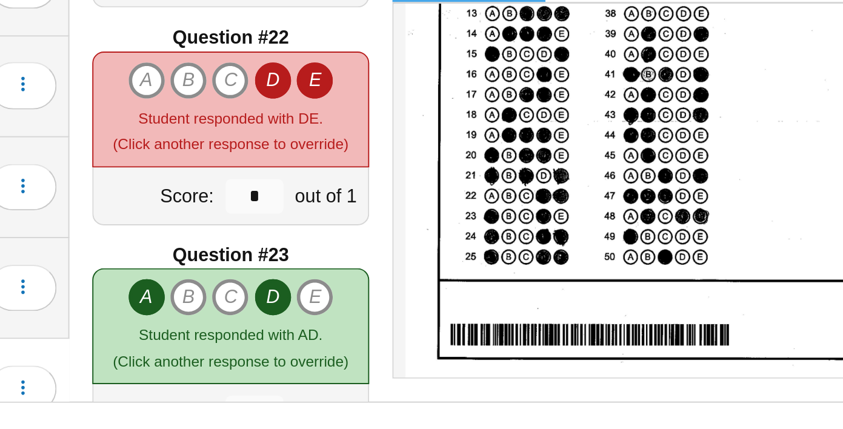
click at [439, 244] on icon "D" at bounding box center [434, 246] width 19 height 19
type input "*"
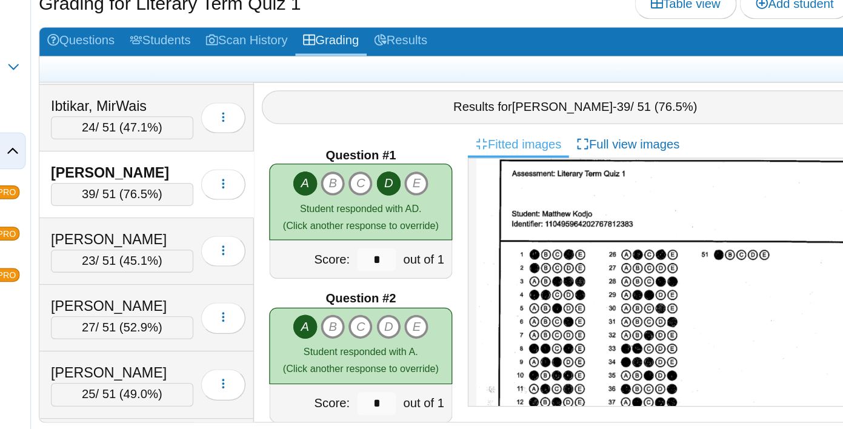
scroll to position [739, 0]
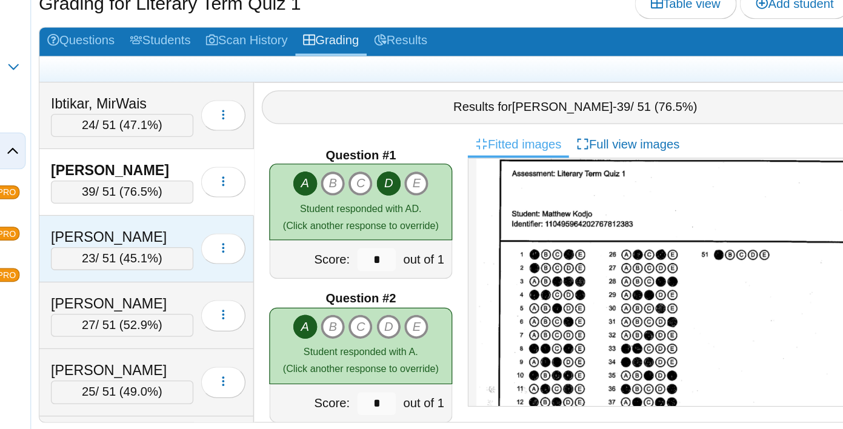
click at [210, 259] on div "Ledo, Alina 23 / 51 ( 45.1% ) Loading…" at bounding box center [243, 278] width 170 height 53
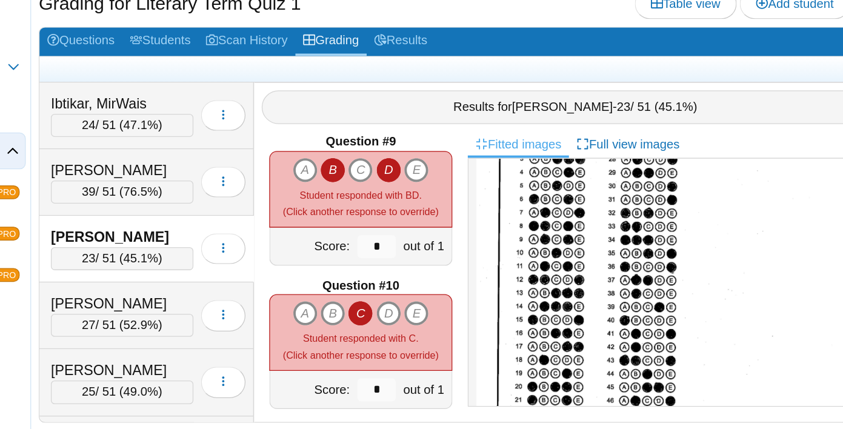
scroll to position [929, 0]
